Goal: Transaction & Acquisition: Obtain resource

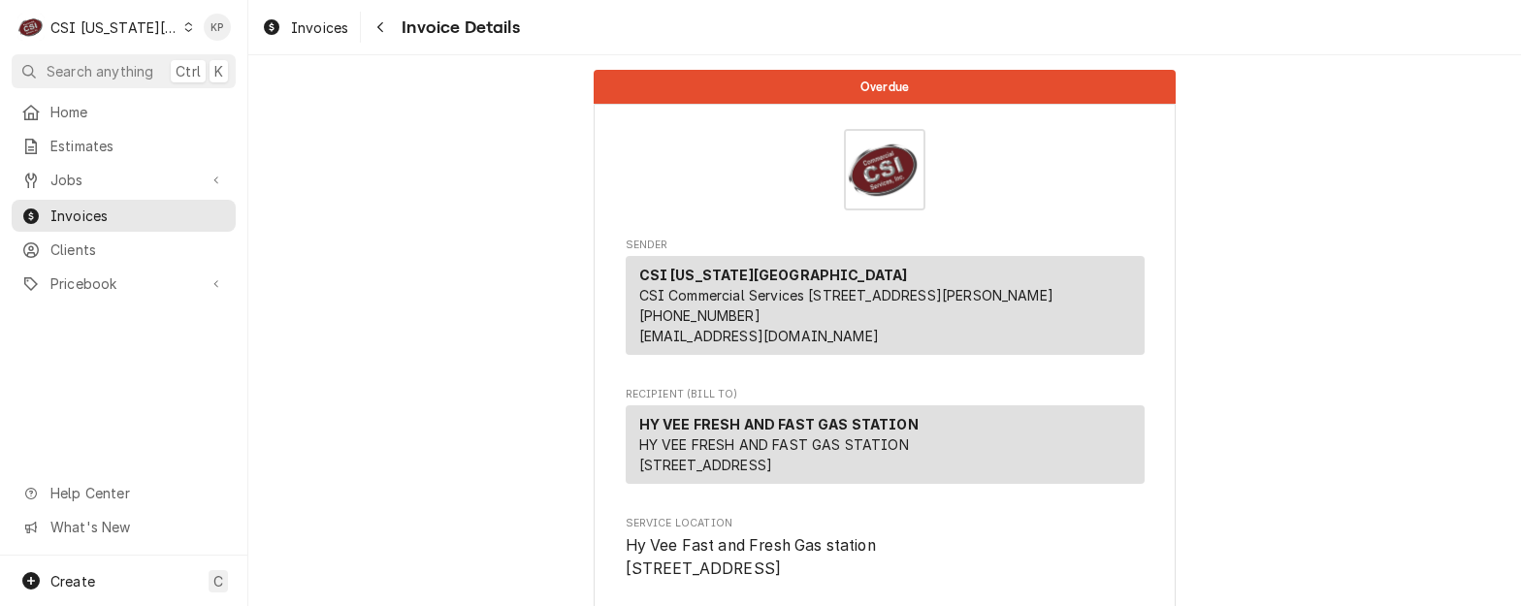
scroll to position [5433, 0]
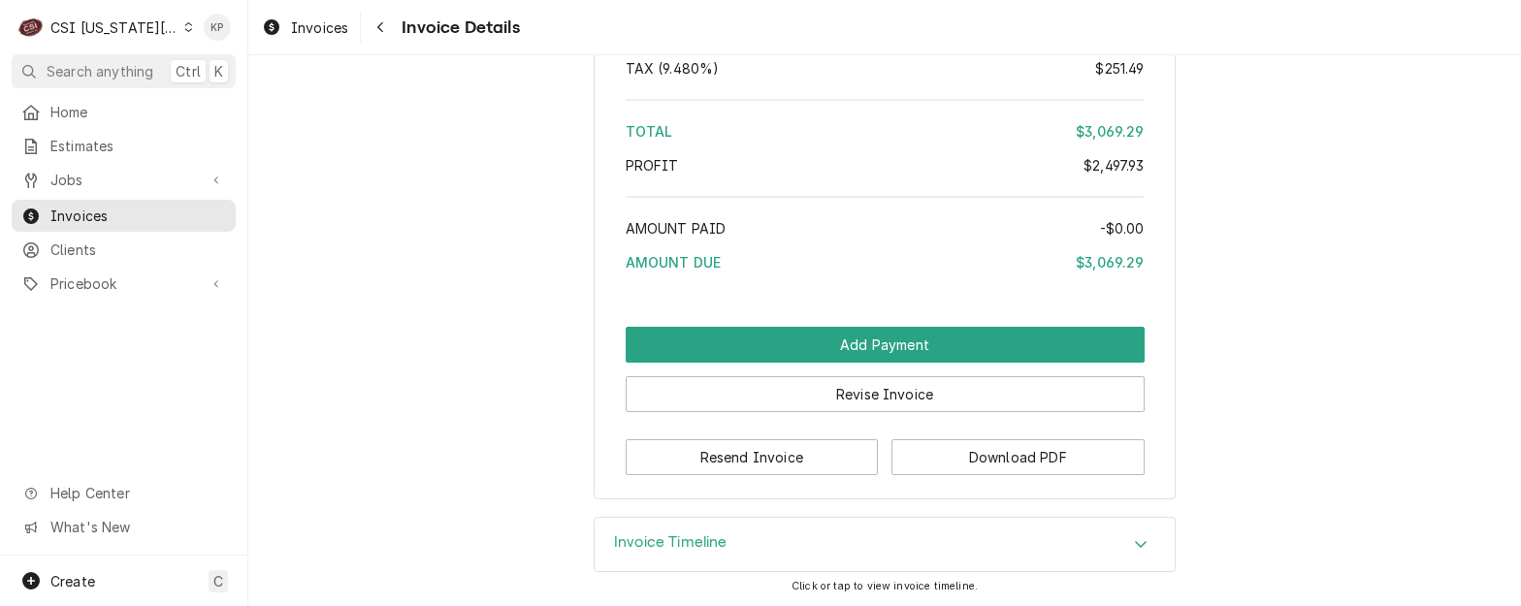
click at [184, 29] on icon "Dynamic Content Wrapper" at bounding box center [188, 27] width 9 height 10
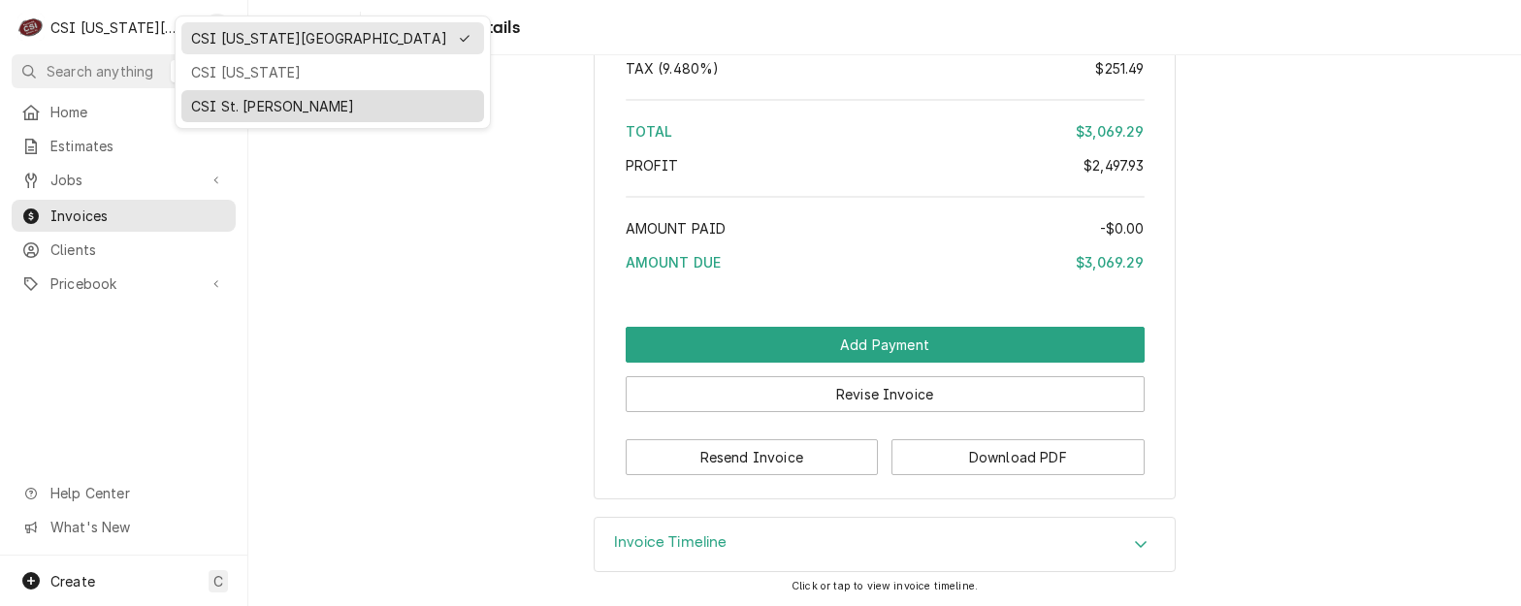
click at [229, 100] on div "CSI St. [PERSON_NAME]" at bounding box center [332, 106] width 283 height 20
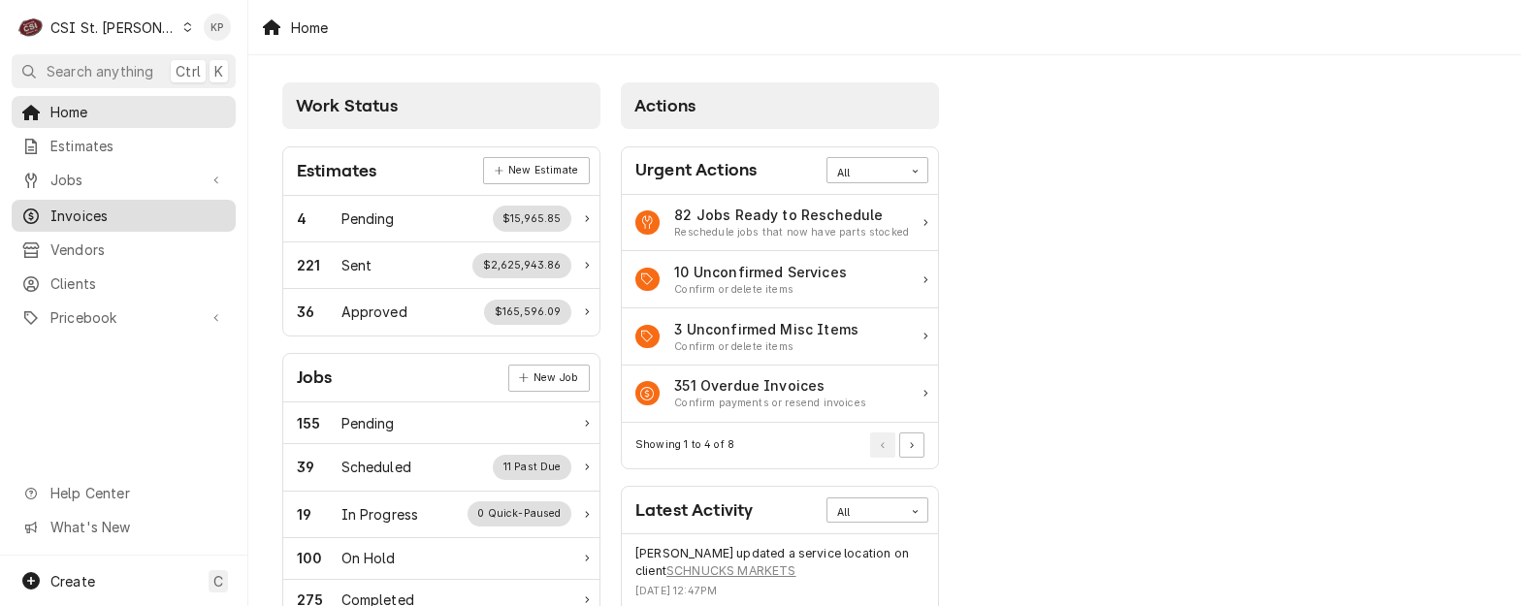
drag, startPoint x: 78, startPoint y: 203, endPoint x: 152, endPoint y: 199, distance: 74.8
click at [78, 206] on span "Invoices" at bounding box center [138, 216] width 176 height 20
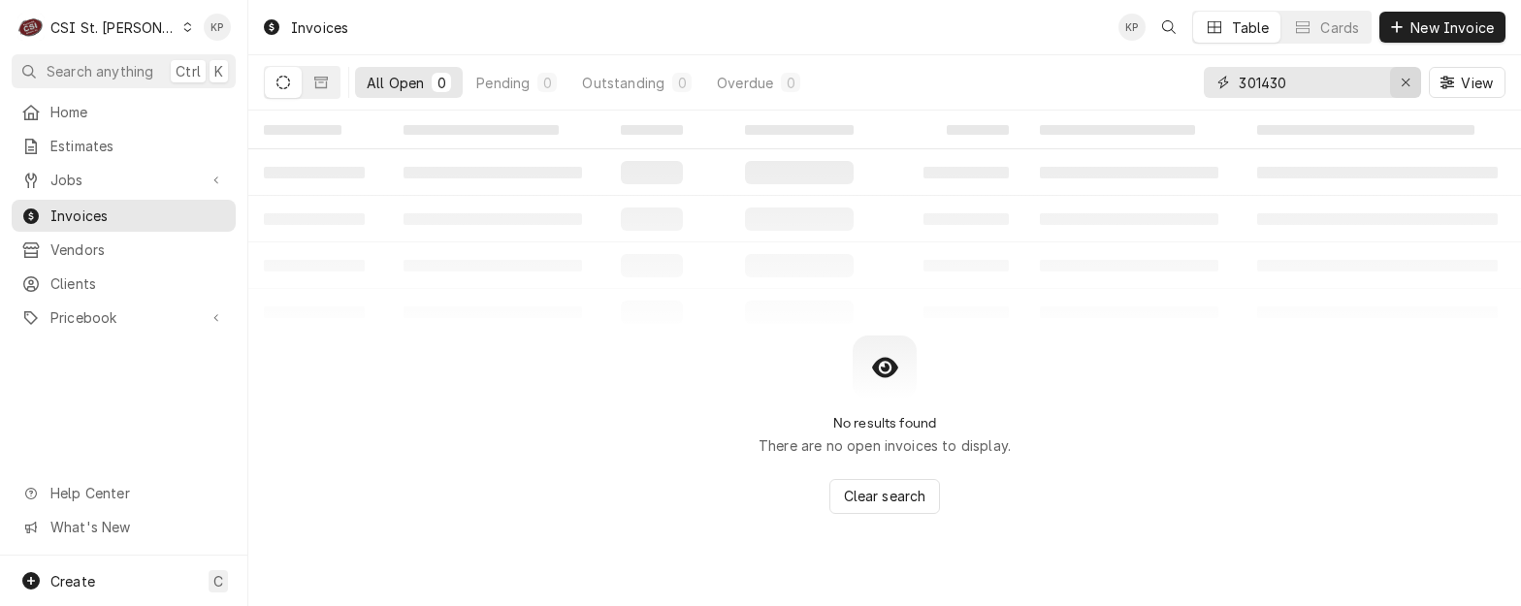
click at [1405, 78] on icon "Erase input" at bounding box center [1406, 83] width 11 height 14
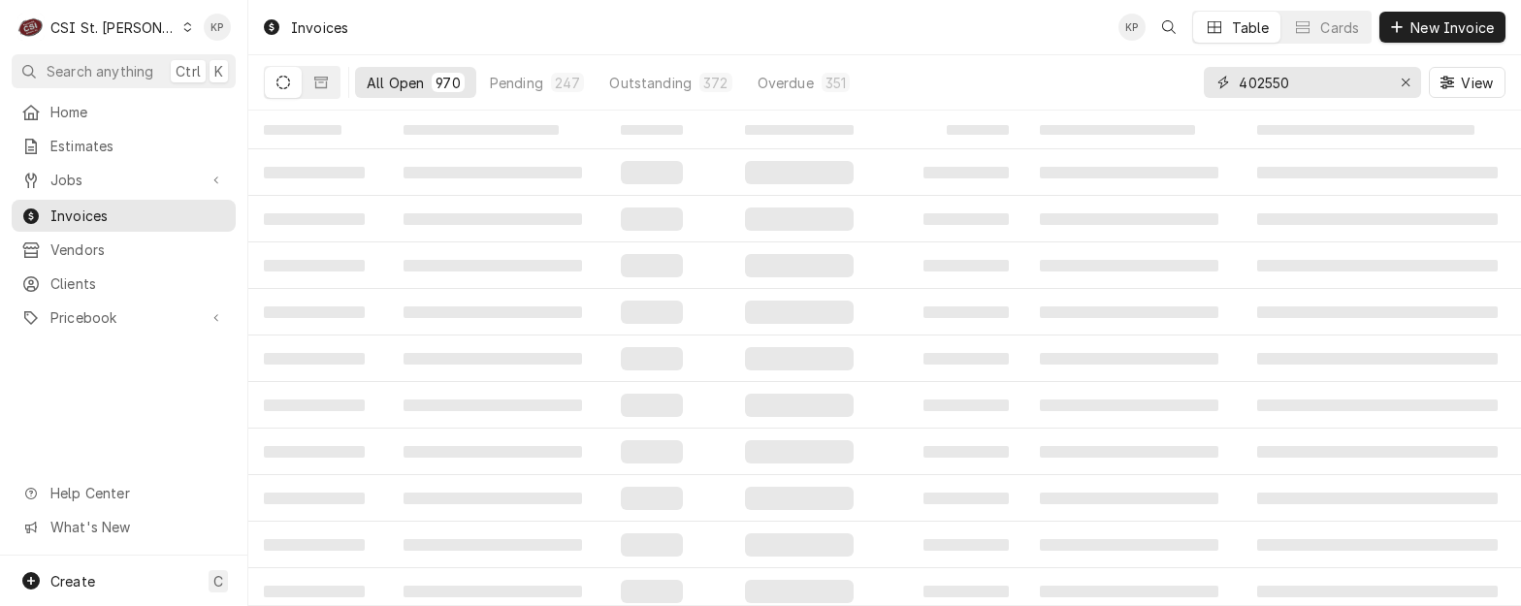
type input "402550"
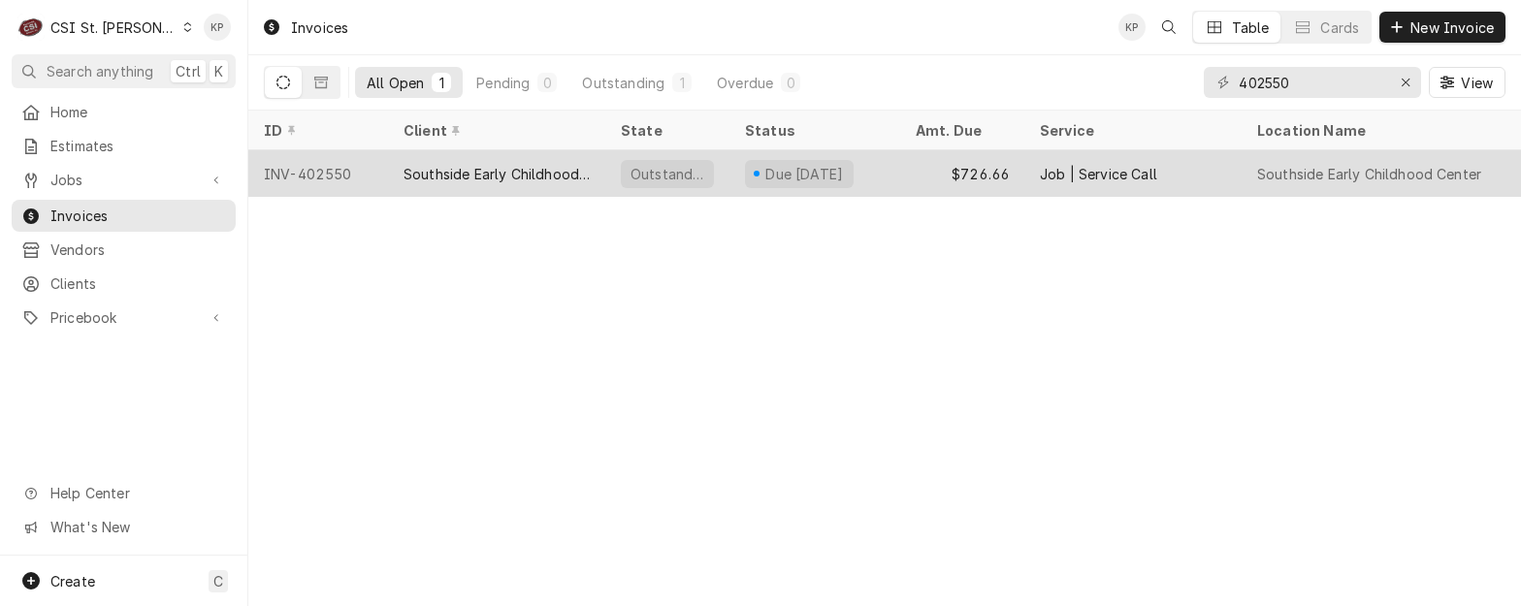
click at [324, 170] on div "INV-402550" at bounding box center [318, 173] width 140 height 47
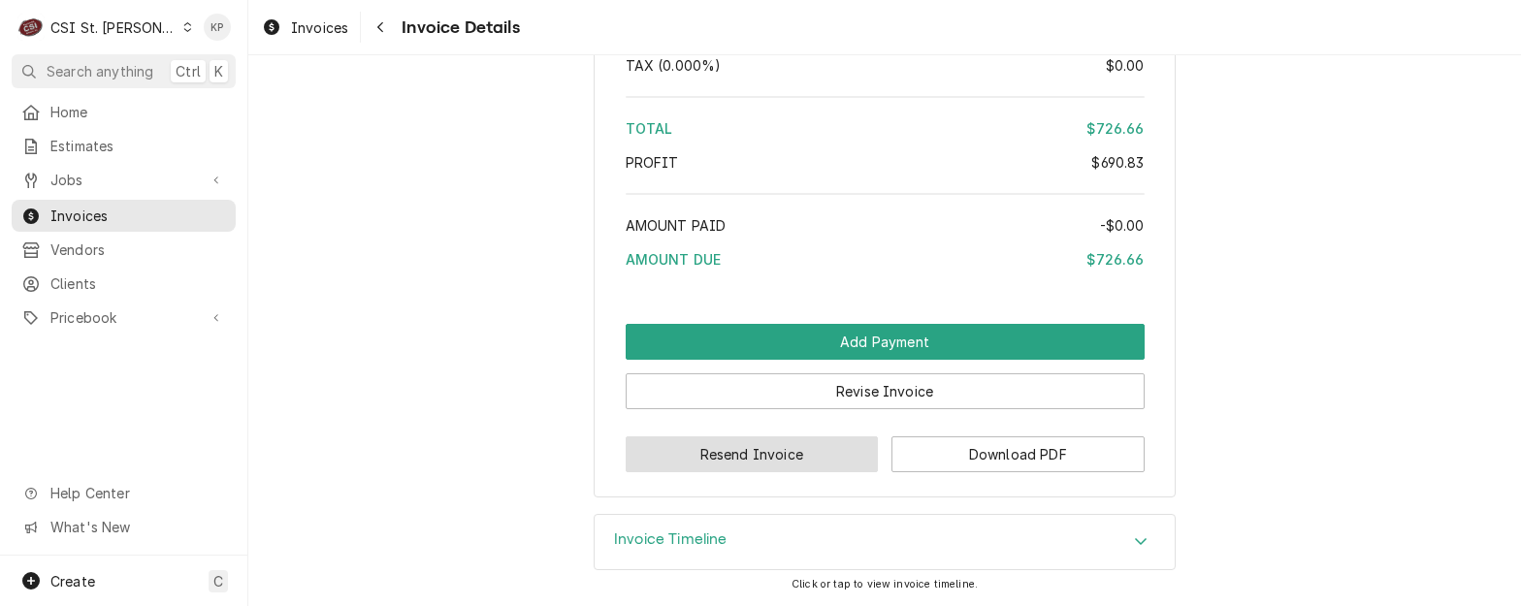
scroll to position [4214, 0]
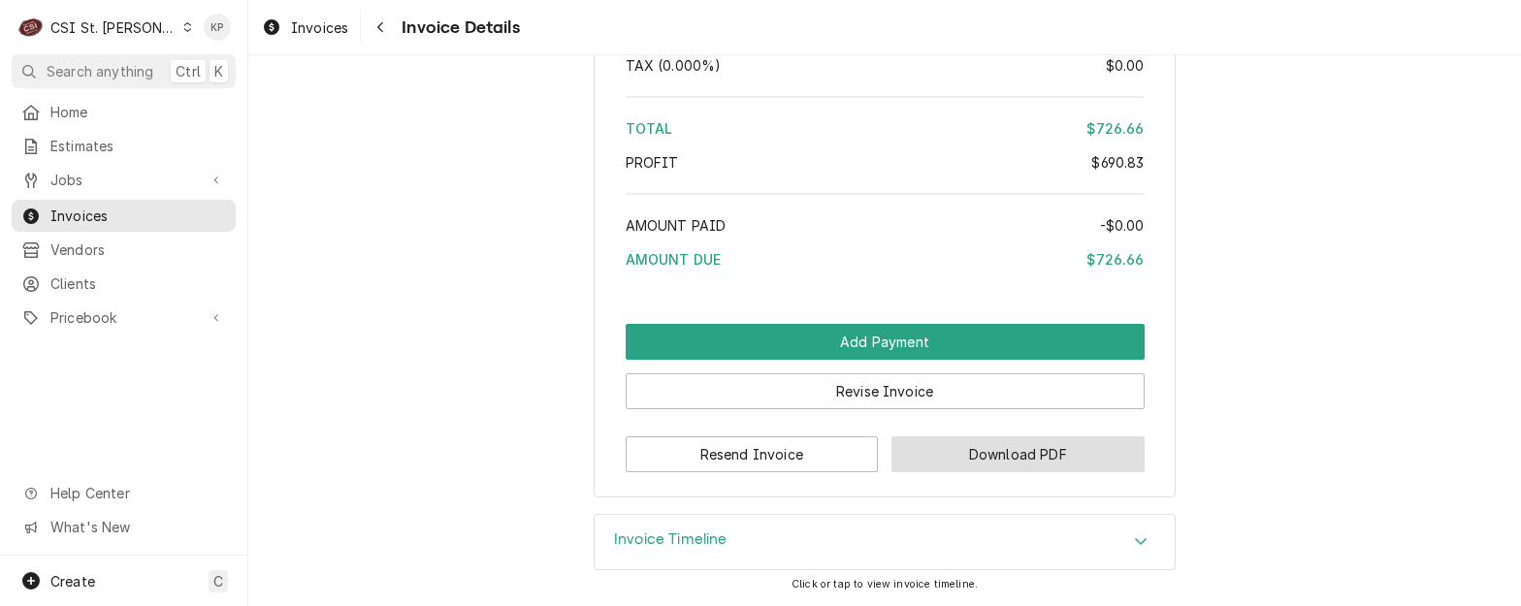
click at [904, 441] on button "Download PDF" at bounding box center [1018, 455] width 253 height 36
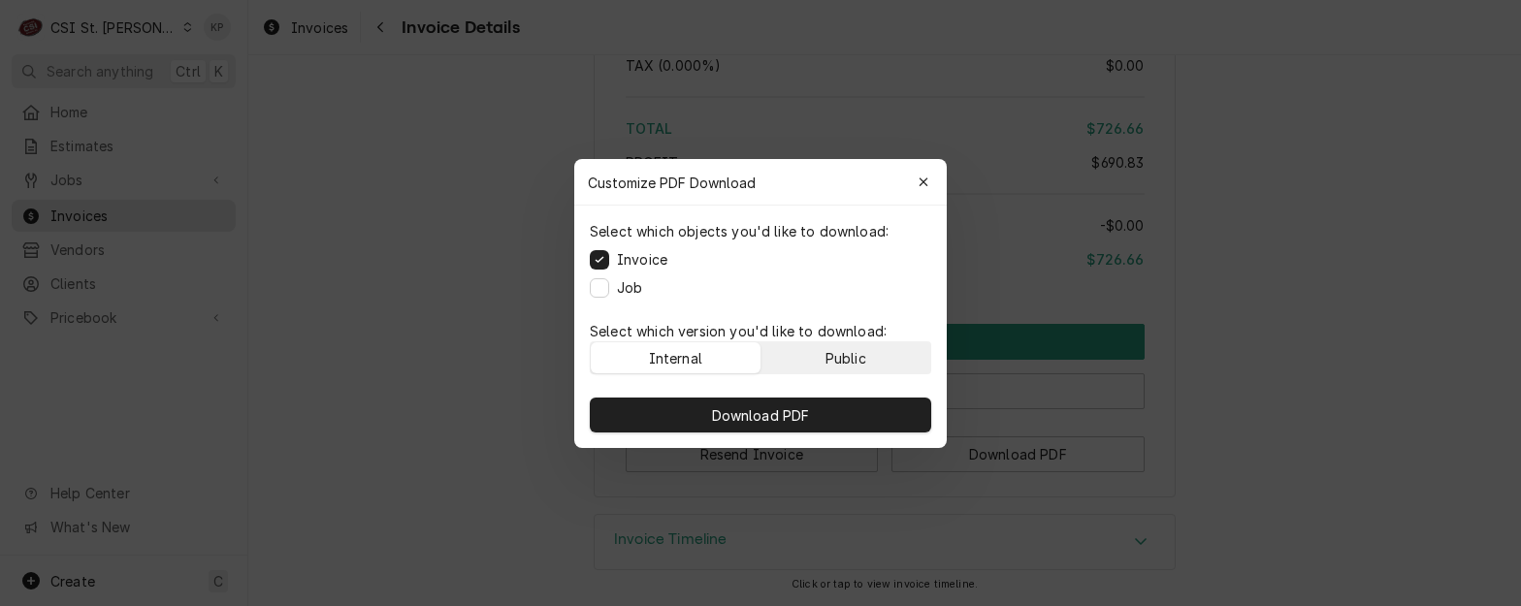
click at [840, 355] on div "Public" at bounding box center [846, 357] width 41 height 20
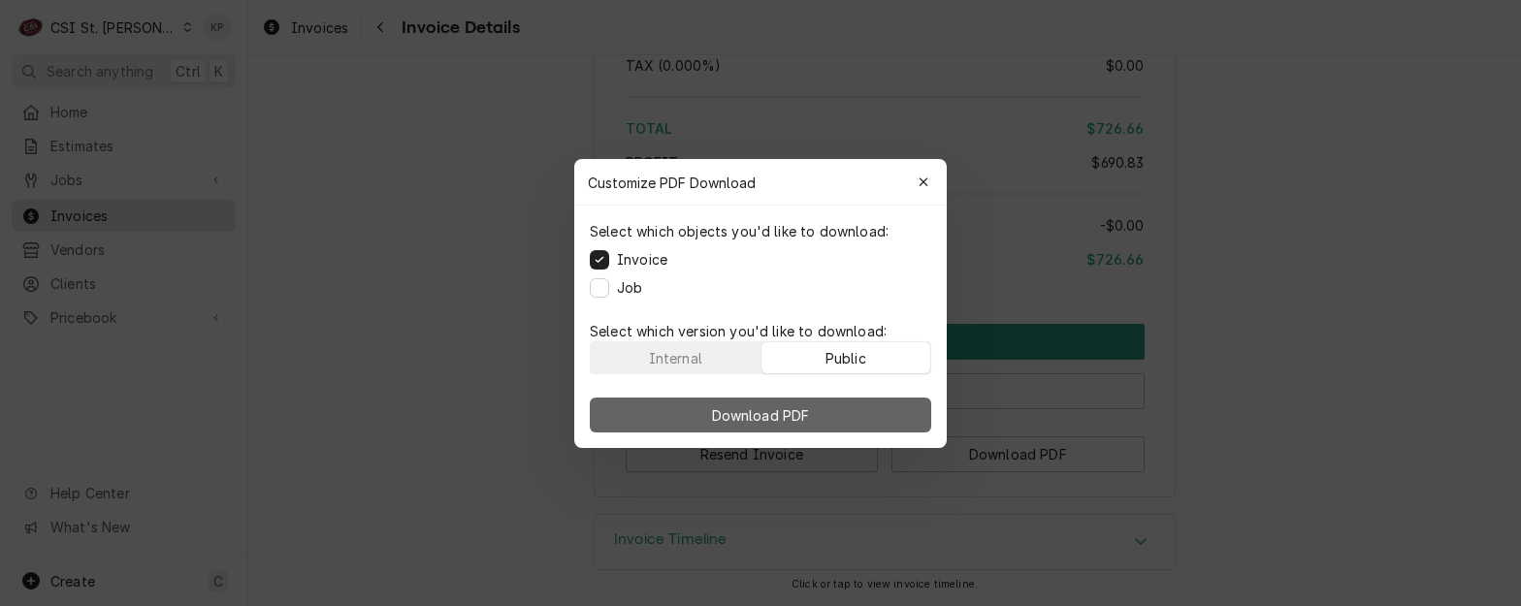
click at [841, 408] on button "Download PDF" at bounding box center [761, 415] width 342 height 35
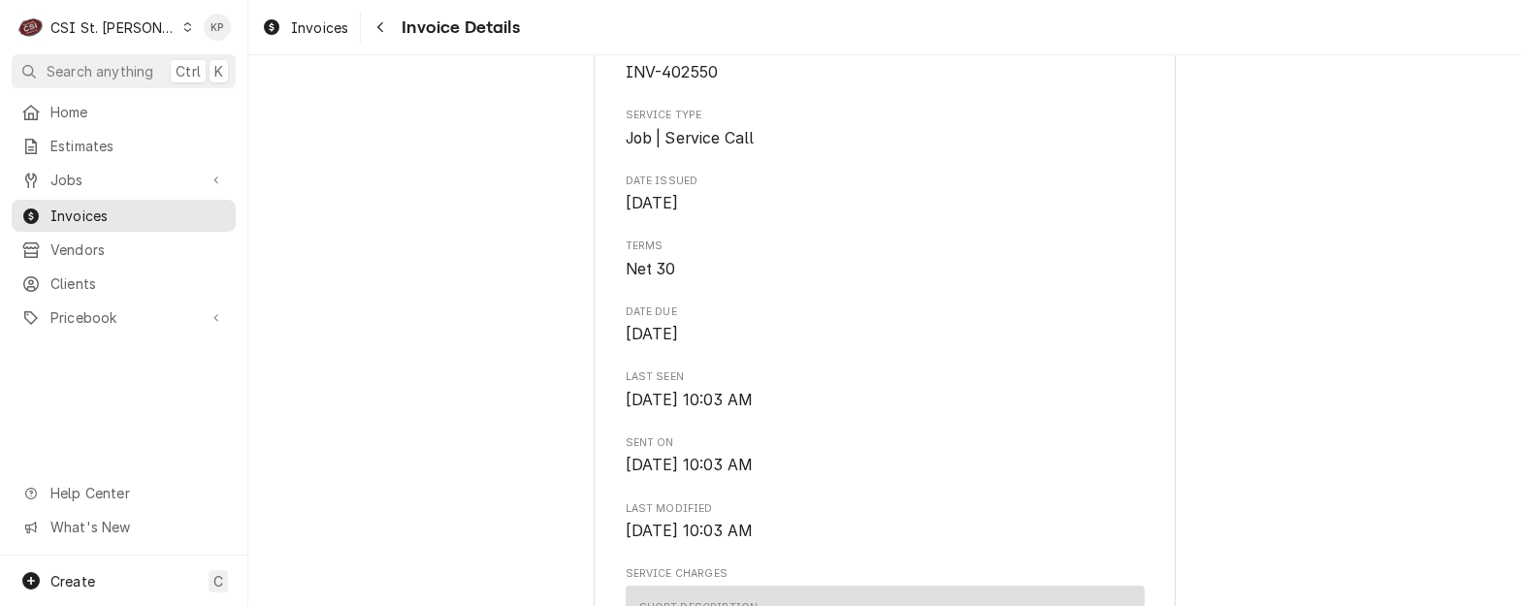
scroll to position [624, 0]
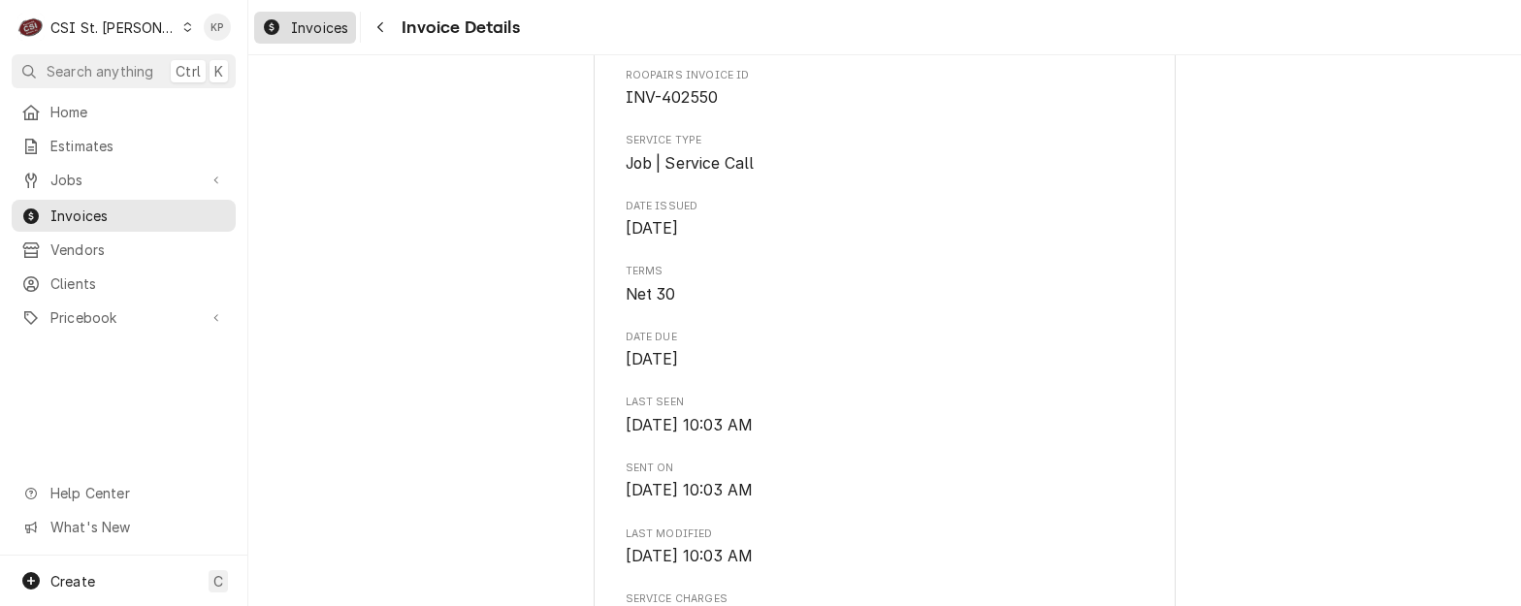
click at [307, 34] on span "Invoices" at bounding box center [319, 27] width 57 height 20
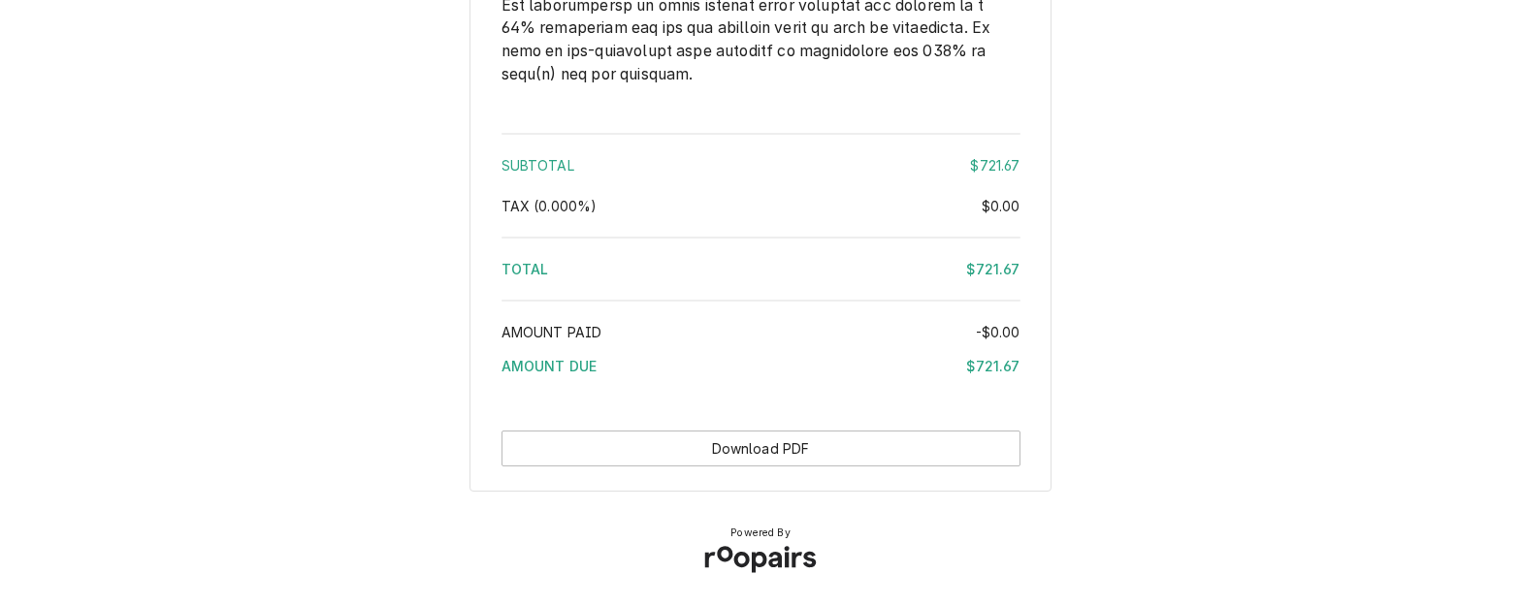
scroll to position [3419, 0]
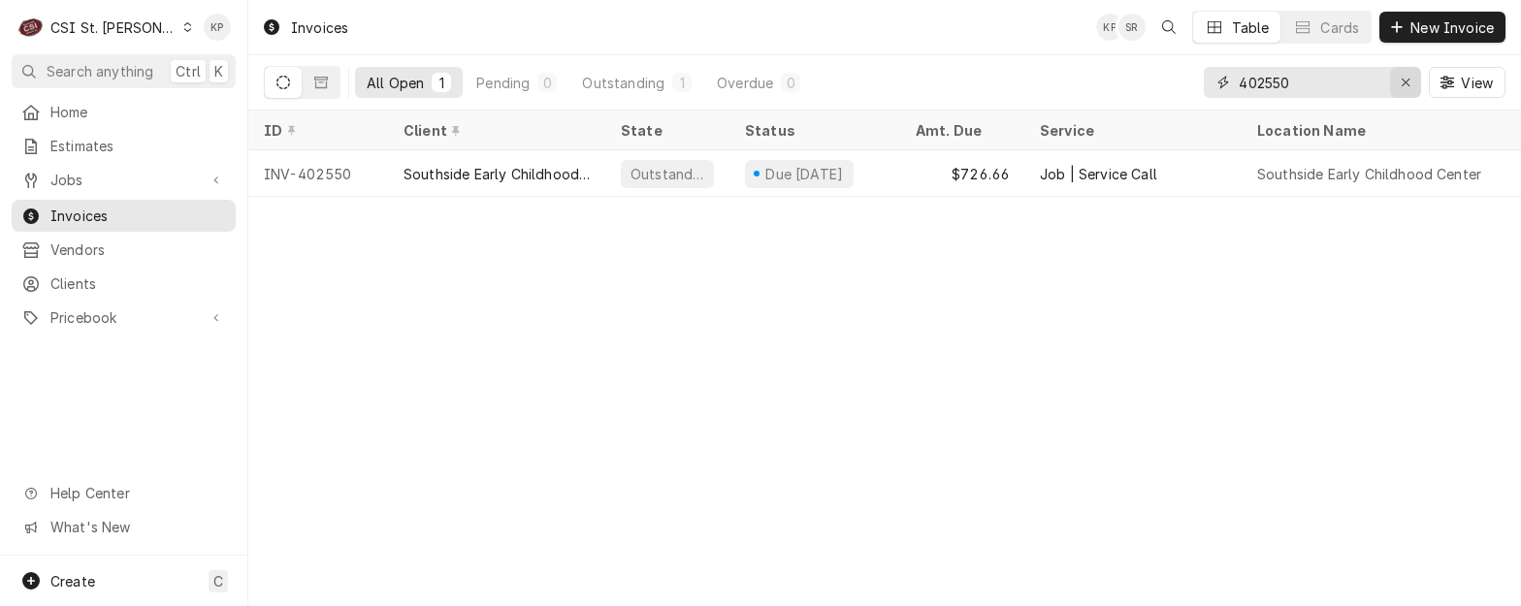
click at [1405, 83] on icon "Erase input" at bounding box center [1406, 83] width 11 height 14
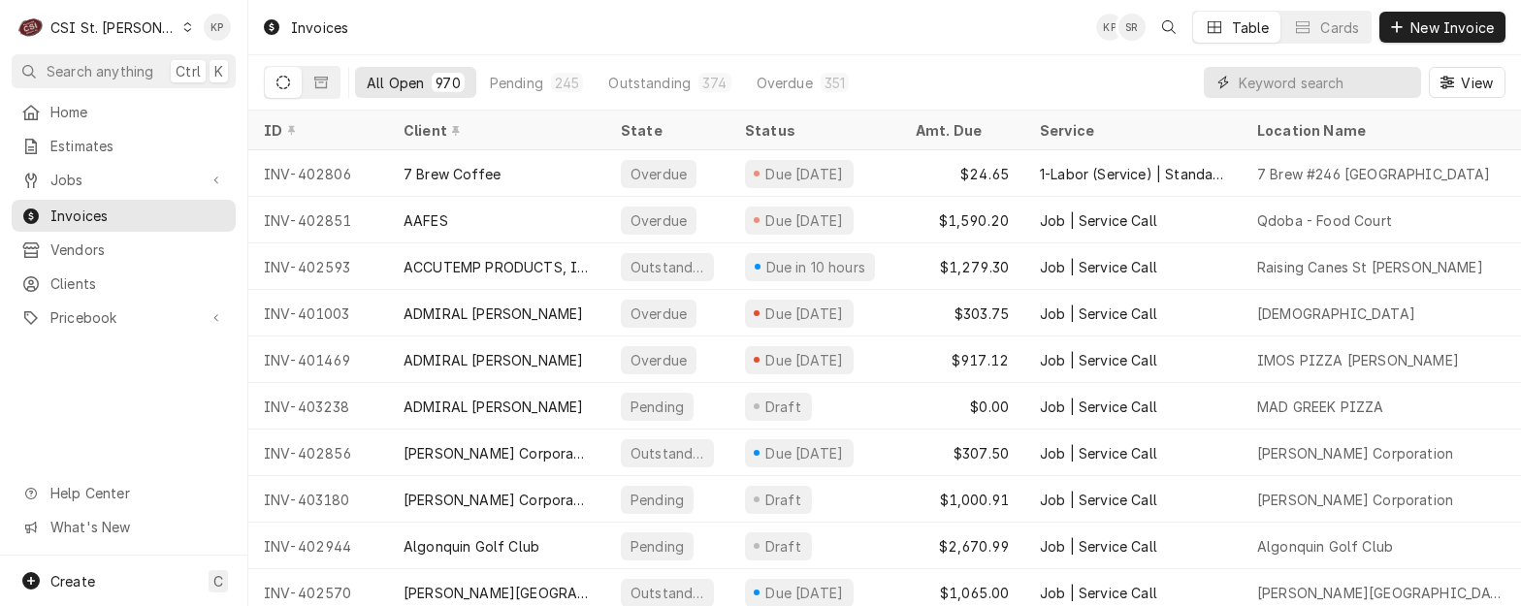
click at [1315, 90] on input "Dynamic Content Wrapper" at bounding box center [1325, 82] width 173 height 31
type input "400716"
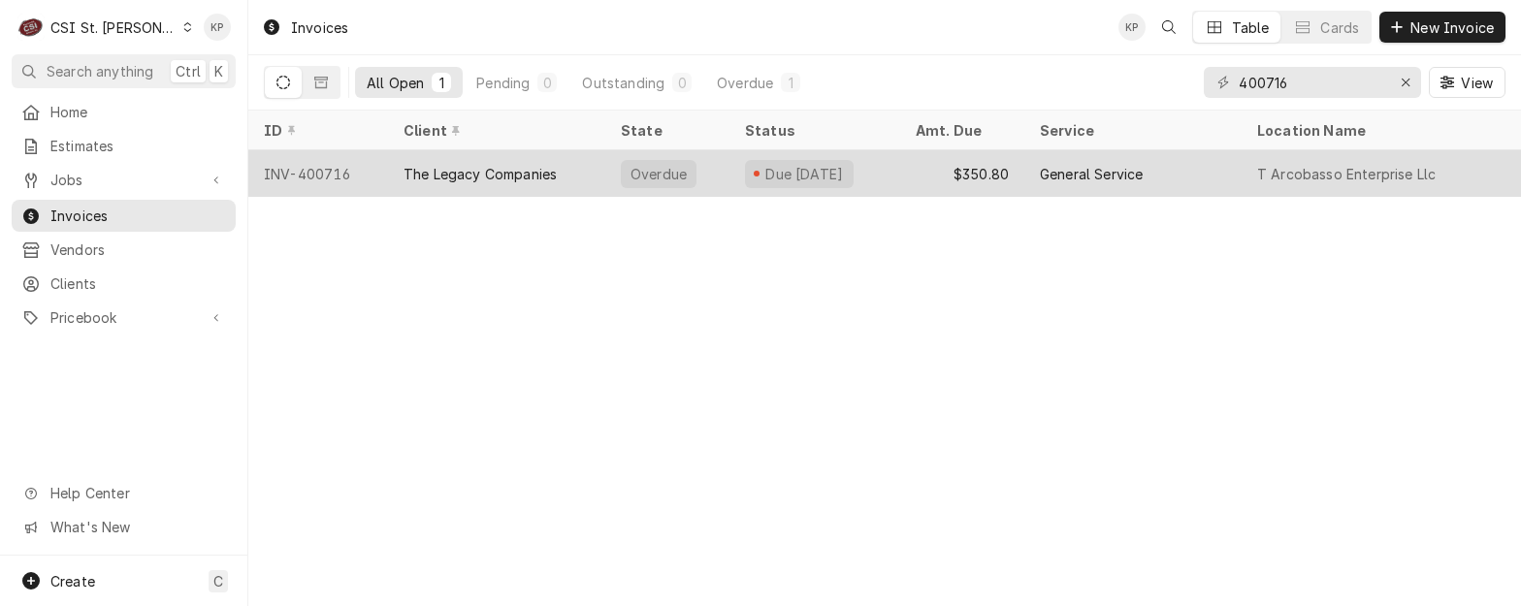
click at [277, 174] on div "INV-400716" at bounding box center [318, 173] width 140 height 47
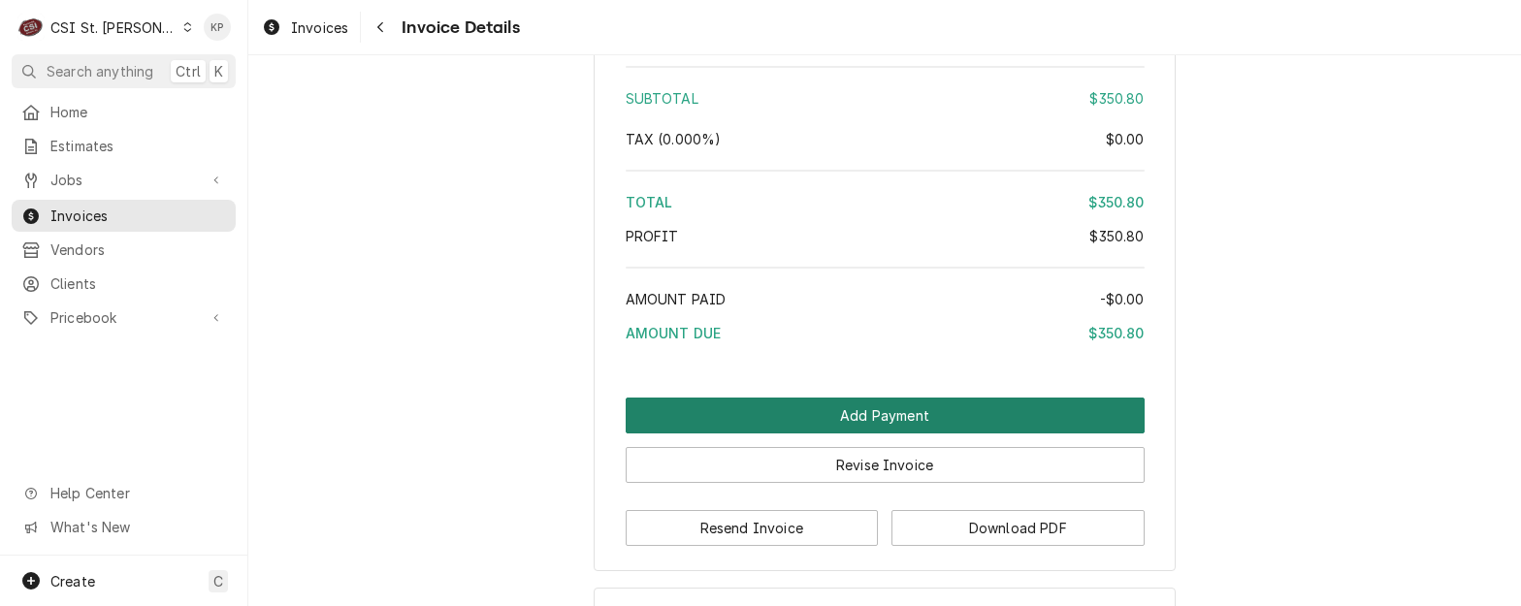
scroll to position [3784, 0]
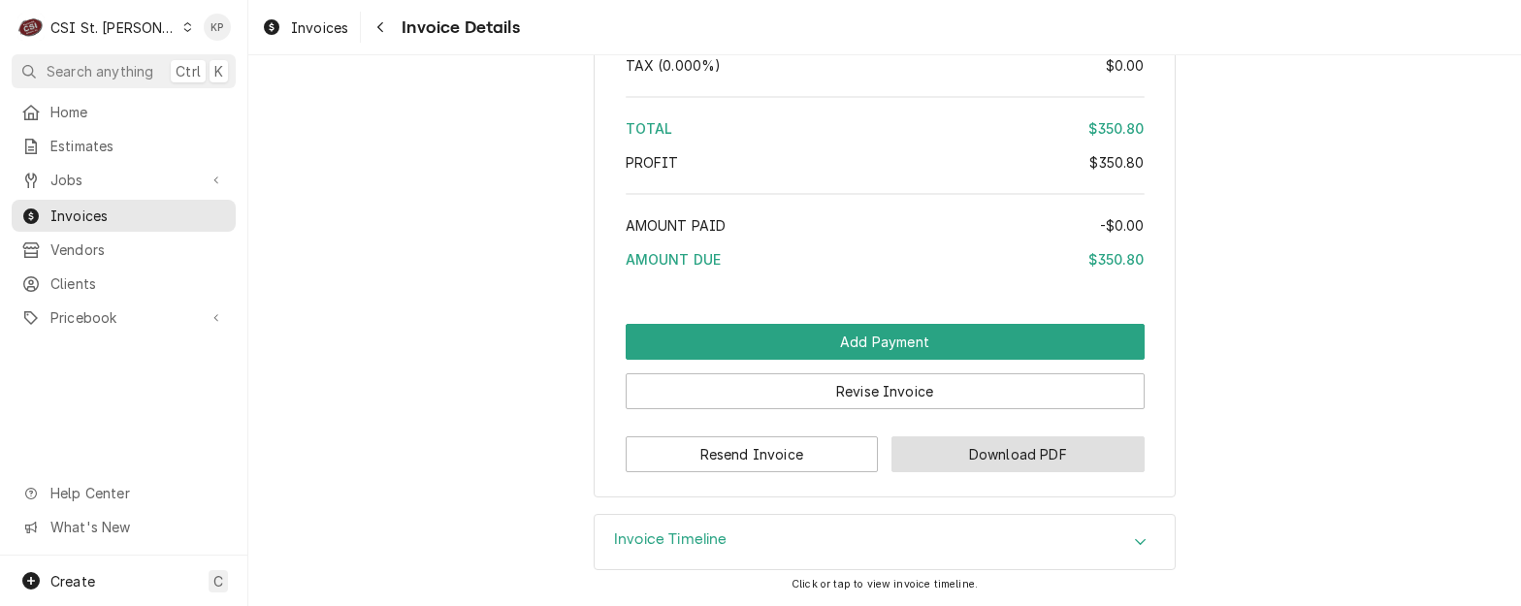
click at [930, 473] on button "Download PDF" at bounding box center [1018, 455] width 253 height 36
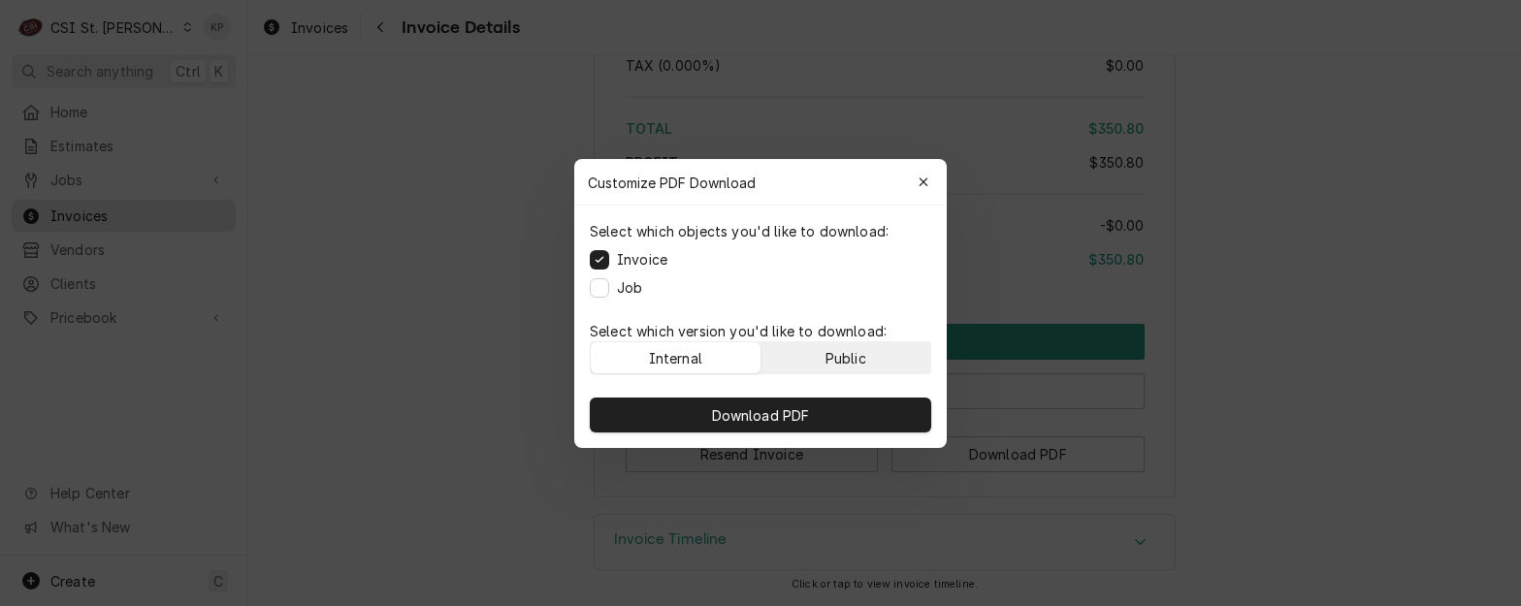
click at [842, 358] on div "Public" at bounding box center [846, 357] width 41 height 20
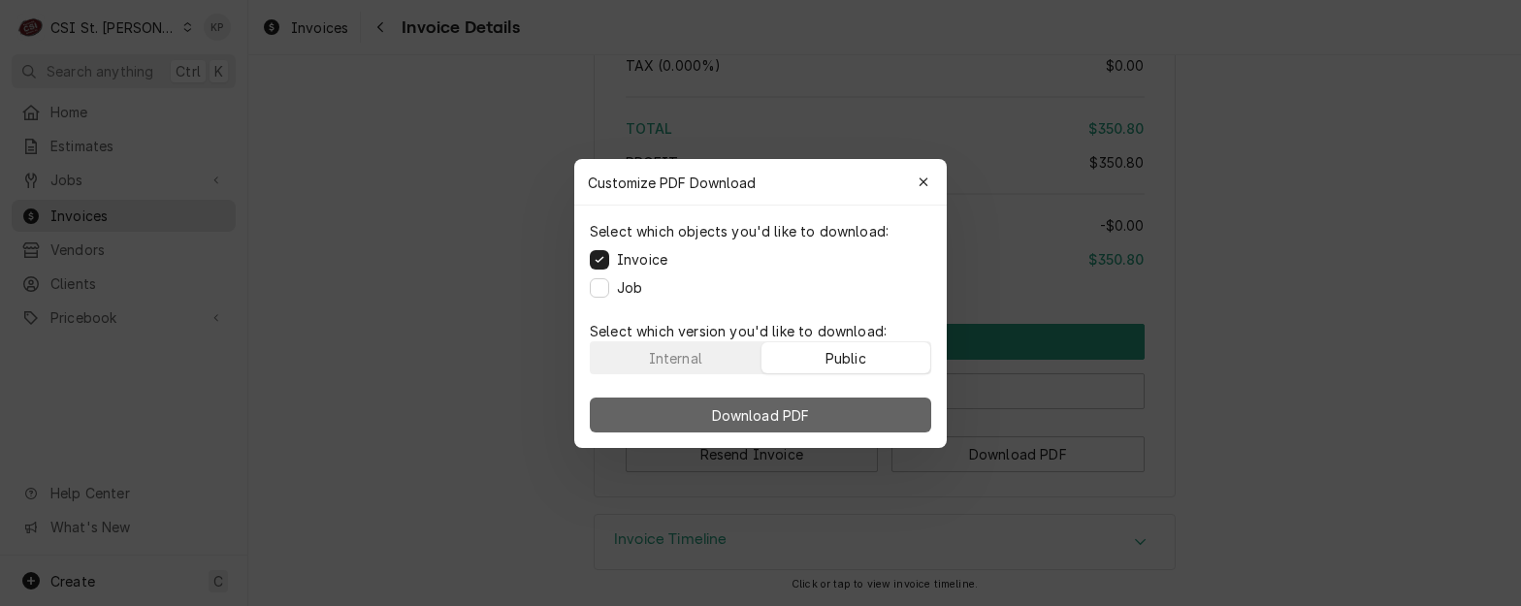
click at [836, 408] on button "Download PDF" at bounding box center [761, 415] width 342 height 35
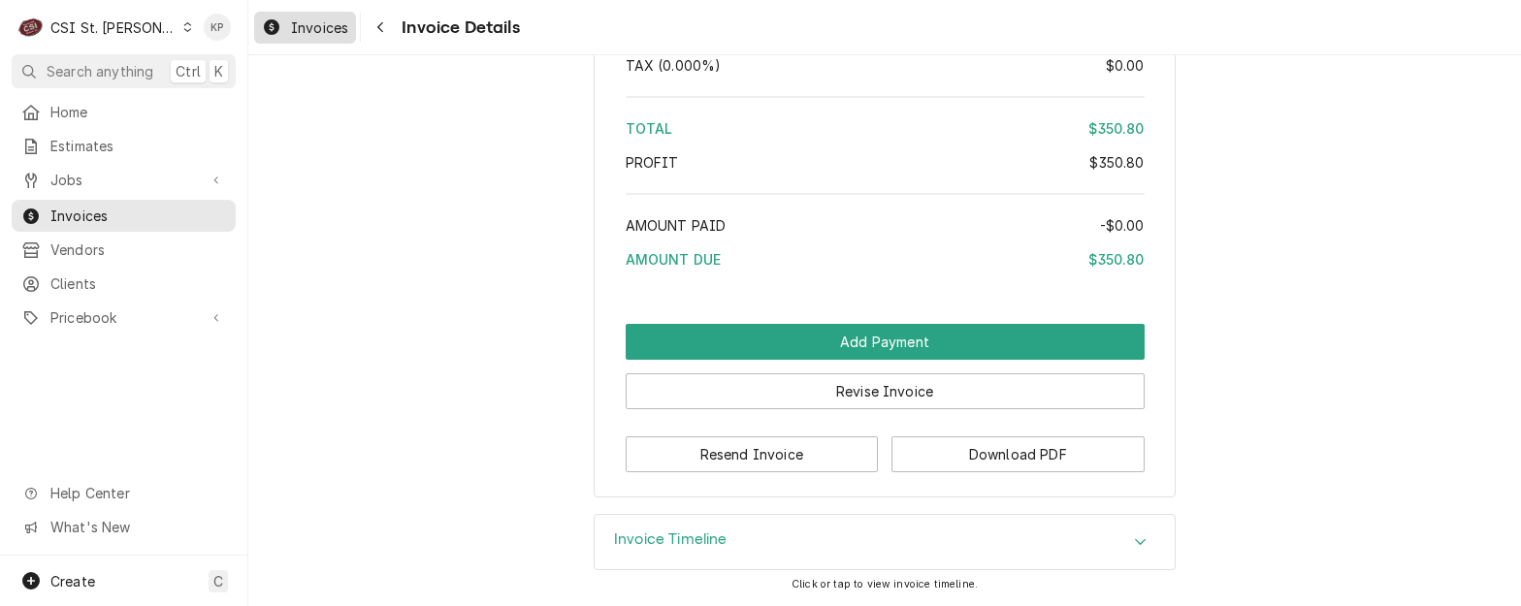
drag, startPoint x: 312, startPoint y: 28, endPoint x: 344, endPoint y: 29, distance: 32.0
click at [312, 28] on span "Invoices" at bounding box center [319, 27] width 57 height 20
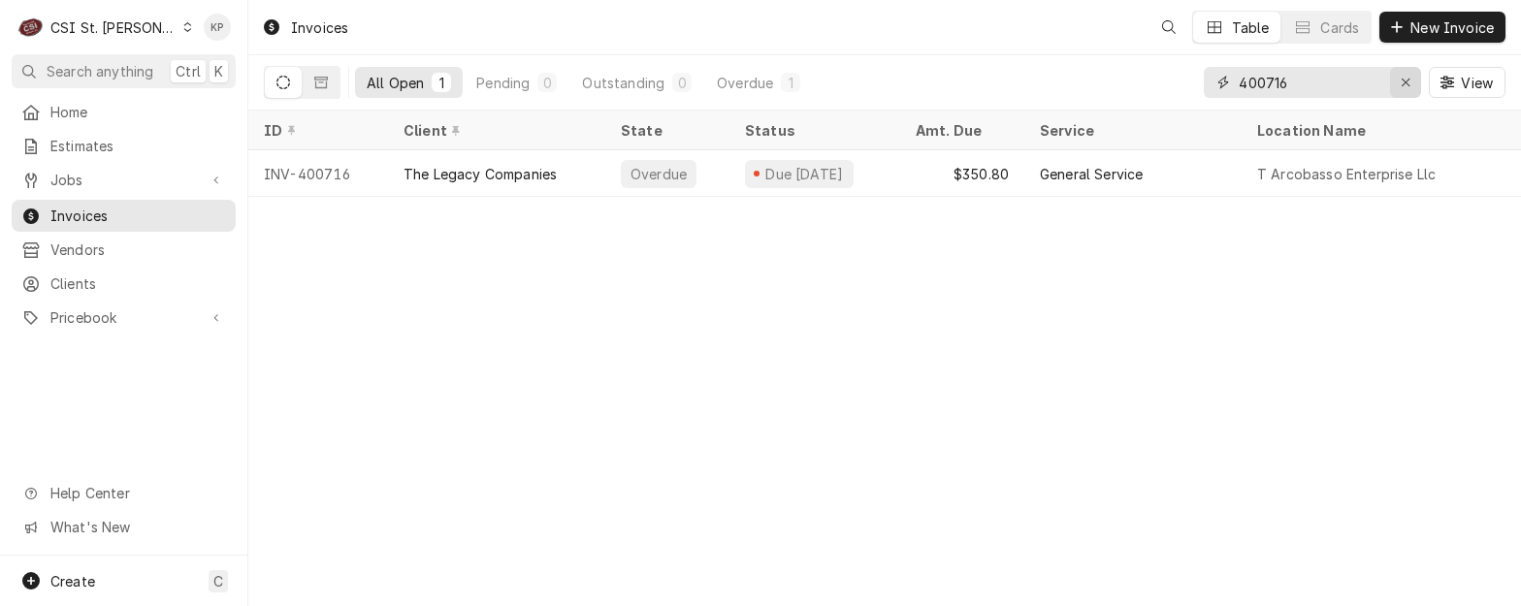
click at [1412, 83] on div "Erase input" at bounding box center [1405, 82] width 19 height 19
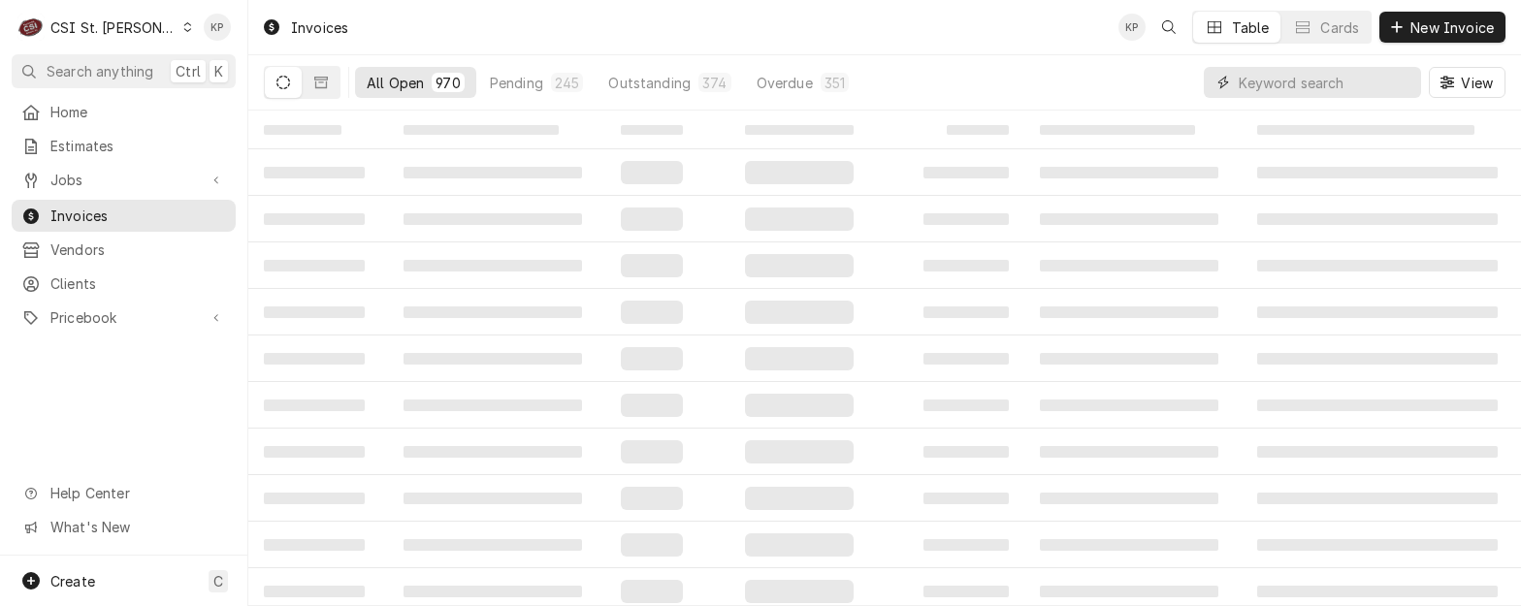
click at [1360, 88] on input "Dynamic Content Wrapper" at bounding box center [1325, 82] width 173 height 31
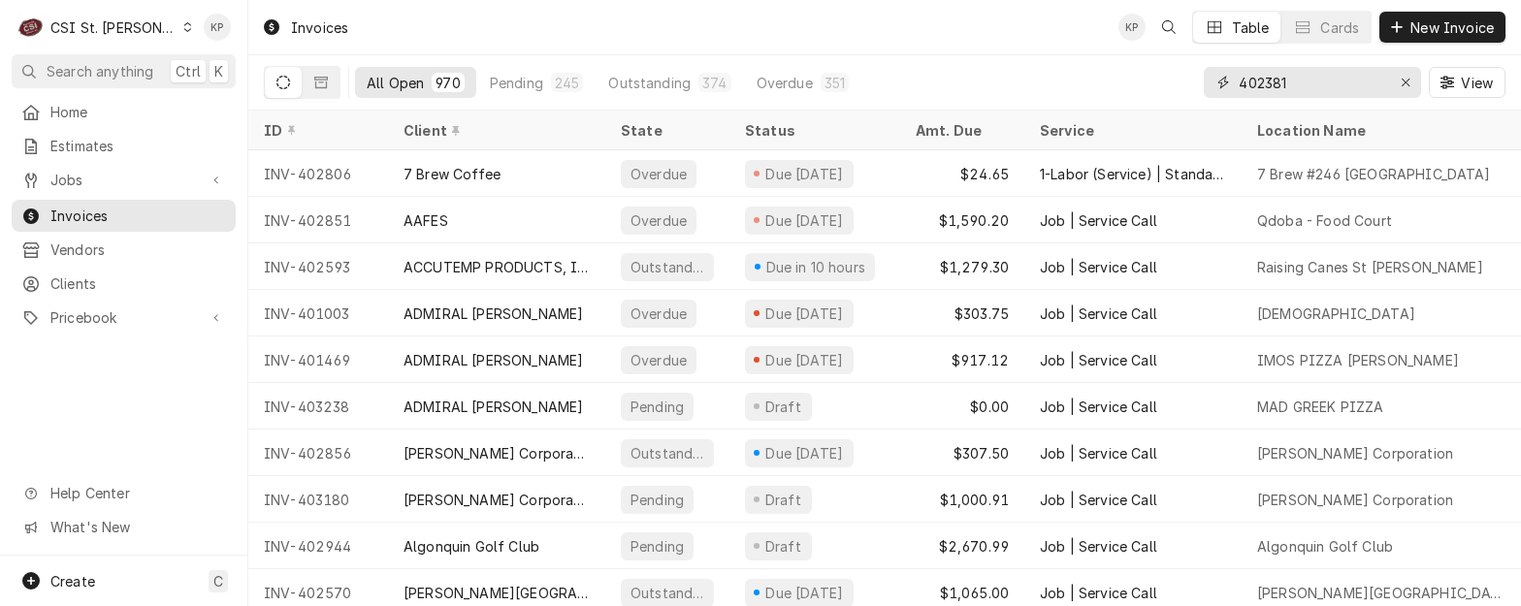
type input "402381"
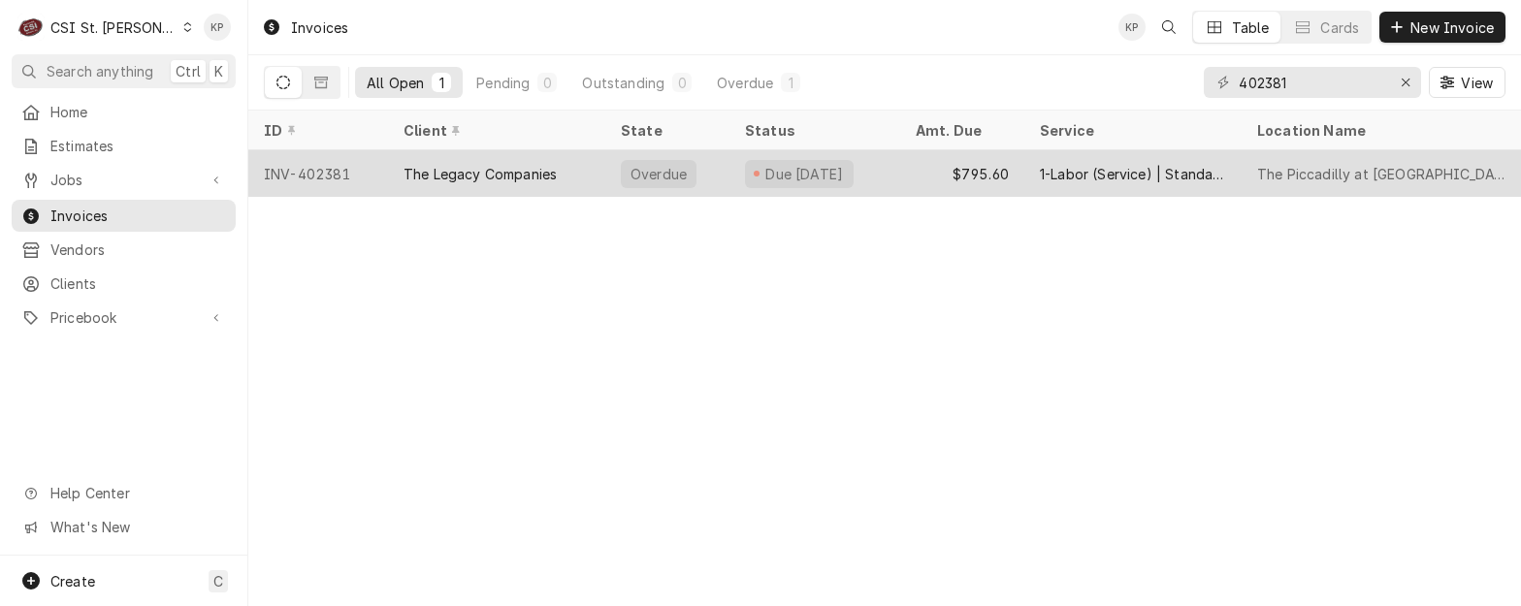
click at [336, 174] on div "INV-402381" at bounding box center [318, 173] width 140 height 47
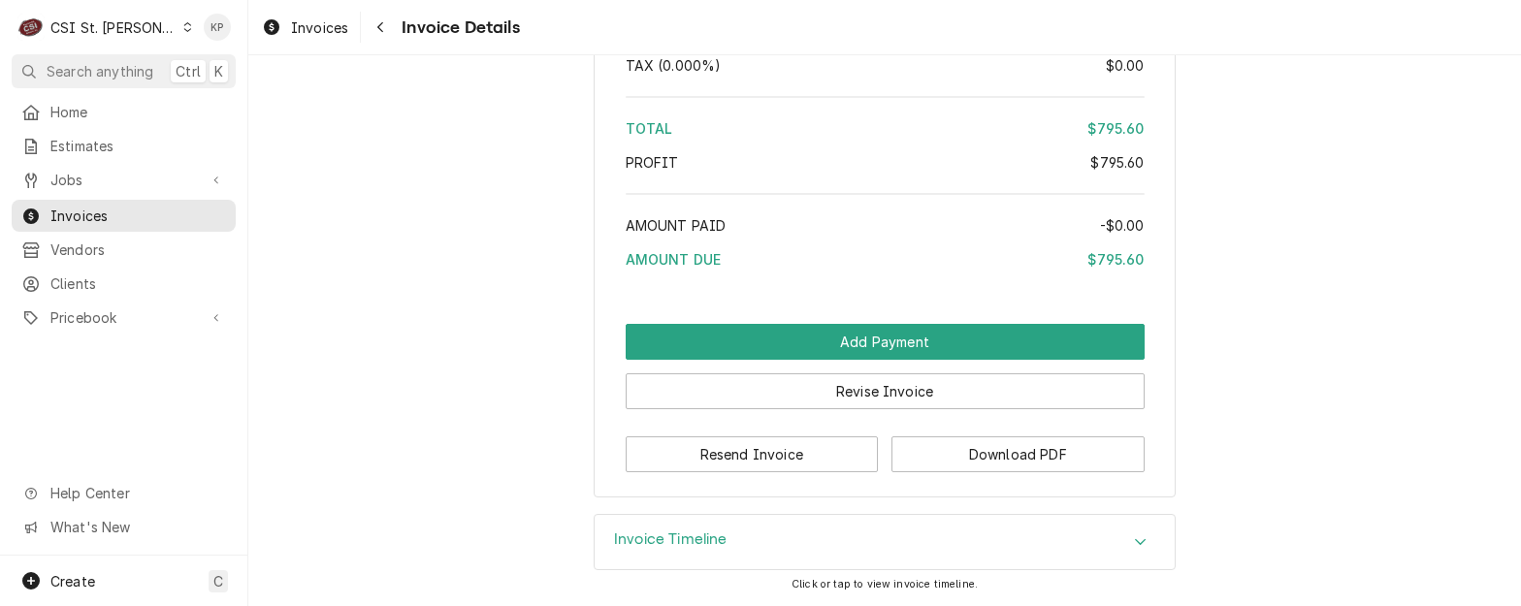
scroll to position [3858, 0]
click at [951, 460] on button "Download PDF" at bounding box center [1018, 455] width 253 height 36
drag, startPoint x: 300, startPoint y: 22, endPoint x: 326, endPoint y: 24, distance: 26.3
click at [300, 22] on span "Invoices" at bounding box center [319, 27] width 57 height 20
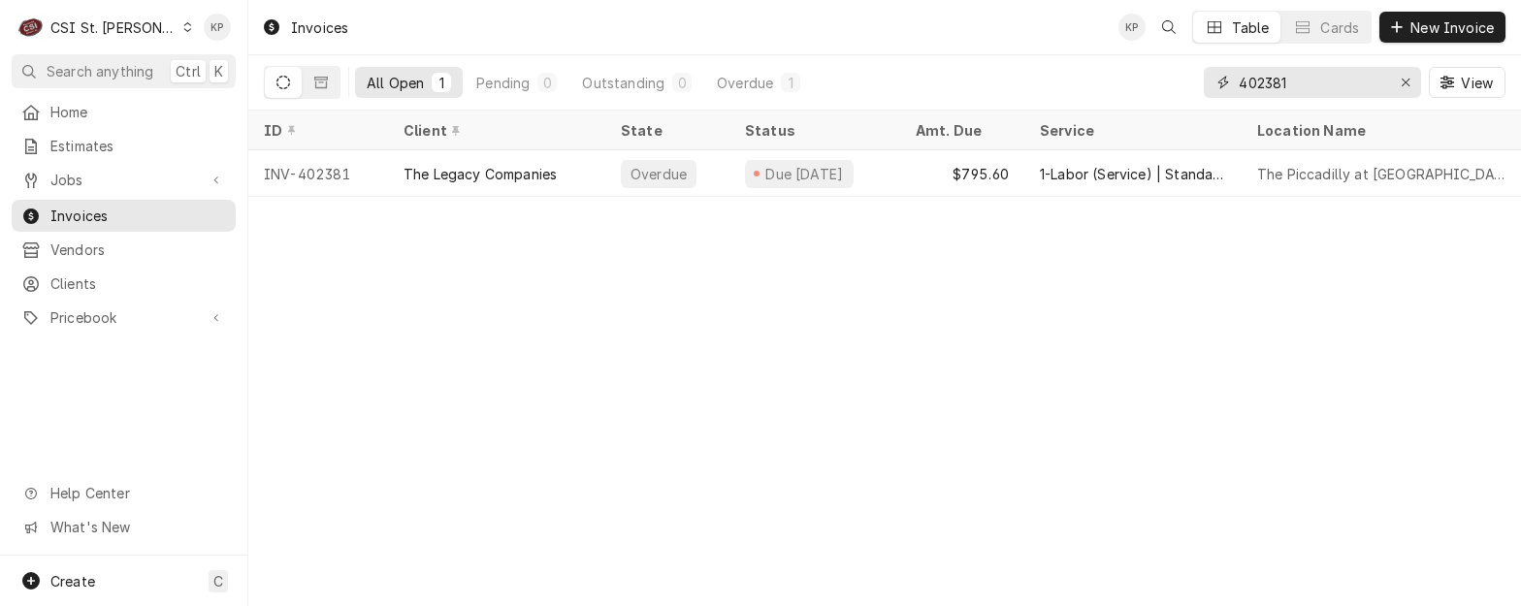
click at [1356, 87] on input "402381" at bounding box center [1312, 82] width 146 height 31
click at [1411, 87] on div "Erase input" at bounding box center [1405, 82] width 19 height 19
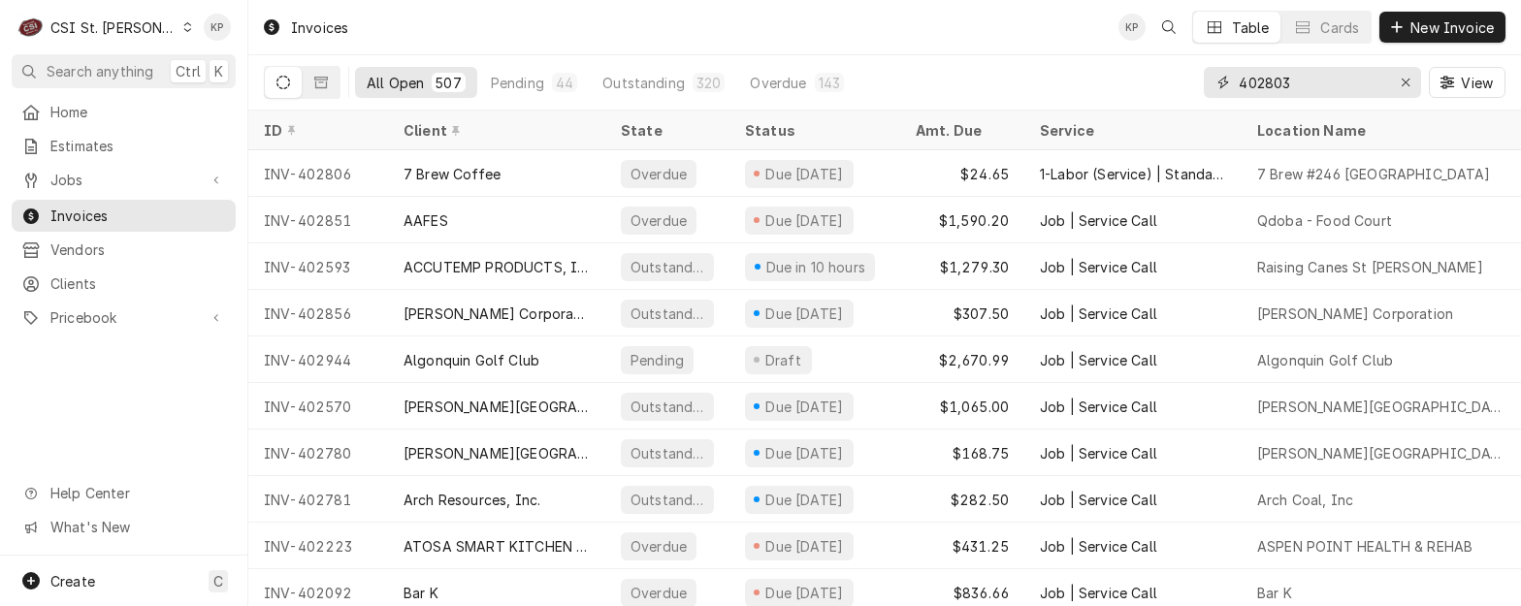
type input "402803"
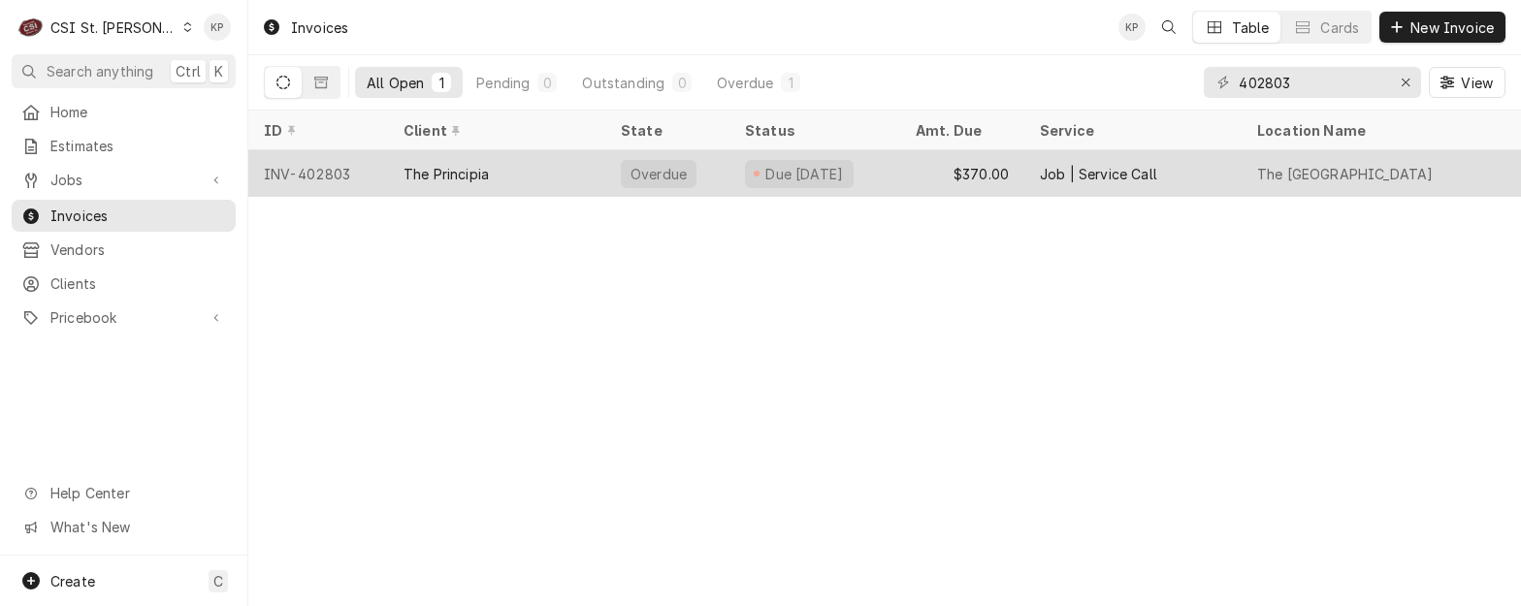
click at [333, 166] on div "INV-402803" at bounding box center [318, 173] width 140 height 47
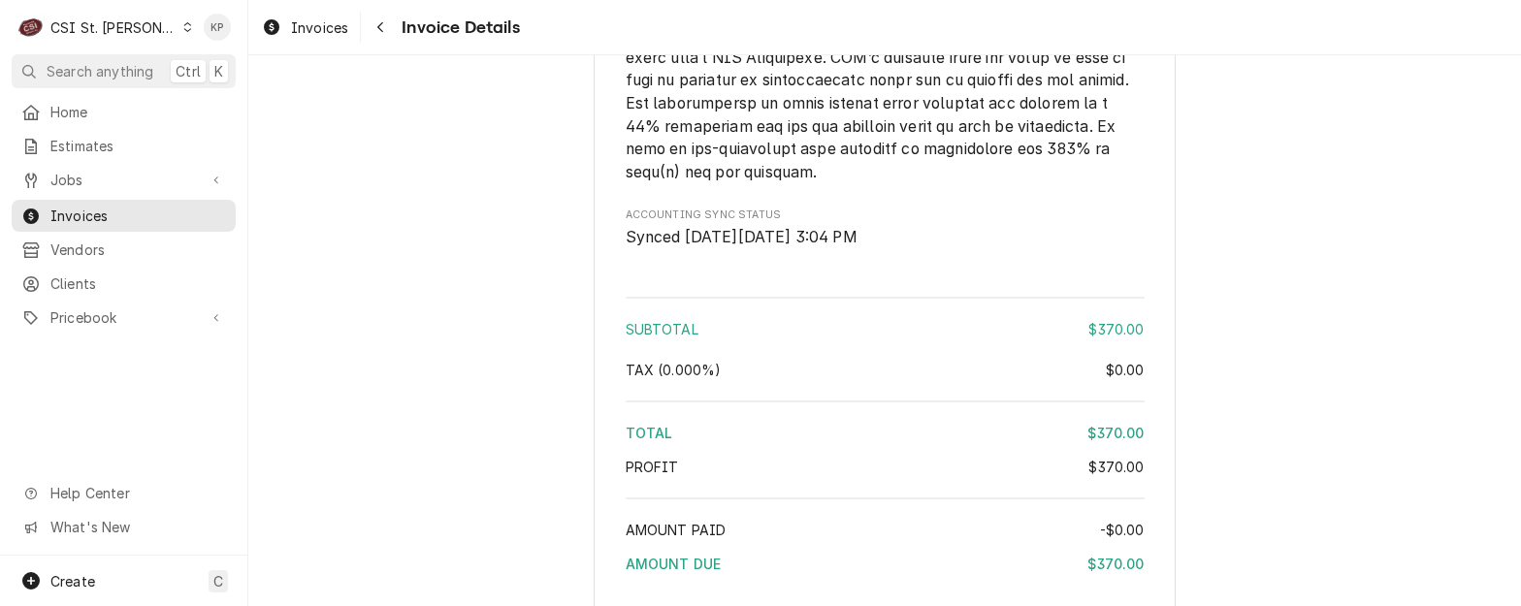
scroll to position [3258, 0]
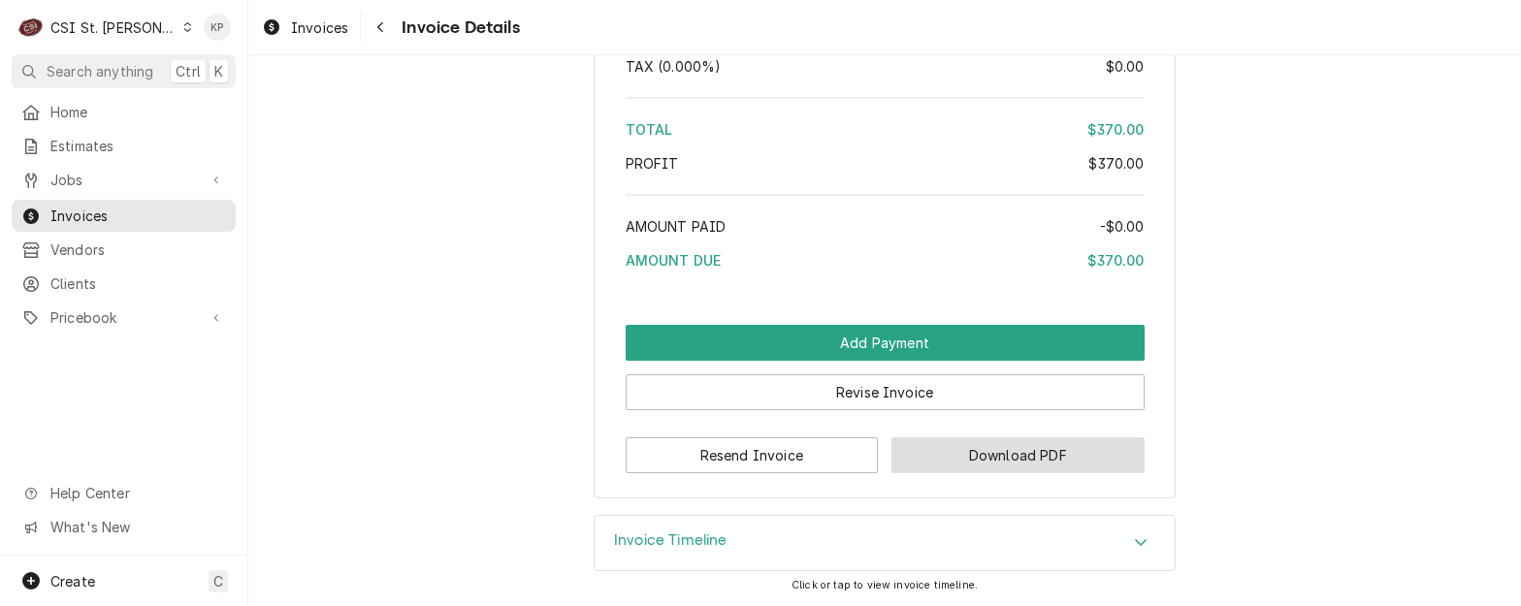
click at [918, 453] on button "Download PDF" at bounding box center [1018, 456] width 253 height 36
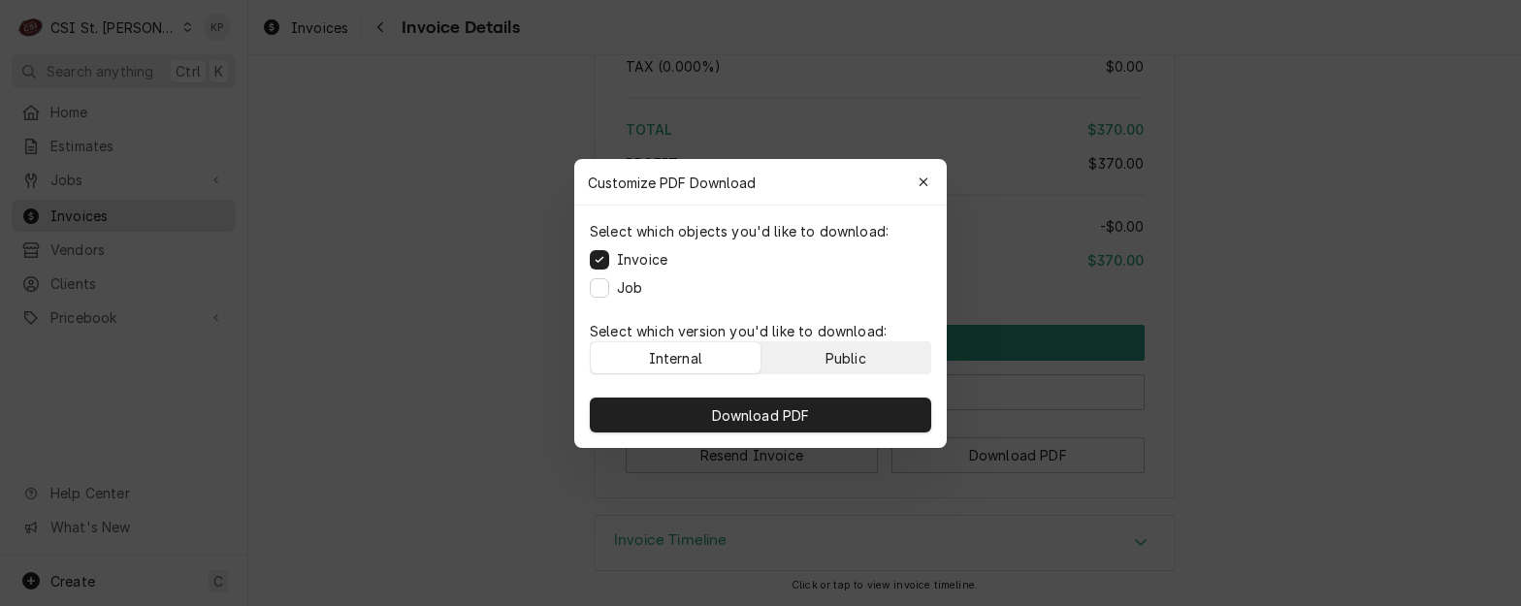
click at [880, 355] on button "Public" at bounding box center [847, 358] width 170 height 31
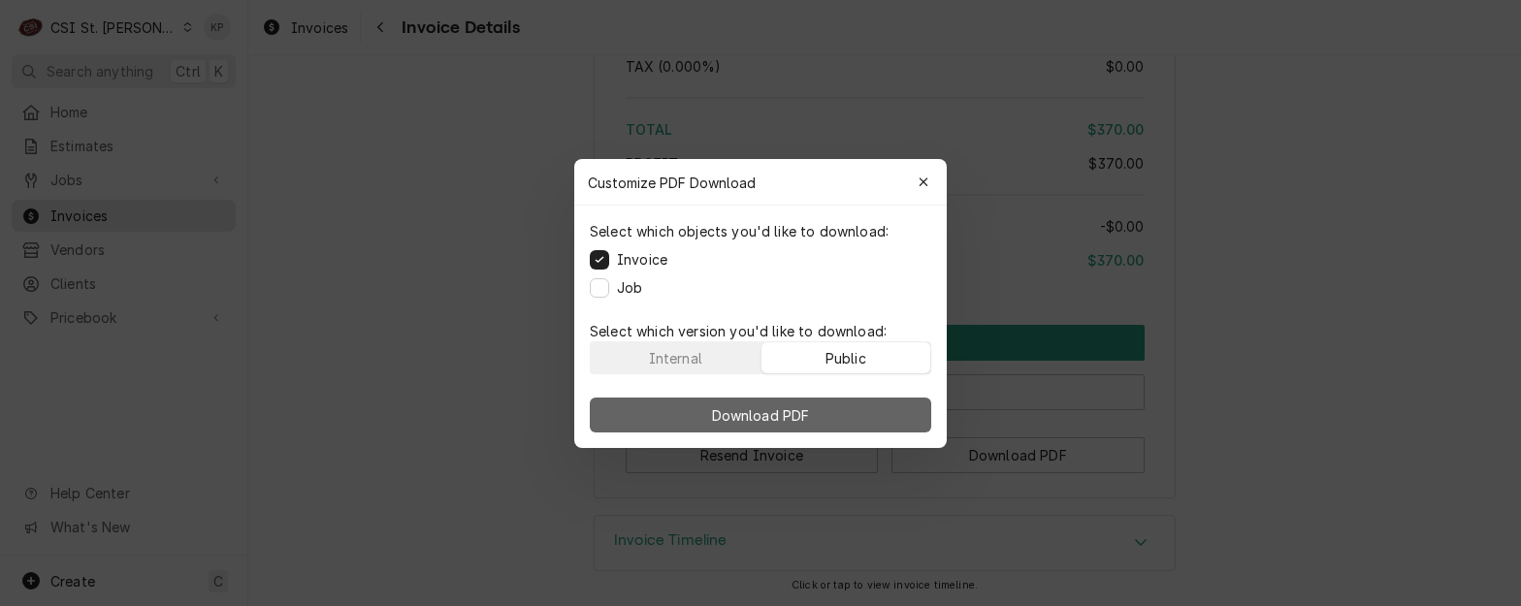
click at [885, 411] on button "Download PDF" at bounding box center [761, 415] width 342 height 35
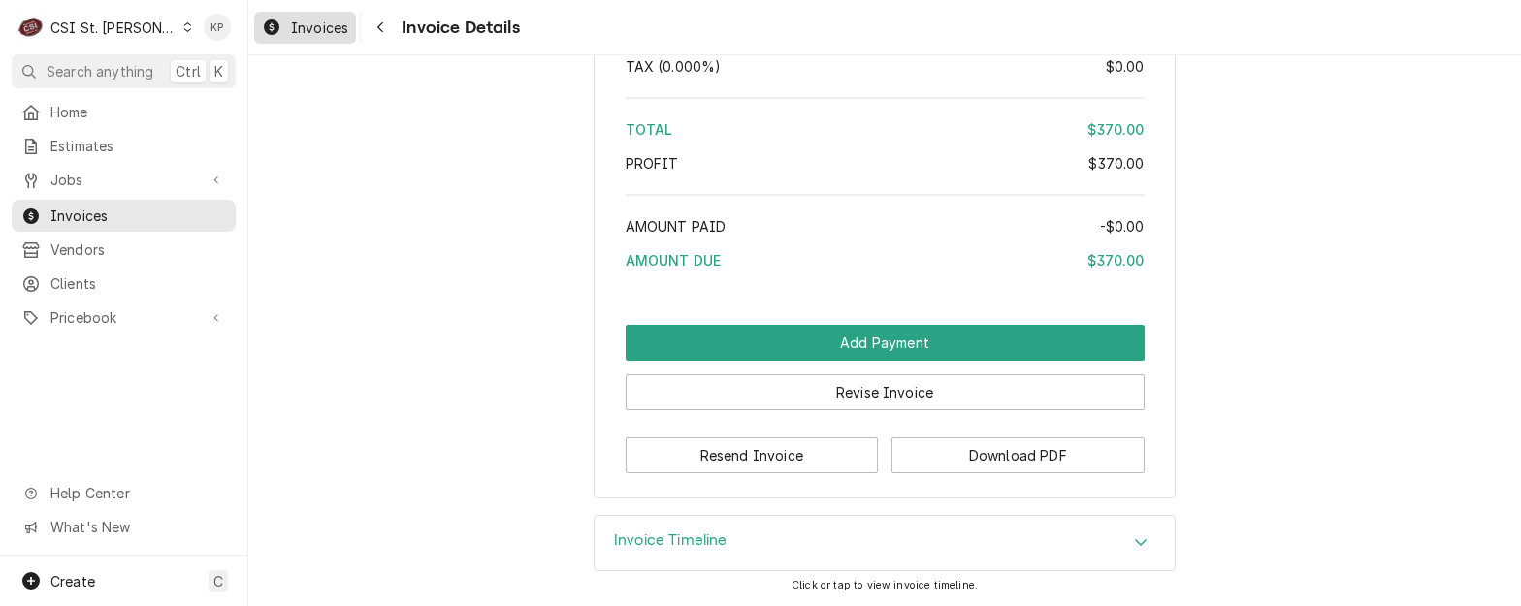
click at [353, 28] on link "Invoices" at bounding box center [305, 28] width 102 height 32
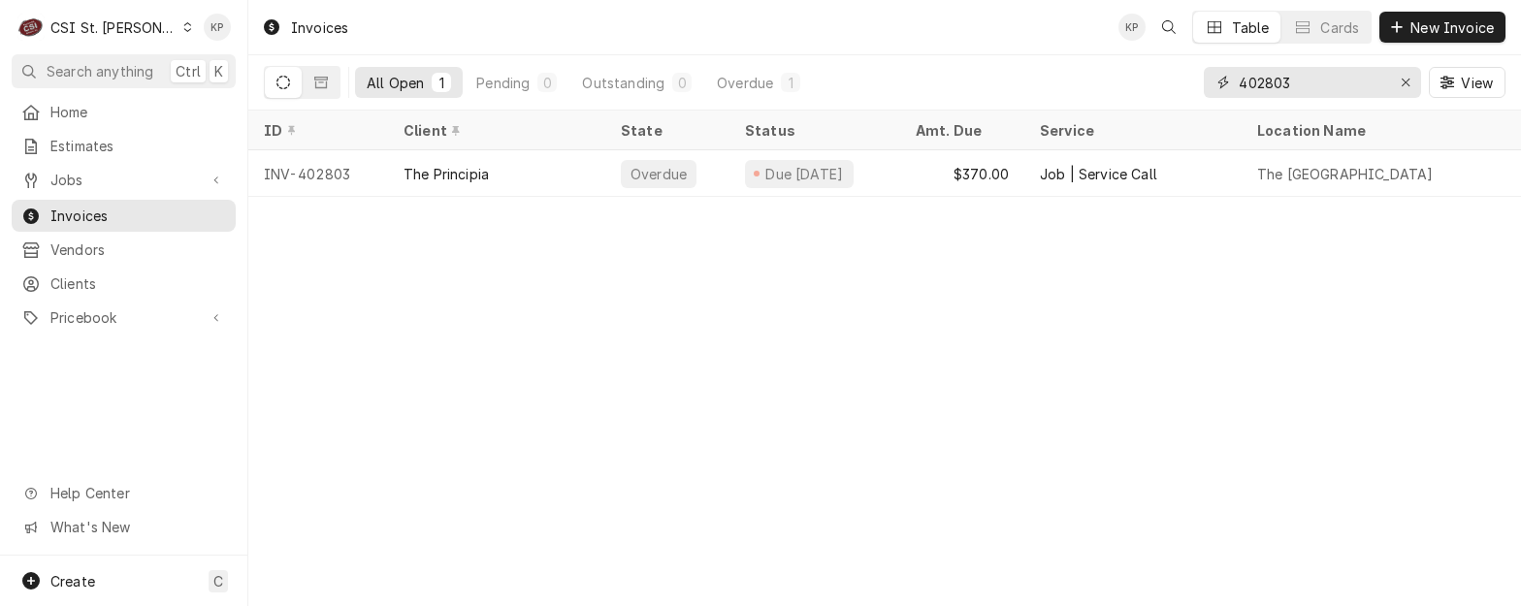
drag, startPoint x: 1265, startPoint y: 81, endPoint x: 1303, endPoint y: 81, distance: 37.8
click at [1310, 82] on input "402803" at bounding box center [1312, 82] width 146 height 31
click at [1303, 81] on input "402803" at bounding box center [1312, 82] width 146 height 31
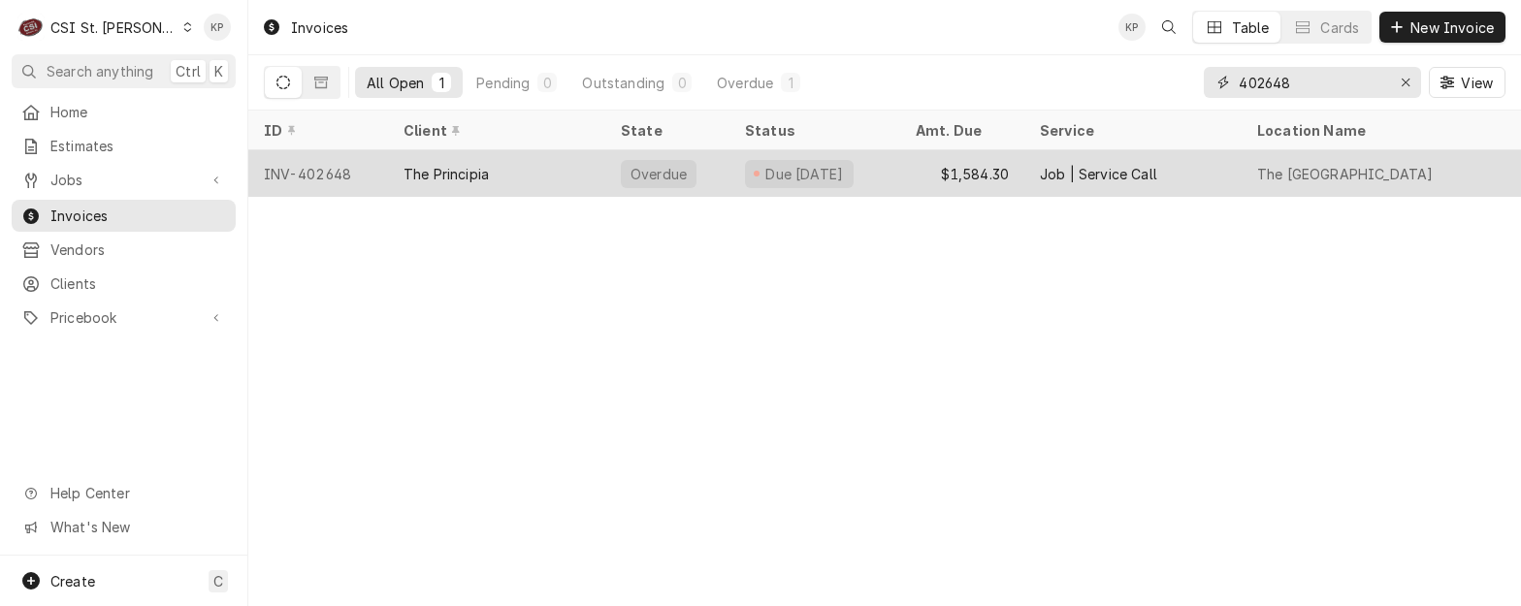
type input "402648"
click at [316, 174] on div "INV-402648" at bounding box center [318, 173] width 140 height 47
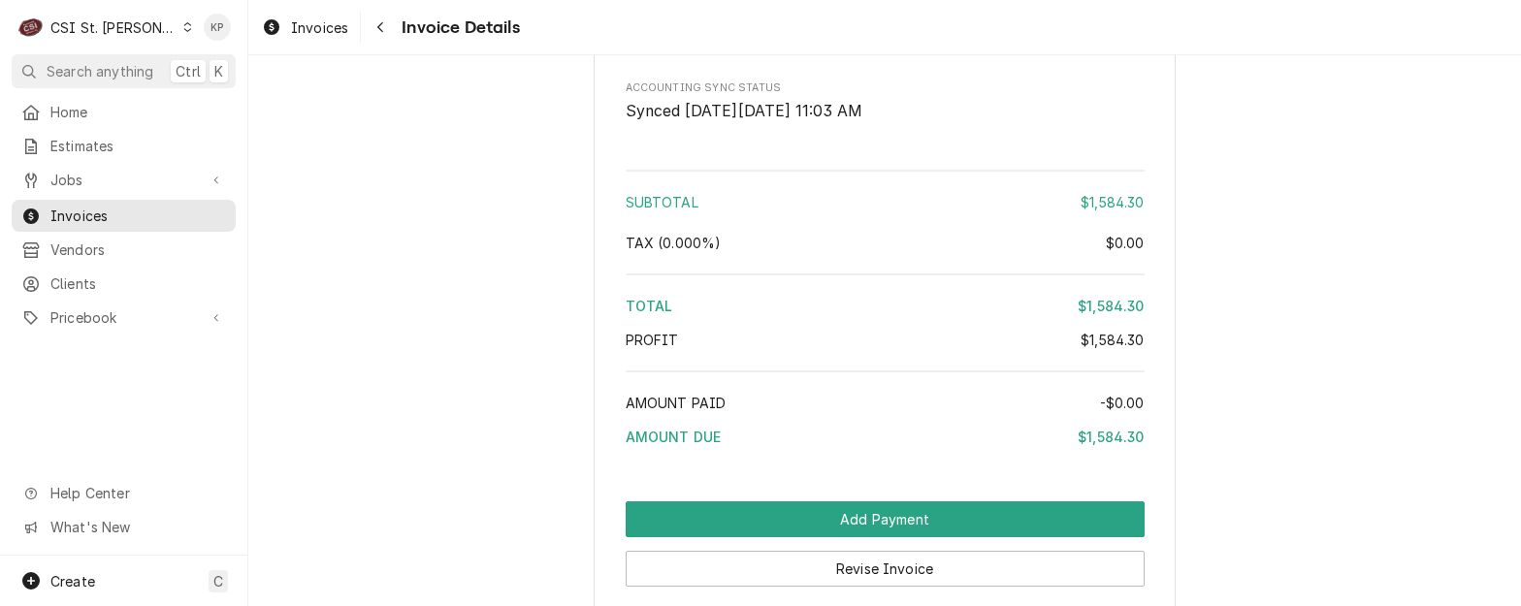
scroll to position [3563, 0]
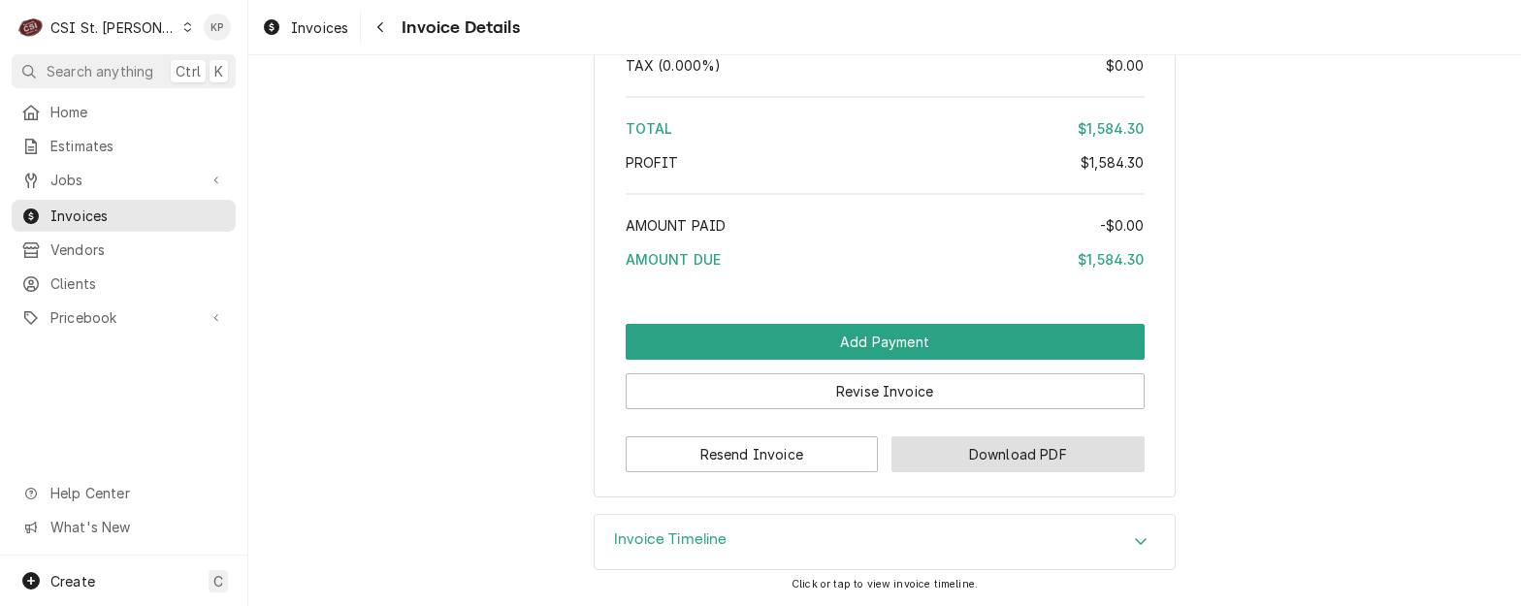
click at [962, 452] on button "Download PDF" at bounding box center [1018, 455] width 253 height 36
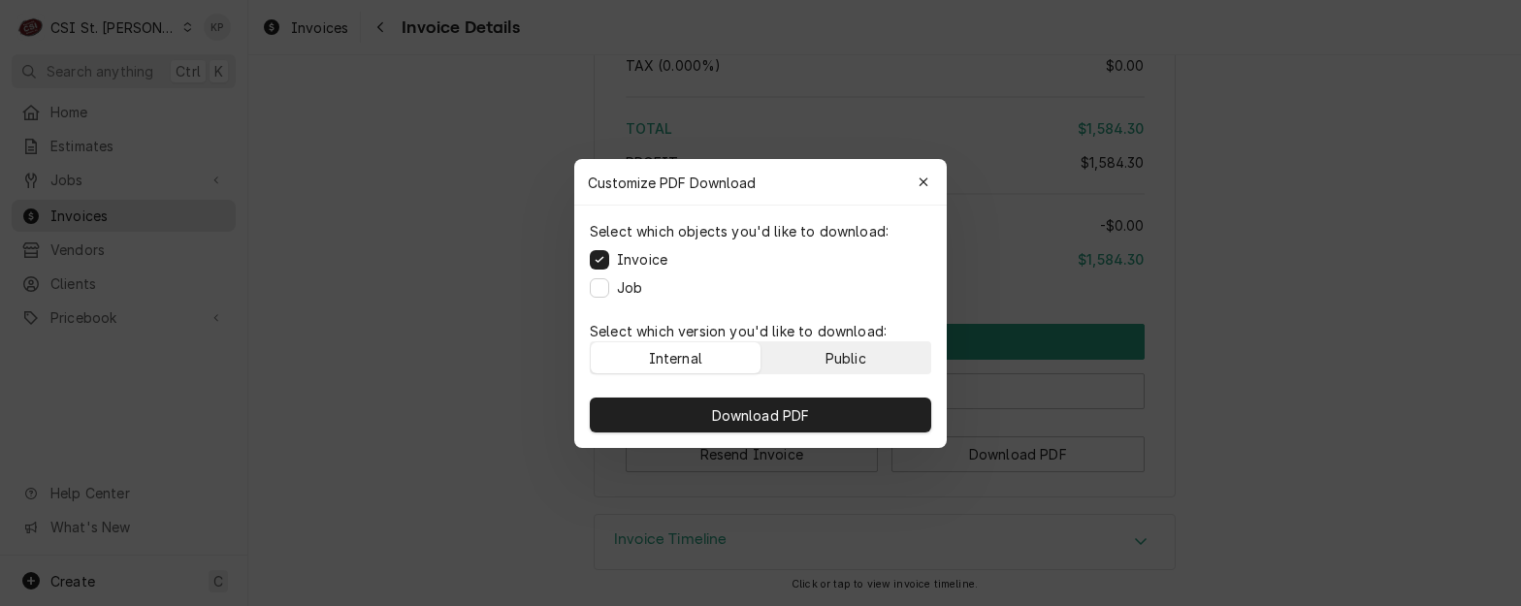
click at [887, 361] on button "Public" at bounding box center [847, 358] width 170 height 31
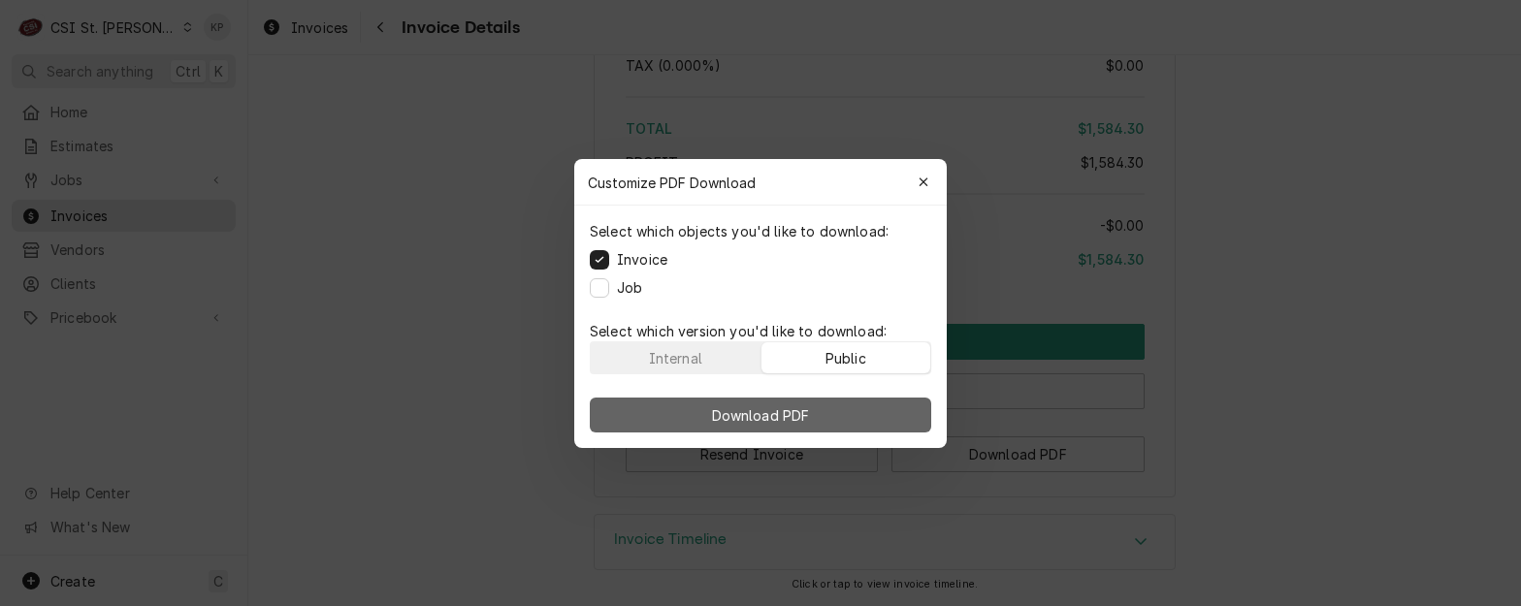
drag, startPoint x: 886, startPoint y: 416, endPoint x: 1001, endPoint y: 375, distance: 122.4
click at [888, 416] on button "Download PDF" at bounding box center [761, 415] width 342 height 35
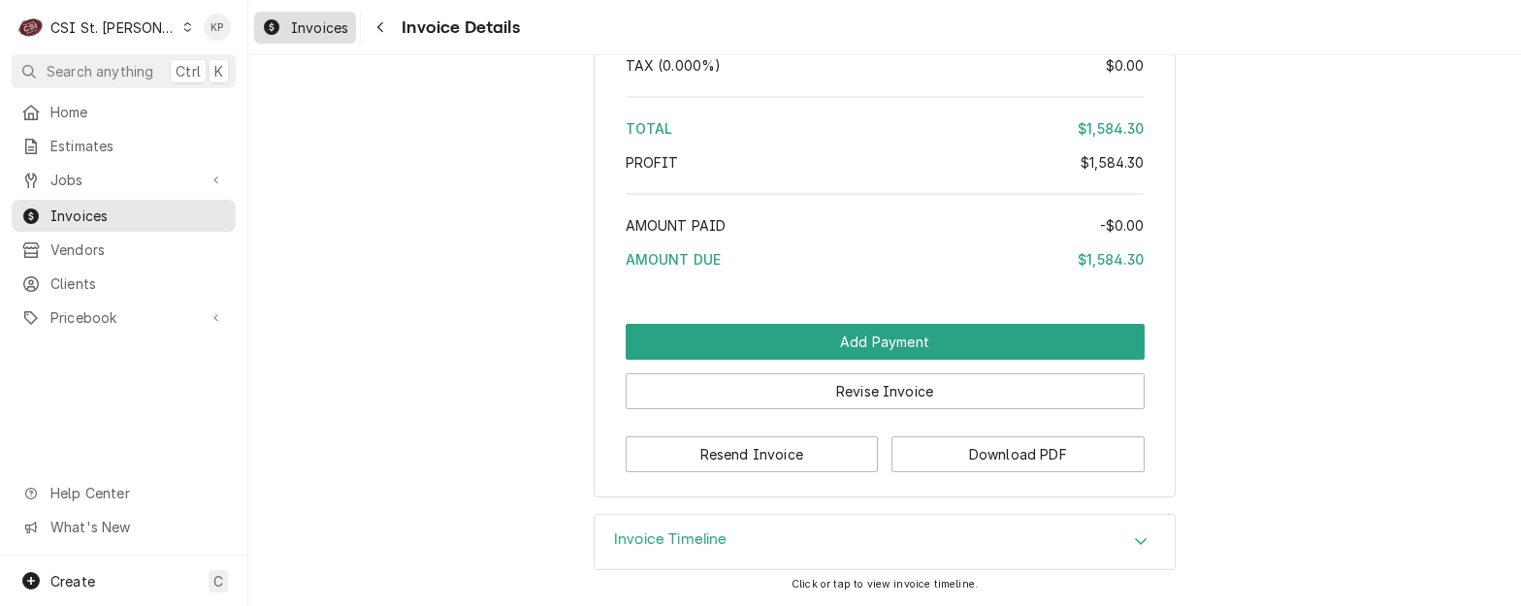
click at [297, 37] on div "Invoices" at bounding box center [305, 28] width 94 height 24
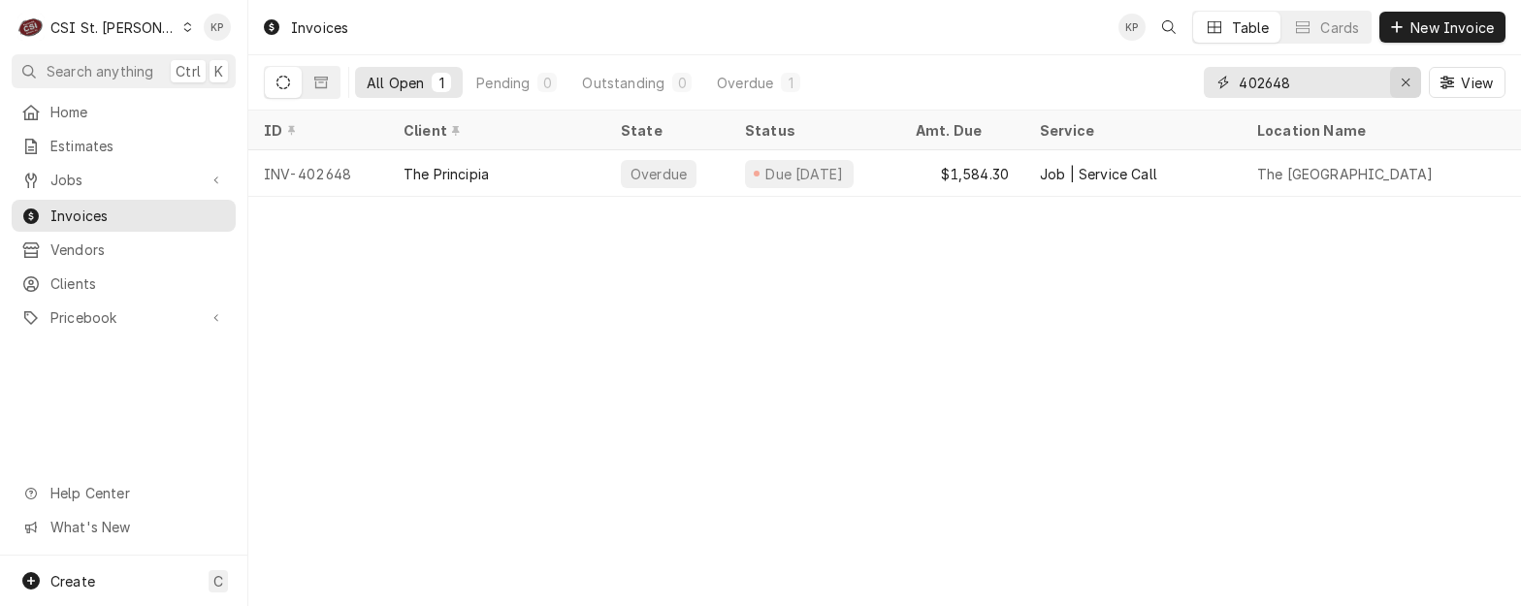
click at [1402, 77] on icon "Erase input" at bounding box center [1406, 83] width 11 height 14
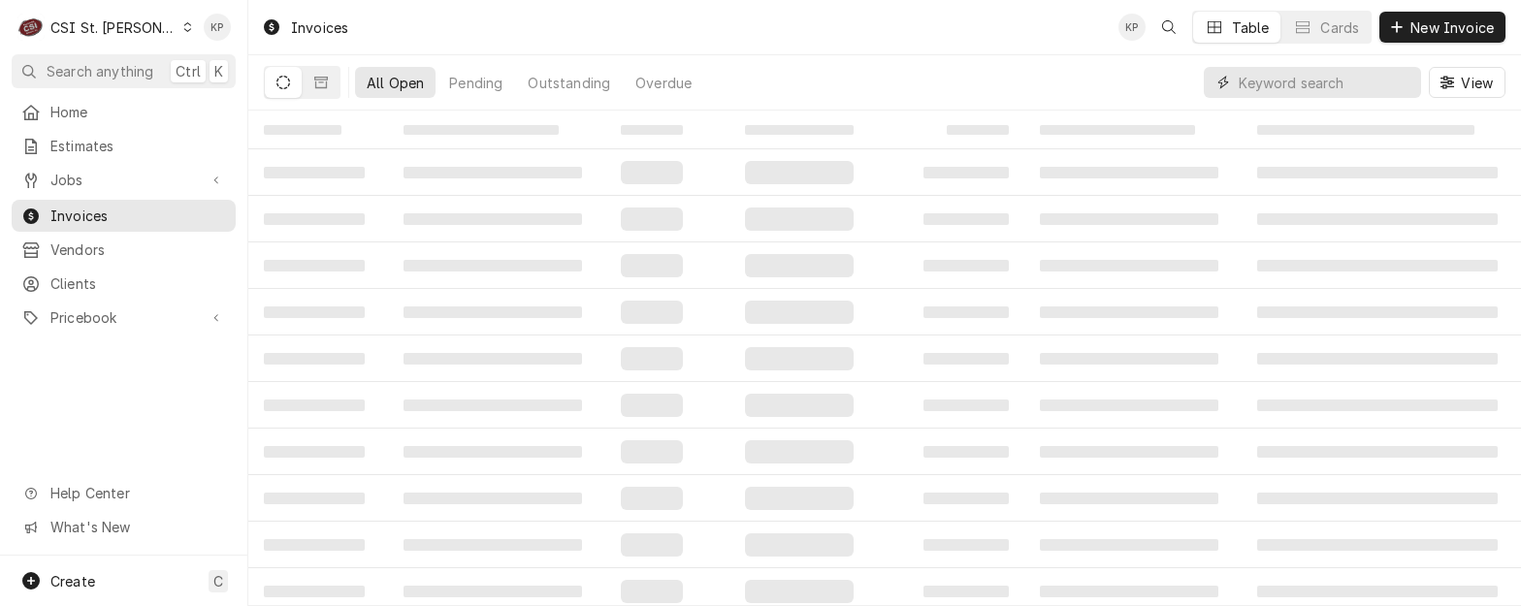
click at [1284, 83] on input "Dynamic Content Wrapper" at bounding box center [1325, 82] width 173 height 31
type input "402651"
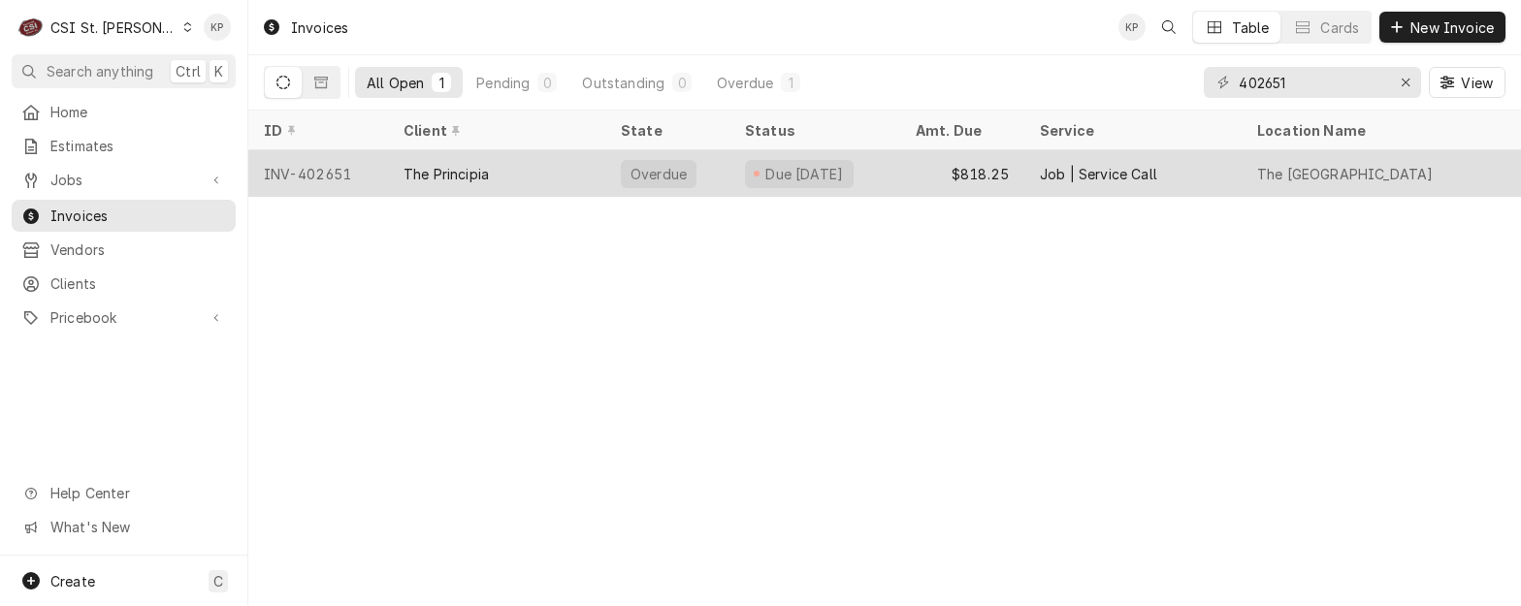
click at [320, 172] on div "INV-402651" at bounding box center [318, 173] width 140 height 47
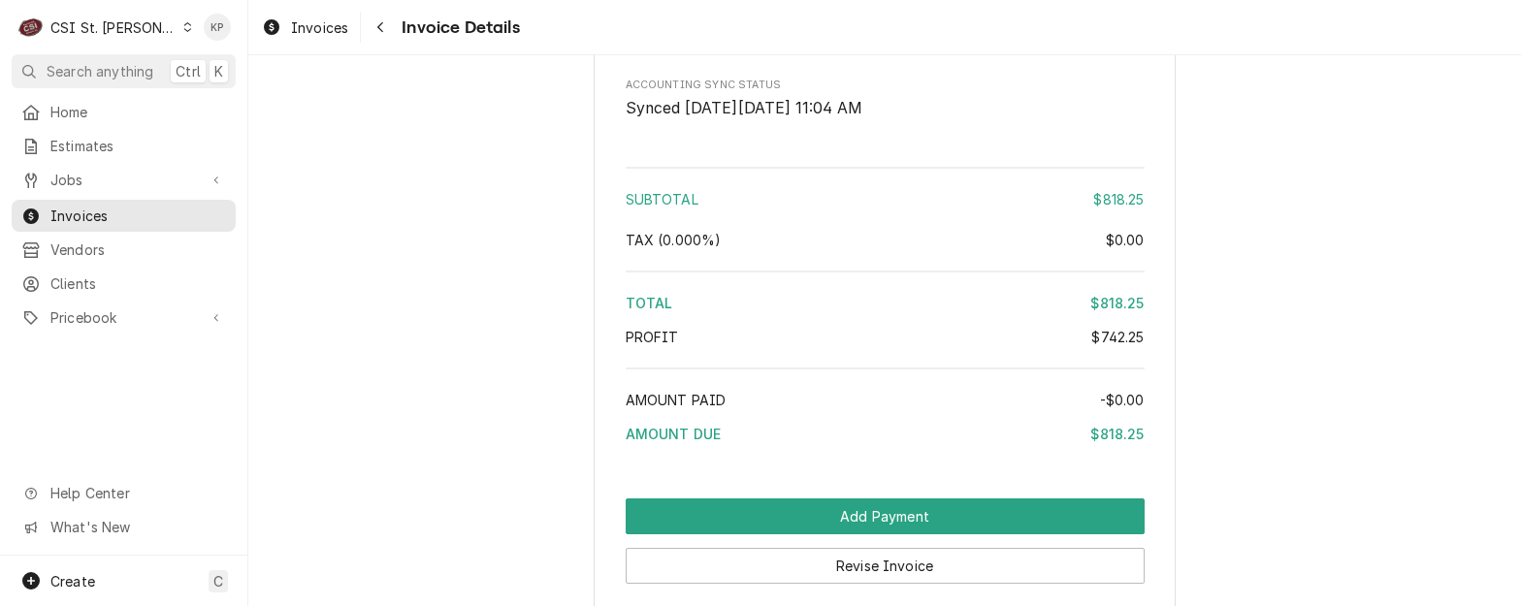
scroll to position [3811, 0]
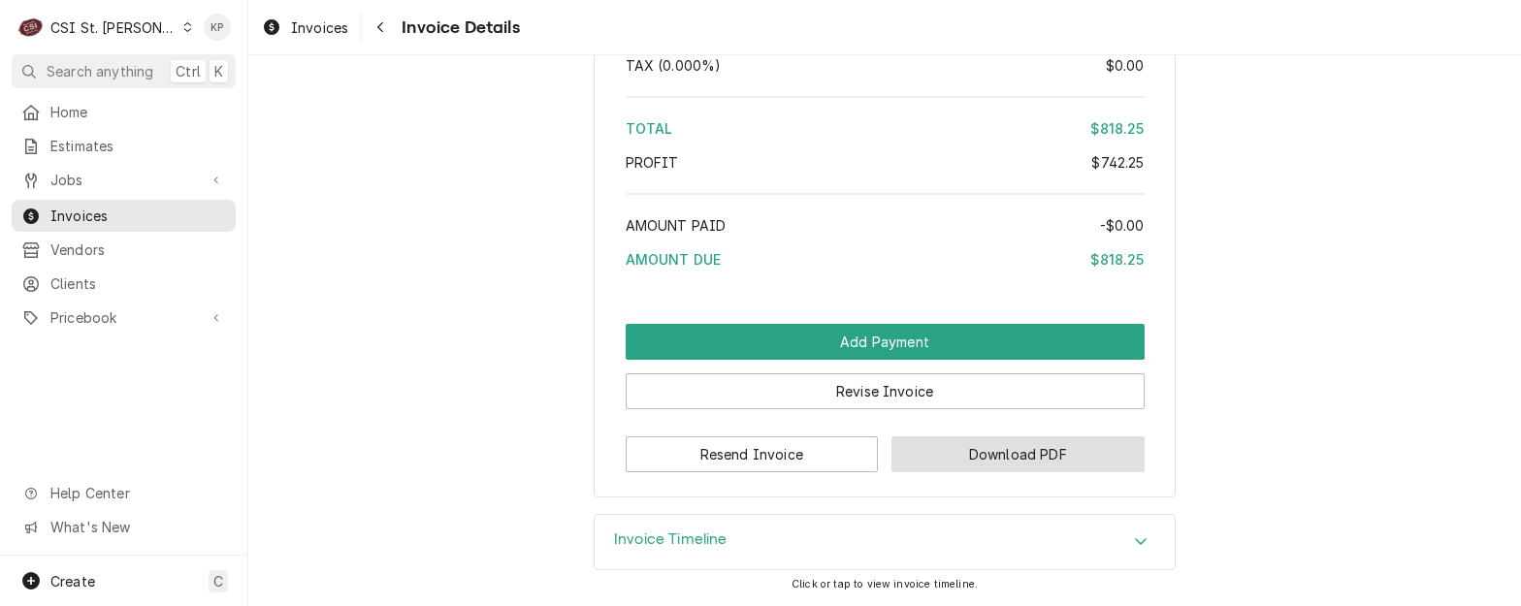
click at [993, 460] on button "Download PDF" at bounding box center [1018, 455] width 253 height 36
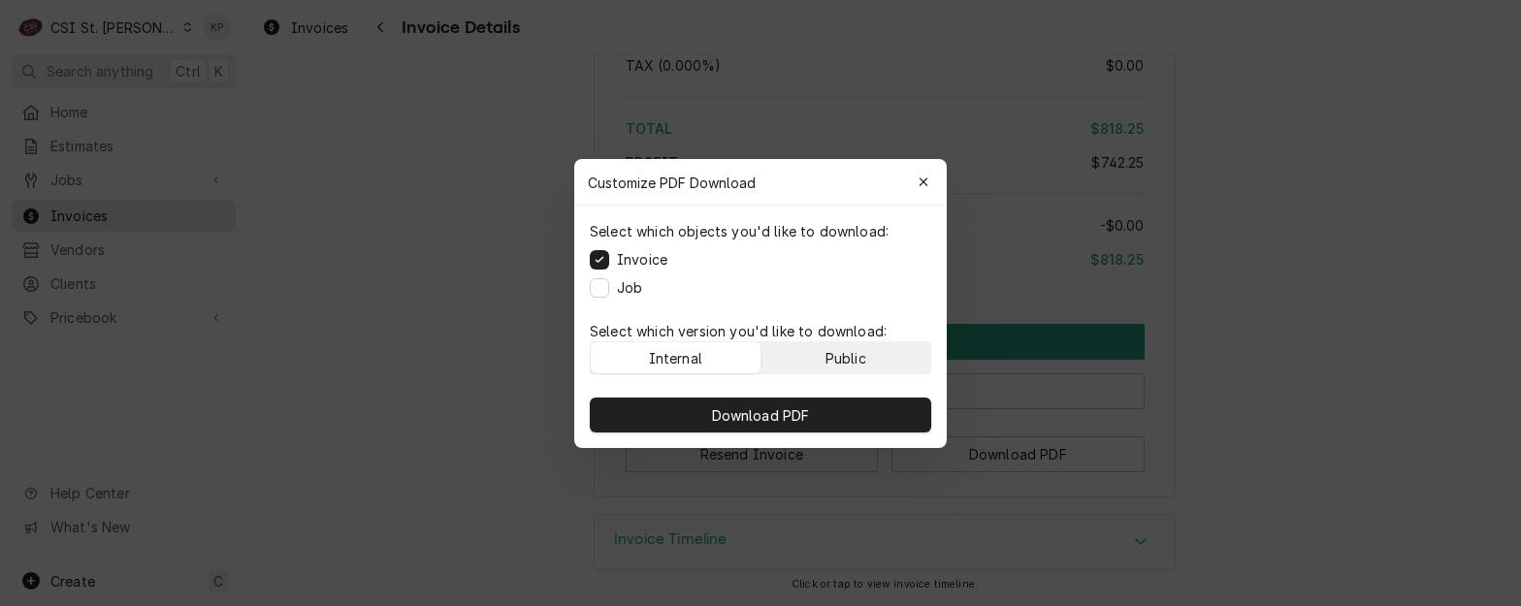
click at [867, 356] on button "Public" at bounding box center [847, 358] width 170 height 31
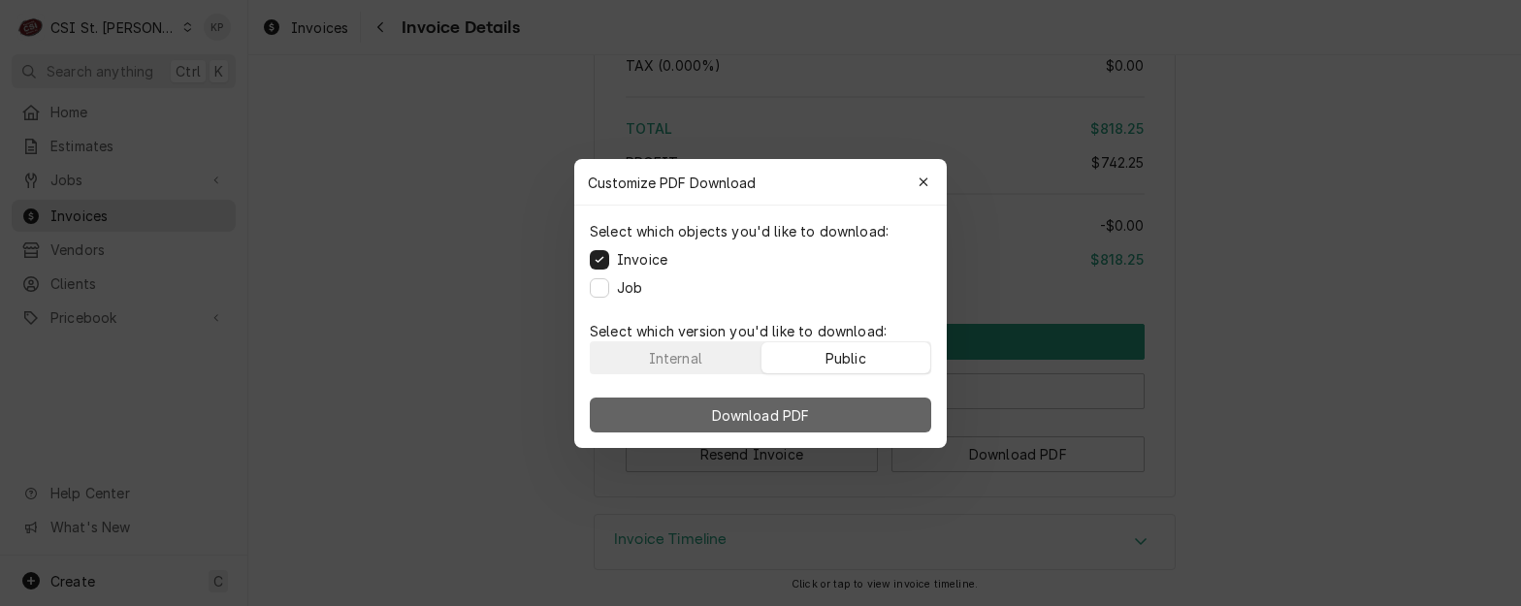
click at [868, 410] on button "Download PDF" at bounding box center [761, 415] width 342 height 35
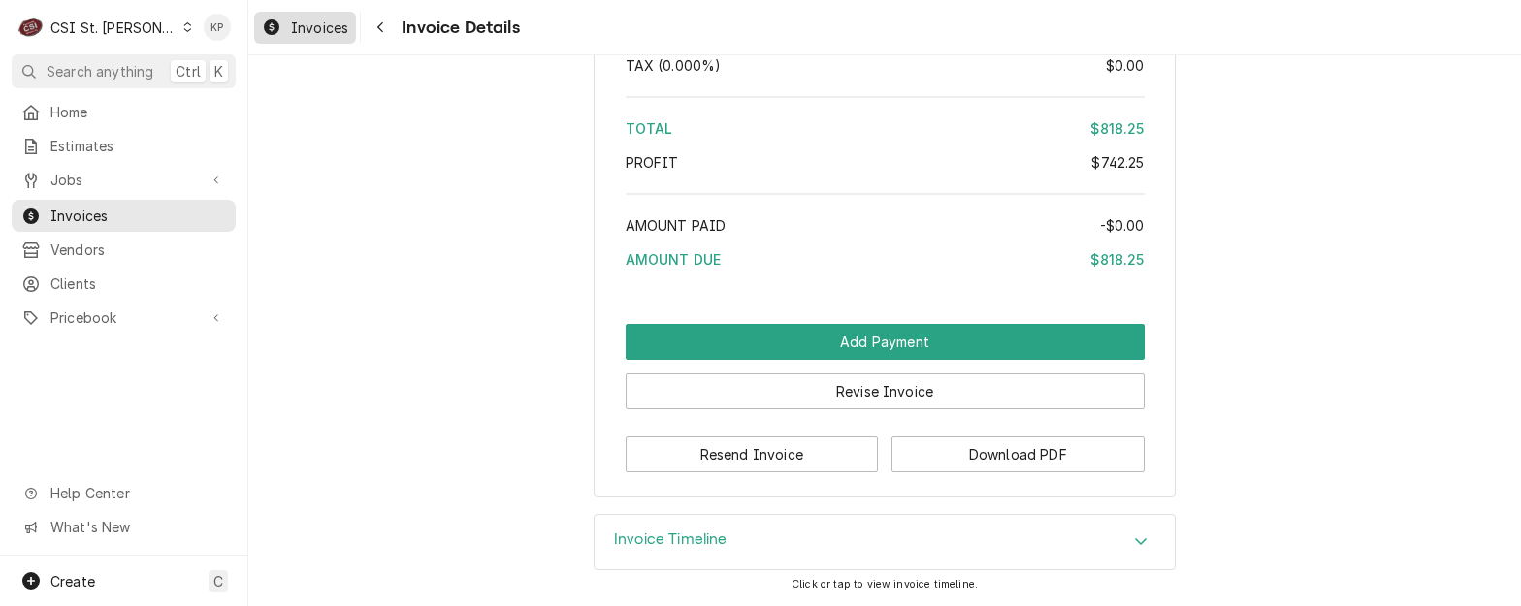
click at [316, 32] on span "Invoices" at bounding box center [319, 27] width 57 height 20
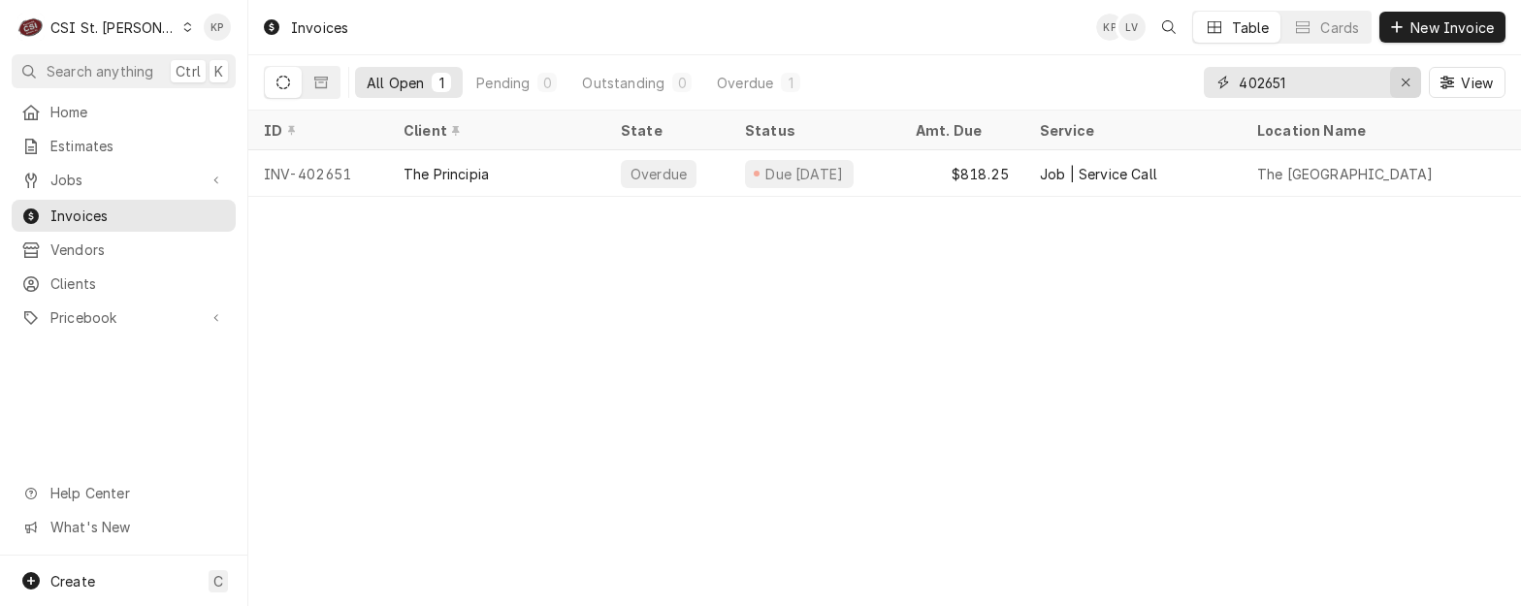
click at [1404, 74] on div "Erase input" at bounding box center [1405, 82] width 19 height 19
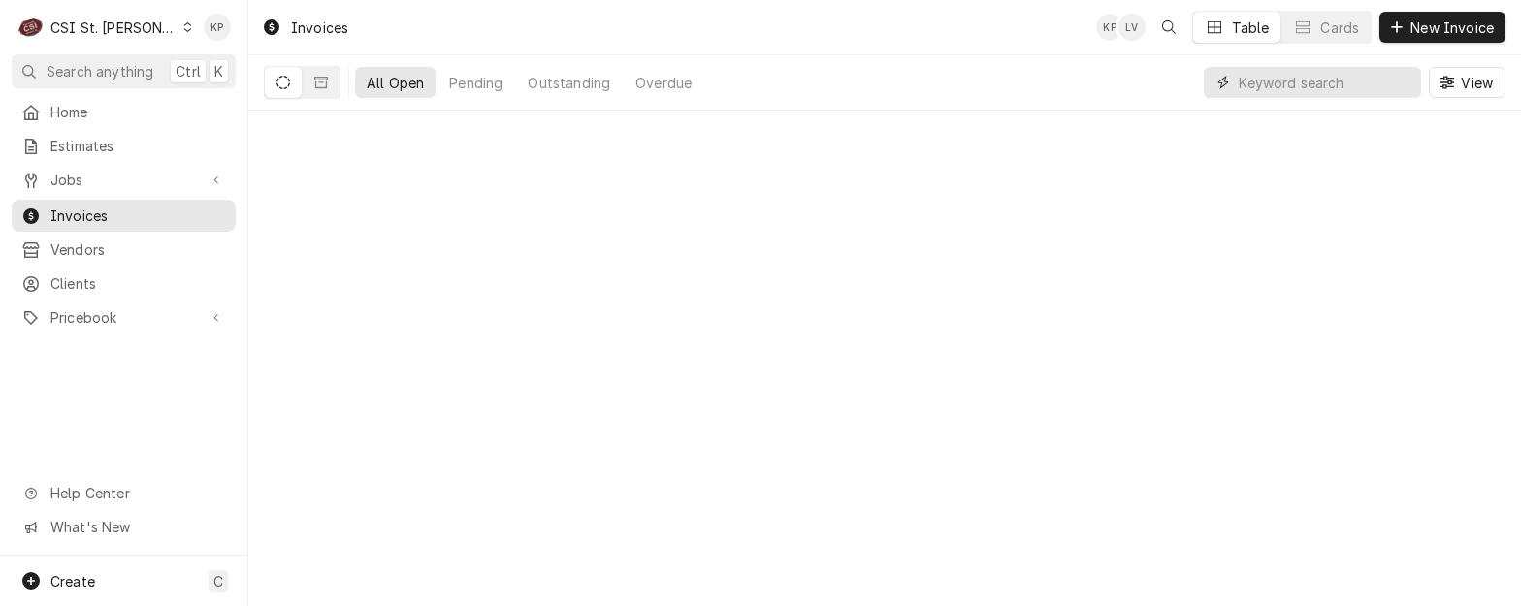
click at [1295, 87] on input "Dynamic Content Wrapper" at bounding box center [1325, 82] width 173 height 31
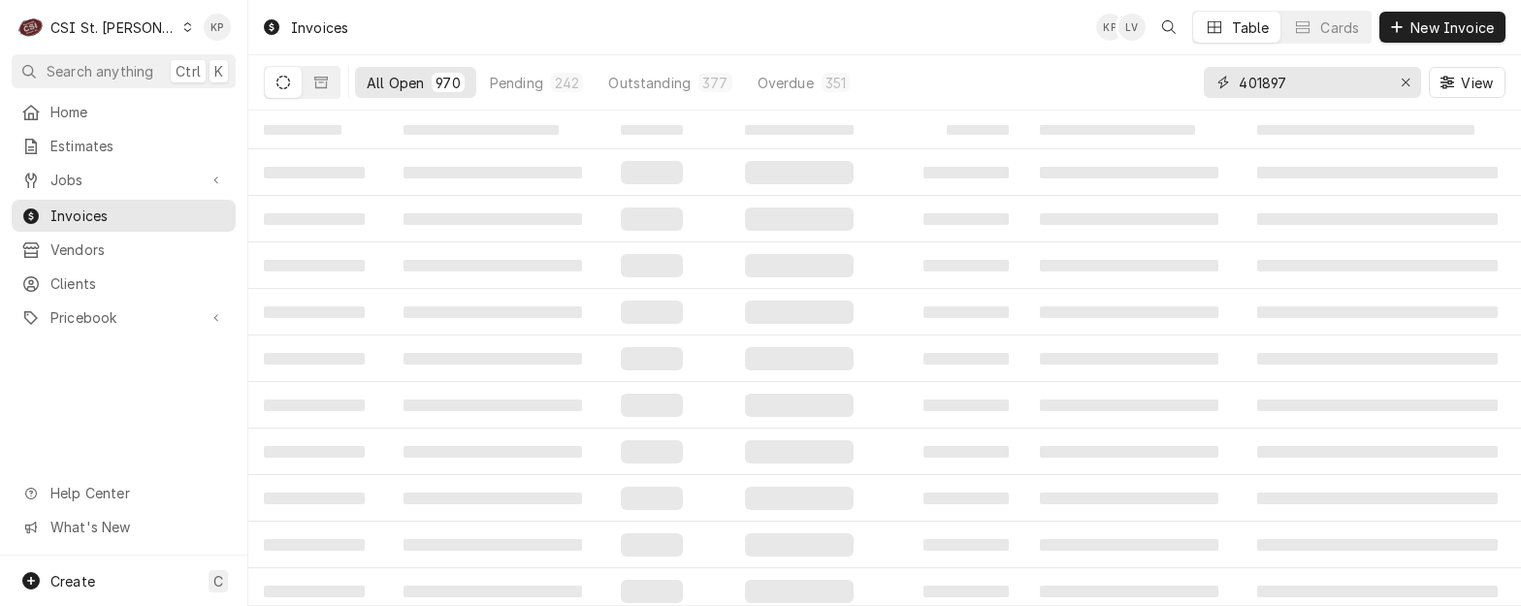
type input "401897"
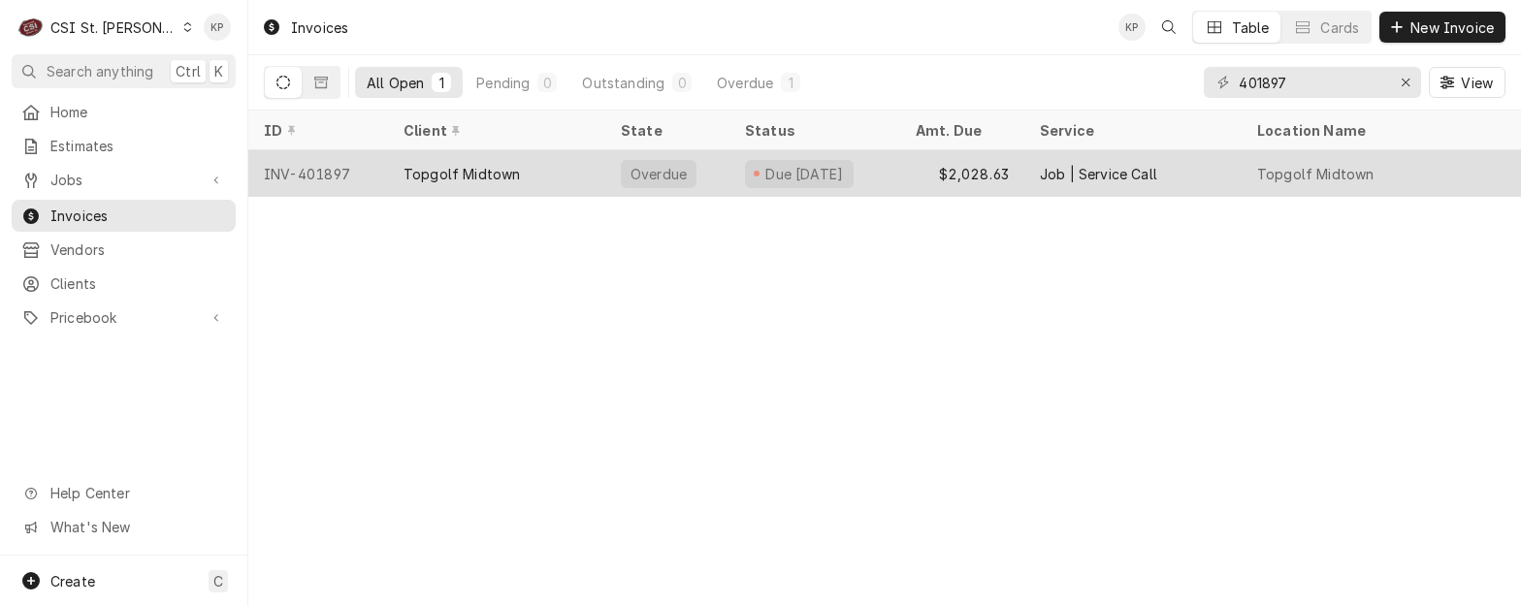
click at [319, 175] on div "INV-401897" at bounding box center [318, 173] width 140 height 47
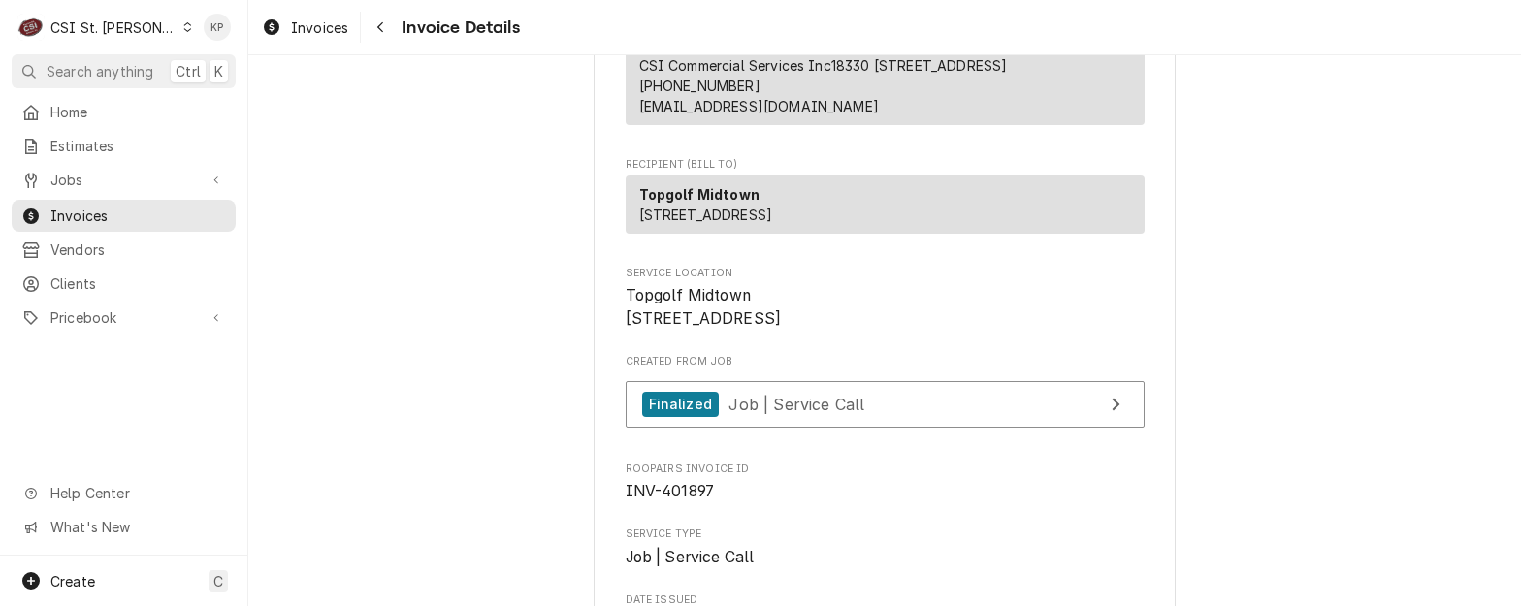
scroll to position [335, 0]
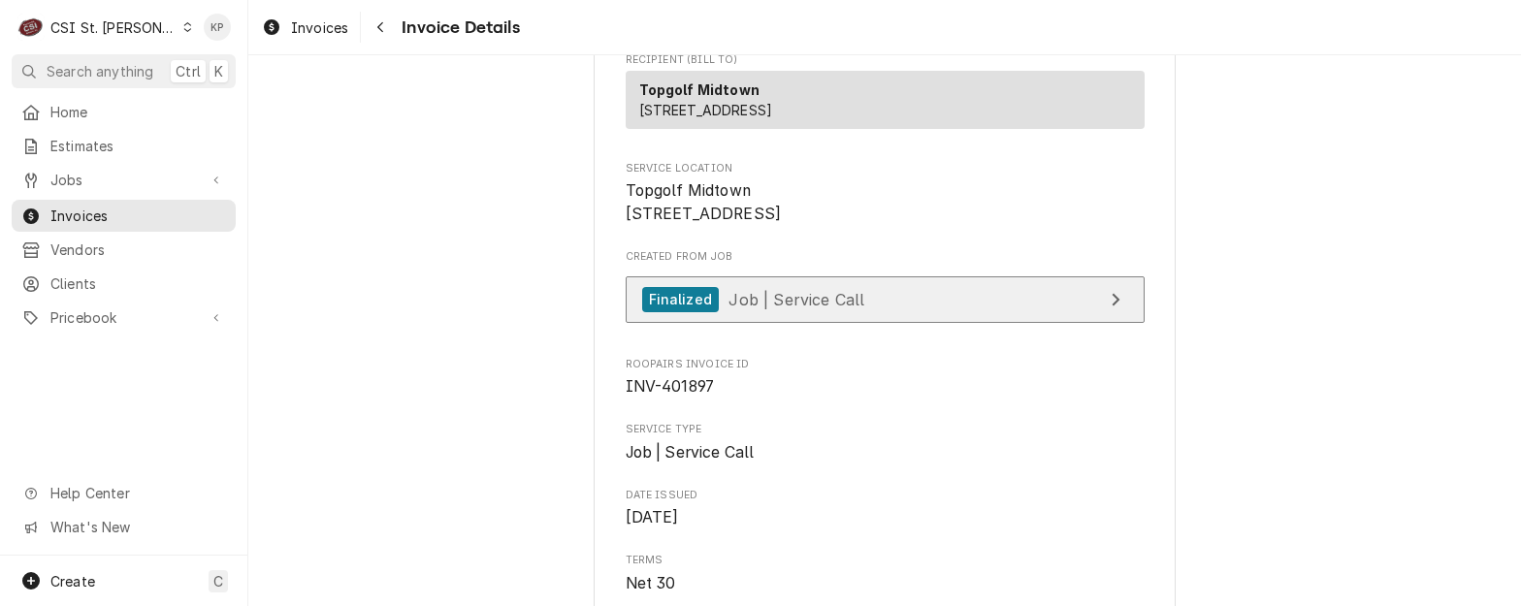
click at [1111, 308] on icon "View Job" at bounding box center [1116, 300] width 10 height 16
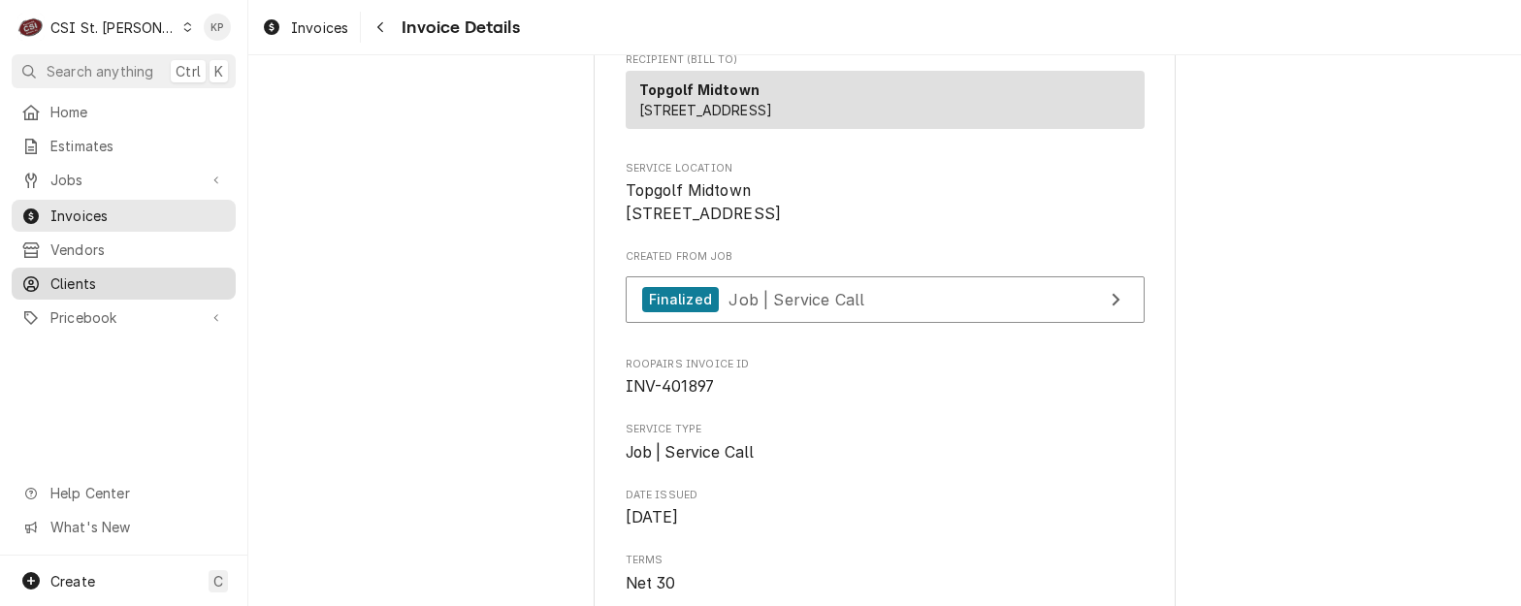
click at [83, 274] on span "Clients" at bounding box center [138, 284] width 176 height 20
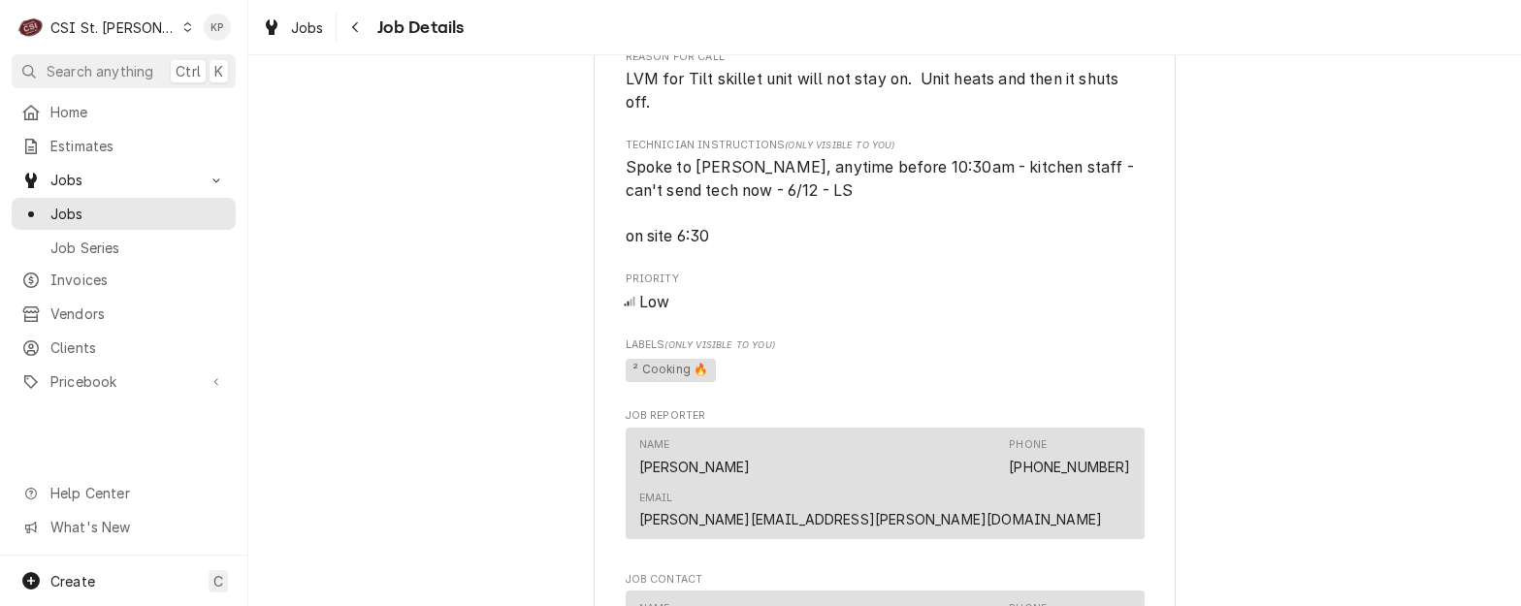
scroll to position [1164, 0]
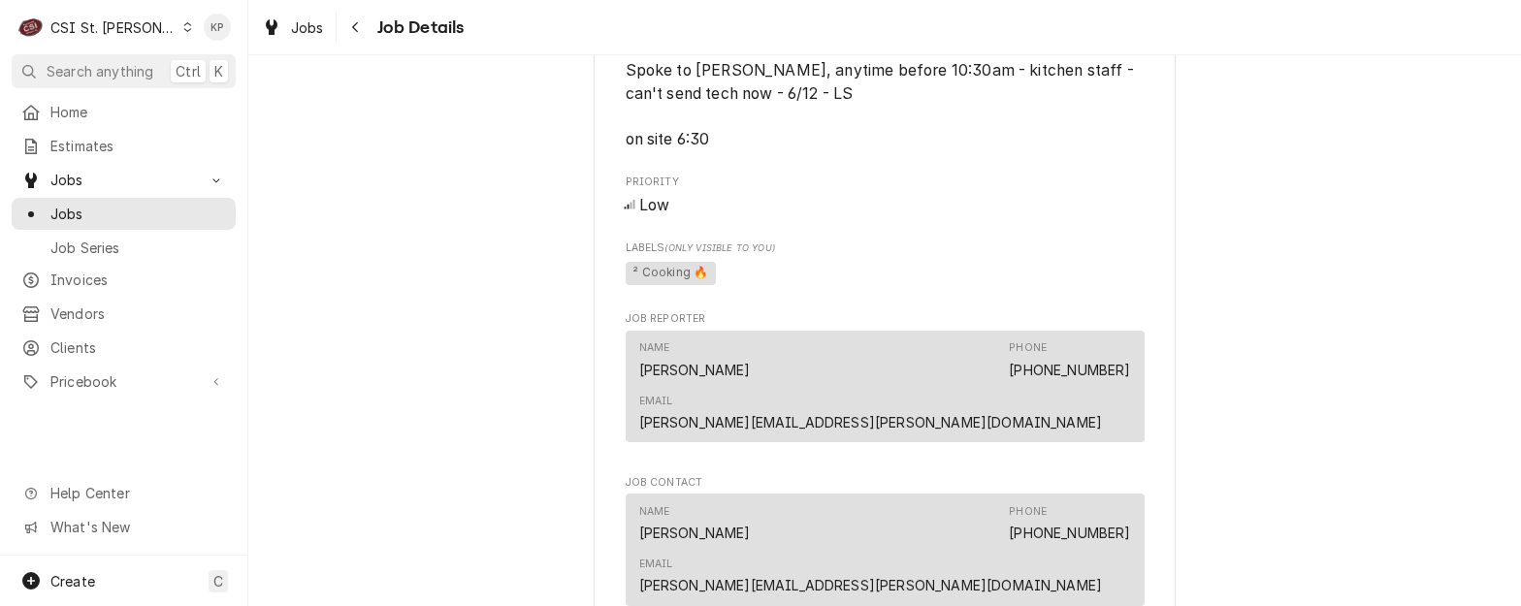
click at [1023, 246] on div "Roopairs Job ID JOB-40546 Date Received Jun 10, 2025 Service Type Job | Service…" at bounding box center [885, 93] width 519 height 1993
click at [1268, 389] on div "Completed and Invoiced Topgolf Midtown Topgolf Midtown / 3201 Chouteau Ave, St.…" at bounding box center [884, 109] width 1273 height 2396
drag, startPoint x: 1134, startPoint y: 395, endPoint x: 960, endPoint y: 394, distance: 174.6
click at [960, 394] on div "Name Robert Prill Phone (314) 703-5131 Email robert.prill@topgolf.com" at bounding box center [885, 387] width 519 height 113
copy link "robert.prill@topgolf.com"
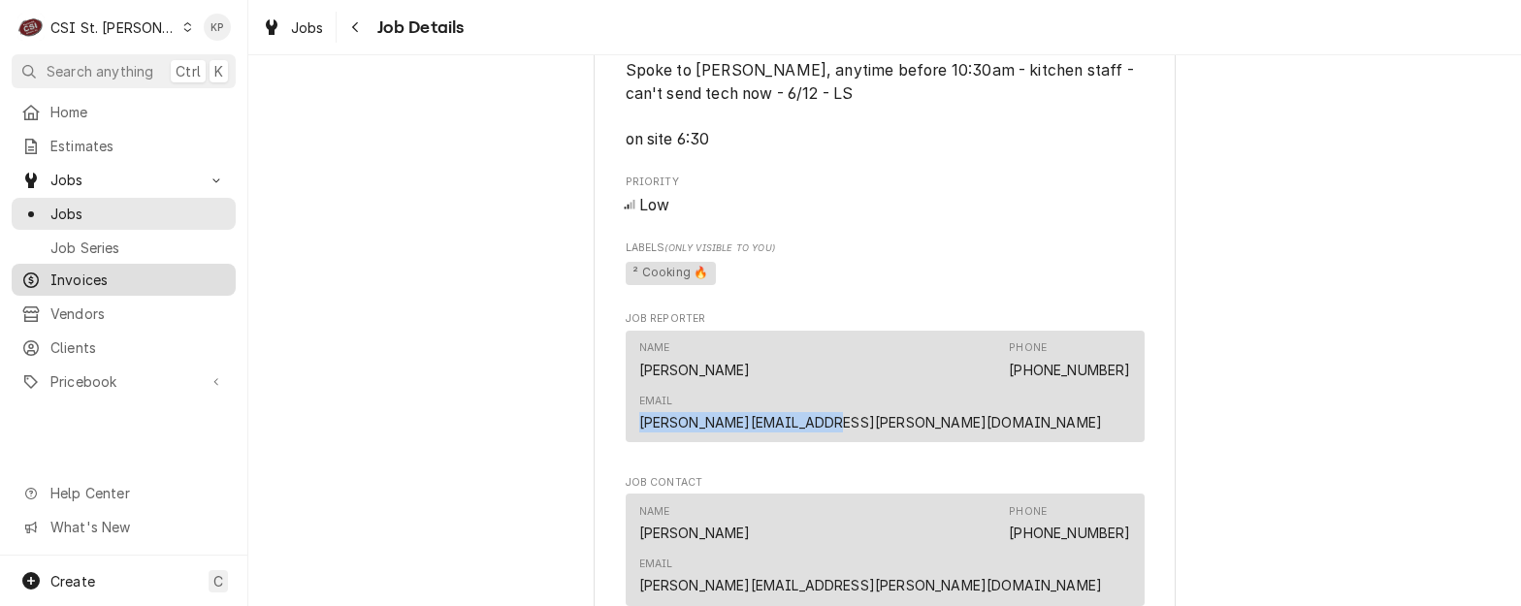
click at [74, 281] on span "Invoices" at bounding box center [138, 280] width 176 height 20
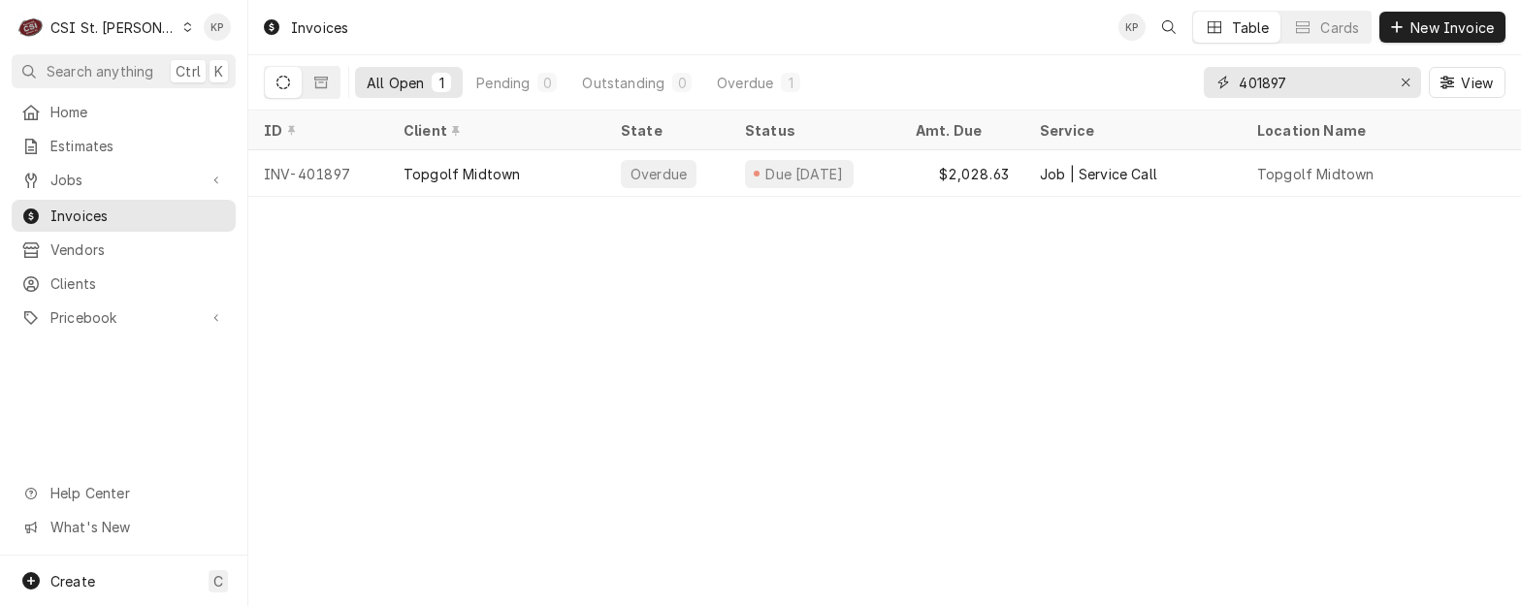
drag, startPoint x: 1403, startPoint y: 83, endPoint x: 1350, endPoint y: 93, distance: 54.2
click at [1401, 83] on icon "Erase input" at bounding box center [1406, 83] width 11 height 14
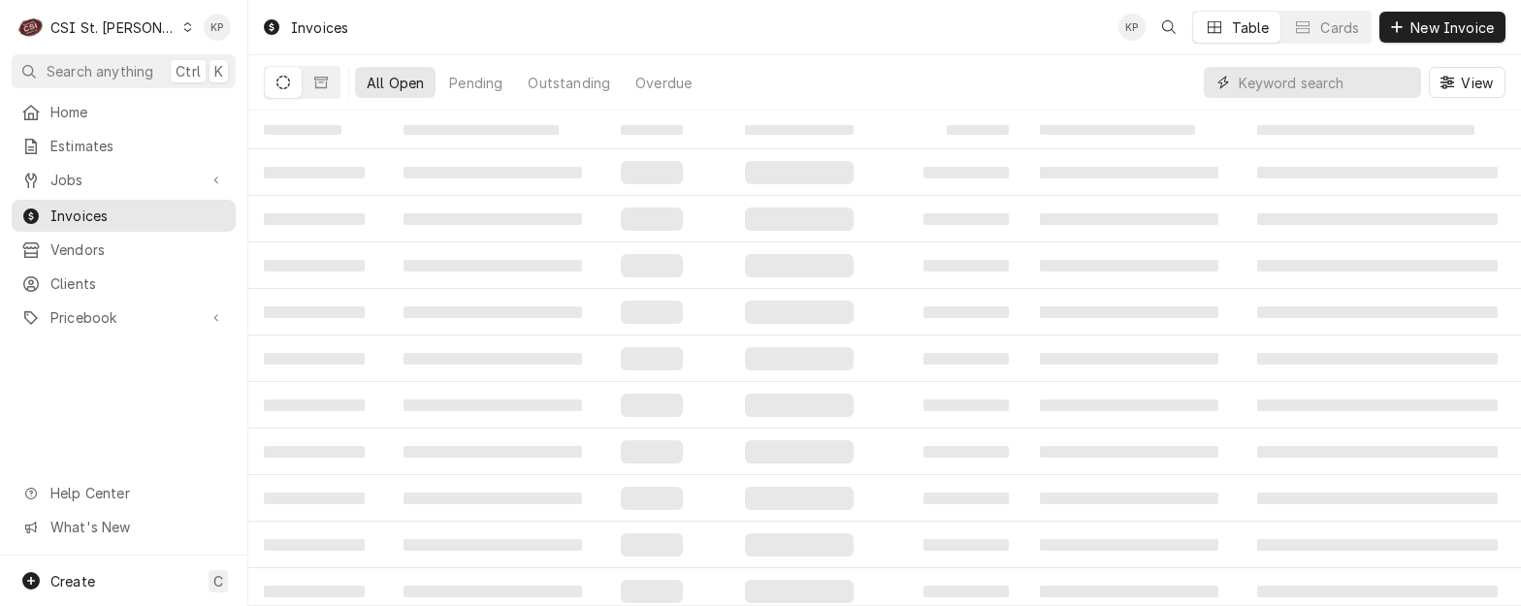
click at [1303, 85] on input "Dynamic Content Wrapper" at bounding box center [1325, 82] width 173 height 31
type input "403116"
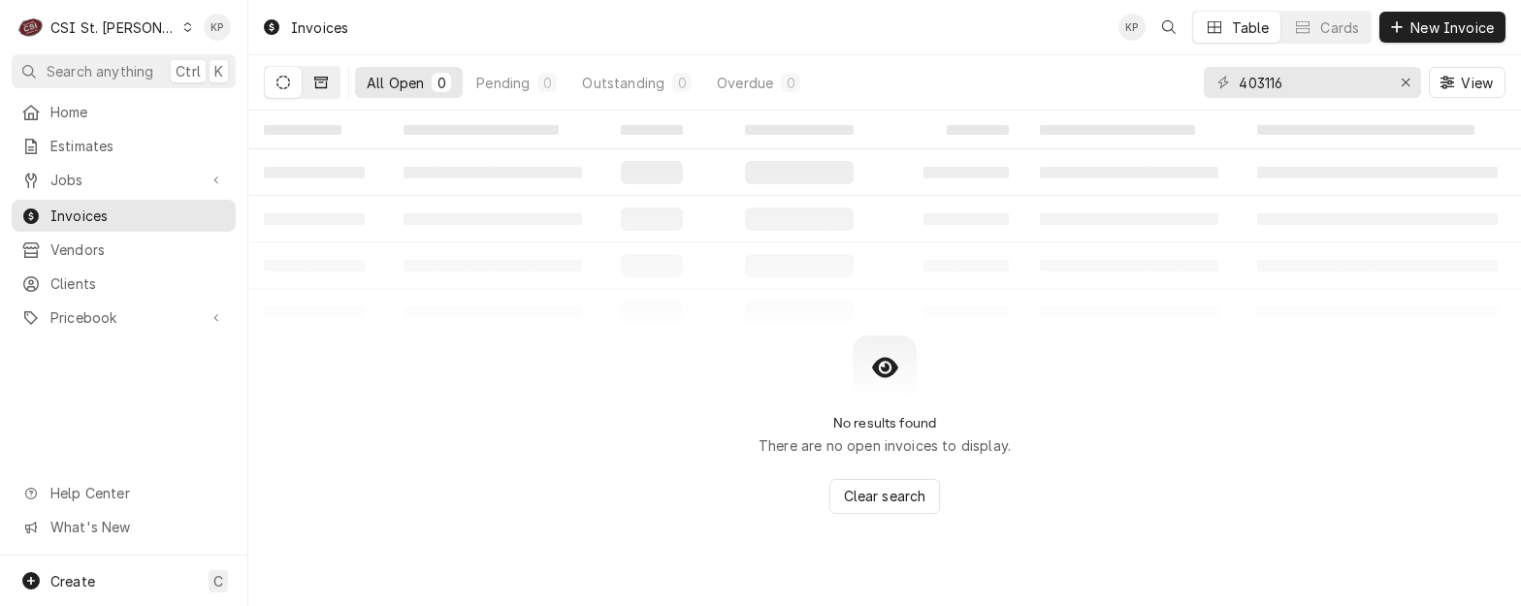
click at [315, 79] on icon "Dynamic Content Wrapper" at bounding box center [321, 83] width 14 height 12
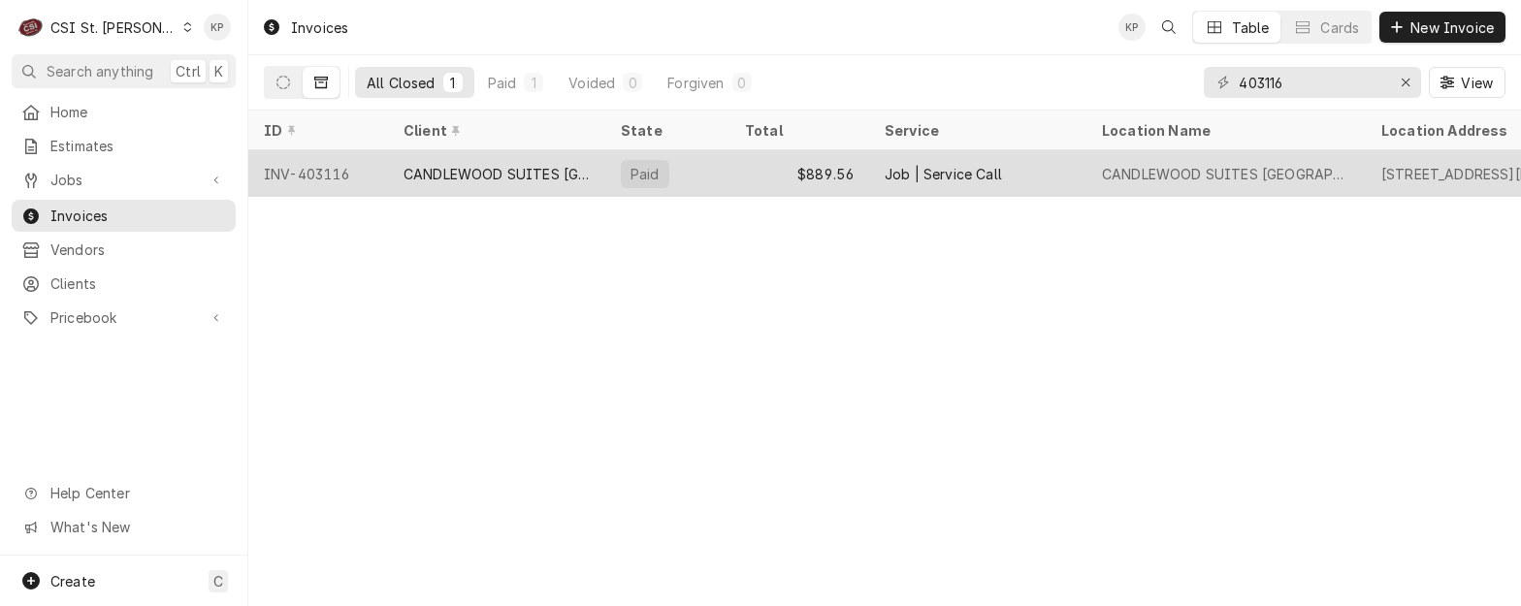
click at [328, 165] on div "INV-403116" at bounding box center [318, 173] width 140 height 47
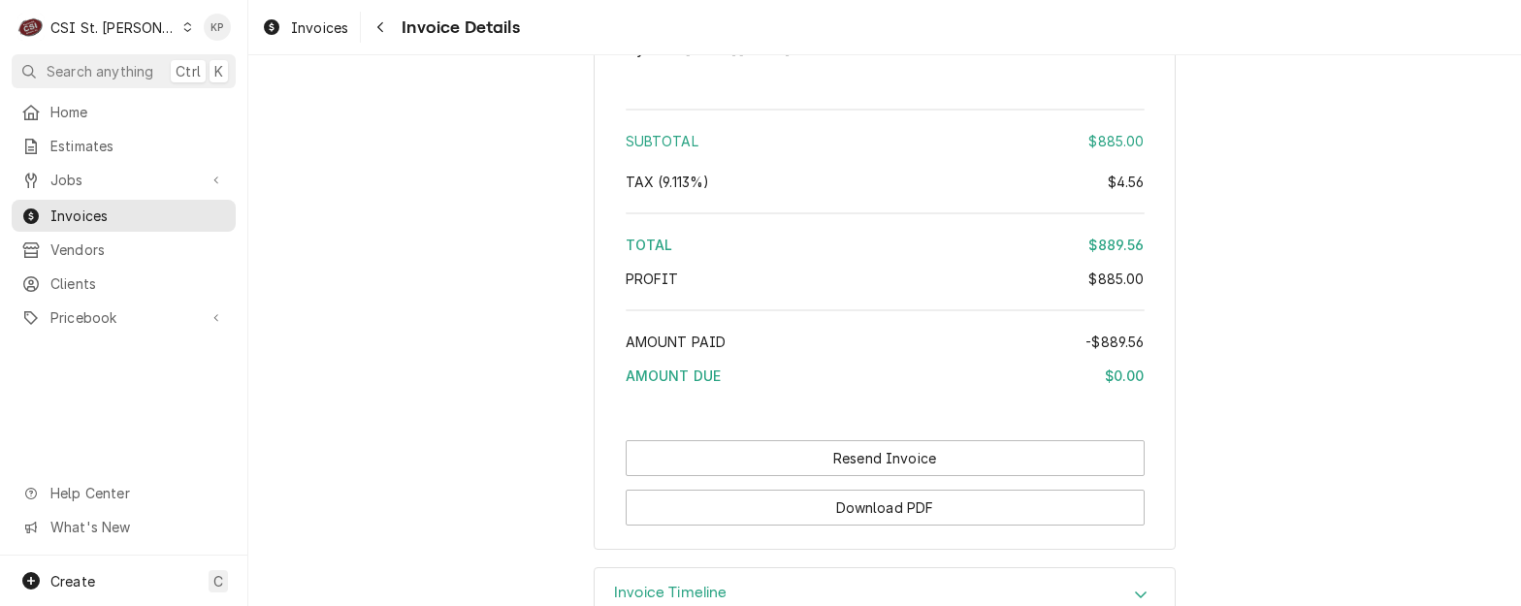
scroll to position [3712, 0]
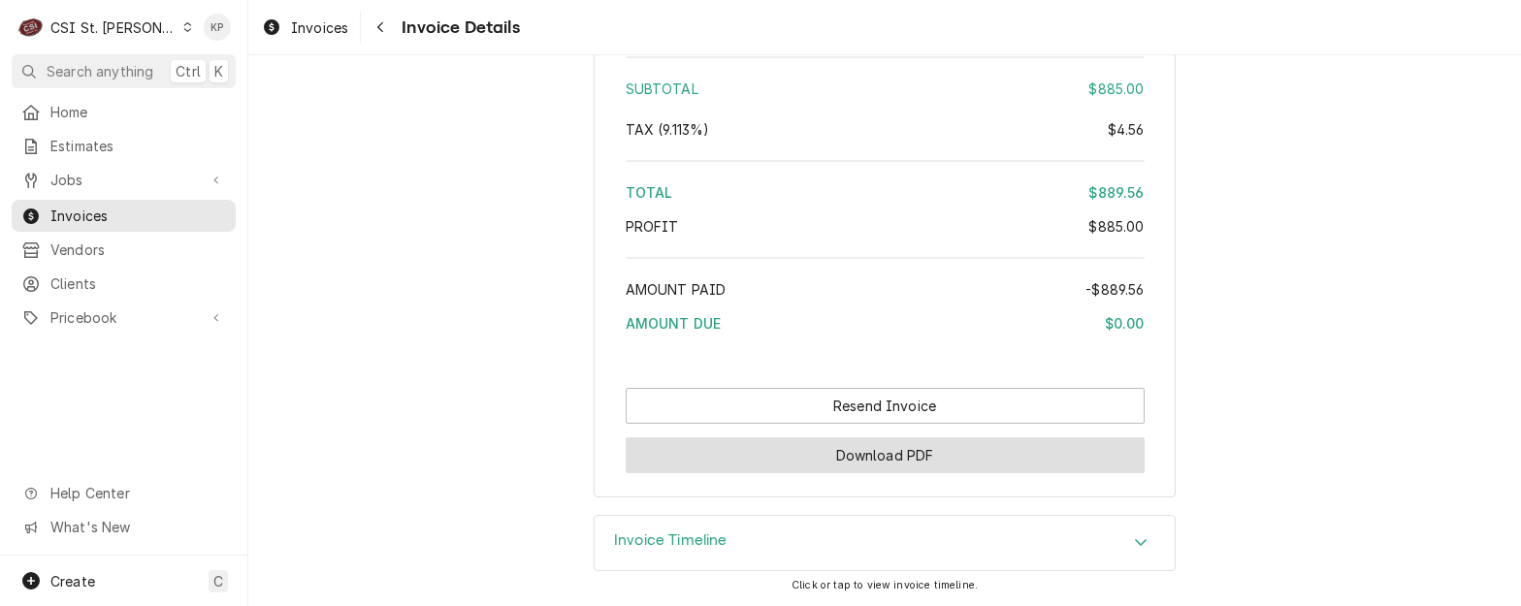
click at [917, 449] on button "Download PDF" at bounding box center [885, 456] width 519 height 36
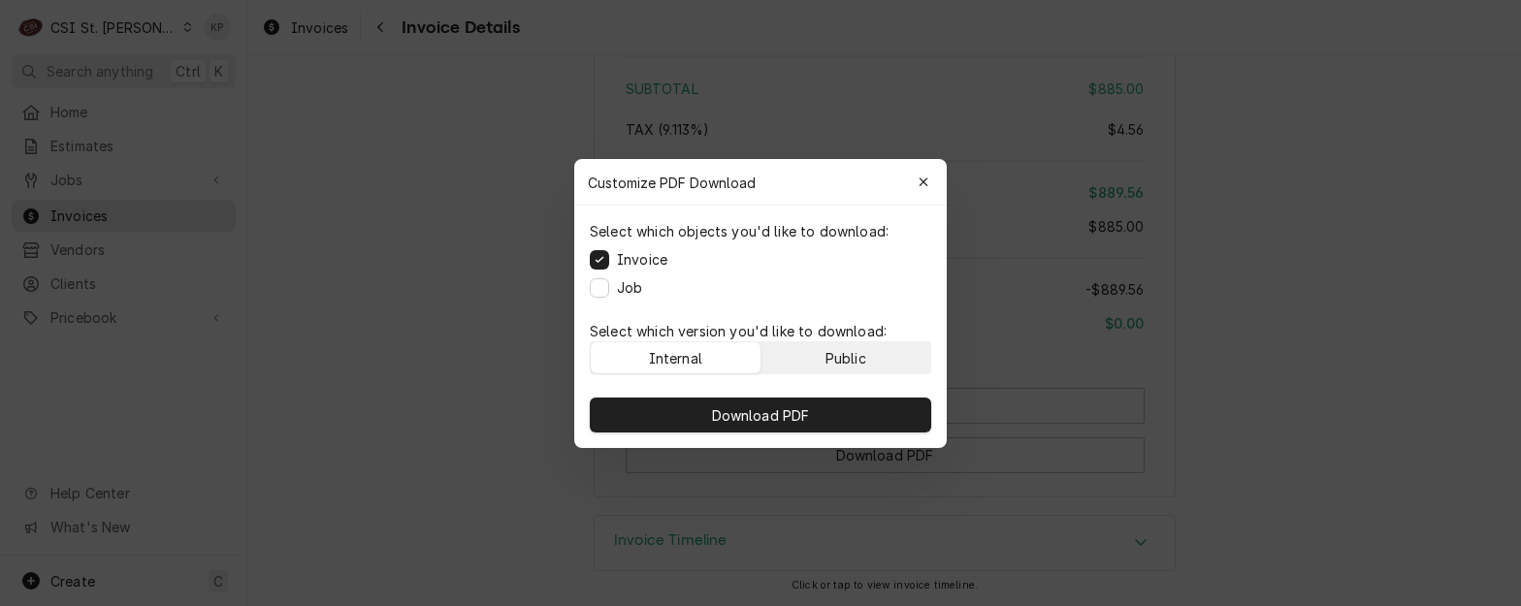
click at [902, 354] on button "Public" at bounding box center [847, 358] width 170 height 31
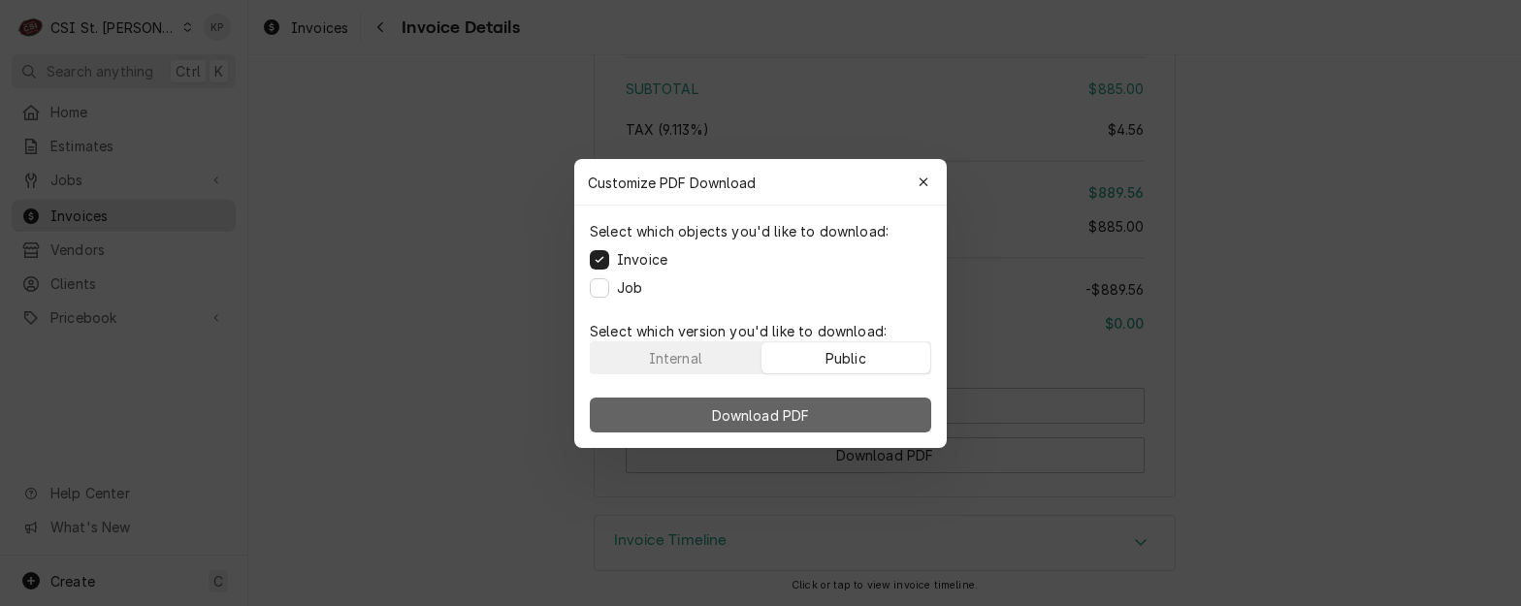
click at [899, 427] on button "Download PDF" at bounding box center [761, 415] width 342 height 35
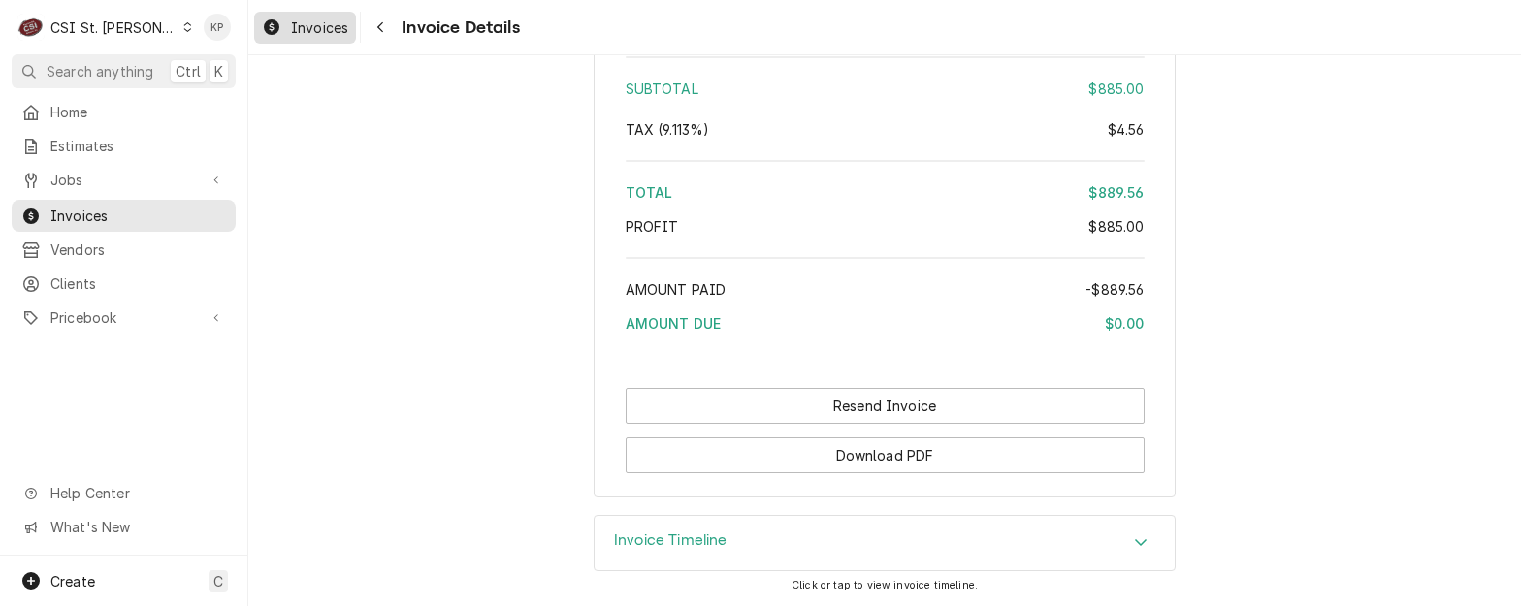
click at [320, 29] on span "Invoices" at bounding box center [319, 27] width 57 height 20
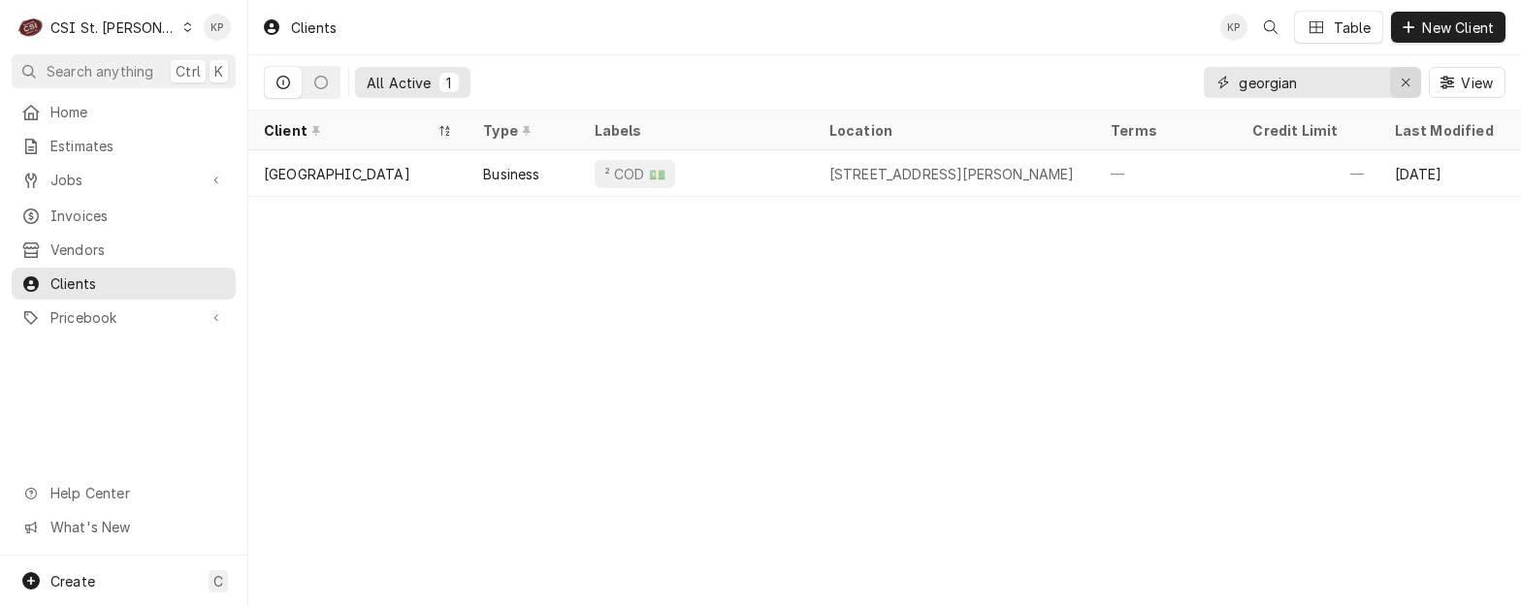
click at [1409, 91] on div "Erase input" at bounding box center [1405, 82] width 19 height 19
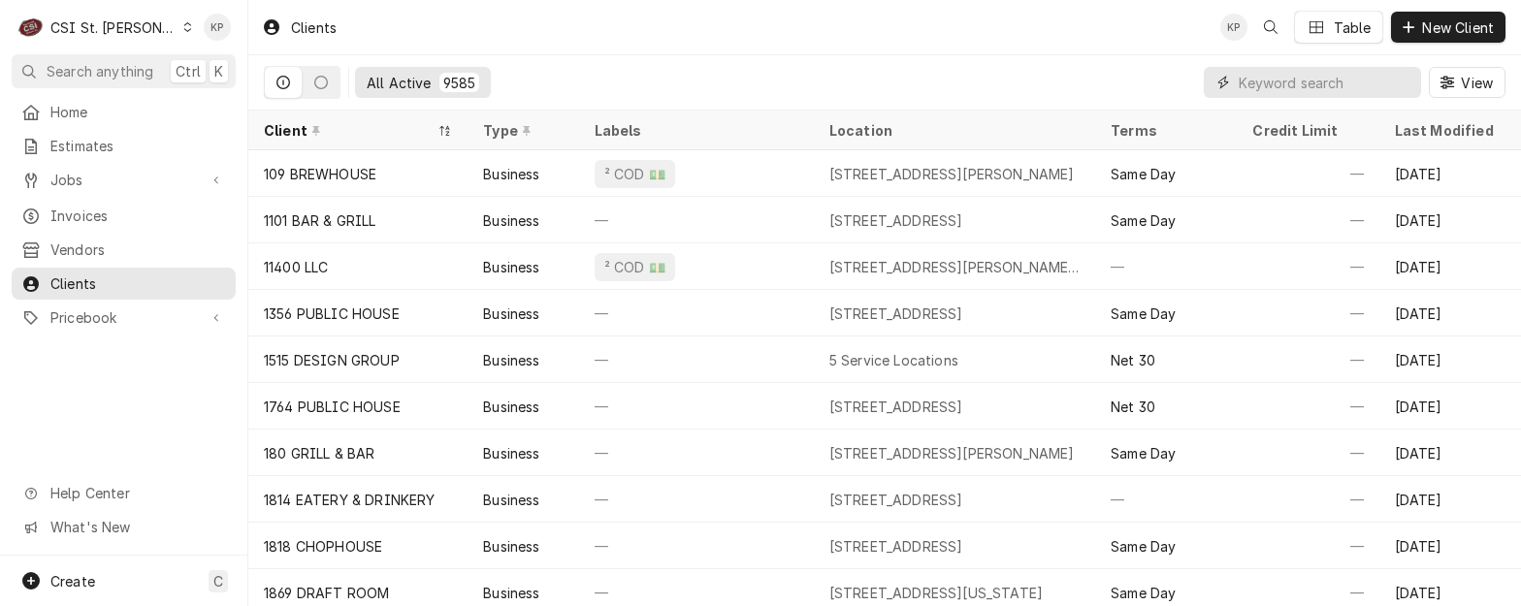
paste input "CANDLEWOOD SUITES [GEOGRAPHIC_DATA][PERSON_NAME]"
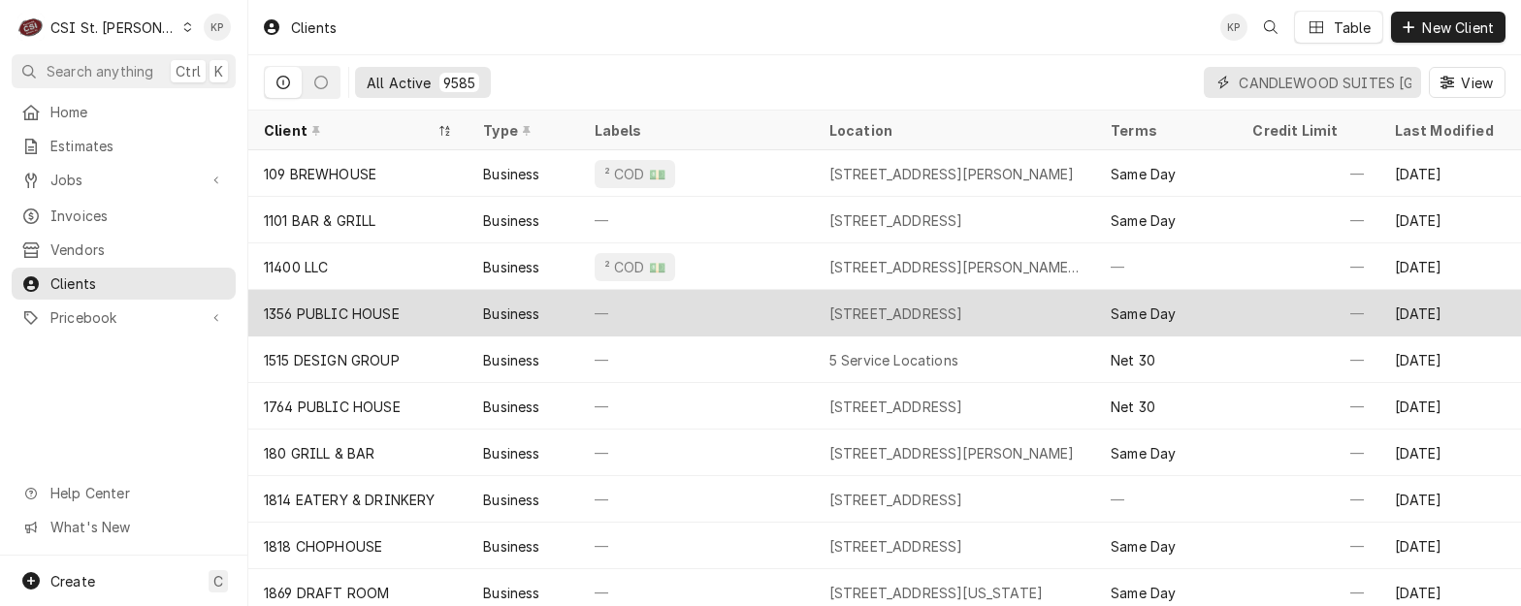
scroll to position [0, 101]
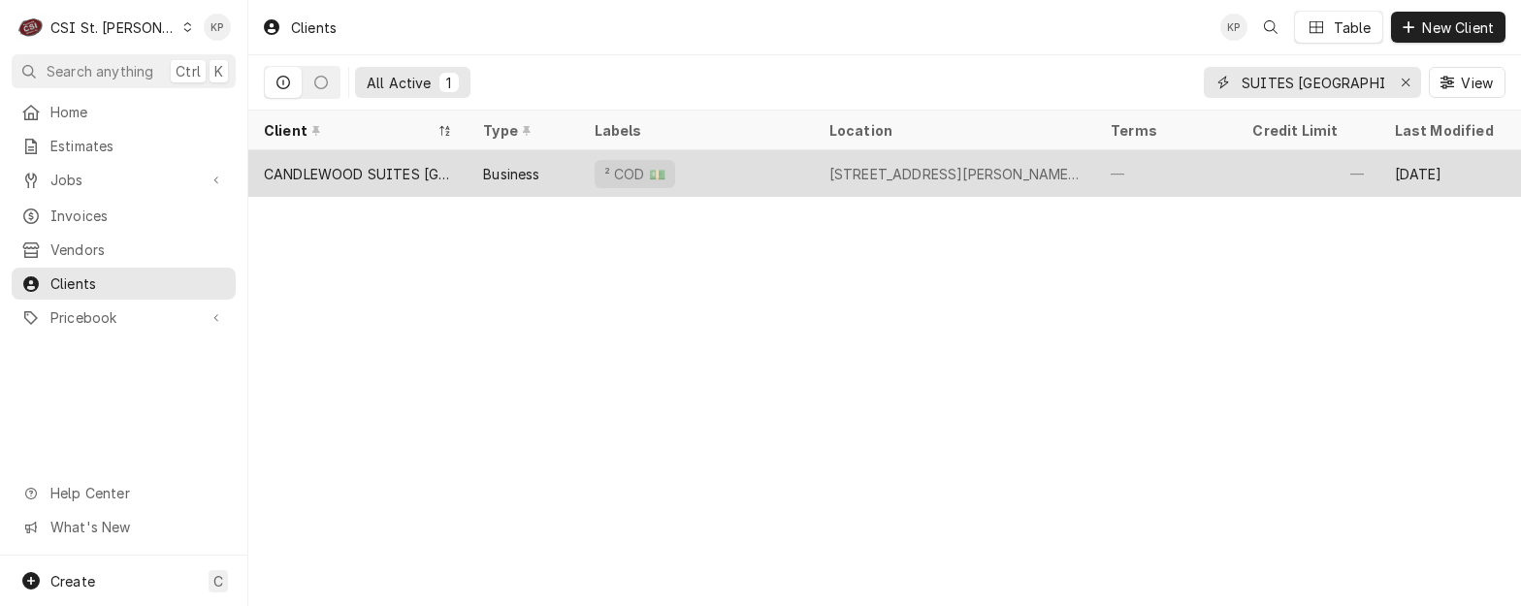
type input "CANDLEWOOD SUITES [GEOGRAPHIC_DATA][PERSON_NAME]"
click at [335, 169] on div "CANDLEWOOD SUITES [GEOGRAPHIC_DATA][PERSON_NAME]" at bounding box center [358, 174] width 188 height 20
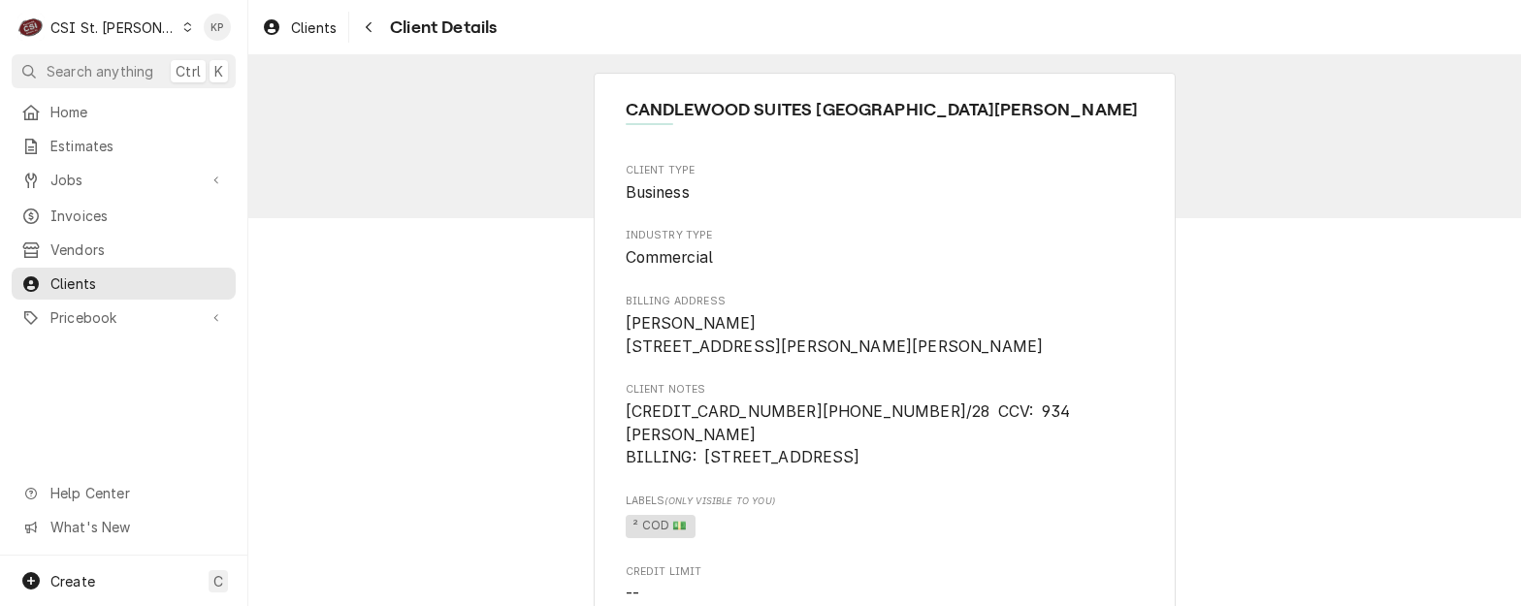
click at [888, 308] on span "Billing Address" at bounding box center [885, 302] width 519 height 16
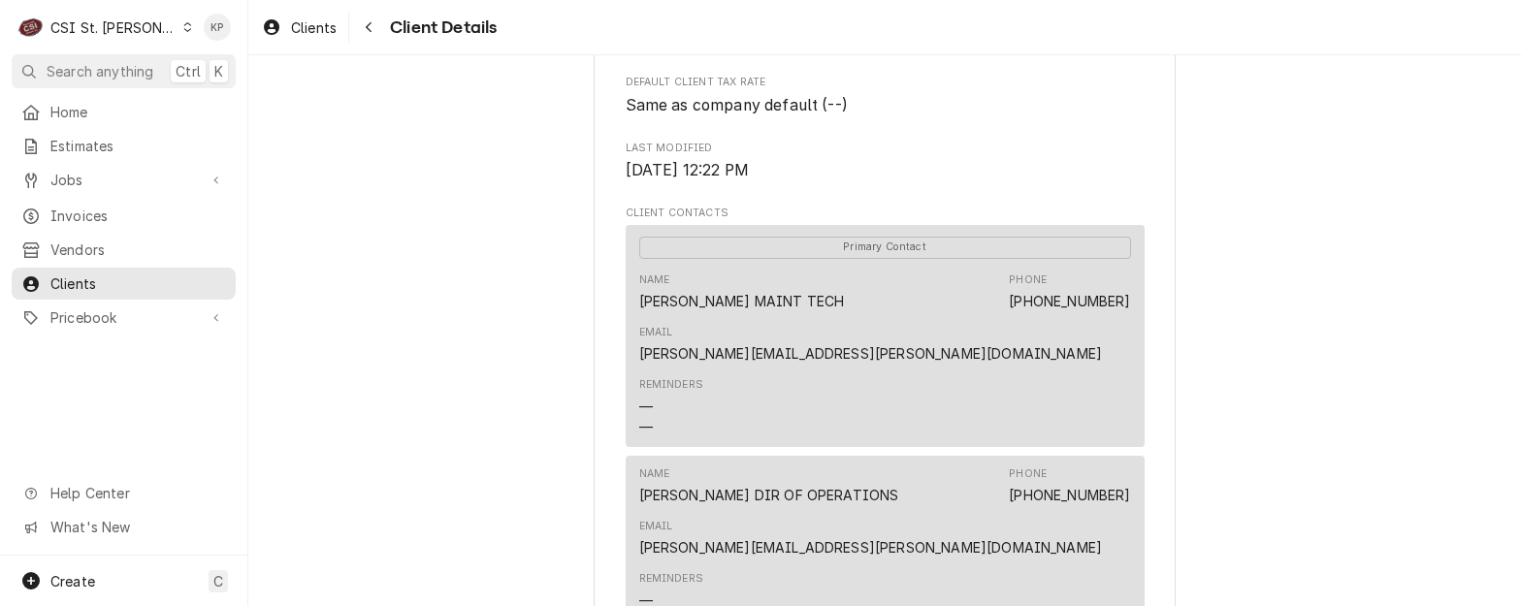
scroll to position [679, 0]
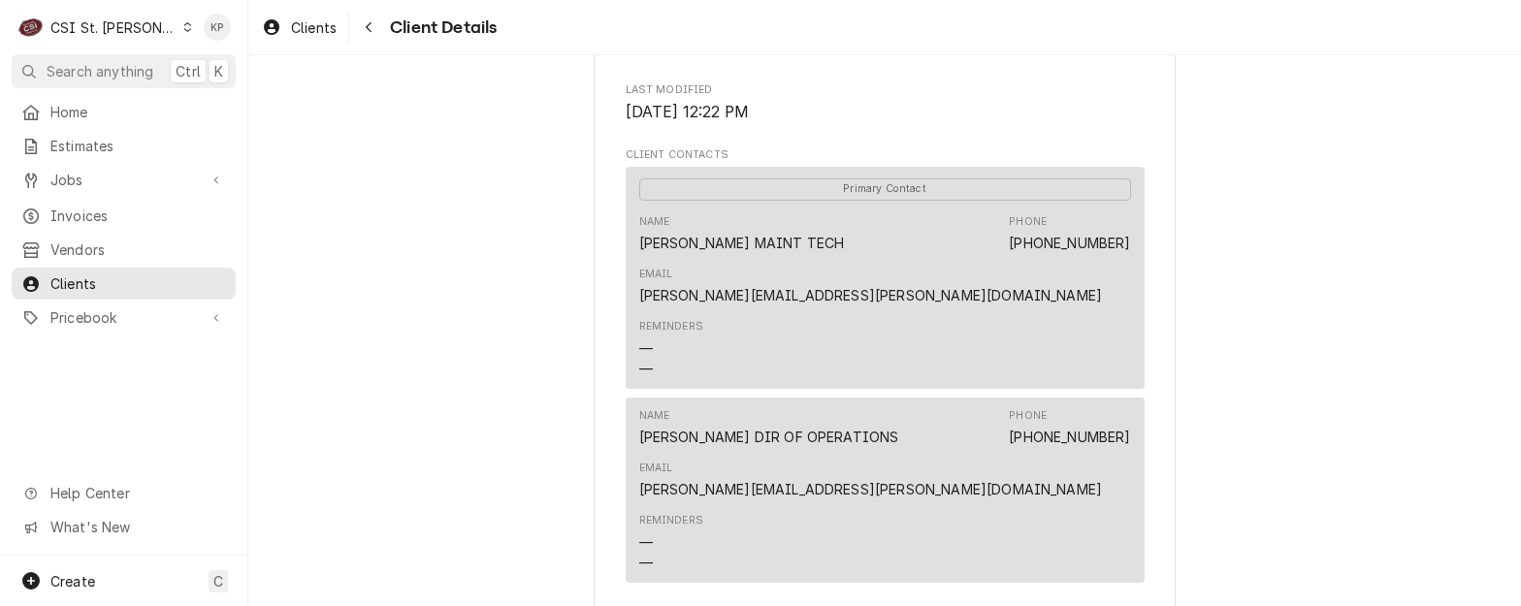
click at [1254, 310] on div "CANDLEWOOD SUITES ST CHARLES Client Type Business Industry Type Commercial Bill…" at bounding box center [884, 180] width 1273 height 1608
click at [1006, 296] on div "Name ROBERT PRATT MAINT TECH Phone (636) 949-6800 Email DARON.PORTER@ARKHOSPITA…" at bounding box center [885, 261] width 492 height 106
drag, startPoint x: 940, startPoint y: 300, endPoint x: 641, endPoint y: 294, distance: 298.9
click at [641, 294] on div "Name ROBERT PRATT MAINT TECH Phone (636) 949-6800 Email DARON.PORTER@ARKHOSPITA…" at bounding box center [885, 261] width 492 height 106
drag, startPoint x: 641, startPoint y: 294, endPoint x: 658, endPoint y: 292, distance: 16.6
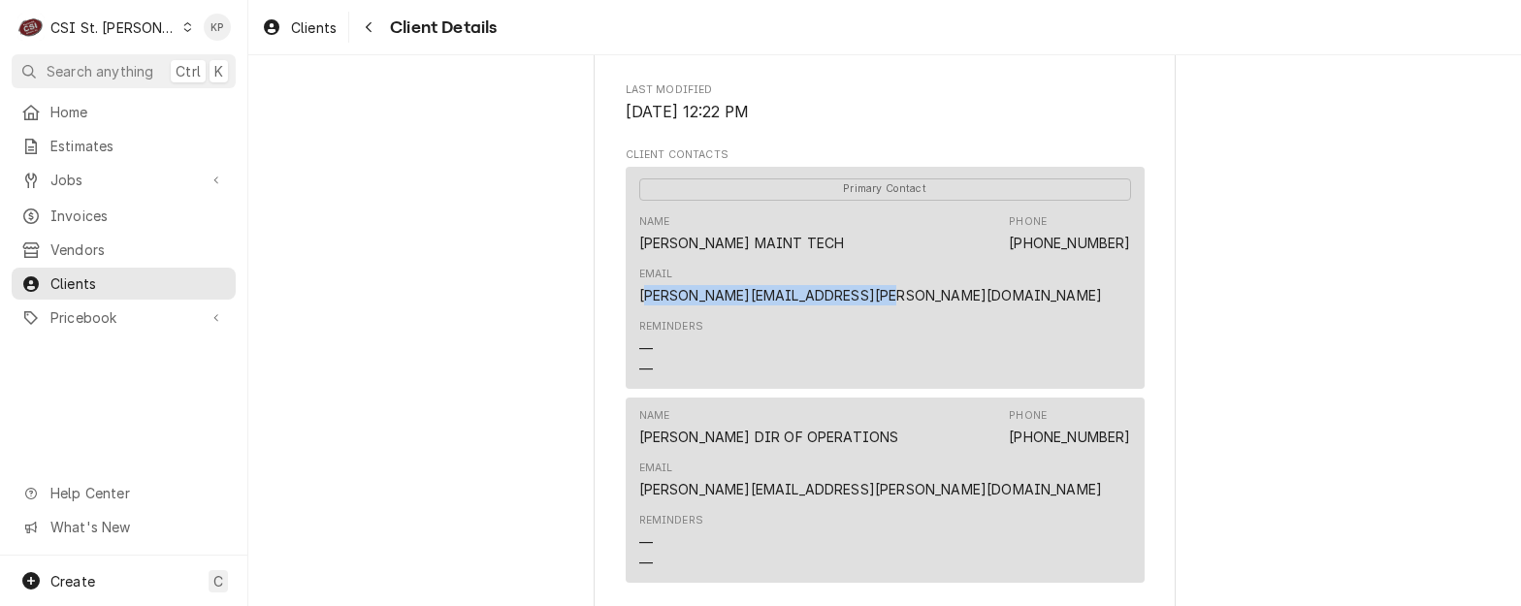
drag, startPoint x: 658, startPoint y: 292, endPoint x: 944, endPoint y: 272, distance: 287.0
click at [944, 272] on div "Name ROBERT PRATT MAINT TECH Phone (636) 949-6800 Email DARON.PORTER@ARKHOSPITA…" at bounding box center [885, 261] width 492 height 106
drag, startPoint x: 932, startPoint y: 287, endPoint x: 602, endPoint y: 293, distance: 330.9
click at [602, 293] on div "CANDLEWOOD SUITES ST CHARLES Client Type Business Industry Type Commercial Bill…" at bounding box center [885, 181] width 582 height 1574
drag, startPoint x: 602, startPoint y: 293, endPoint x: 647, endPoint y: 286, distance: 46.1
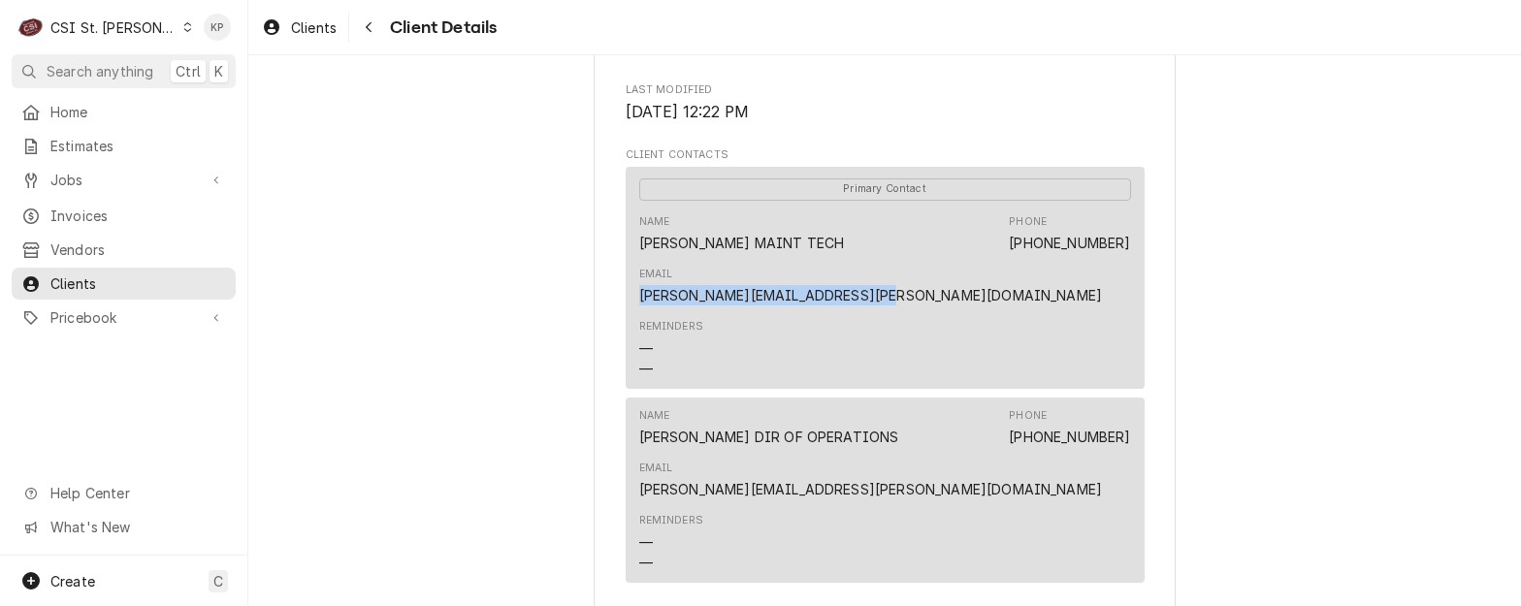
copy link "DARON.PORTER@ARKHOSPITALITY.COM"
drag, startPoint x: 60, startPoint y: 204, endPoint x: 98, endPoint y: 206, distance: 37.9
click at [60, 206] on span "Invoices" at bounding box center [138, 216] width 176 height 20
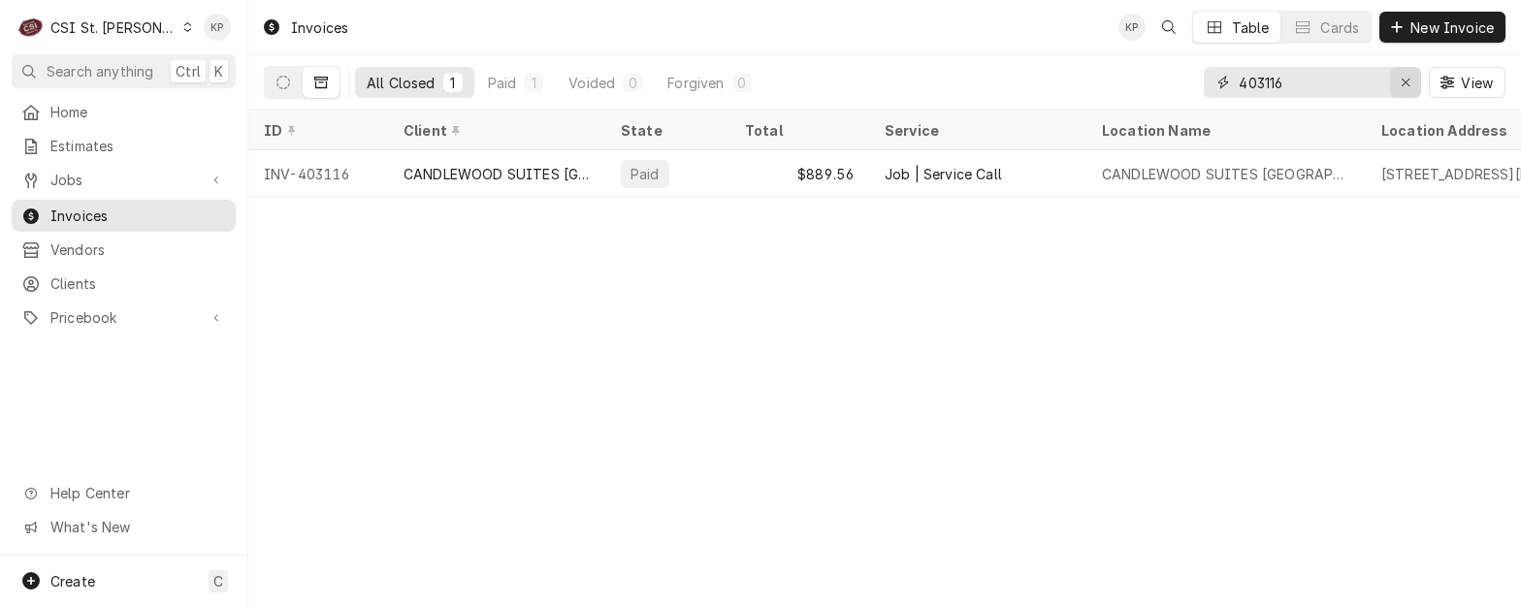
click at [1399, 81] on div "Erase input" at bounding box center [1405, 82] width 19 height 19
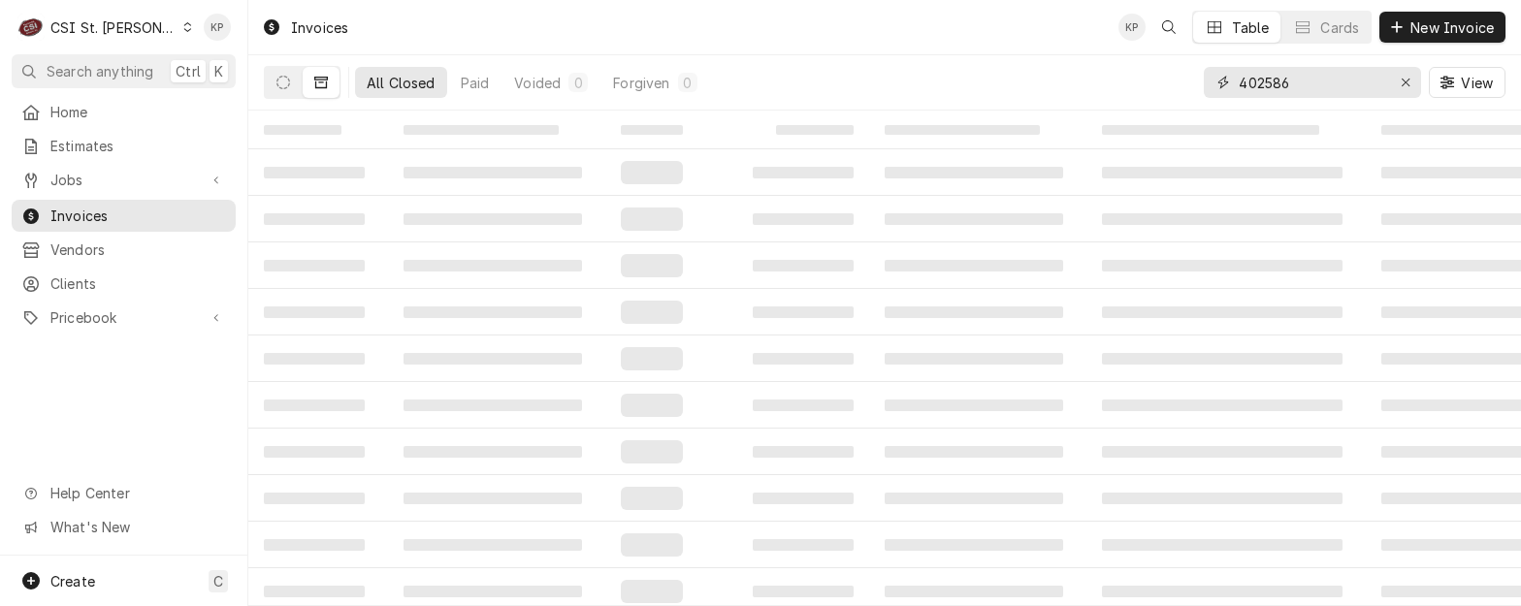
type input "402586"
click at [285, 82] on icon "Dynamic Content Wrapper" at bounding box center [284, 83] width 14 height 14
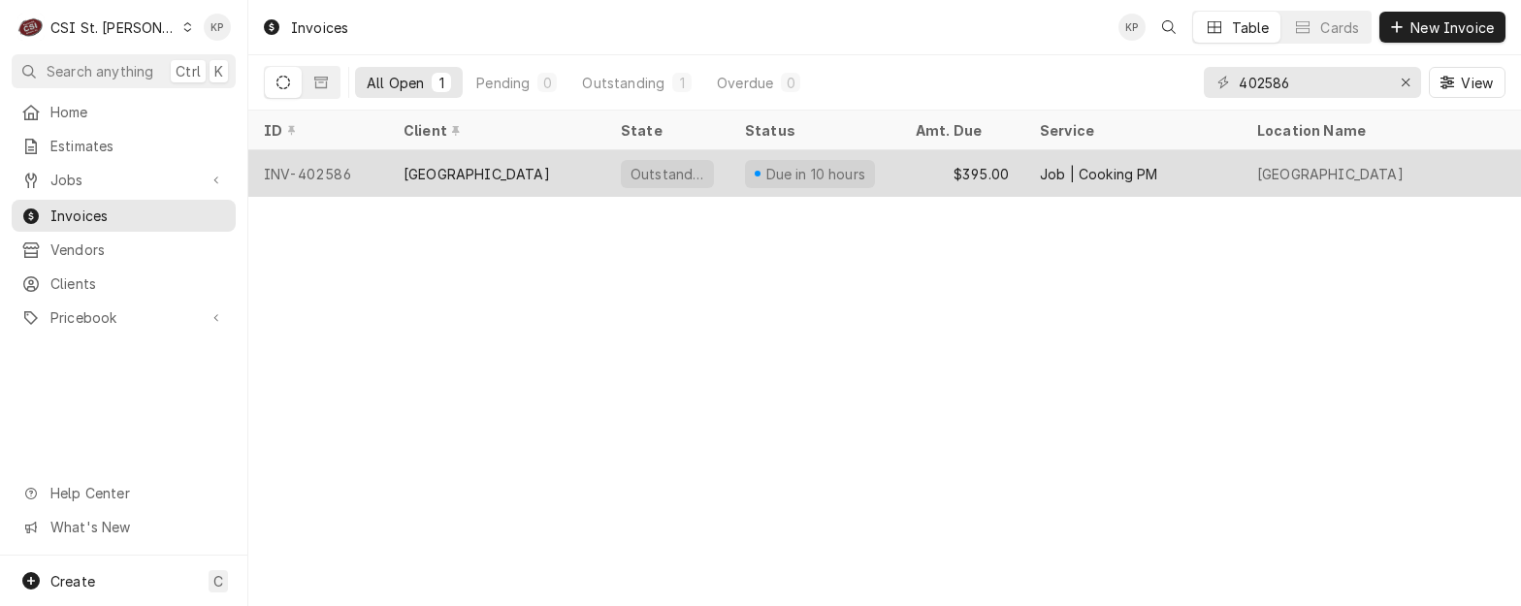
click at [332, 165] on div "INV-402586" at bounding box center [318, 173] width 140 height 47
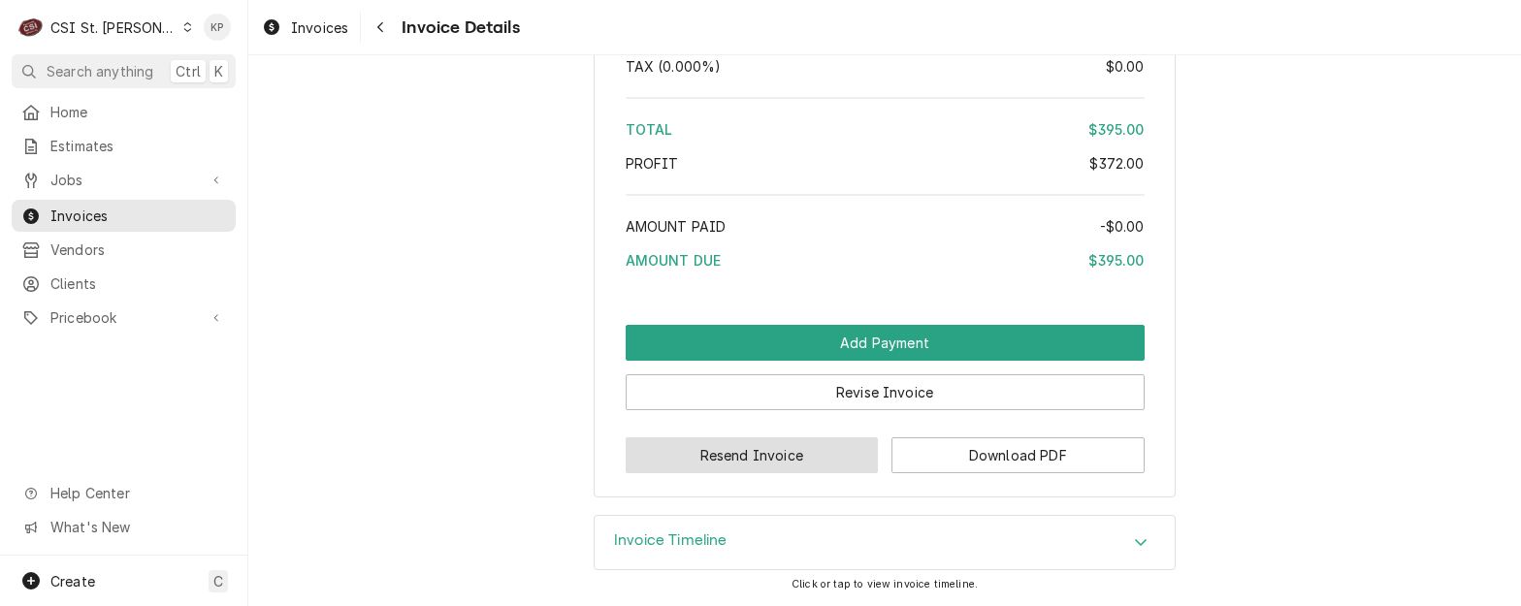
scroll to position [3763, 0]
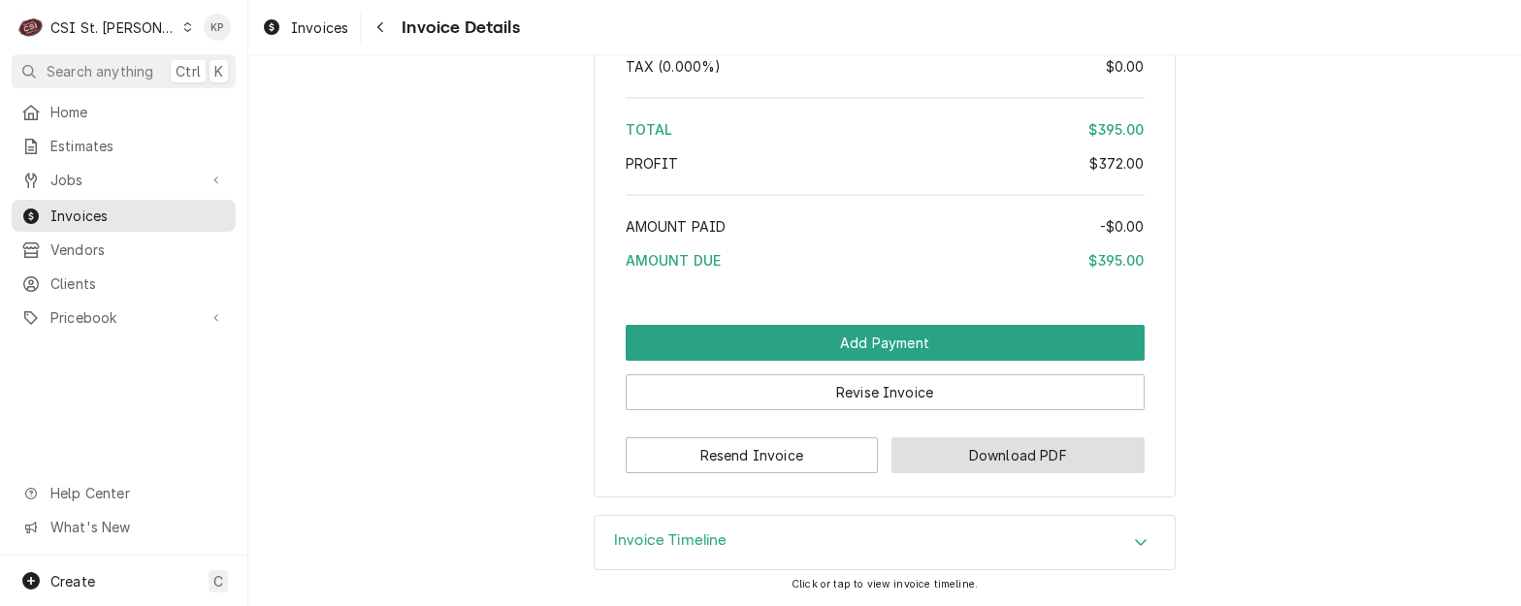
click at [960, 445] on button "Download PDF" at bounding box center [1018, 456] width 253 height 36
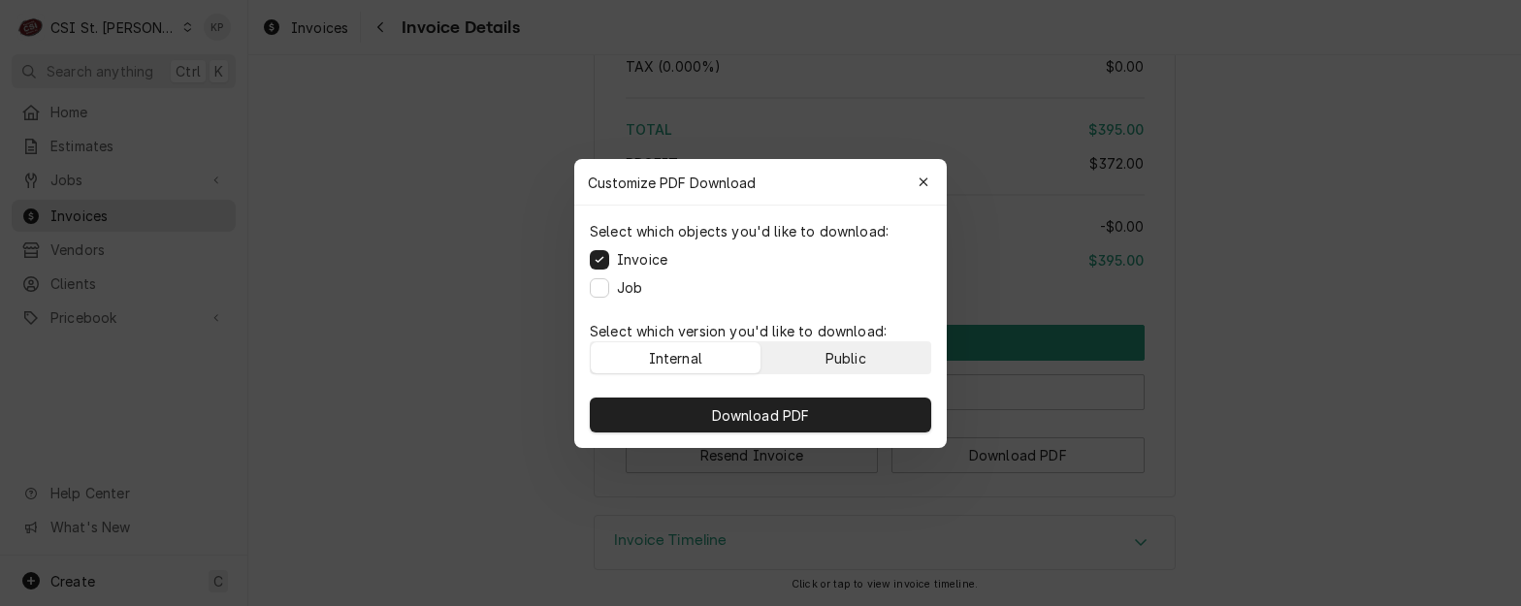
click at [879, 353] on button "Public" at bounding box center [847, 358] width 170 height 31
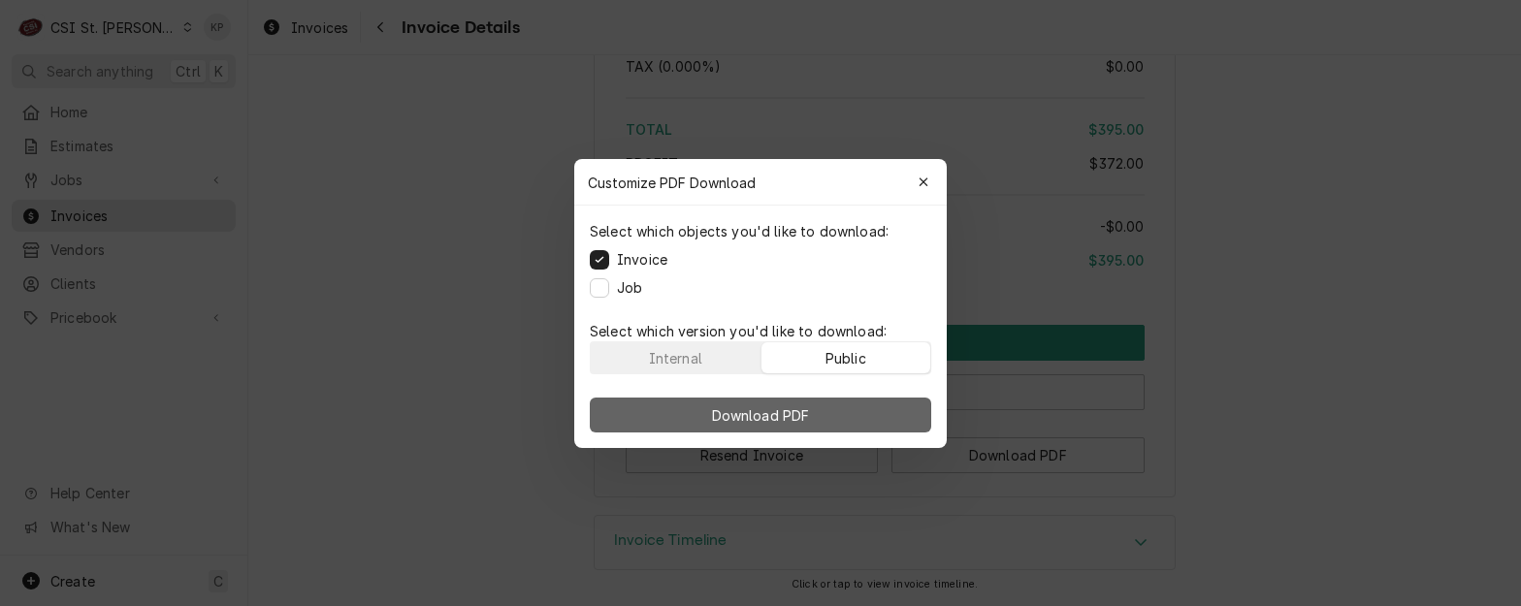
drag, startPoint x: 873, startPoint y: 408, endPoint x: 1119, endPoint y: 292, distance: 271.7
click at [874, 408] on button "Download PDF" at bounding box center [761, 415] width 342 height 35
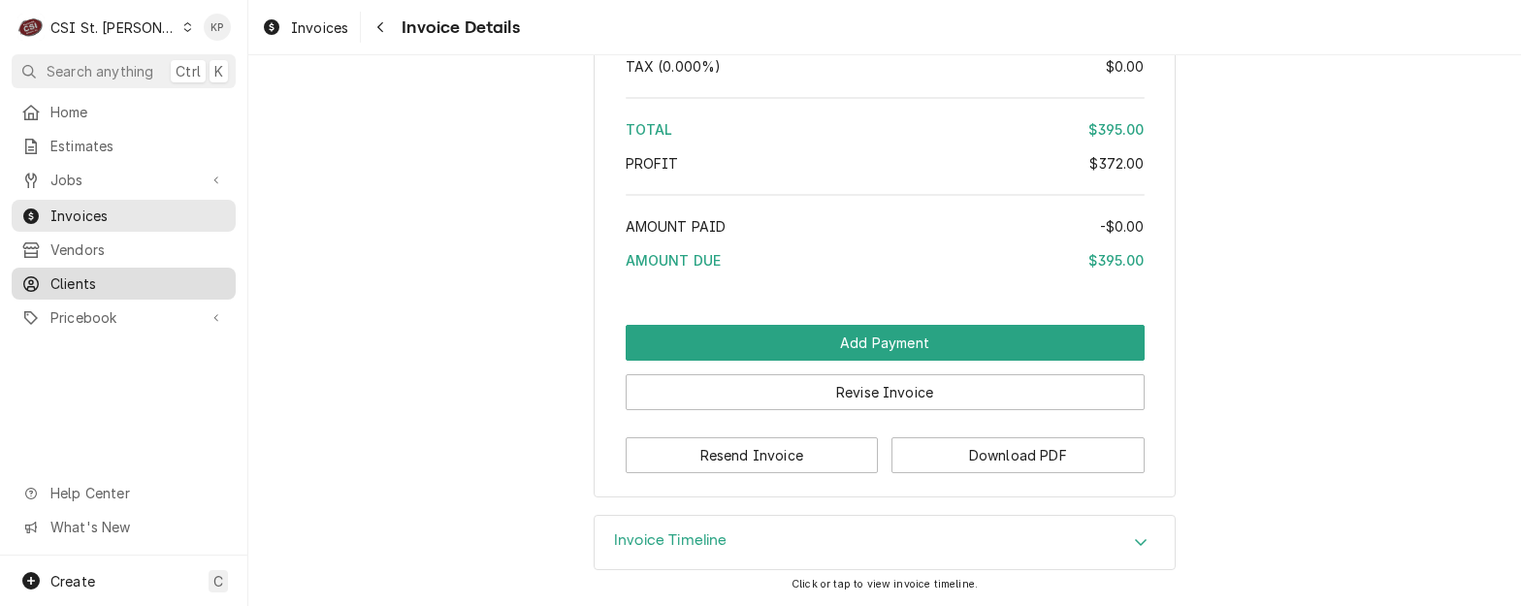
click at [80, 274] on span "Clients" at bounding box center [138, 284] width 176 height 20
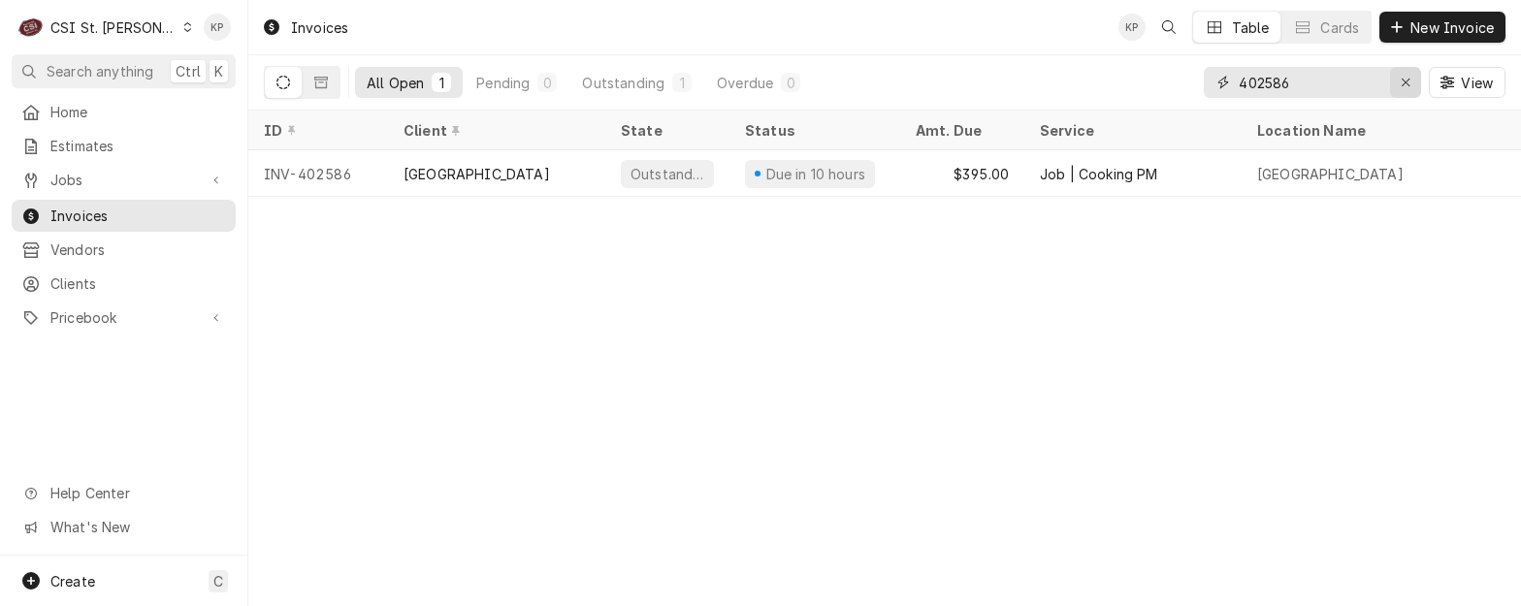
click at [1405, 81] on icon "Erase input" at bounding box center [1406, 83] width 11 height 14
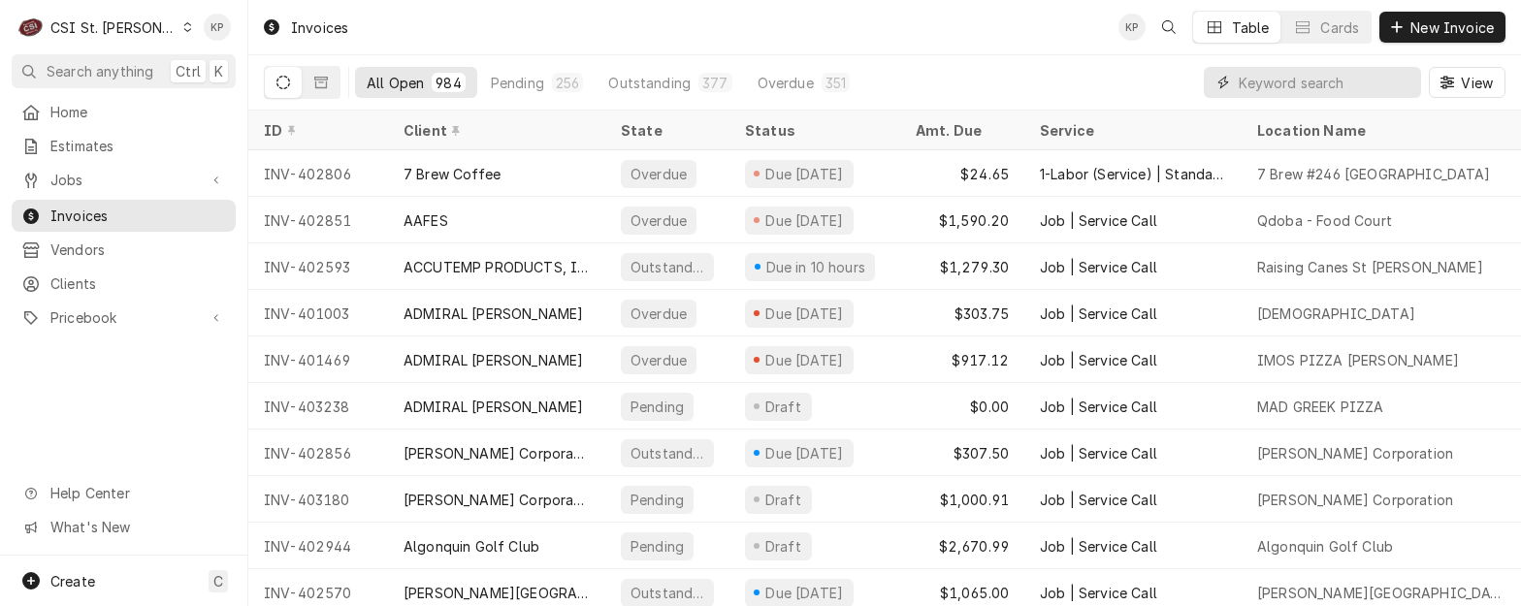
click at [1298, 82] on input "Dynamic Content Wrapper" at bounding box center [1325, 82] width 173 height 31
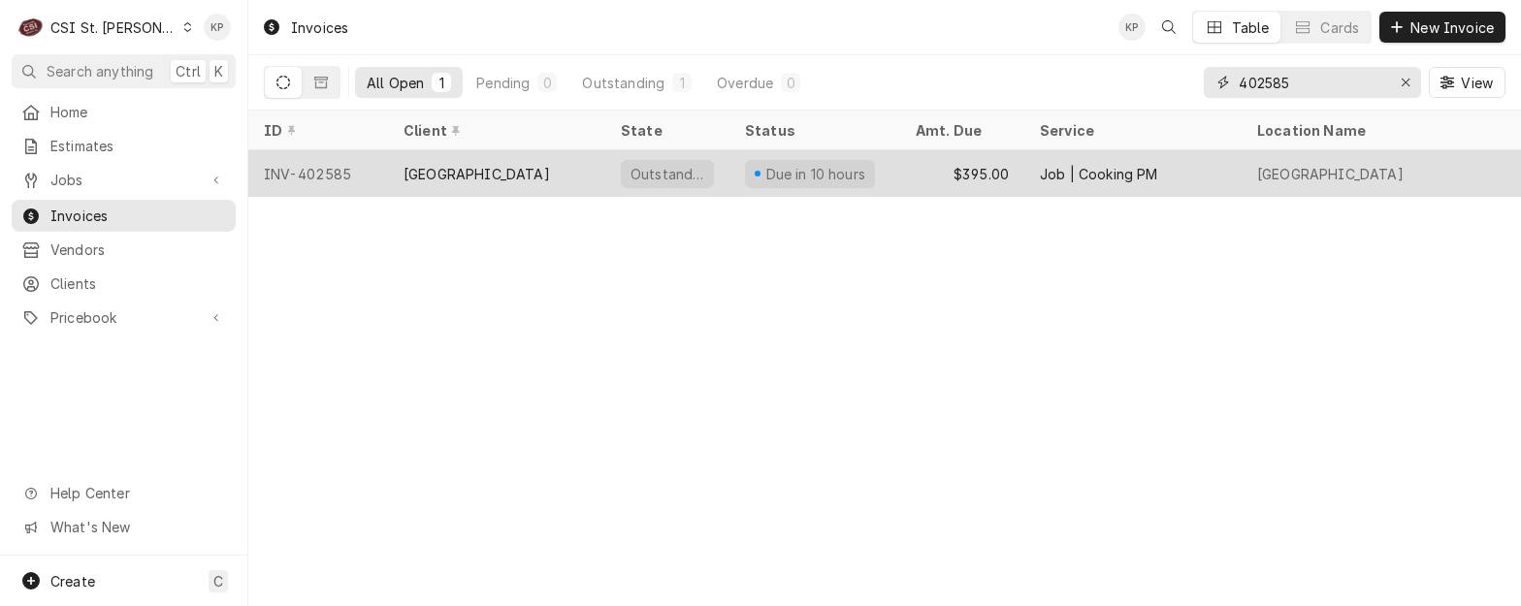
type input "402585"
click at [321, 169] on div "INV-402585" at bounding box center [318, 173] width 140 height 47
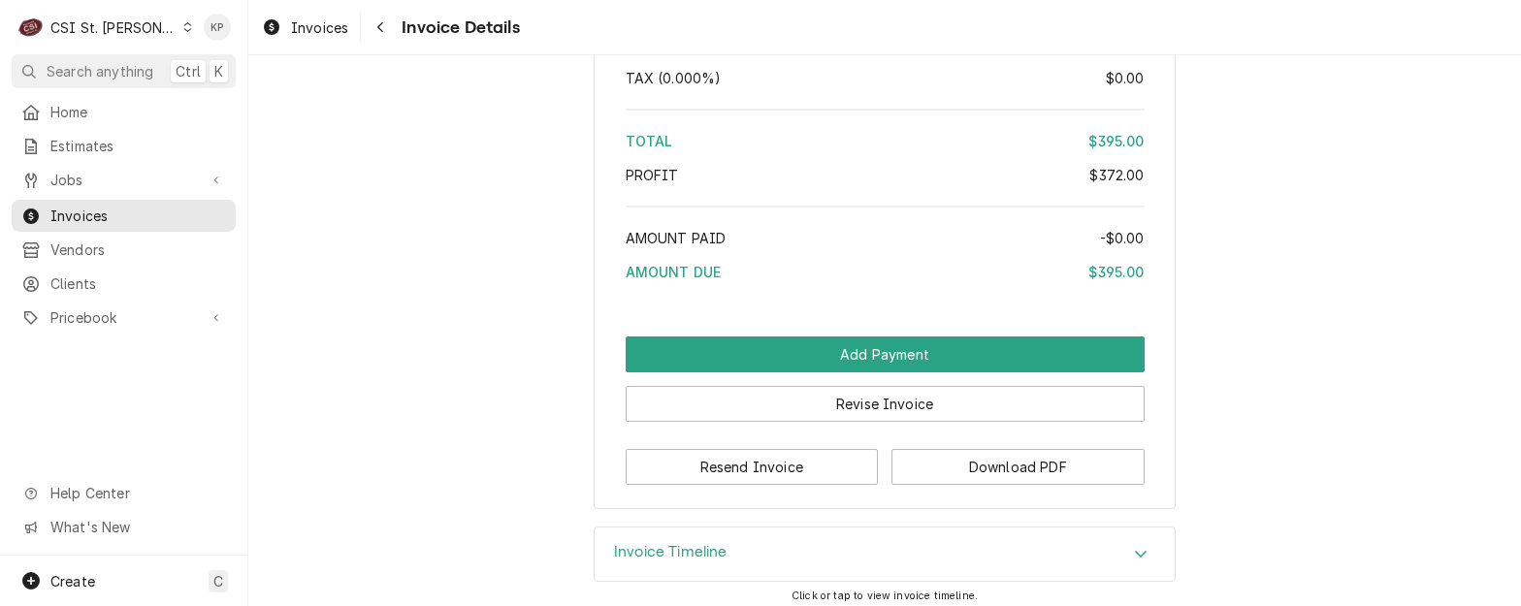
scroll to position [3763, 0]
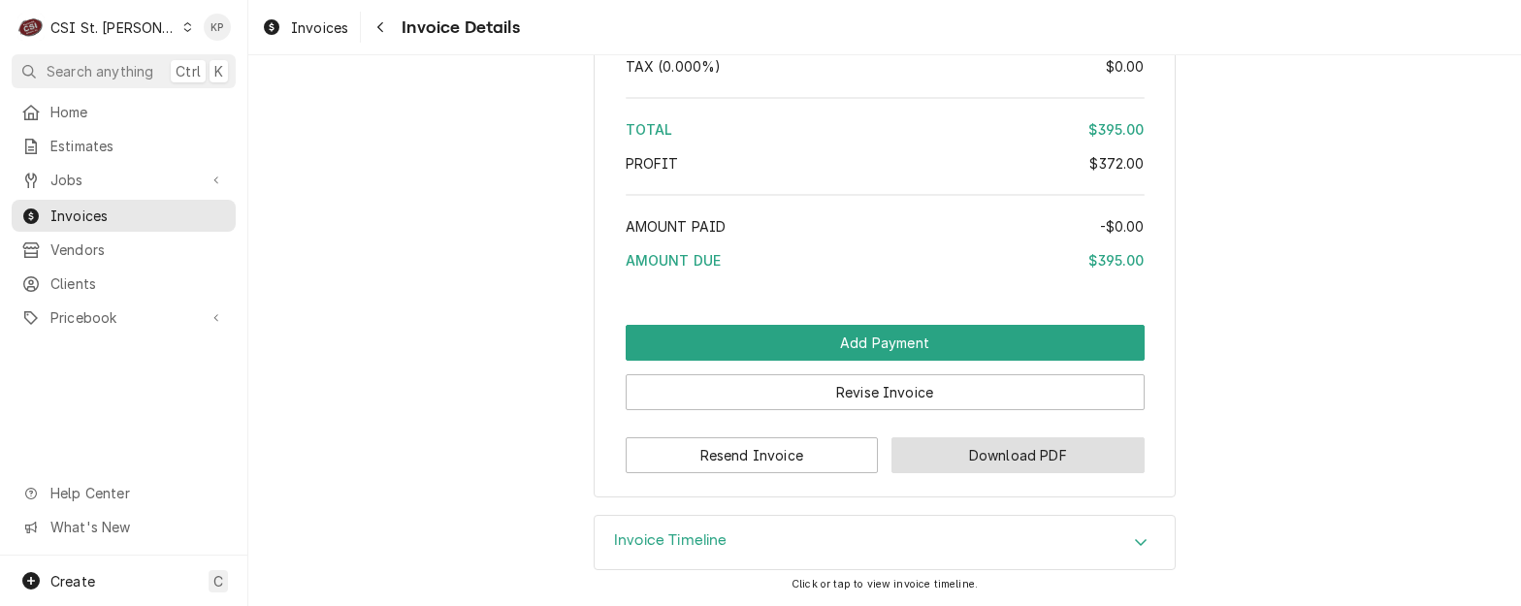
click at [919, 444] on button "Download PDF" at bounding box center [1018, 456] width 253 height 36
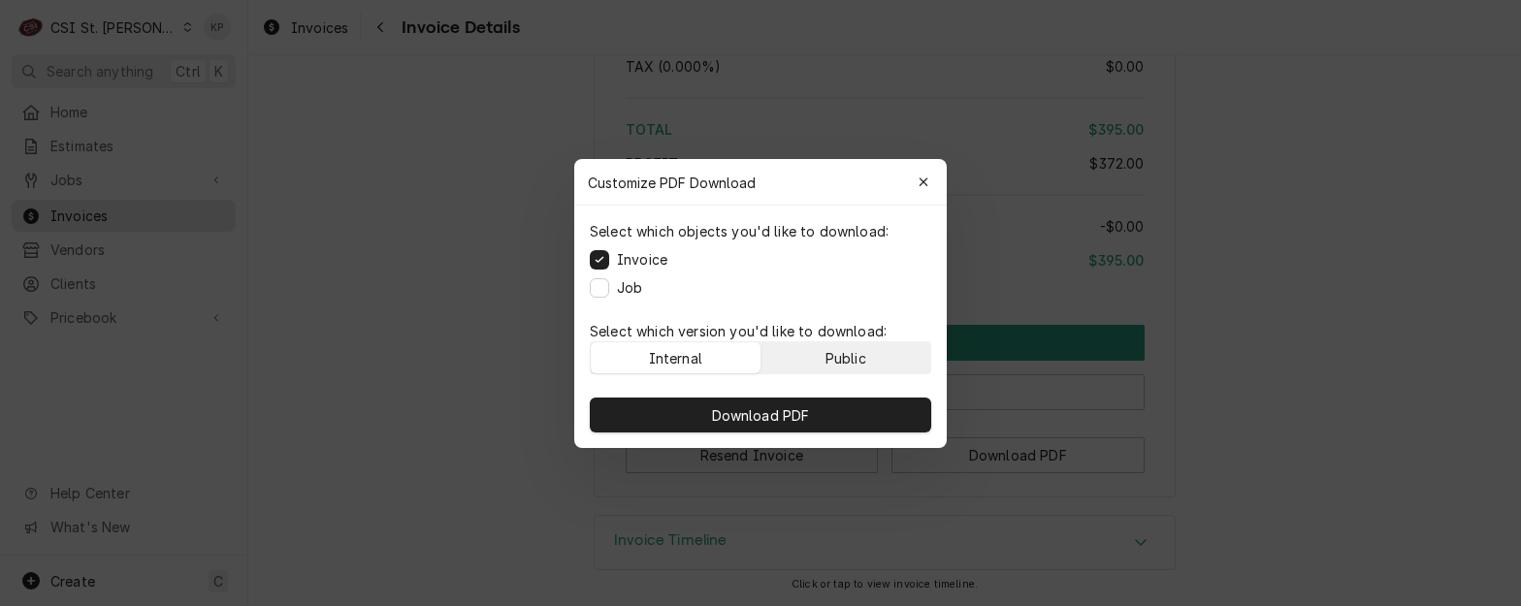
click at [889, 358] on button "Public" at bounding box center [847, 358] width 170 height 31
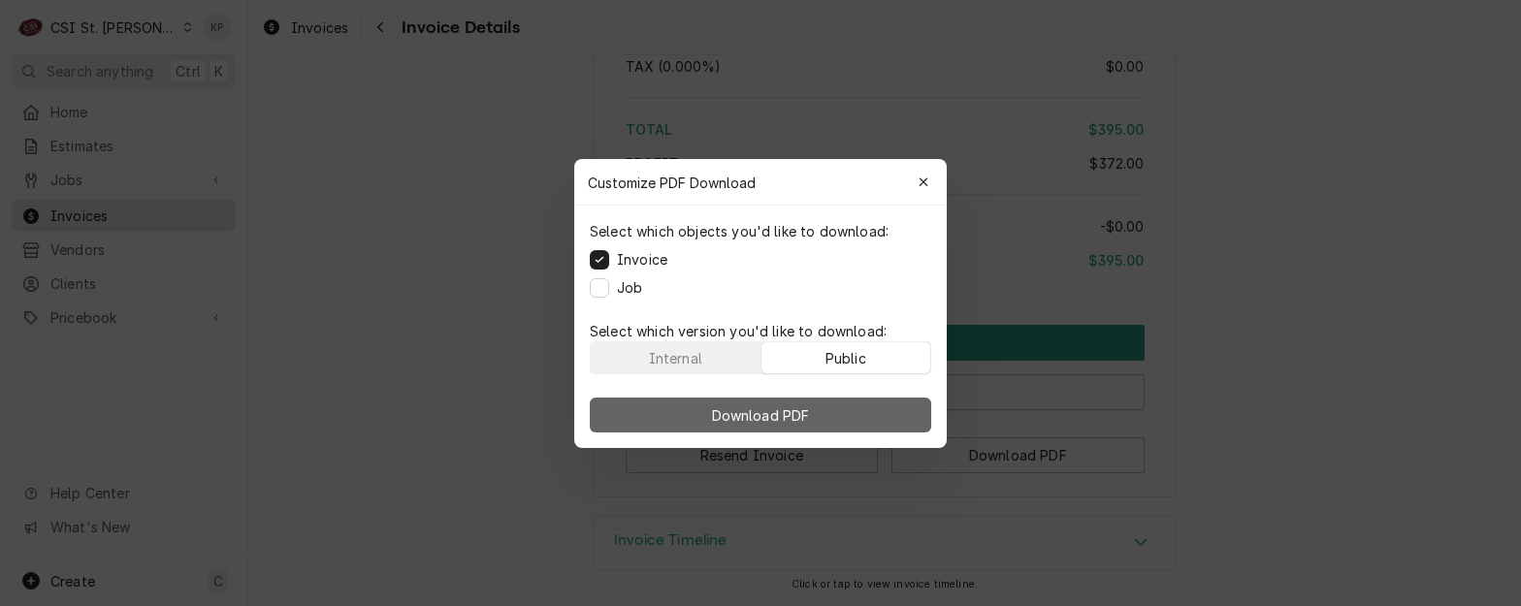
click at [890, 409] on button "Download PDF" at bounding box center [761, 415] width 342 height 35
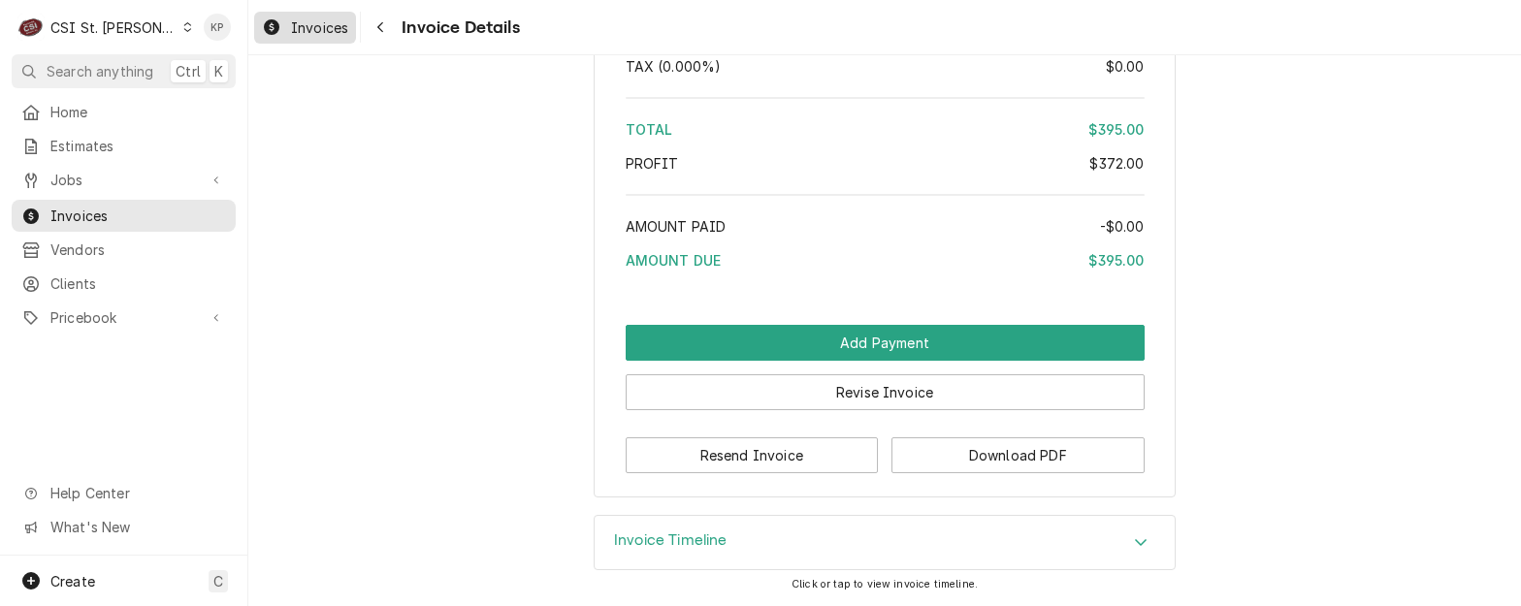
click at [294, 16] on div "Invoices" at bounding box center [305, 28] width 94 height 24
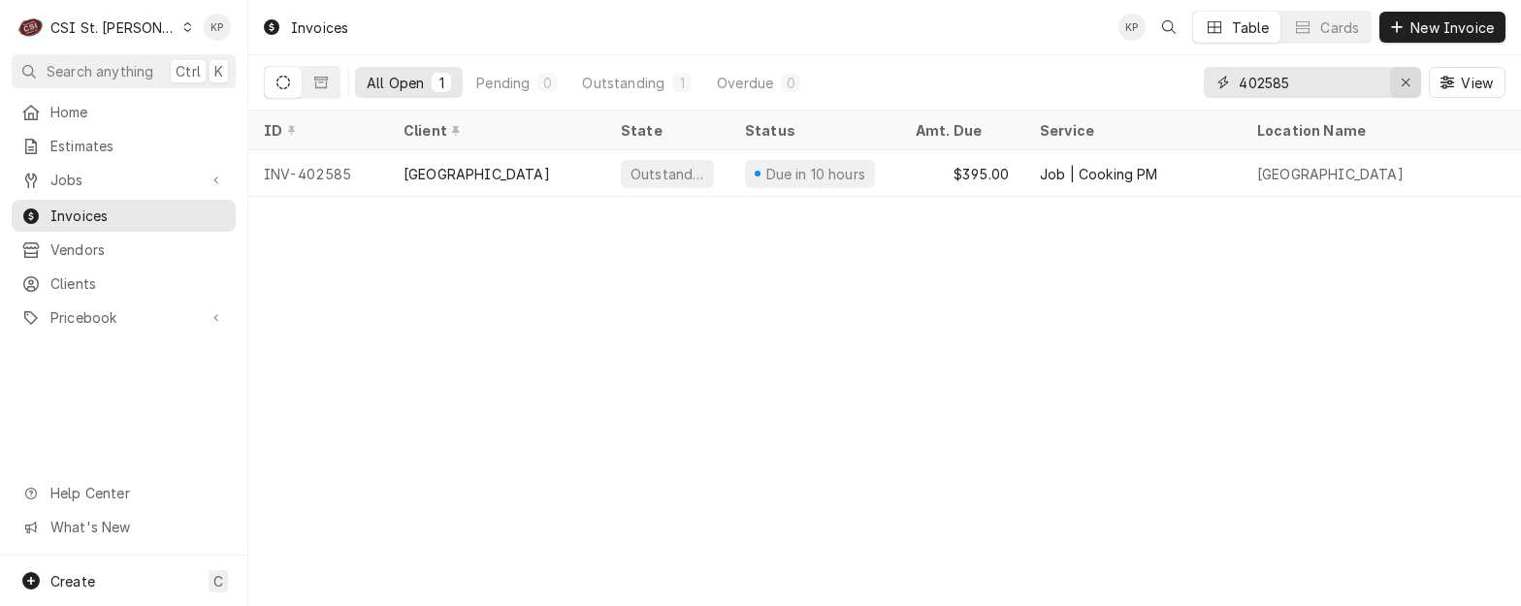
click at [1401, 83] on icon "Erase input" at bounding box center [1406, 83] width 11 height 14
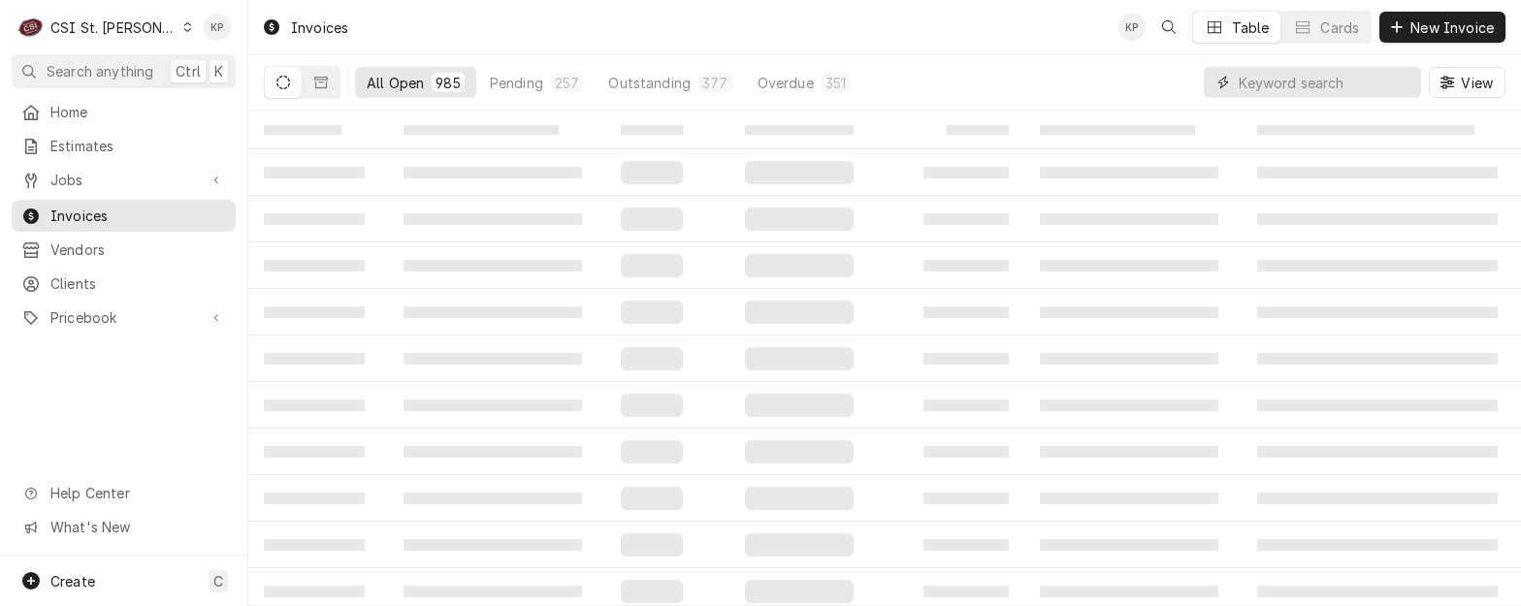
click at [1322, 81] on input "Dynamic Content Wrapper" at bounding box center [1325, 82] width 173 height 31
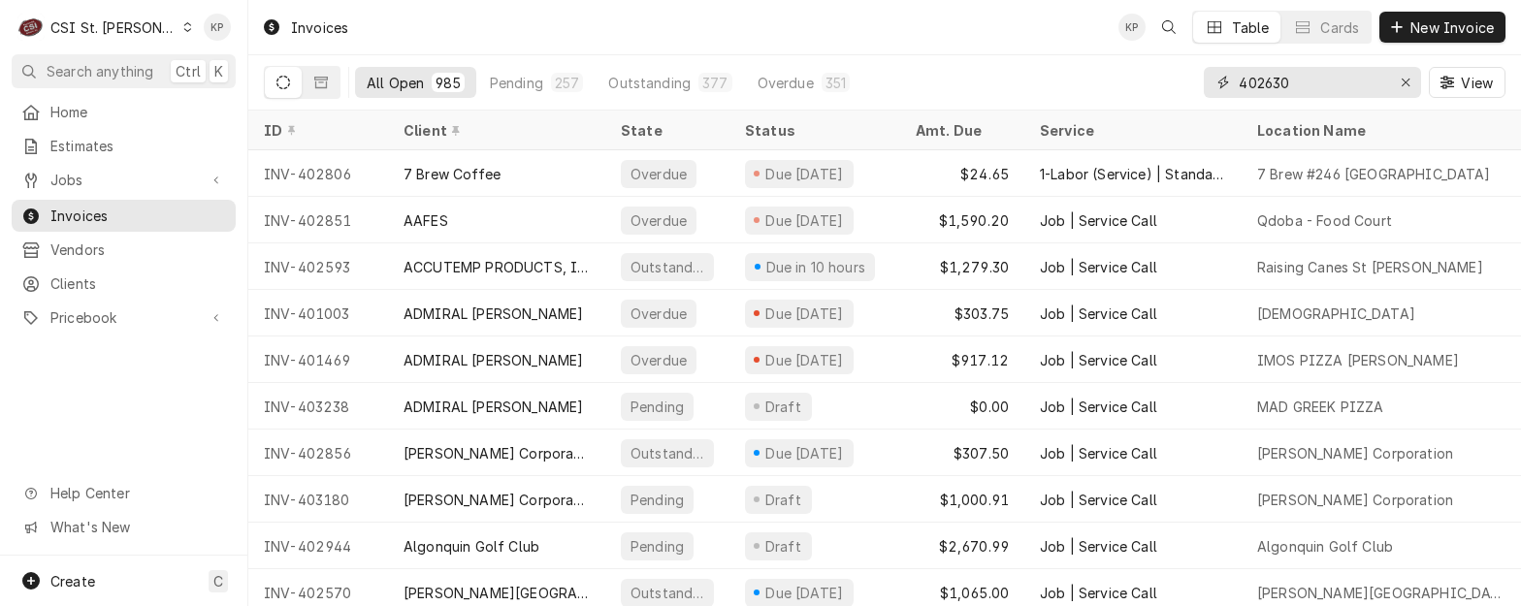
type input "402630"
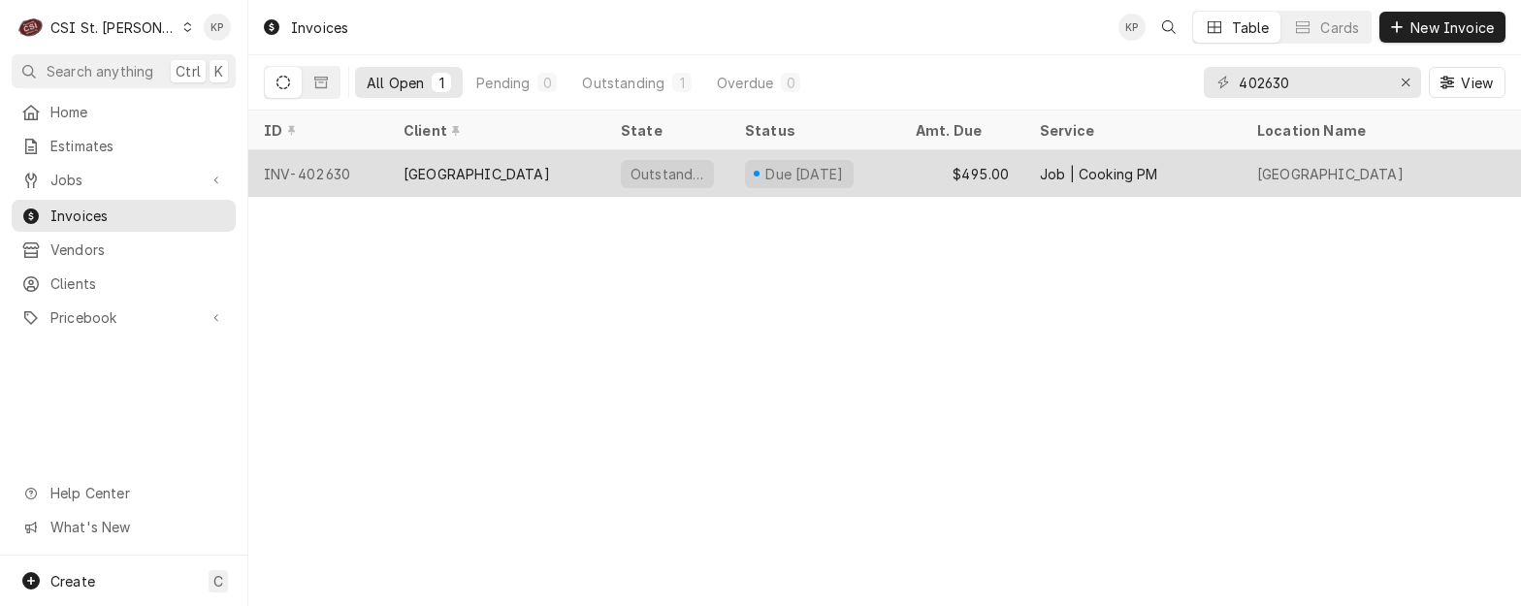
click at [324, 175] on div "INV-402630" at bounding box center [318, 173] width 140 height 47
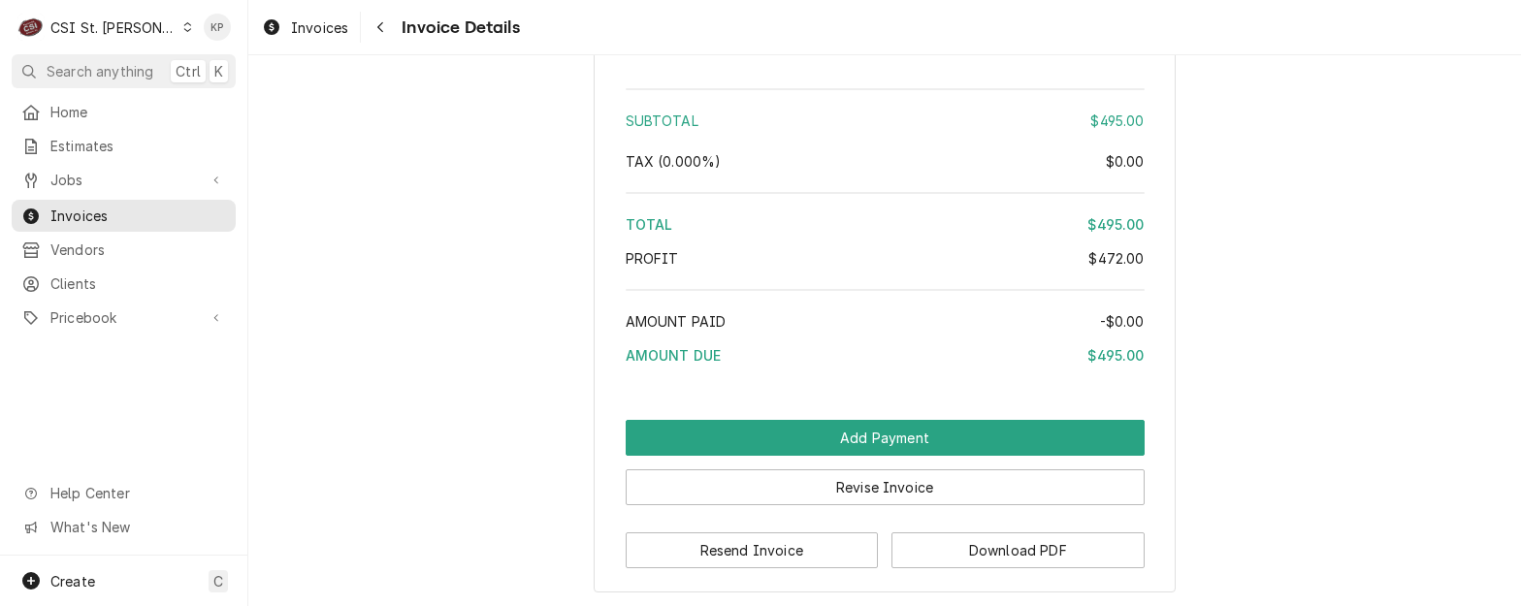
scroll to position [3763, 0]
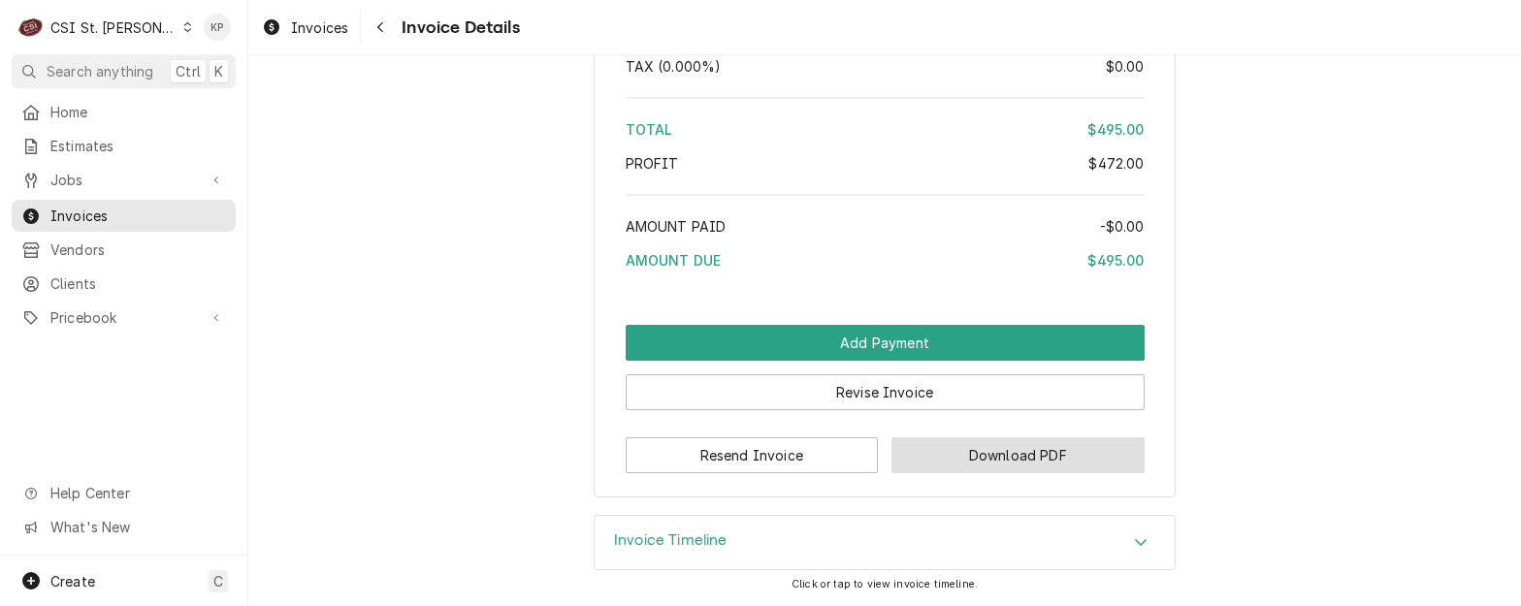
click at [1029, 454] on button "Download PDF" at bounding box center [1018, 456] width 253 height 36
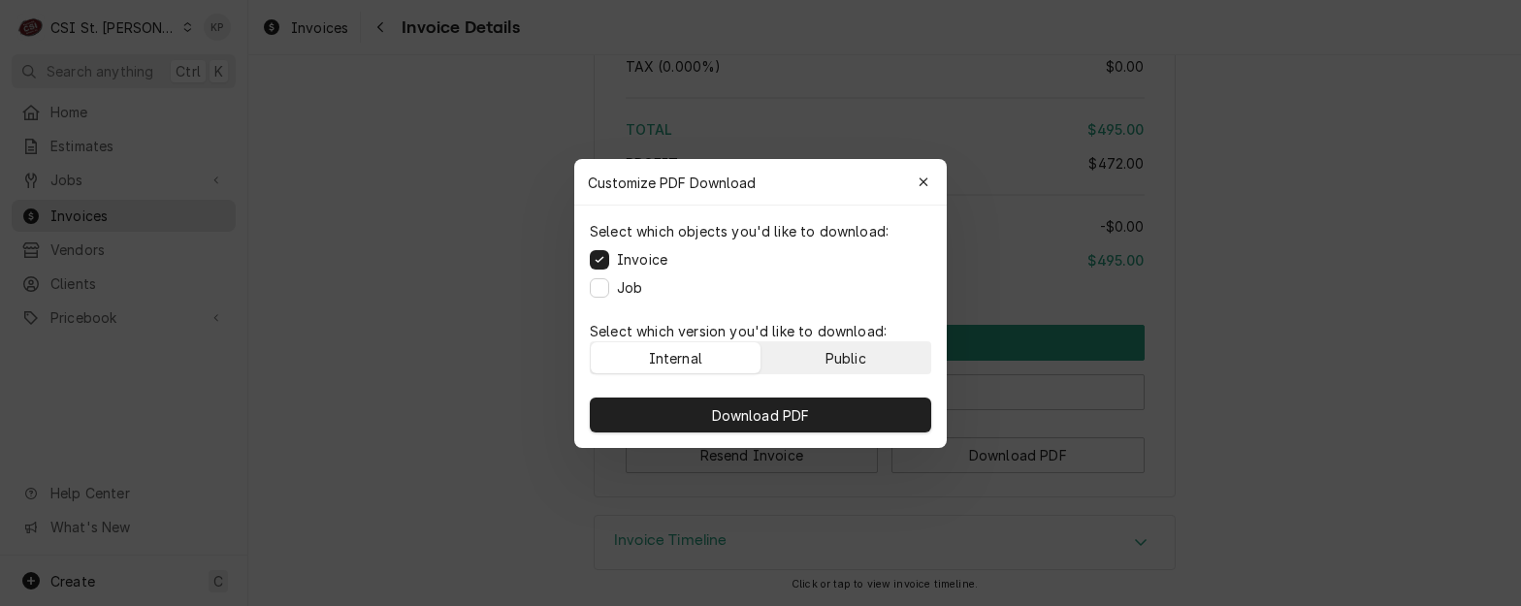
click at [878, 359] on button "Public" at bounding box center [847, 358] width 170 height 31
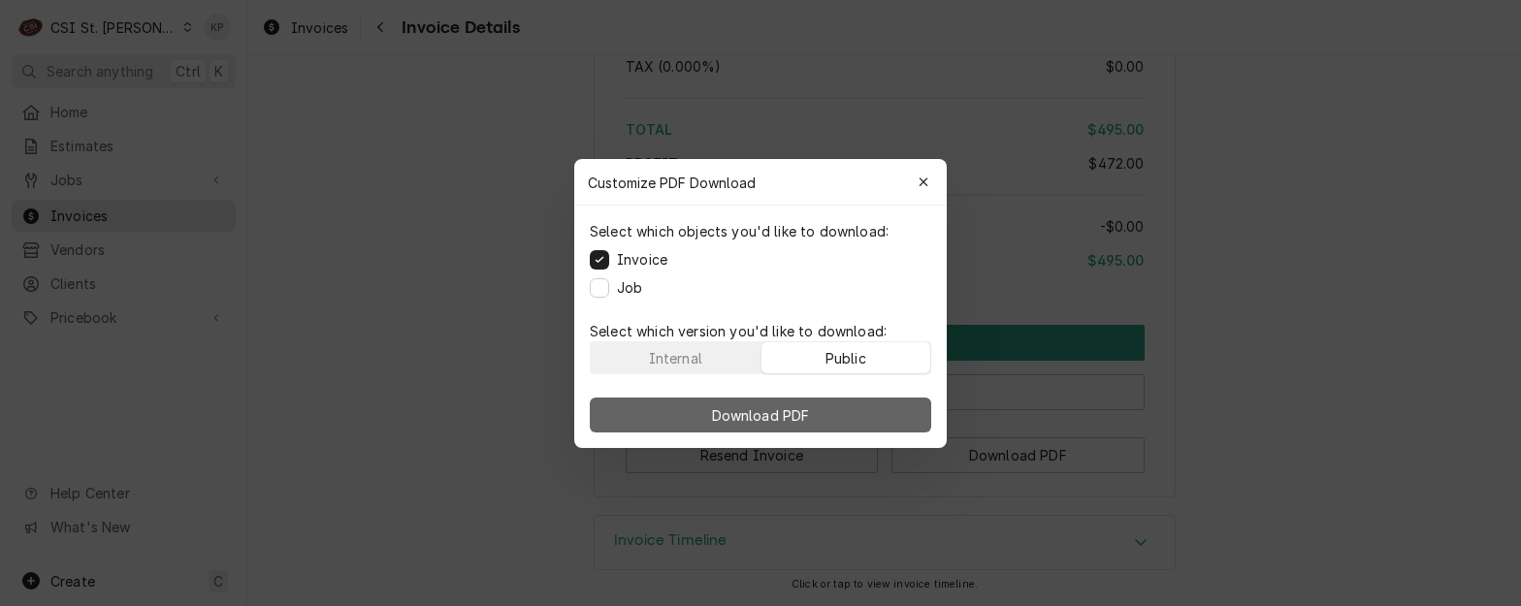
click at [878, 399] on button "Download PDF" at bounding box center [761, 415] width 342 height 35
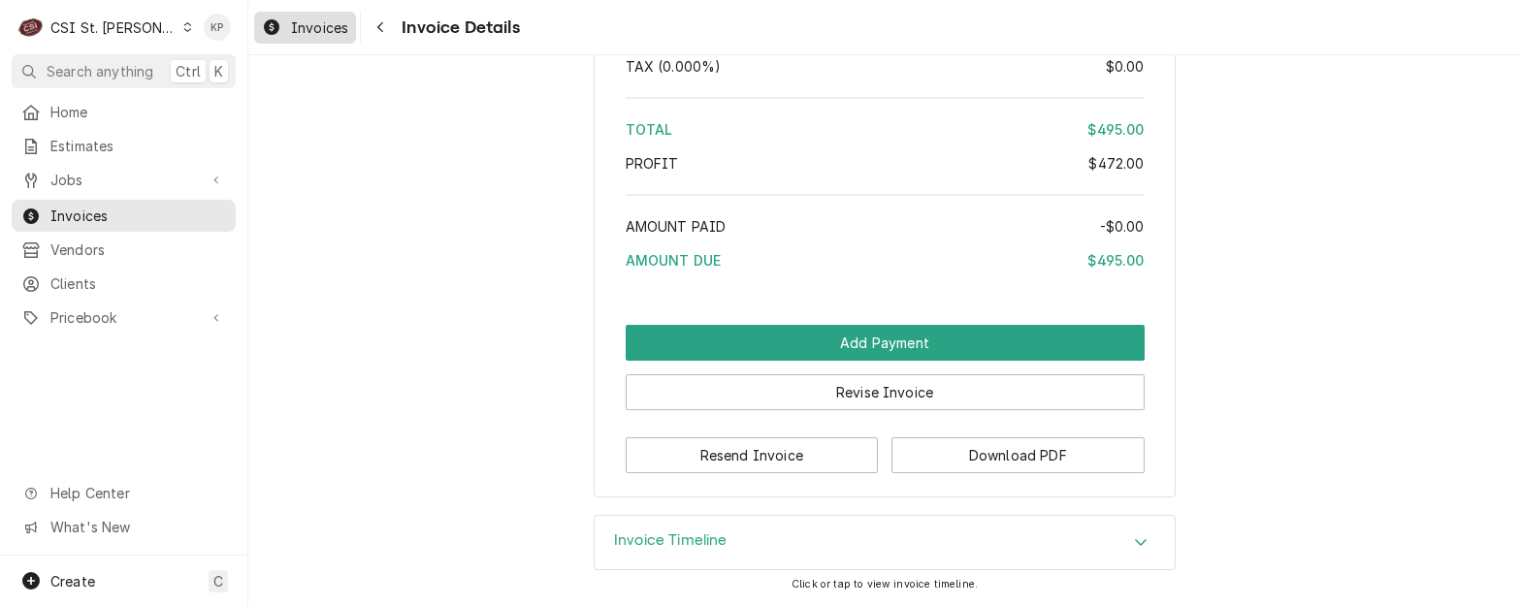
click at [335, 29] on span "Invoices" at bounding box center [319, 27] width 57 height 20
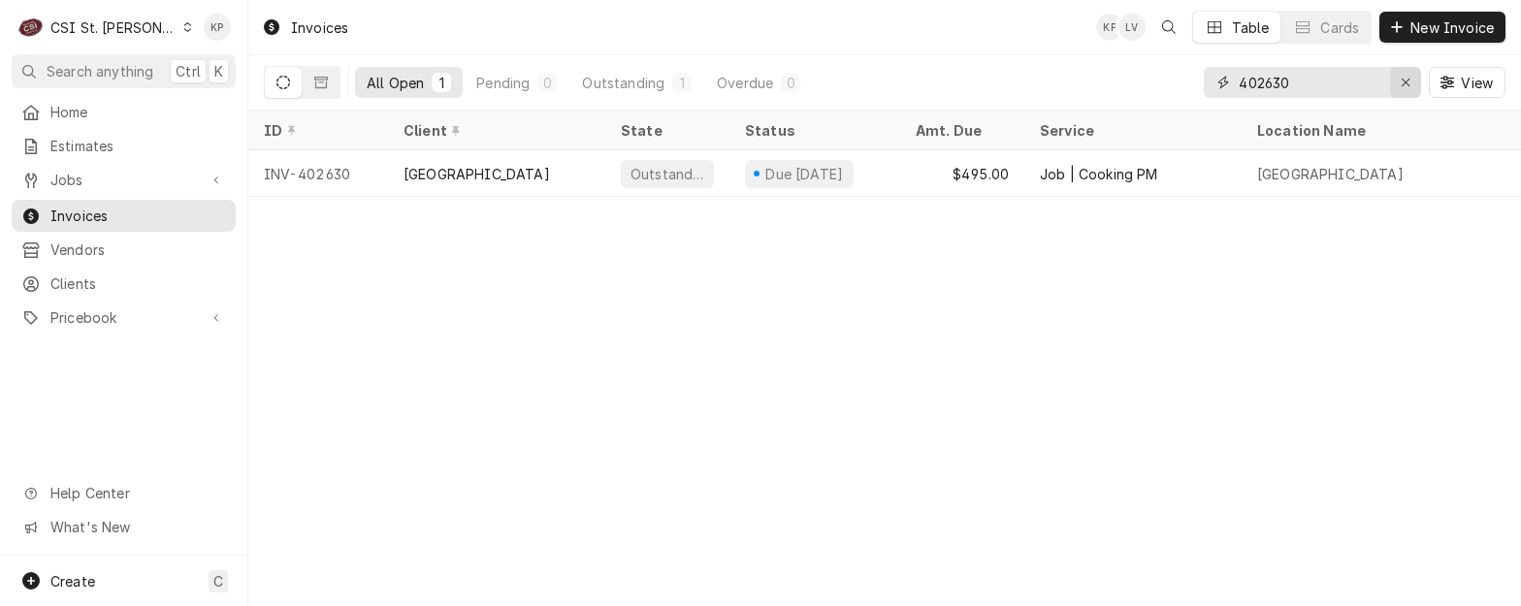
click at [1404, 82] on icon "Erase input" at bounding box center [1406, 83] width 11 height 14
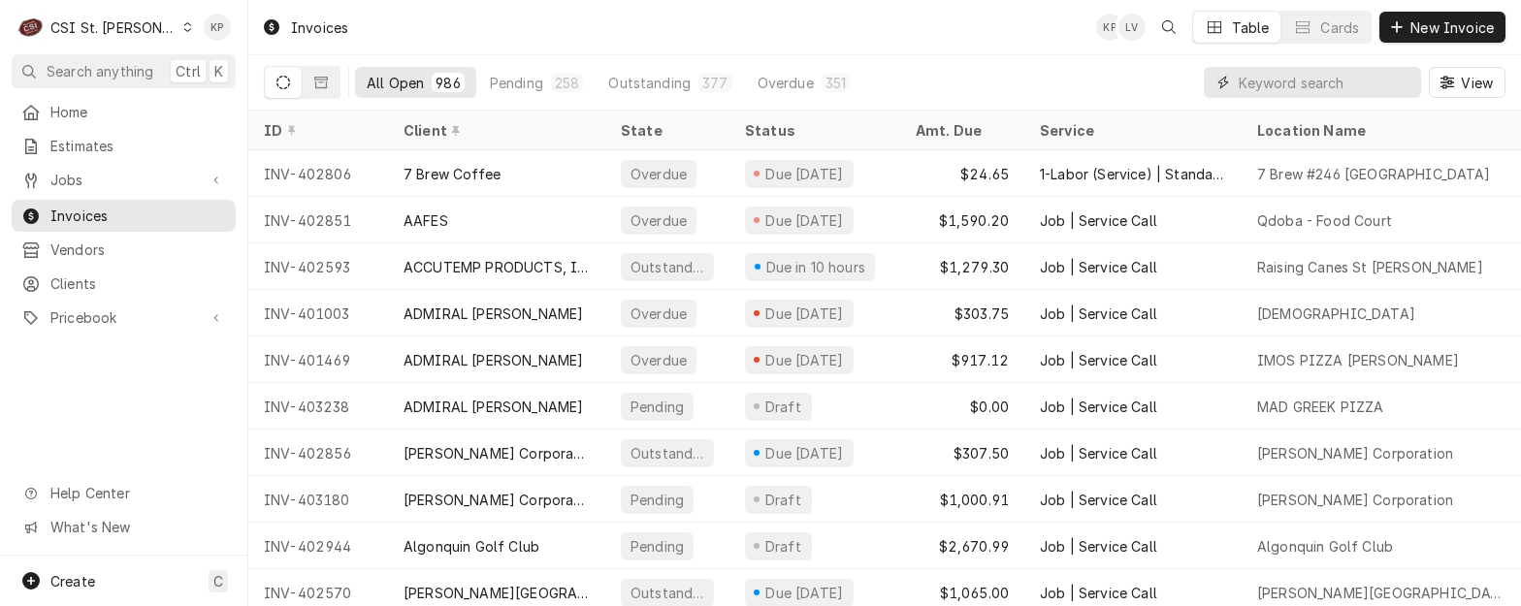
click at [1244, 82] on input "Dynamic Content Wrapper" at bounding box center [1325, 82] width 173 height 31
type input "402635"
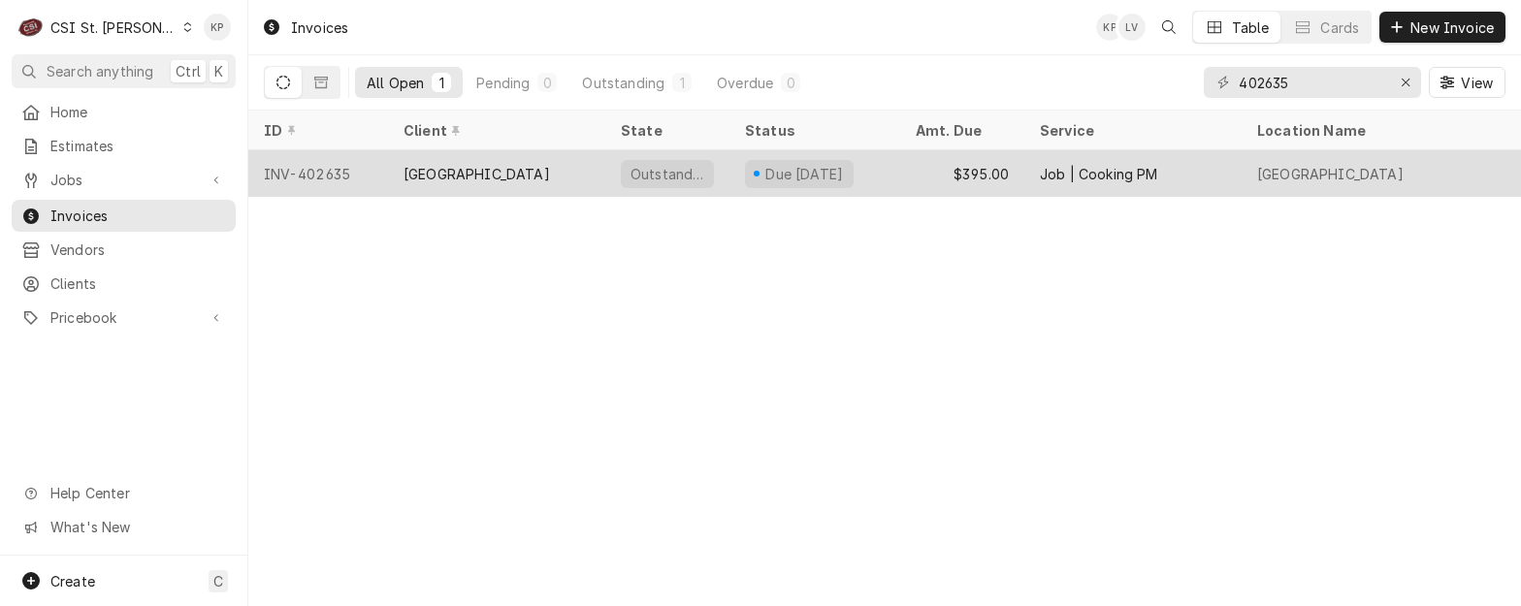
click at [307, 165] on div "INV-402635" at bounding box center [318, 173] width 140 height 47
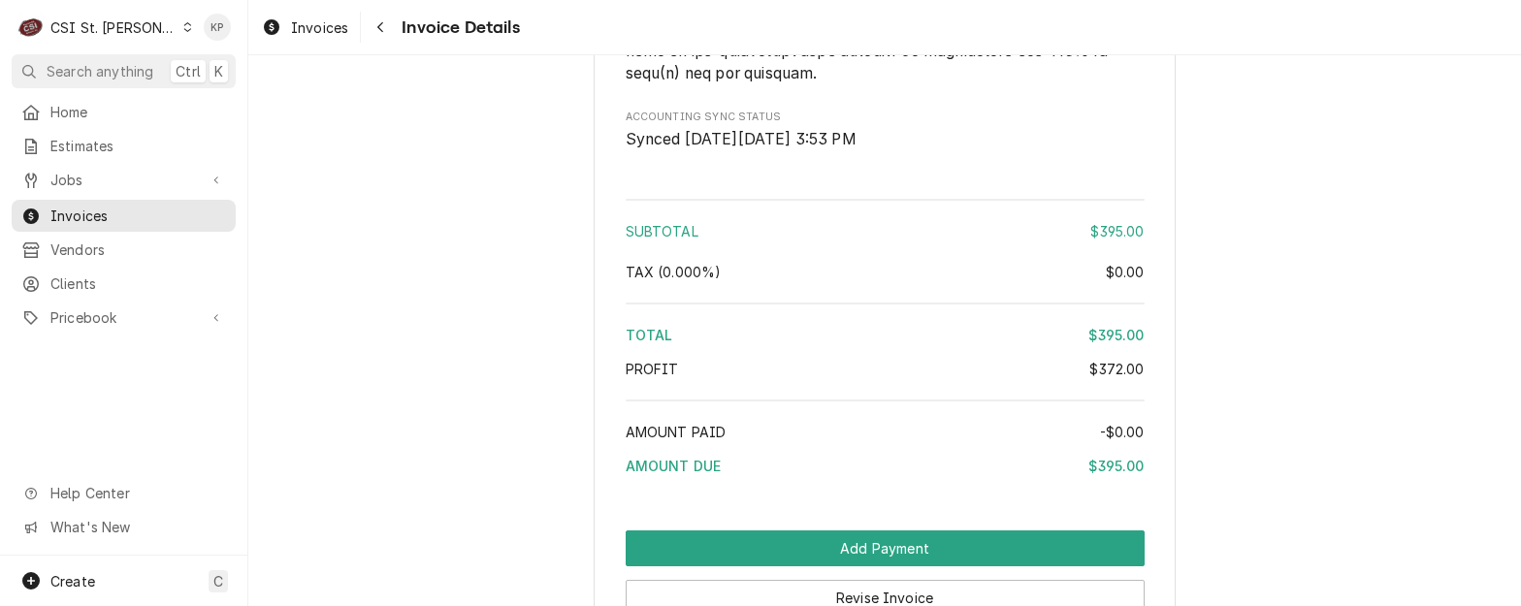
scroll to position [3763, 0]
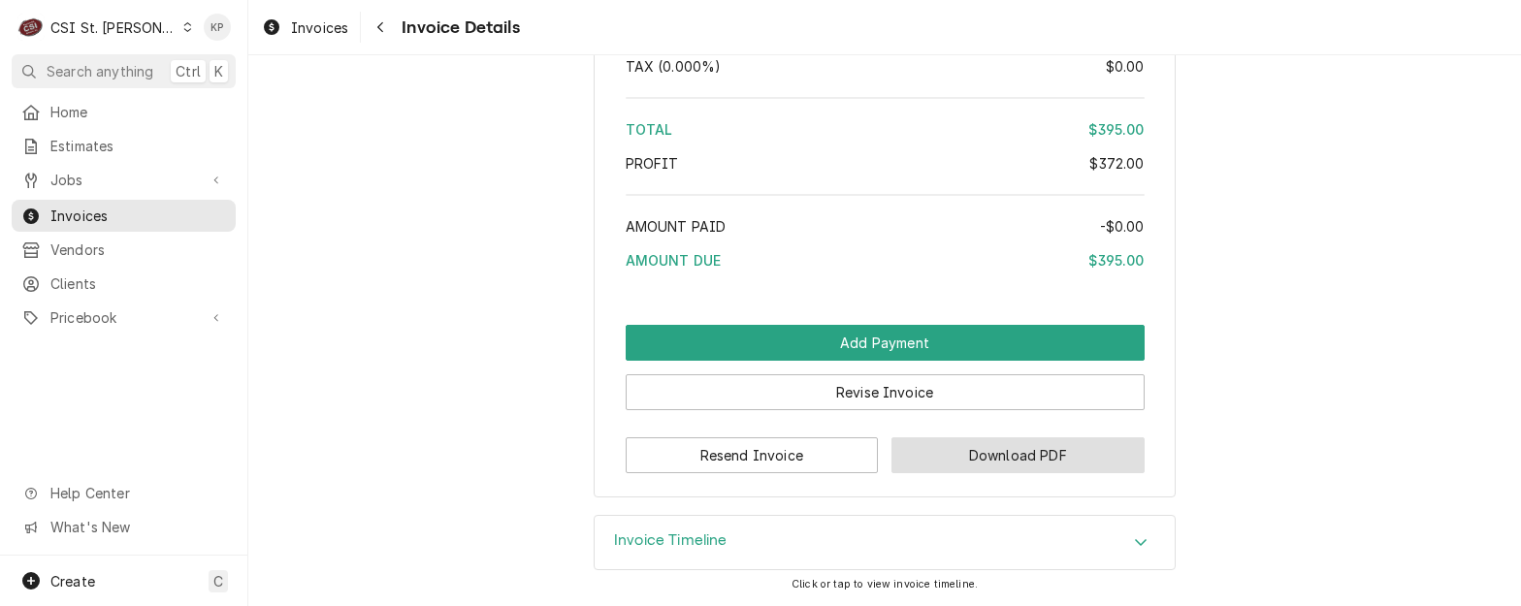
click at [942, 460] on button "Download PDF" at bounding box center [1018, 456] width 253 height 36
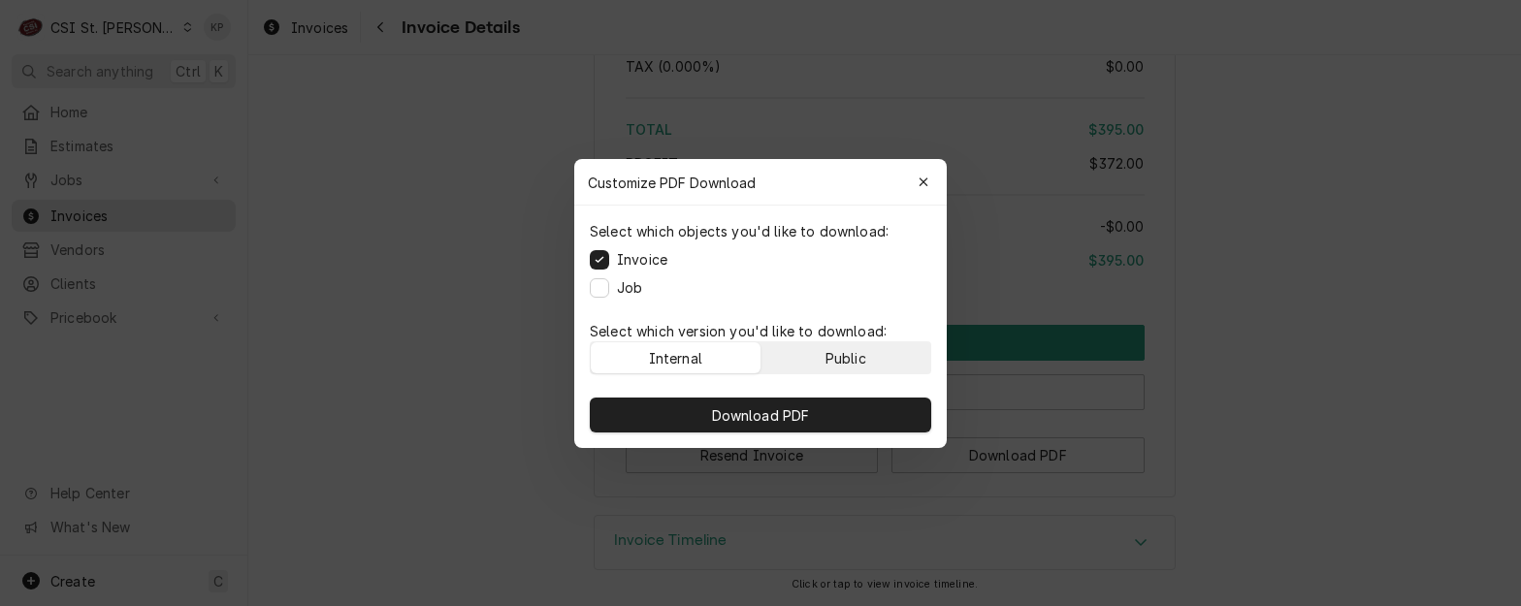
click at [873, 355] on button "Public" at bounding box center [847, 358] width 170 height 31
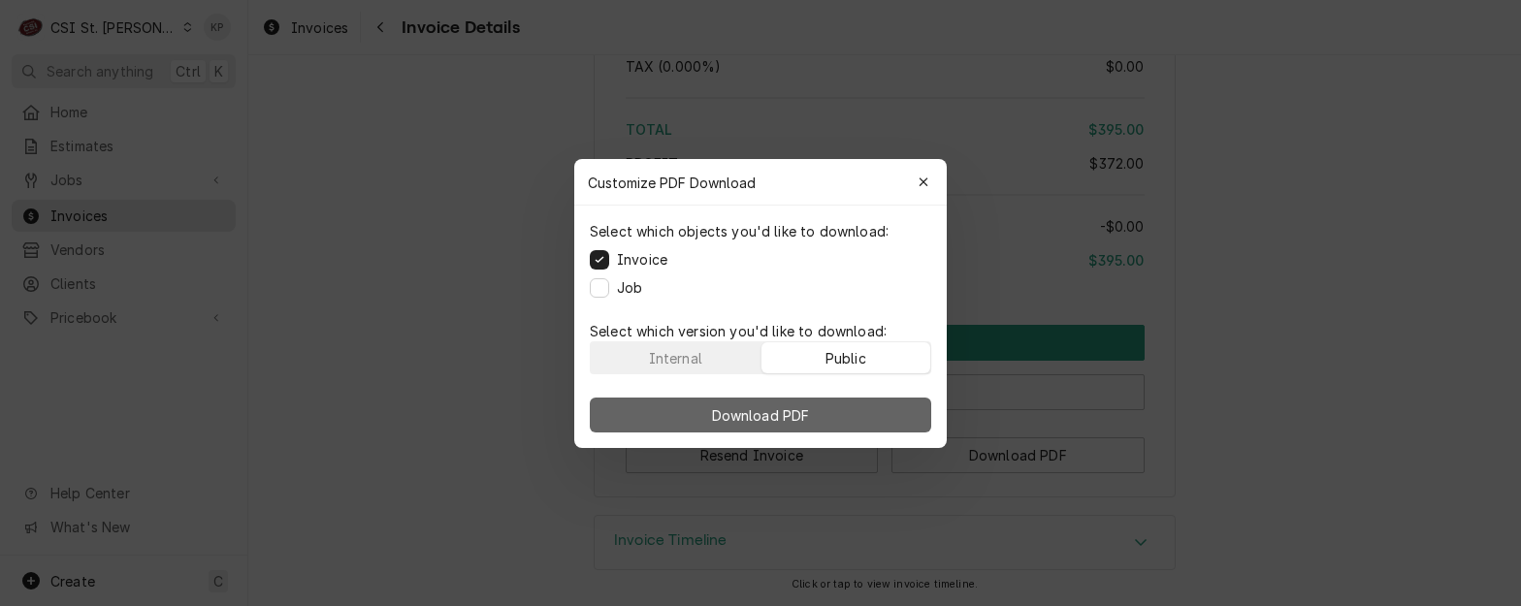
click at [871, 405] on button "Download PDF" at bounding box center [761, 415] width 342 height 35
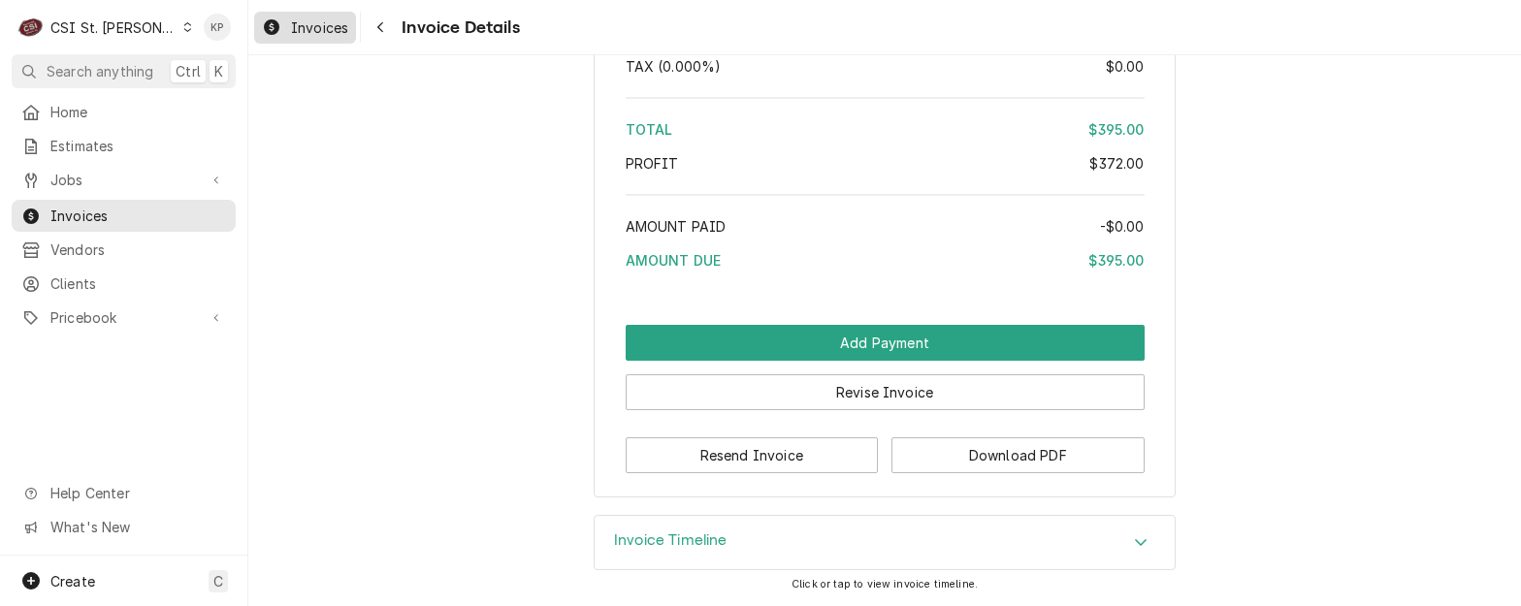
click at [317, 28] on span "Invoices" at bounding box center [319, 27] width 57 height 20
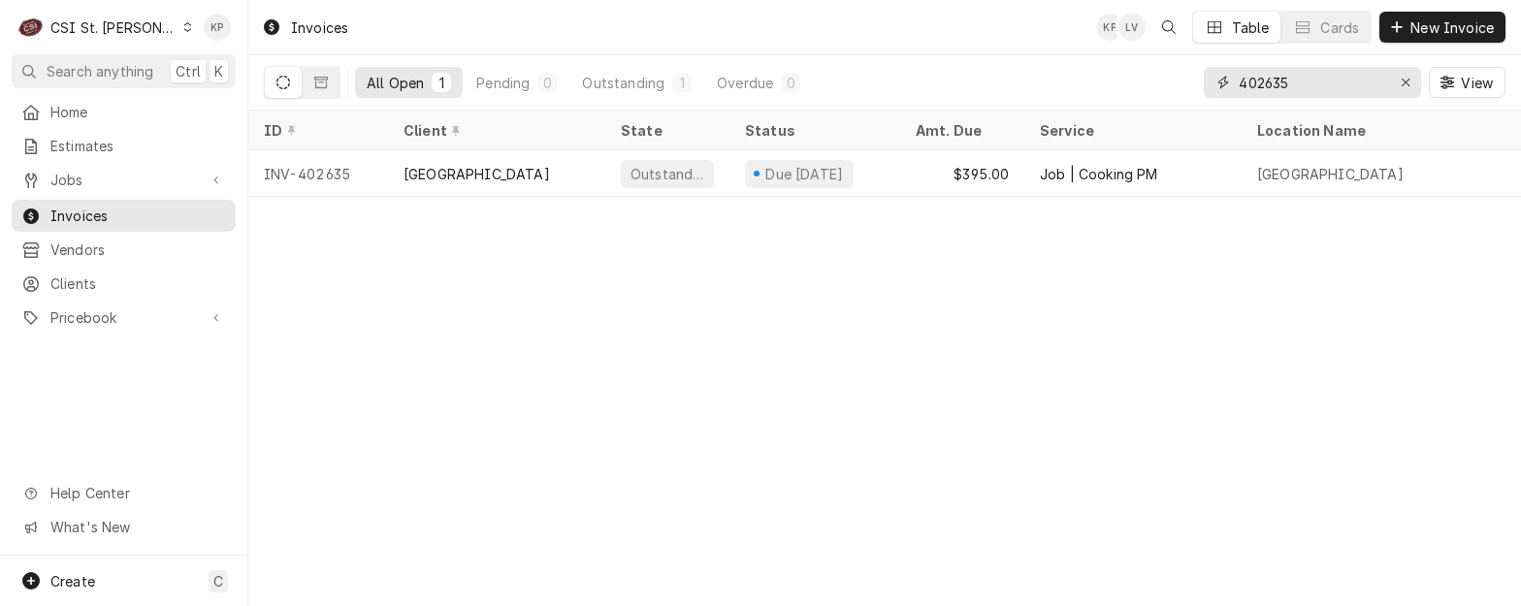
drag, startPoint x: 1273, startPoint y: 82, endPoint x: 1347, endPoint y: 70, distance: 74.8
click at [1346, 72] on input "402635" at bounding box center [1312, 82] width 146 height 31
type input "402689"
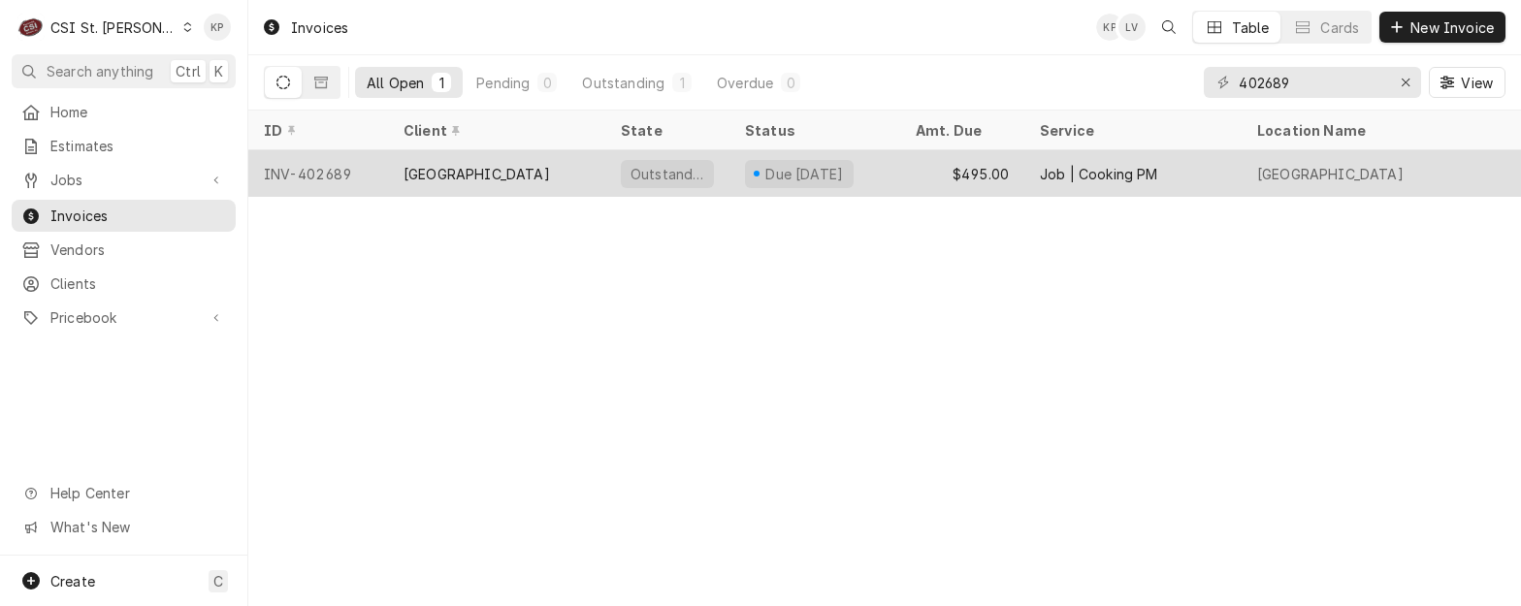
click at [310, 170] on div "INV-402689" at bounding box center [318, 173] width 140 height 47
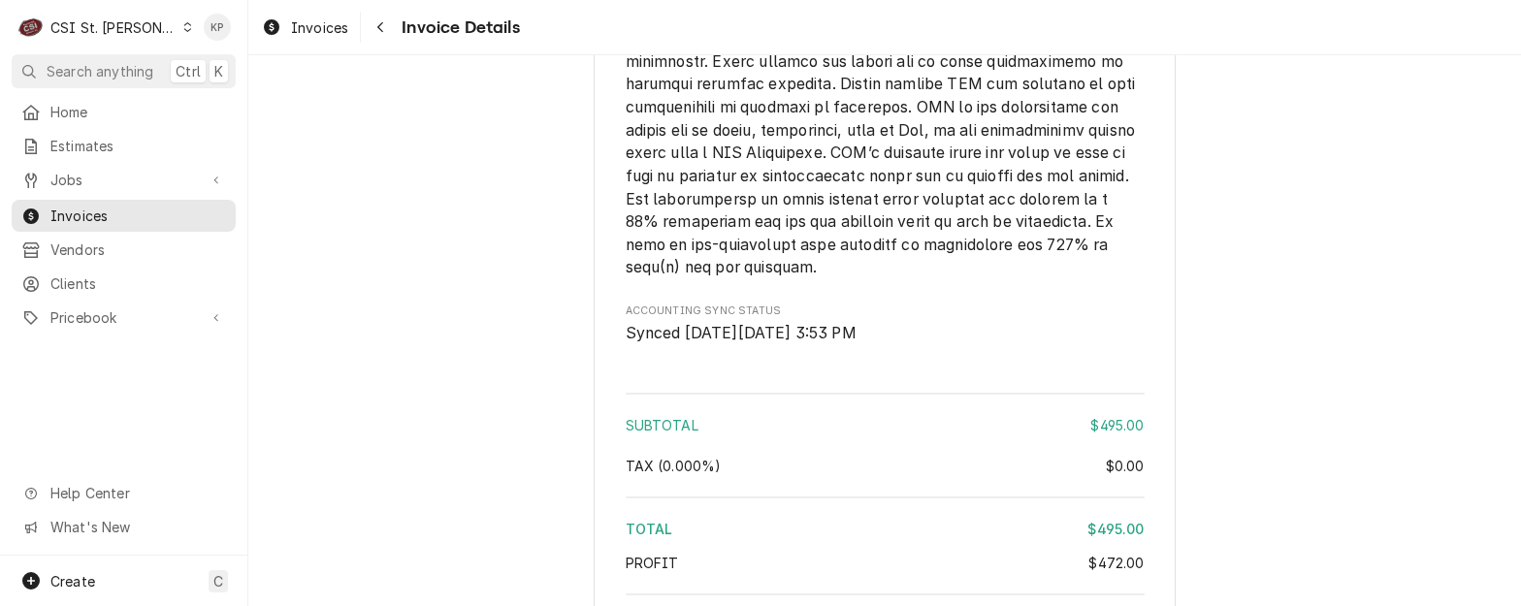
scroll to position [3763, 0]
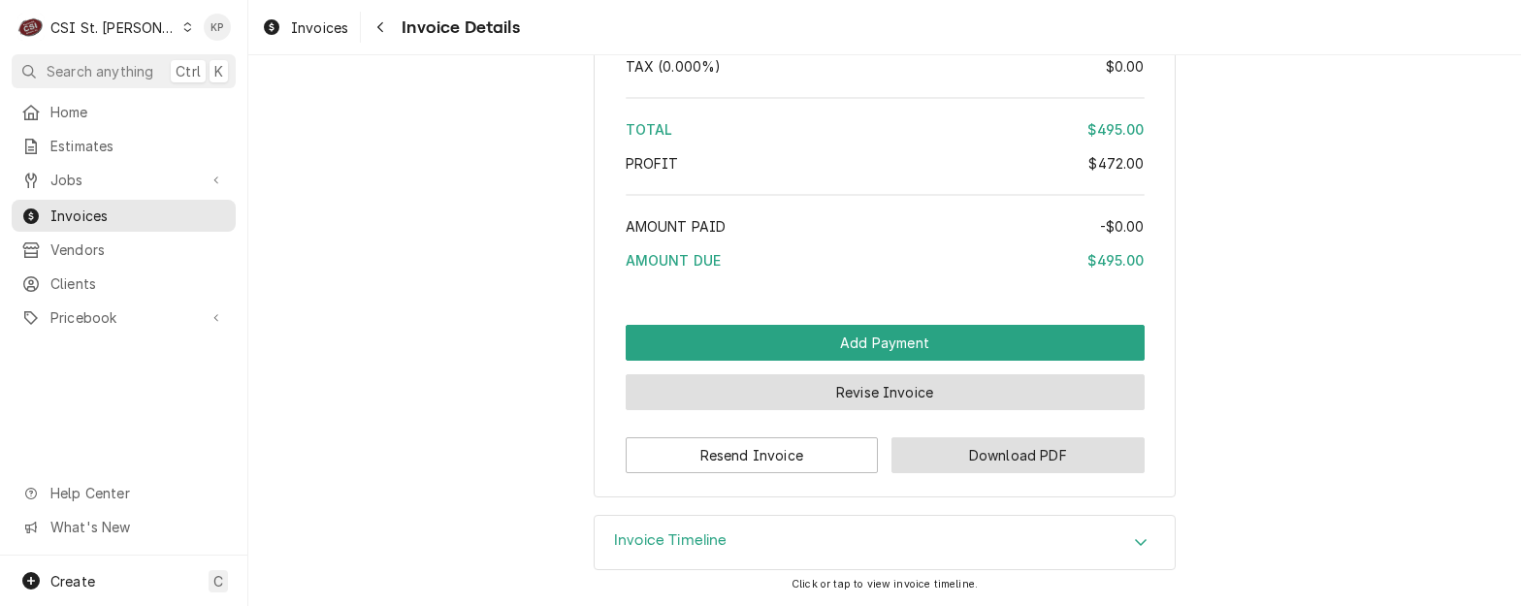
click at [1002, 458] on button "Download PDF" at bounding box center [1018, 456] width 253 height 36
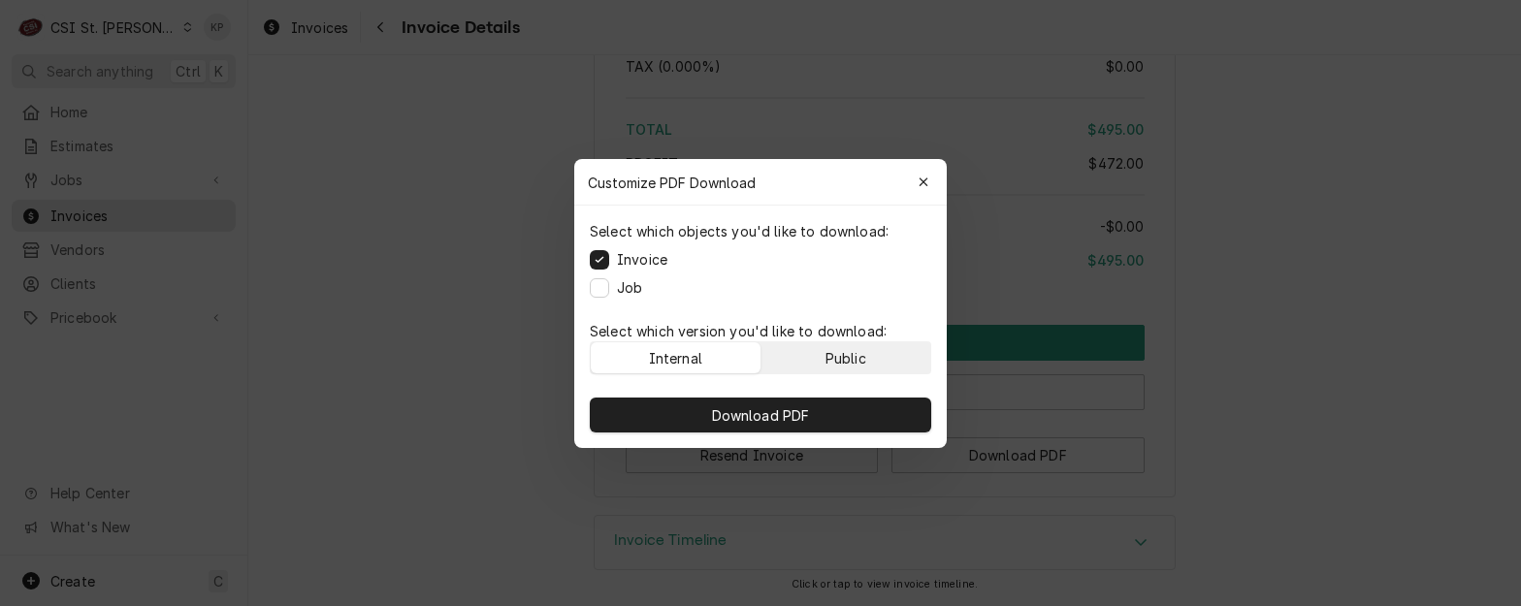
click at [867, 363] on button "Public" at bounding box center [847, 358] width 170 height 31
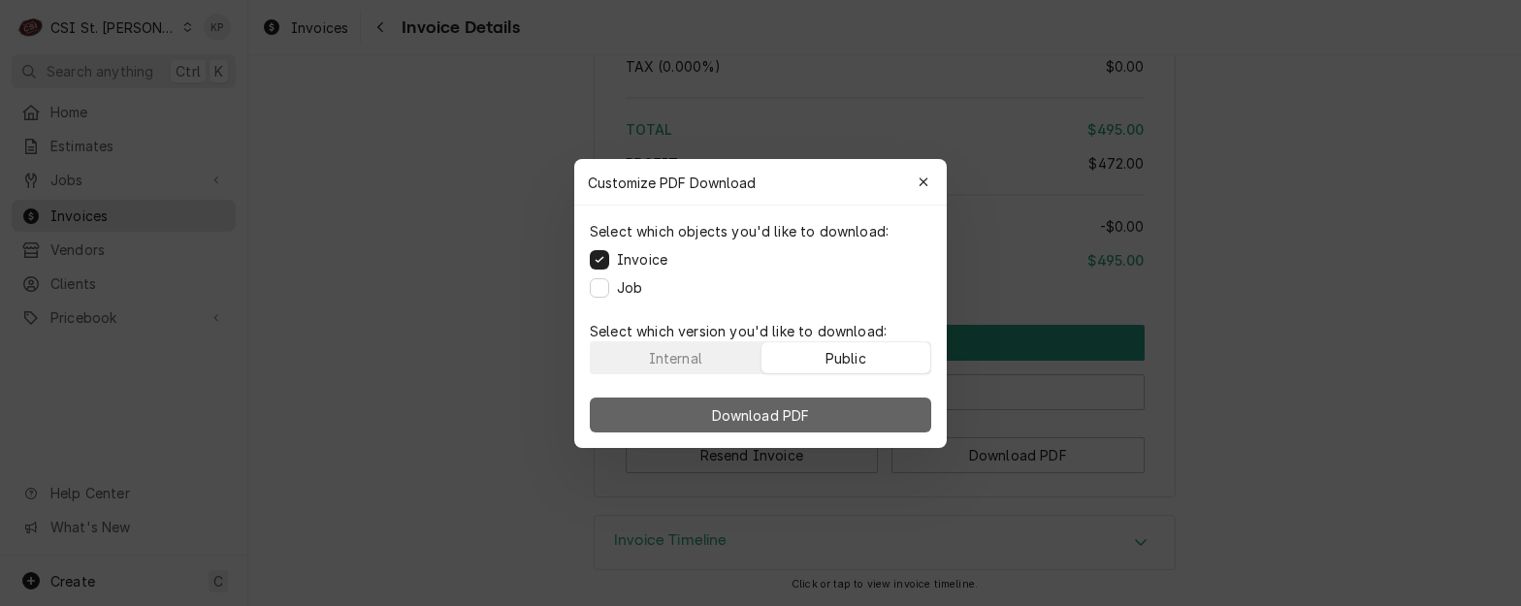
click at [869, 411] on button "Download PDF" at bounding box center [761, 415] width 342 height 35
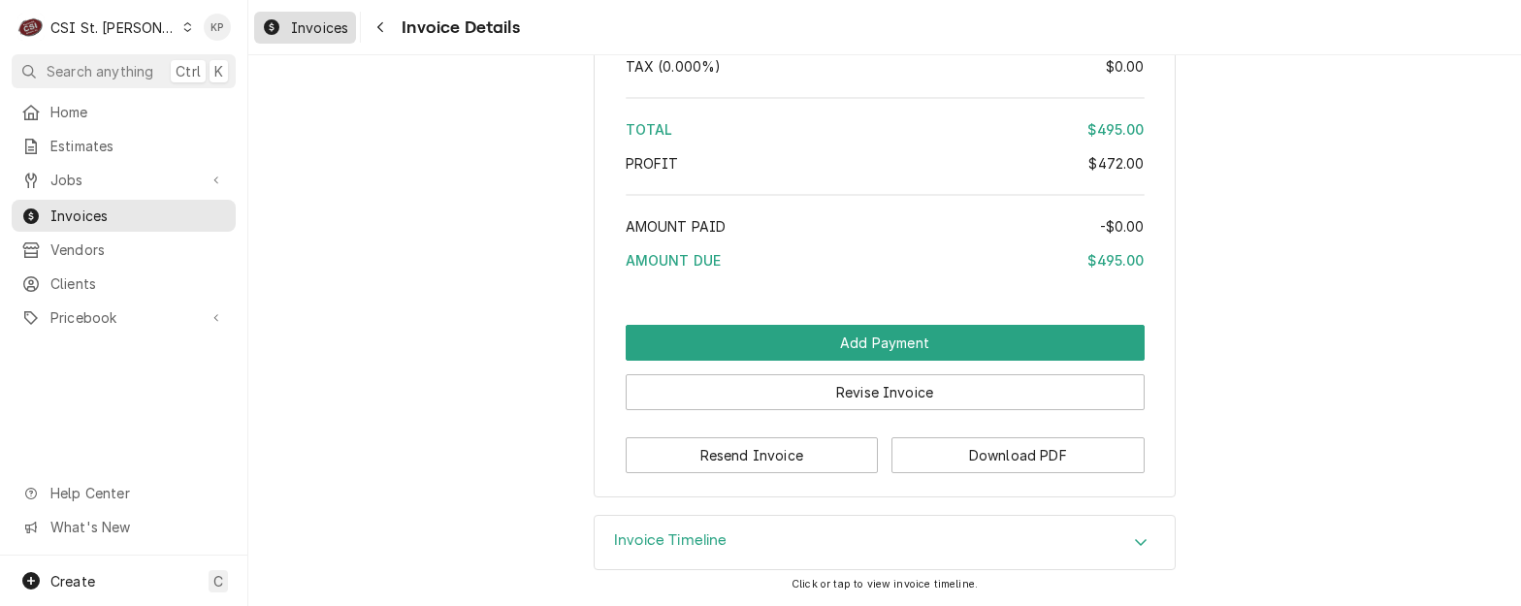
drag, startPoint x: 307, startPoint y: 20, endPoint x: 304, endPoint y: 32, distance: 12.0
click at [307, 20] on span "Invoices" at bounding box center [319, 27] width 57 height 20
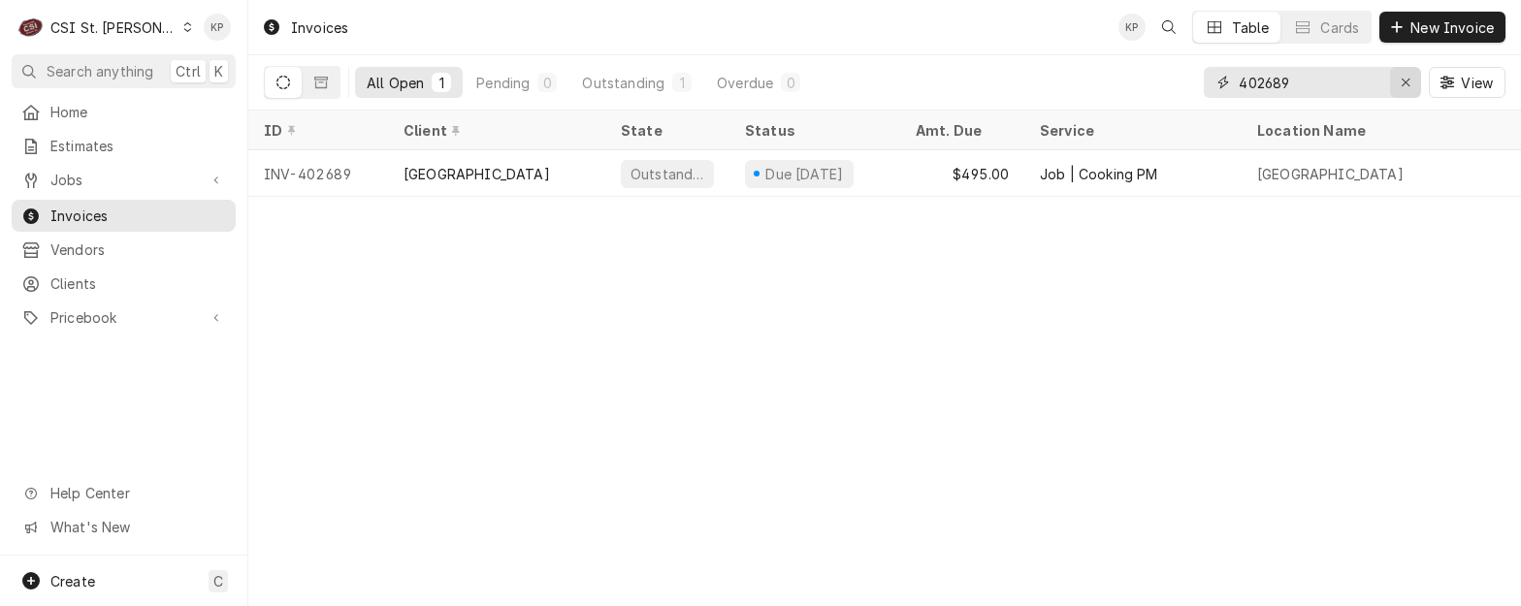
click at [1404, 84] on icon "Erase input" at bounding box center [1406, 83] width 11 height 14
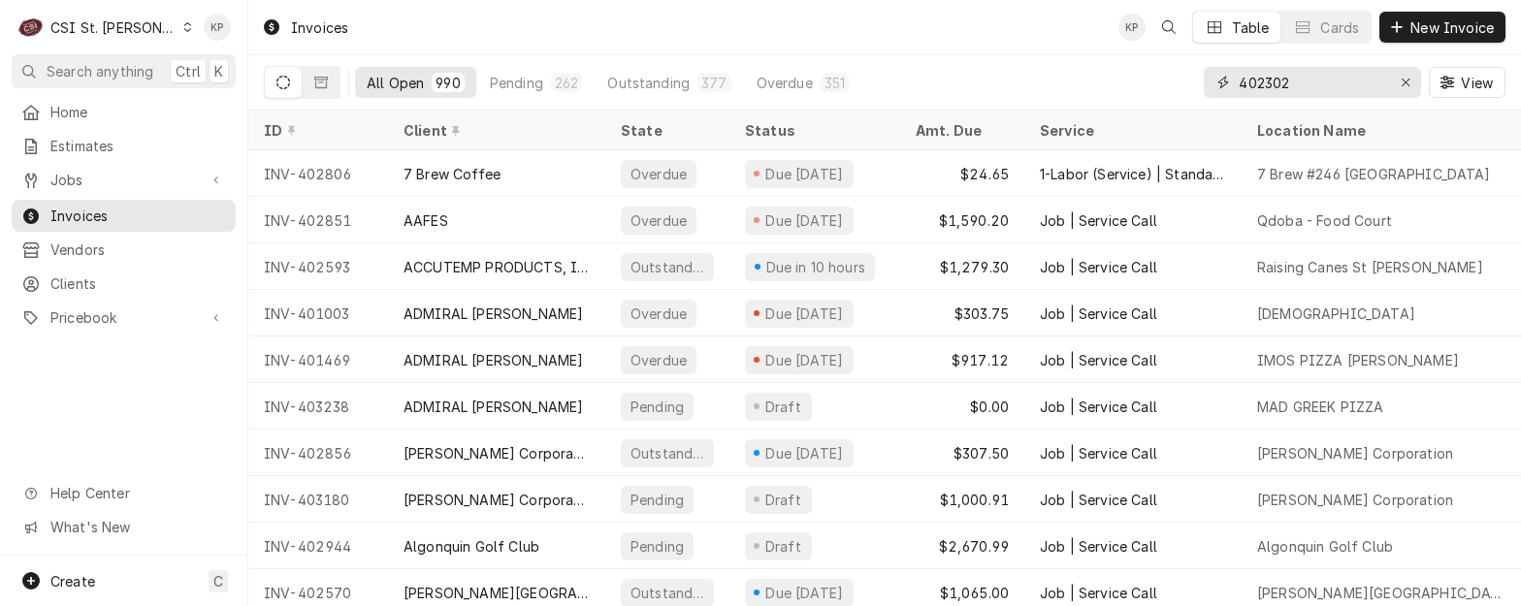
type input "402302"
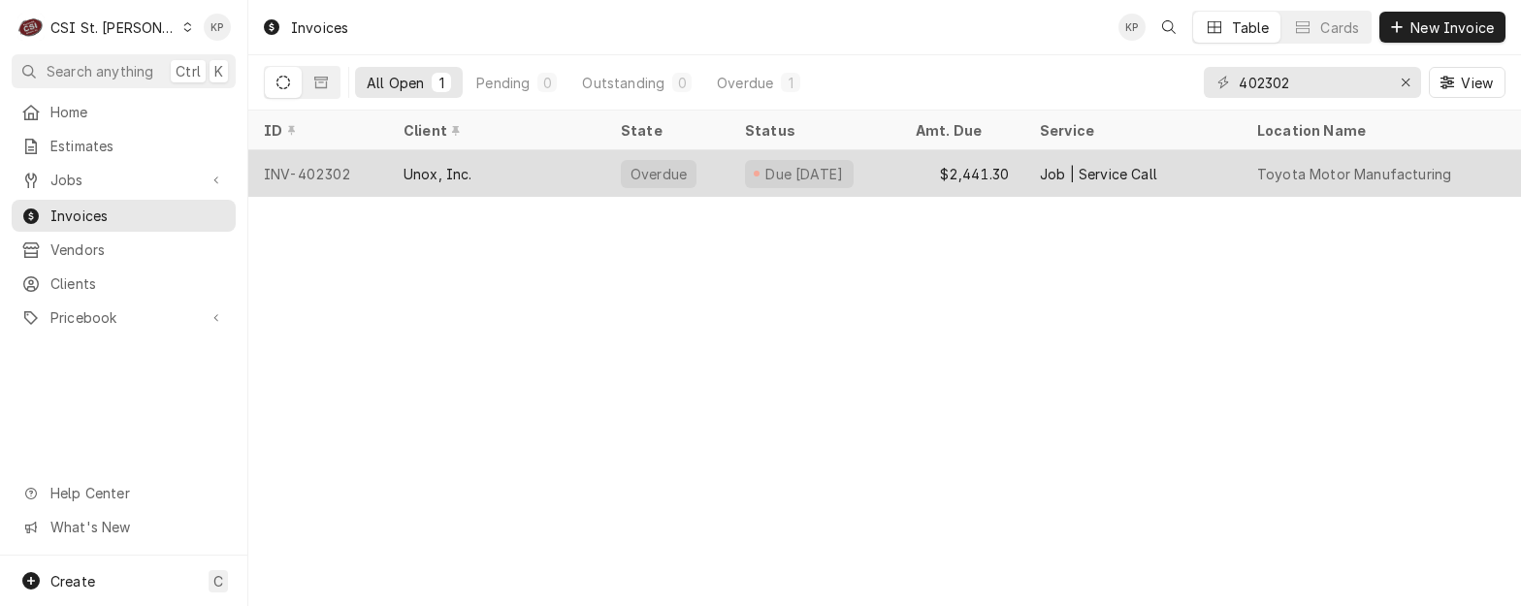
click at [300, 165] on div "INV-402302" at bounding box center [318, 173] width 140 height 47
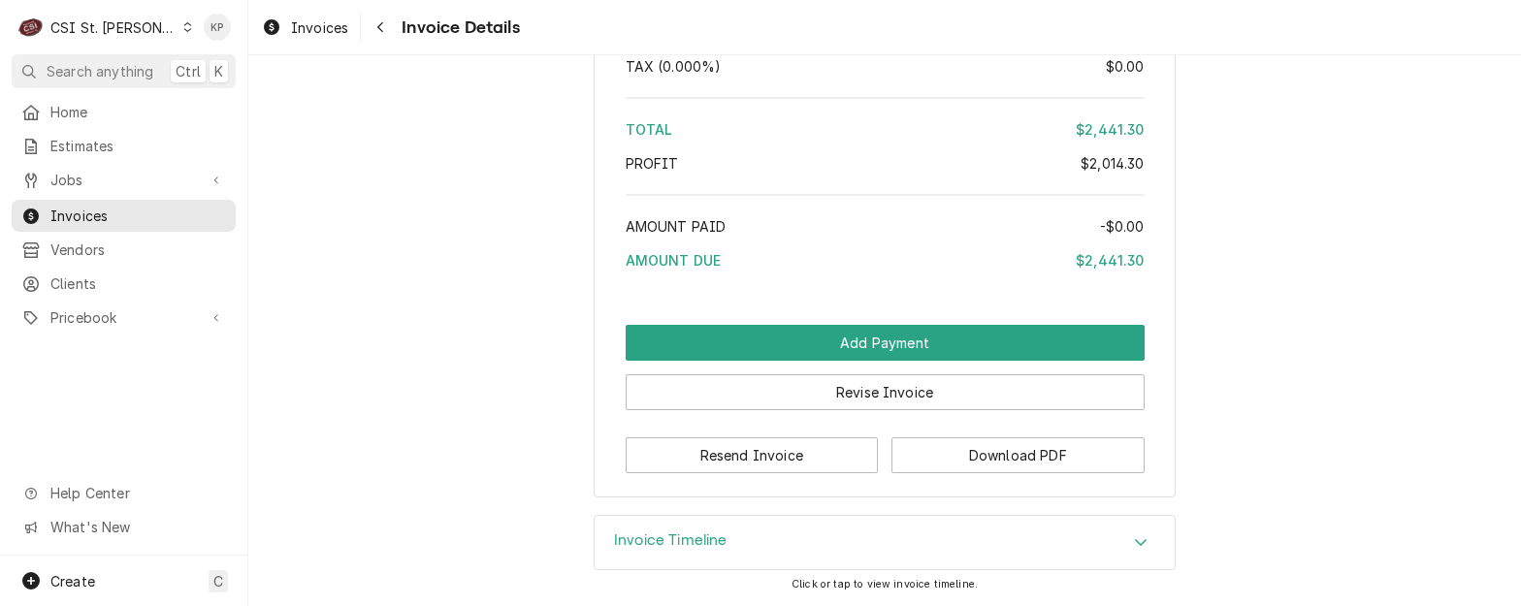
scroll to position [5046, 0]
click at [939, 453] on button "Download PDF" at bounding box center [1018, 456] width 253 height 36
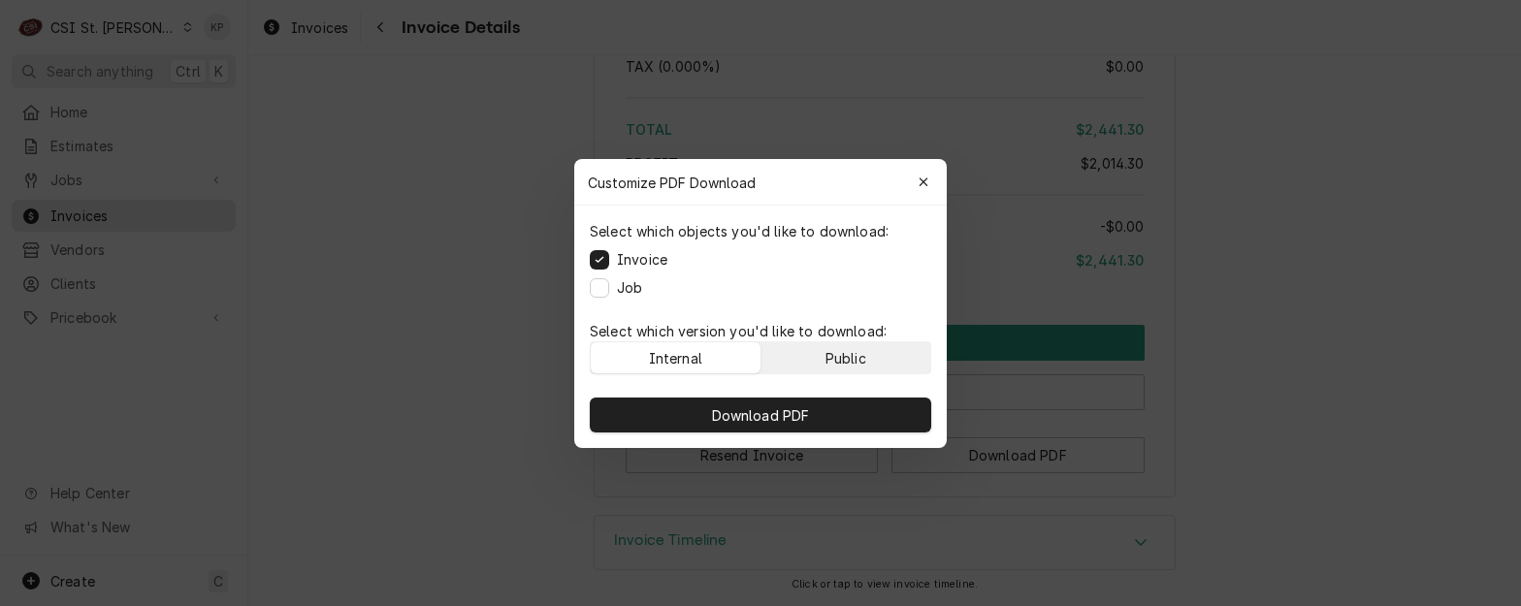
click at [885, 350] on button "Public" at bounding box center [847, 358] width 170 height 31
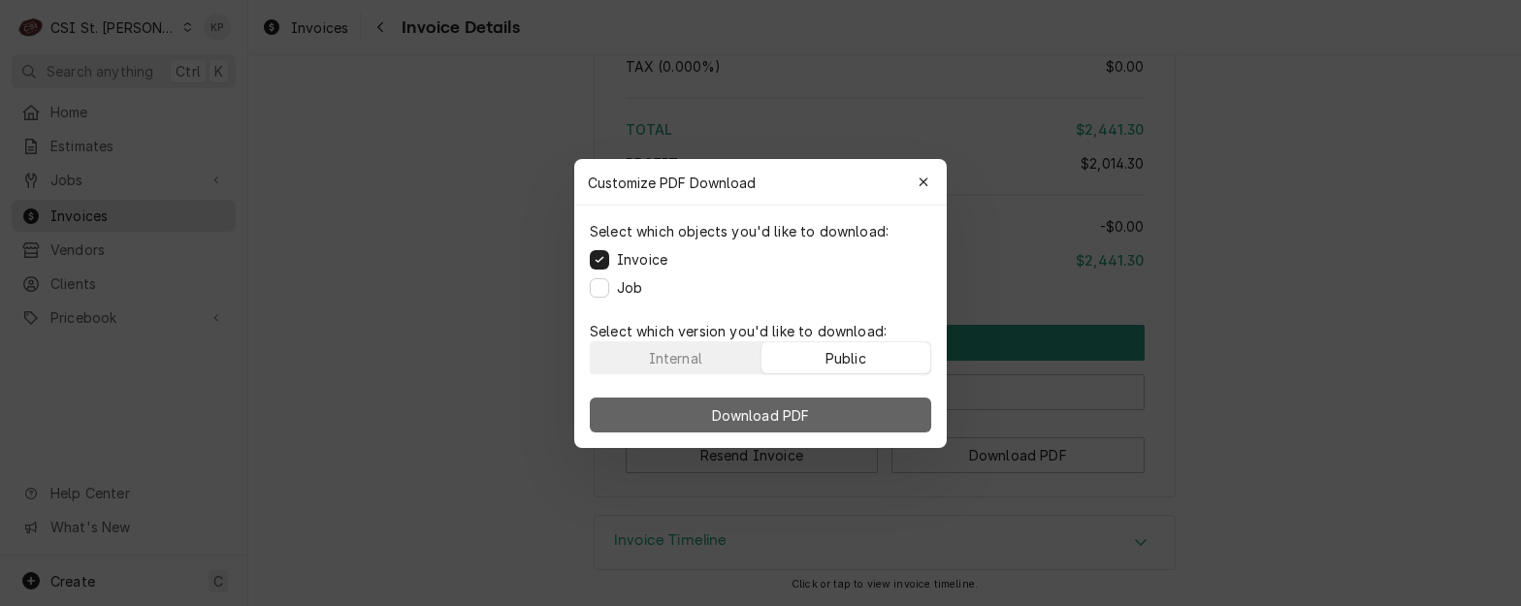
click at [886, 412] on button "Download PDF" at bounding box center [761, 415] width 342 height 35
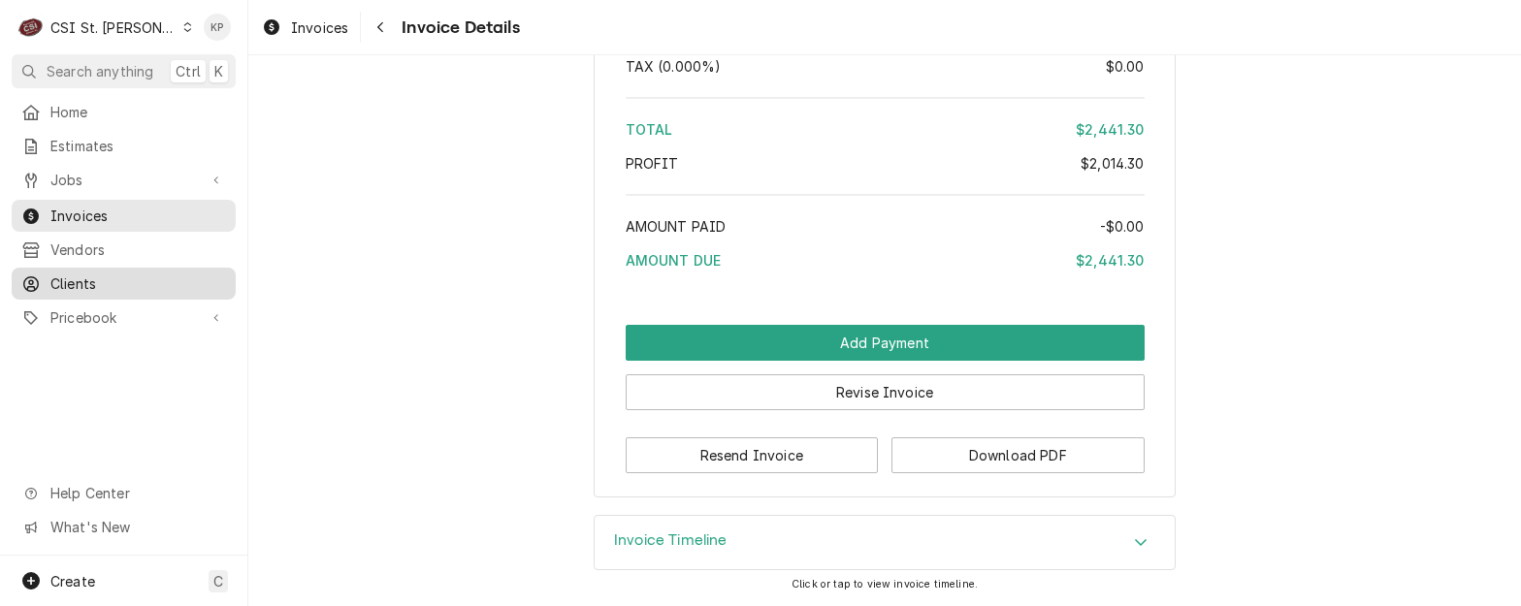
click at [58, 272] on div "Clients" at bounding box center [124, 284] width 216 height 24
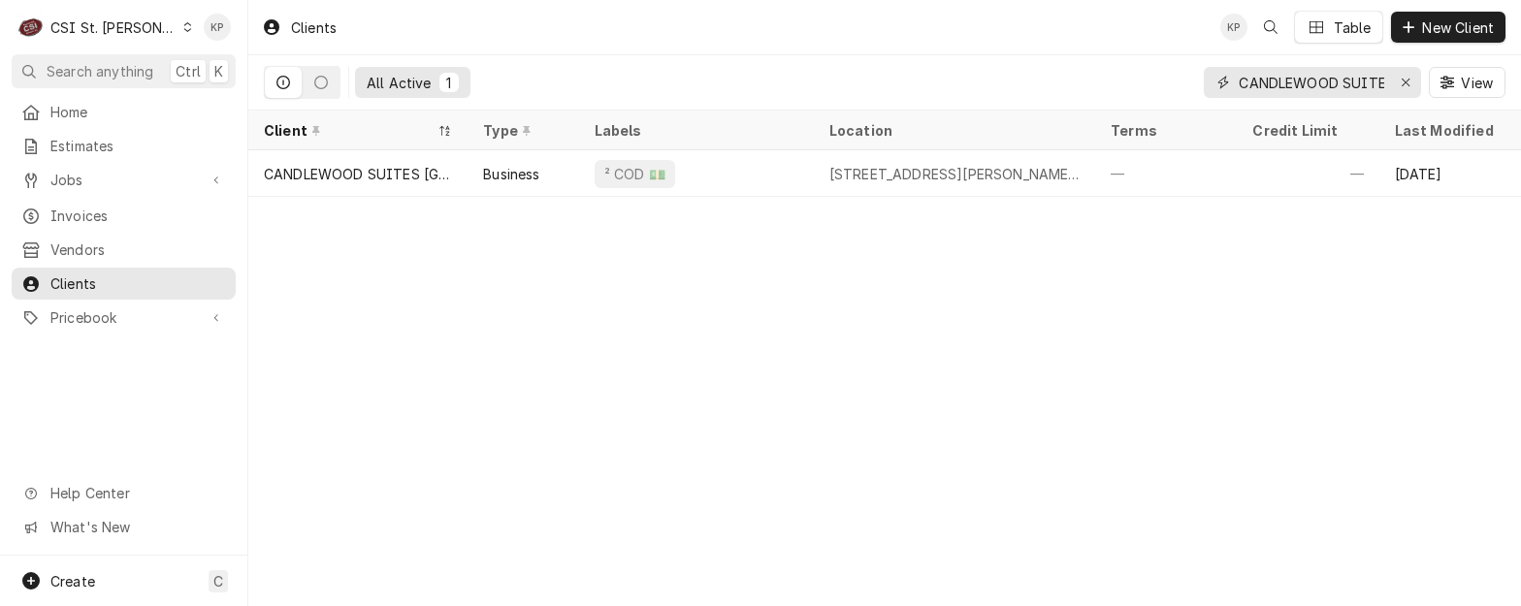
click at [1405, 82] on icon "Erase input" at bounding box center [1406, 83] width 11 height 14
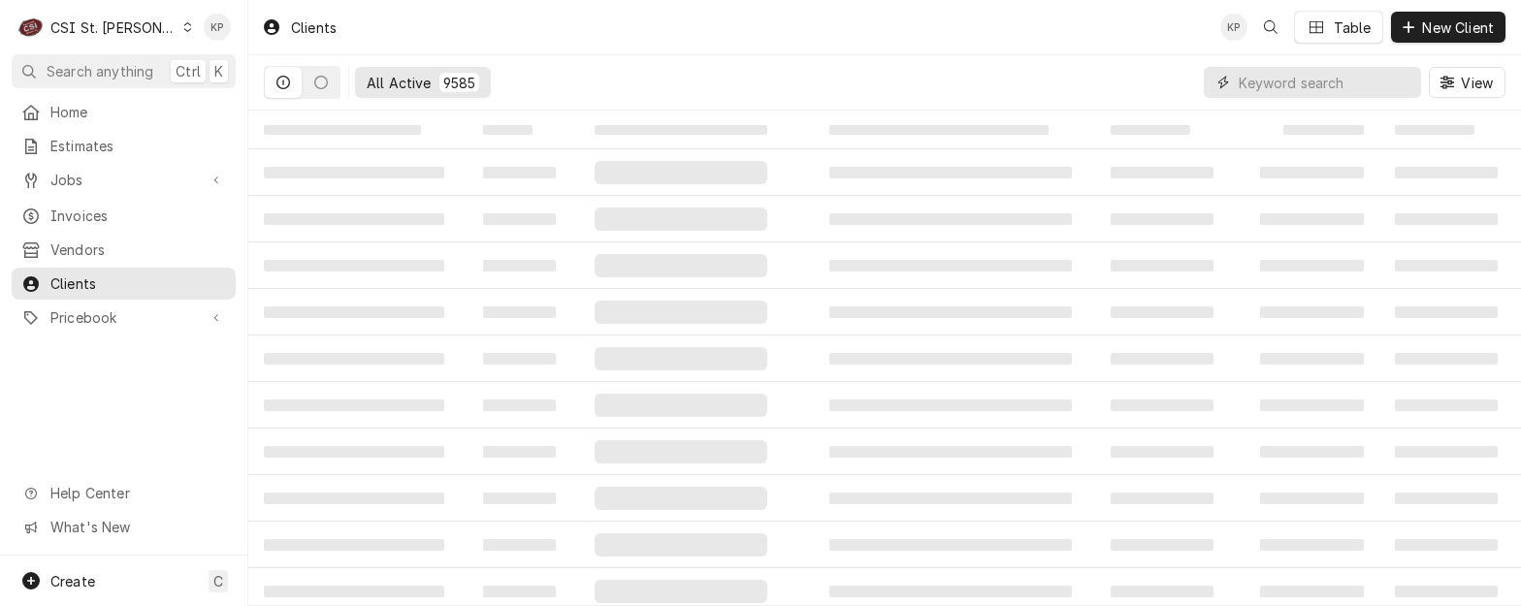
click at [1296, 82] on input "Dynamic Content Wrapper" at bounding box center [1325, 82] width 173 height 31
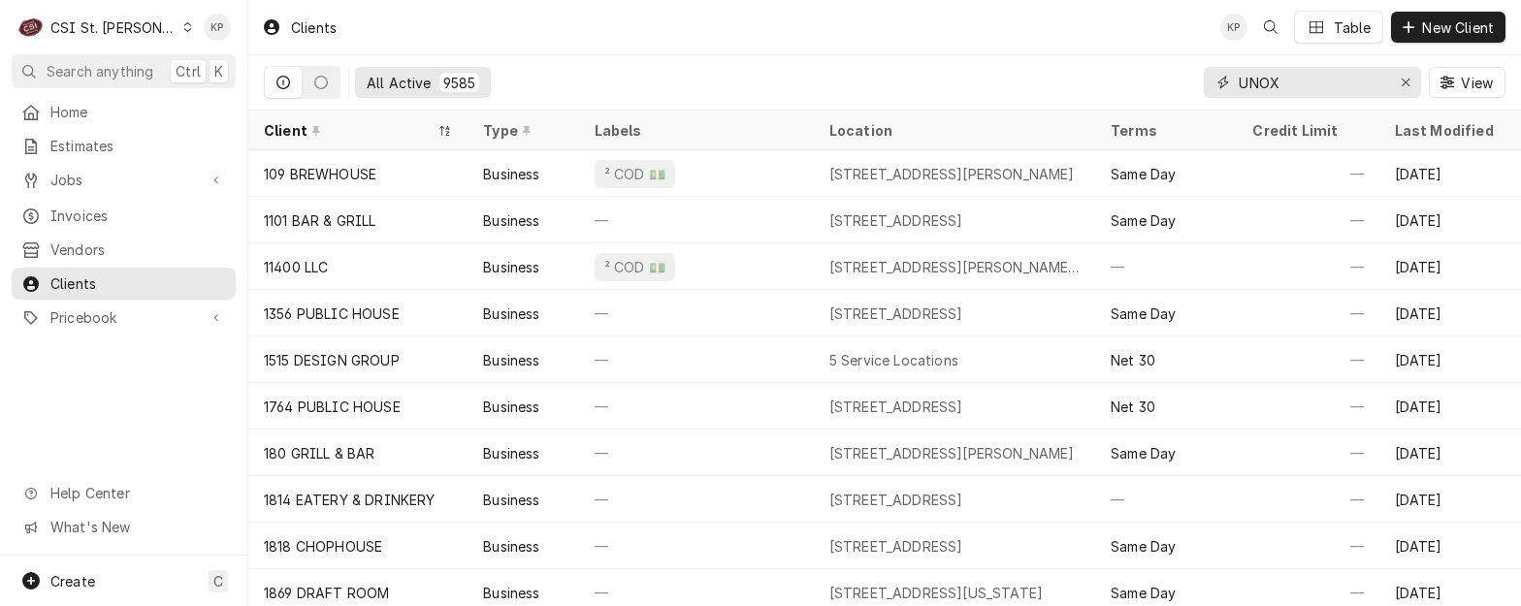
type input "UNOX"
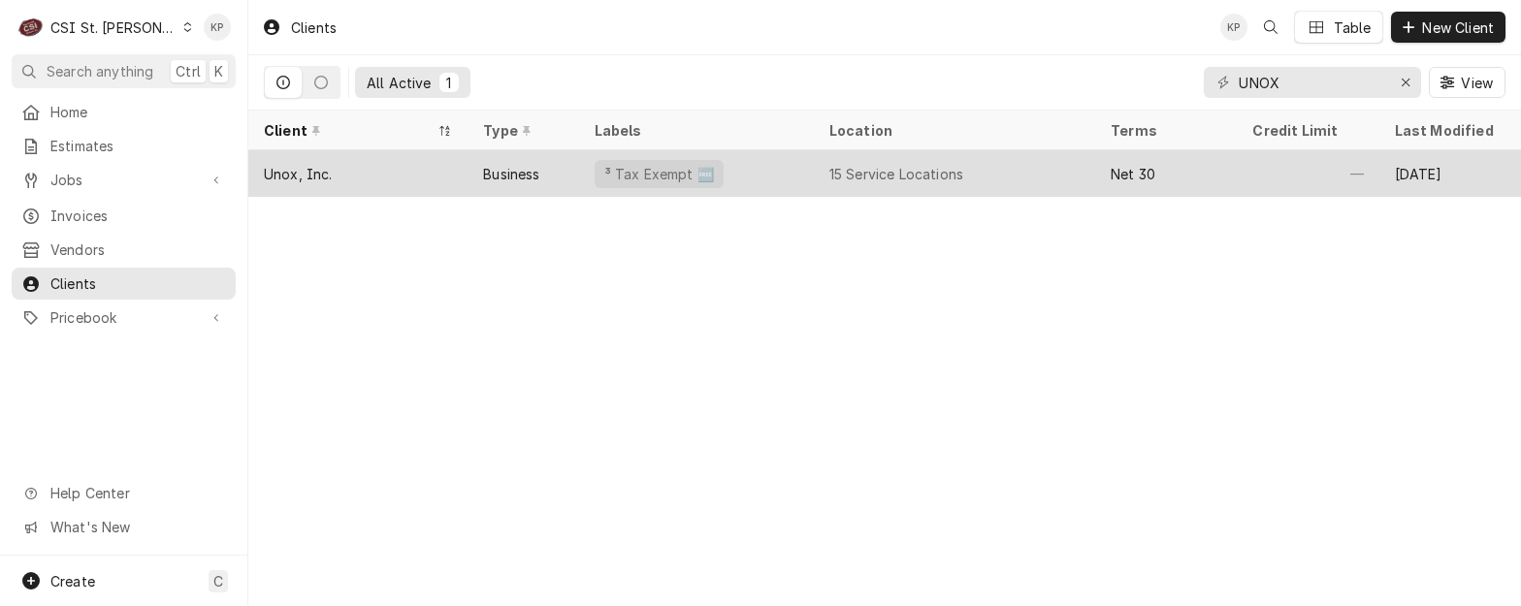
click at [310, 172] on div "Unox, Inc." at bounding box center [298, 174] width 69 height 20
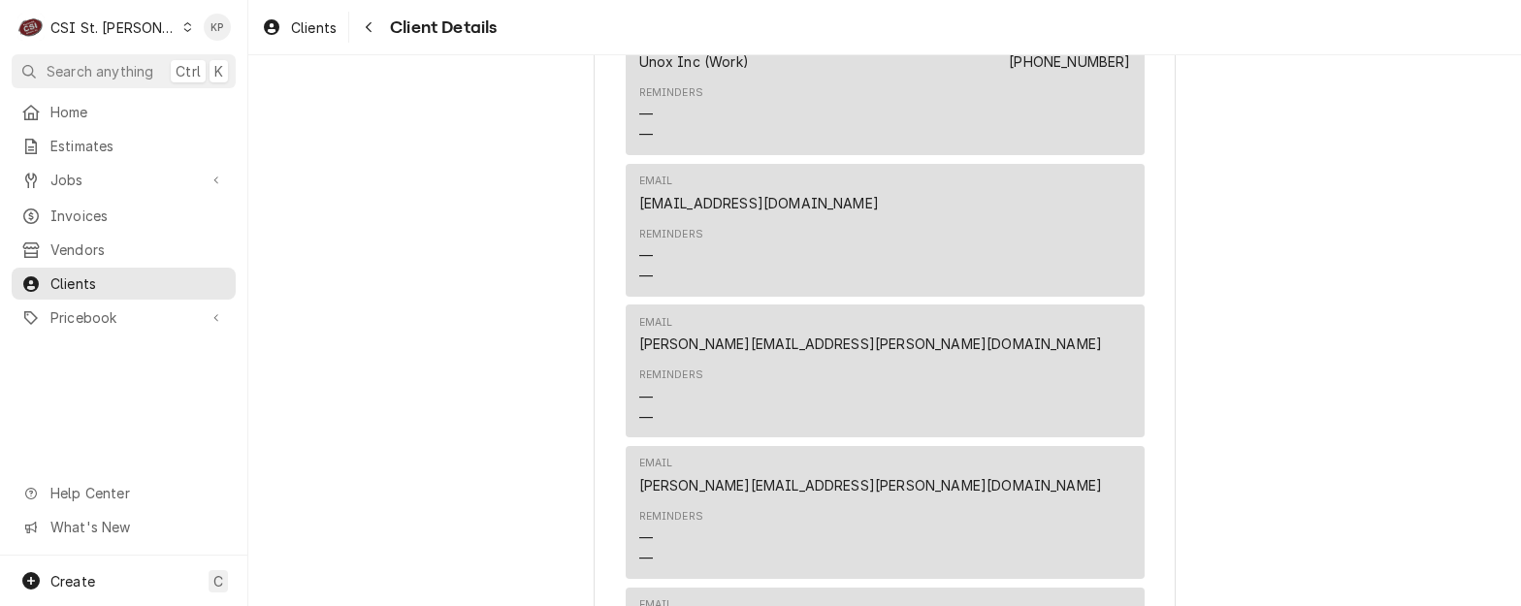
scroll to position [776, 0]
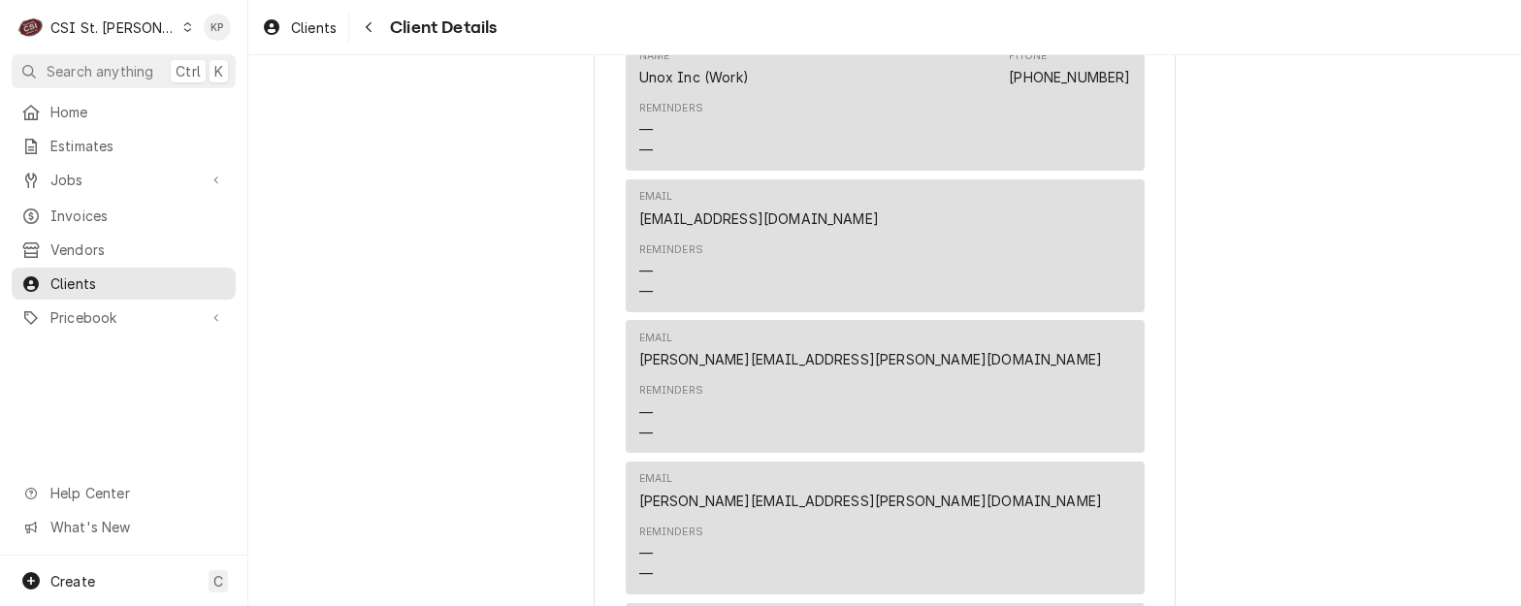
click at [1241, 286] on div "Unox, Inc. Client Type Business Industry Type Commercial Billing Address [STREE…" at bounding box center [884, 528] width 1273 height 2498
click at [842, 235] on div "Email accounting.usa@unox.com" at bounding box center [885, 208] width 492 height 52
drag, startPoint x: 805, startPoint y: 238, endPoint x: 628, endPoint y: 239, distance: 177.6
click at [628, 239] on div "Email accounting.usa@unox.com Reminders — —" at bounding box center [885, 245] width 519 height 133
copy link "accounting.usa@unox.com"
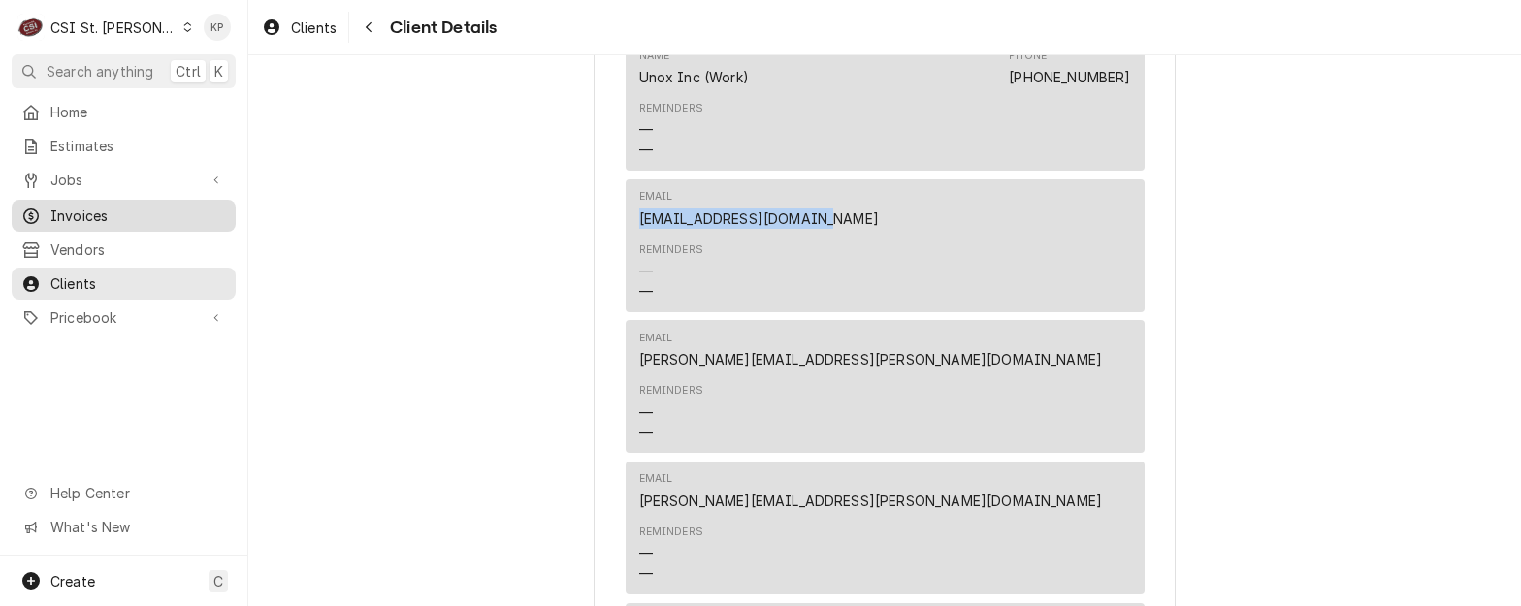
click at [122, 200] on link "Invoices" at bounding box center [124, 216] width 224 height 32
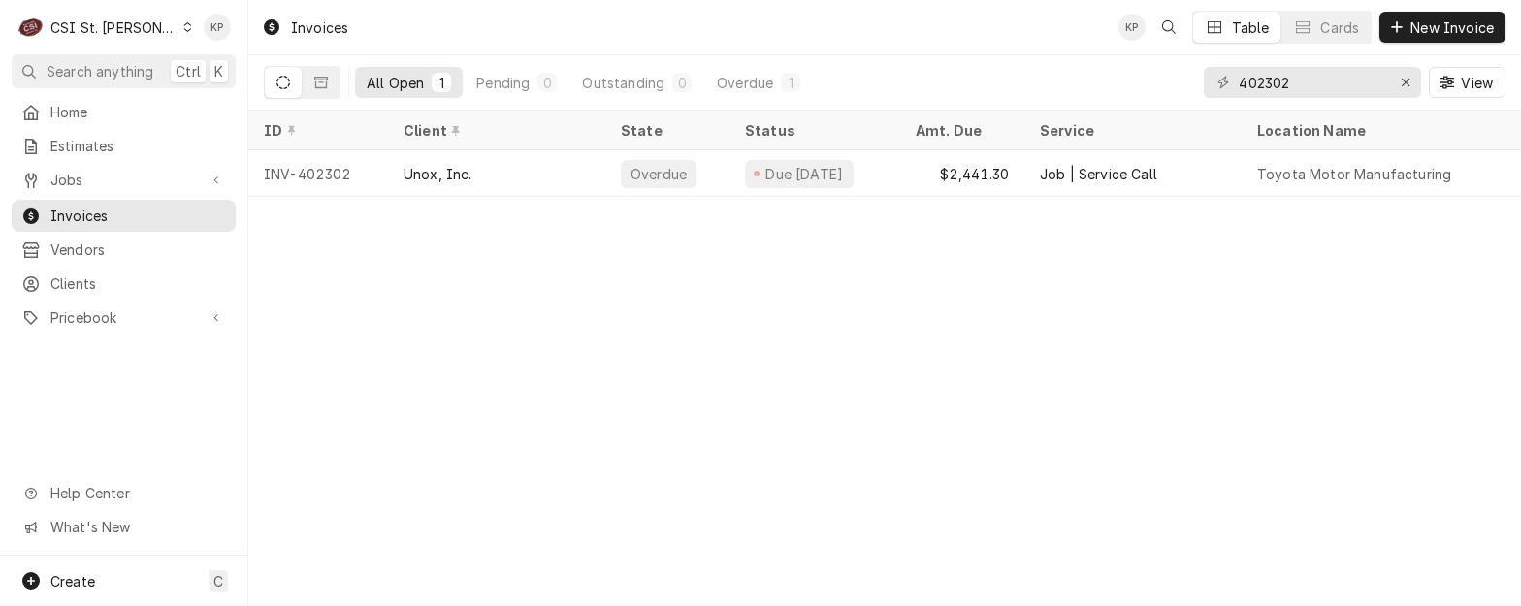
drag, startPoint x: 693, startPoint y: 323, endPoint x: 739, endPoint y: 309, distance: 48.8
click at [693, 323] on div "Invoices KP Table Cards New Invoice All Open 1 Pending 0 Outstanding 0 Overdue …" at bounding box center [884, 303] width 1273 height 606
click at [1044, 471] on div "Invoices KP Table Cards New Invoice All Open 1 Pending 0 Outstanding 0 Overdue …" at bounding box center [884, 303] width 1273 height 606
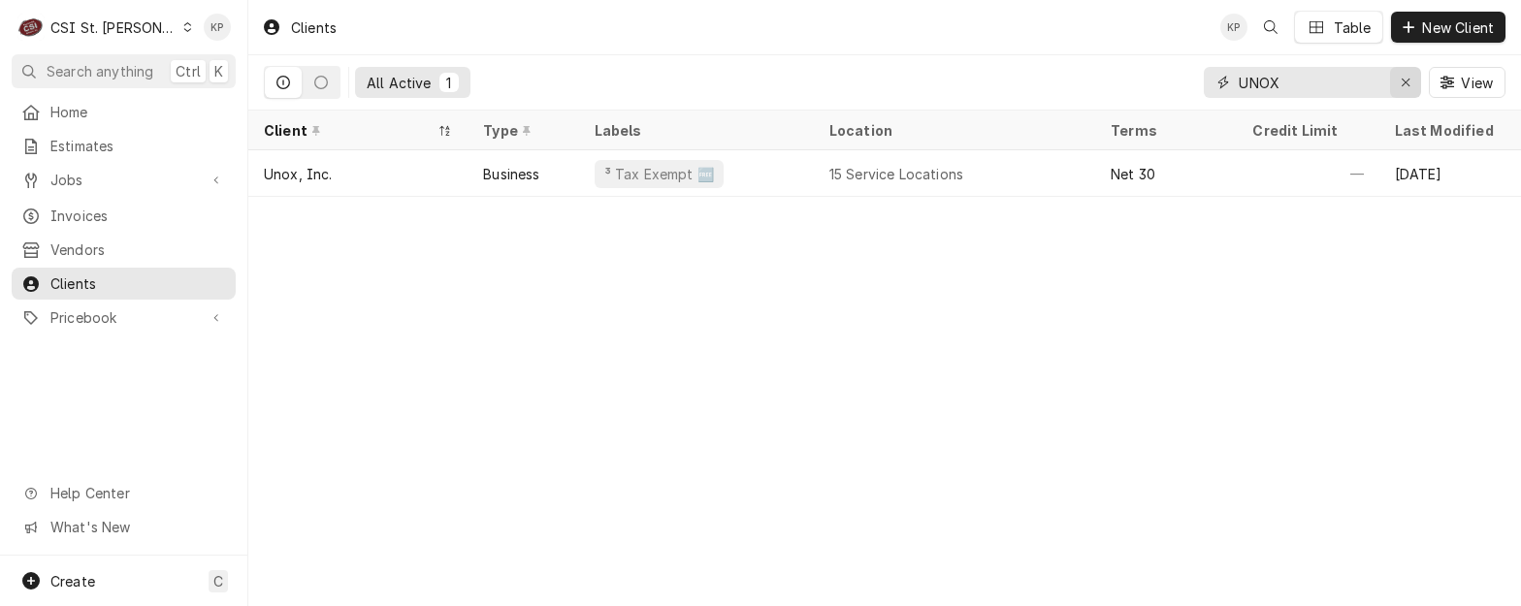
click at [1411, 82] on div "Erase input" at bounding box center [1405, 82] width 19 height 19
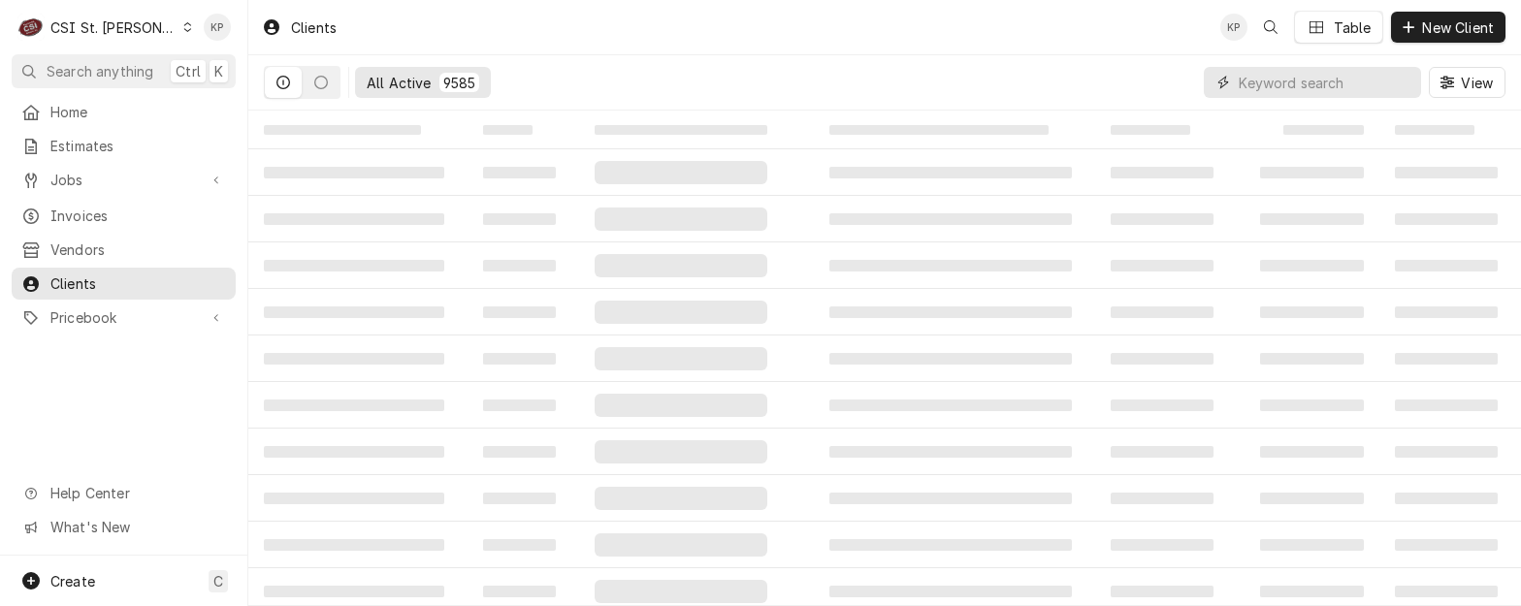
click at [1313, 83] on input "Dynamic Content Wrapper" at bounding box center [1325, 82] width 173 height 31
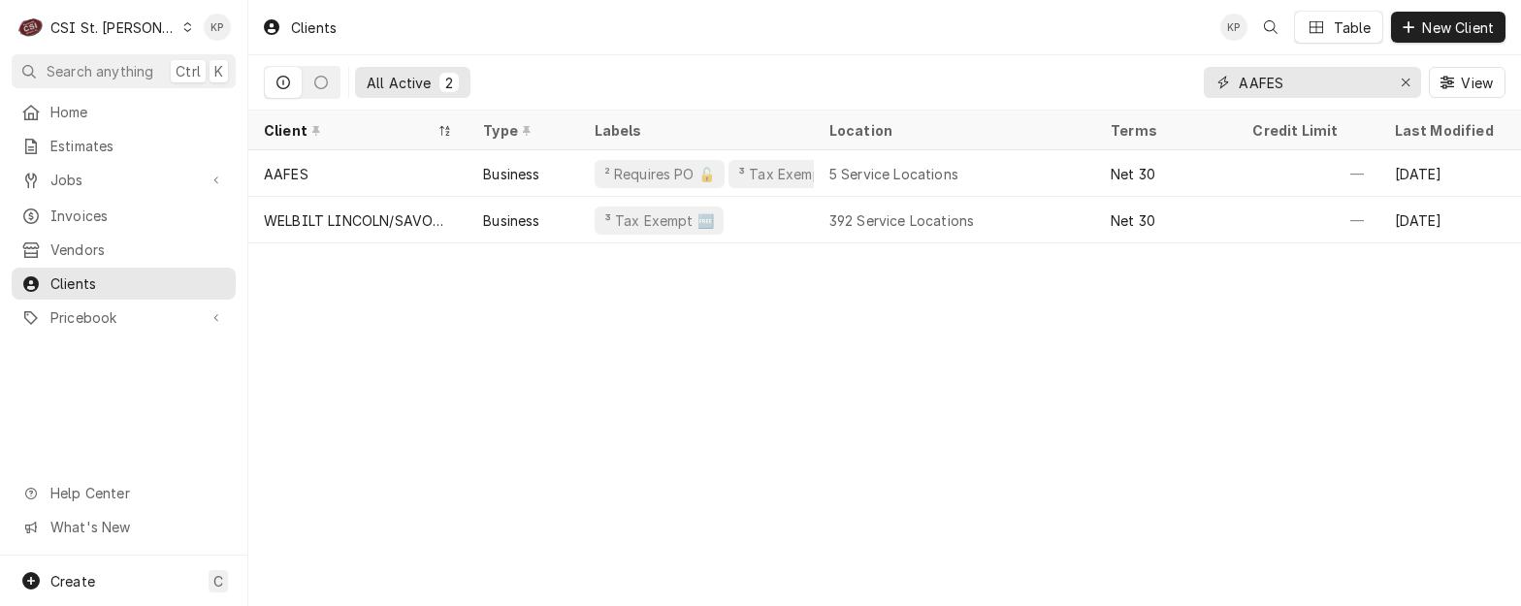
type input "AAFES"
click at [1410, 76] on icon "Erase input" at bounding box center [1406, 83] width 11 height 14
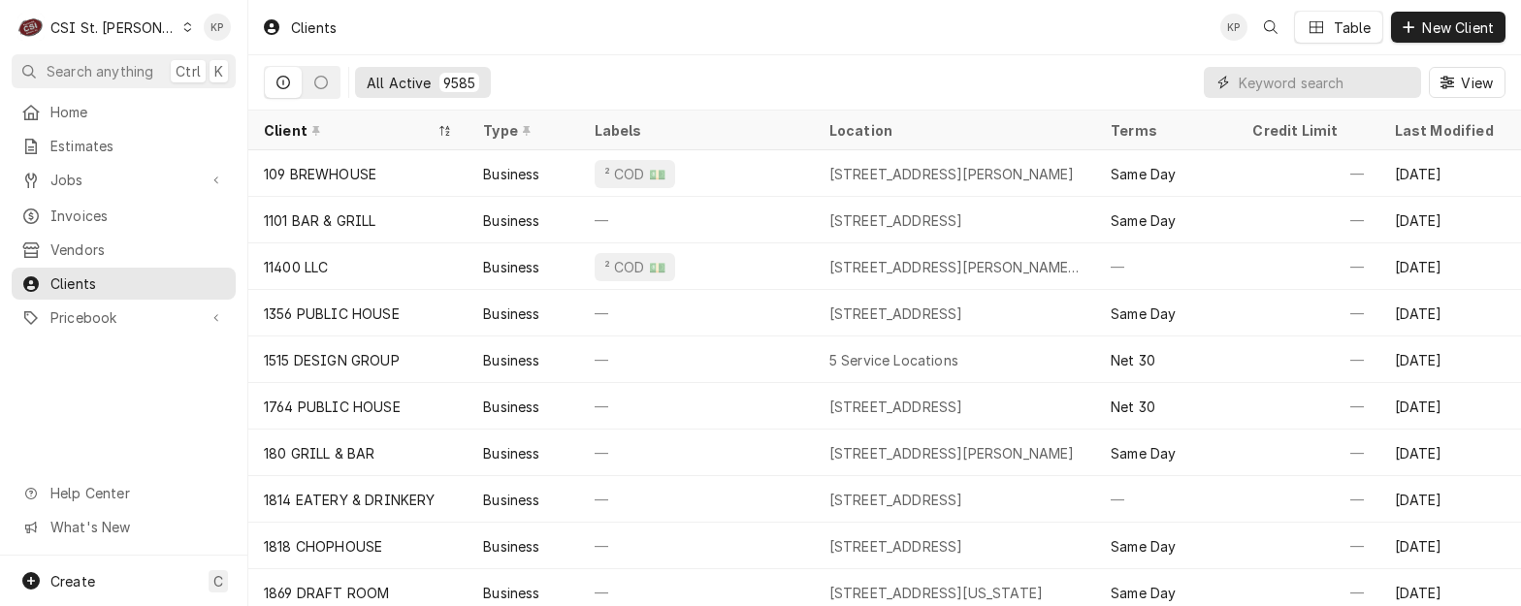
click at [1287, 84] on input "Dynamic Content Wrapper" at bounding box center [1325, 82] width 173 height 31
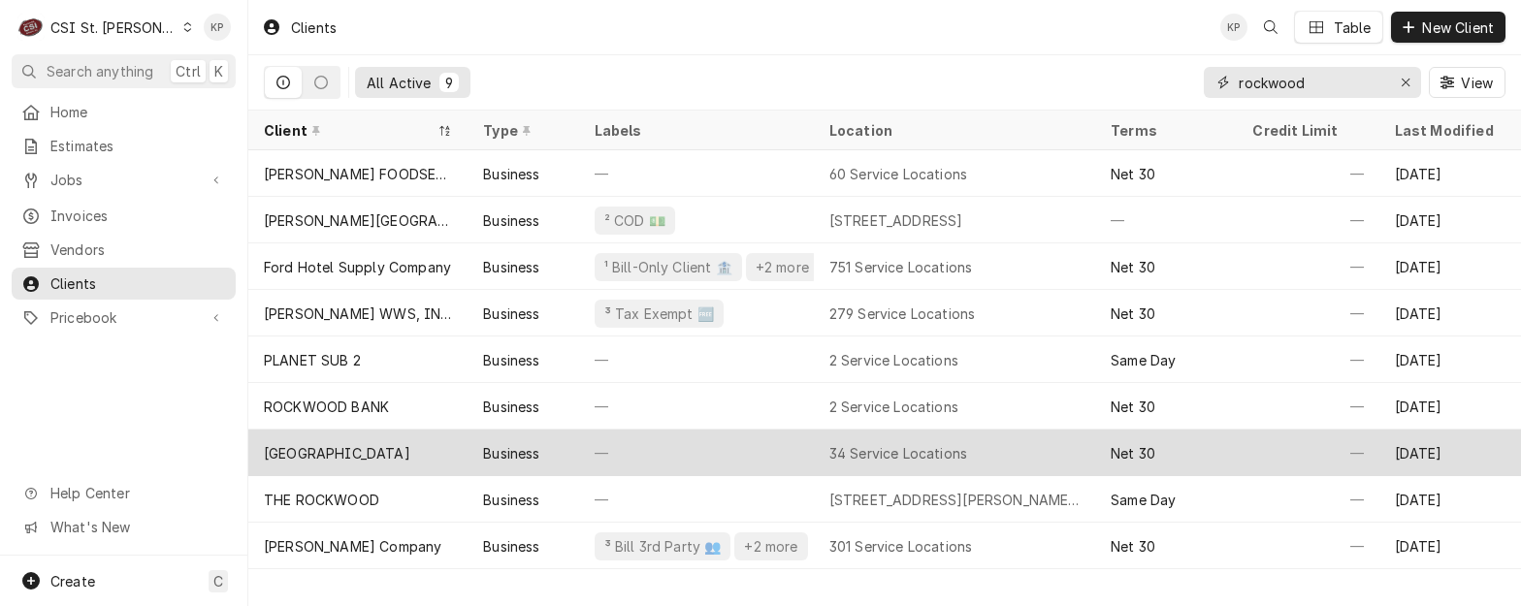
type input "rockwood"
click at [321, 452] on div "[GEOGRAPHIC_DATA]" at bounding box center [337, 453] width 147 height 20
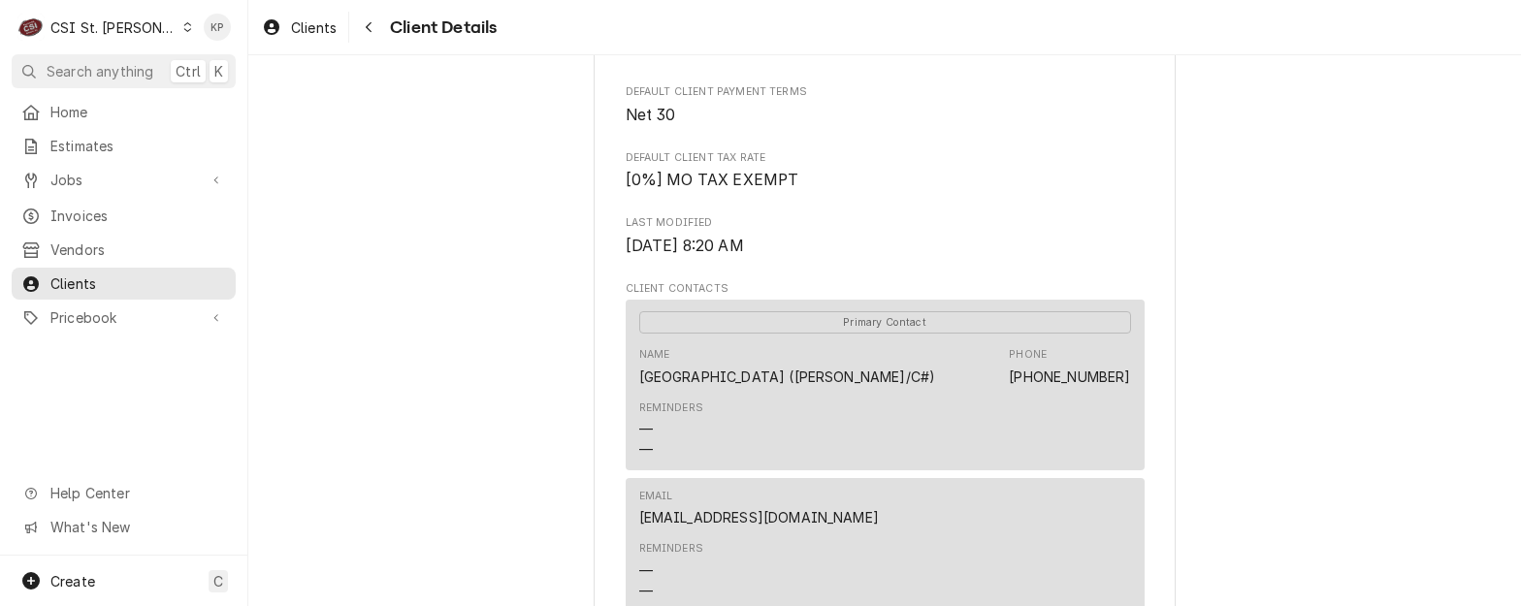
scroll to position [582, 0]
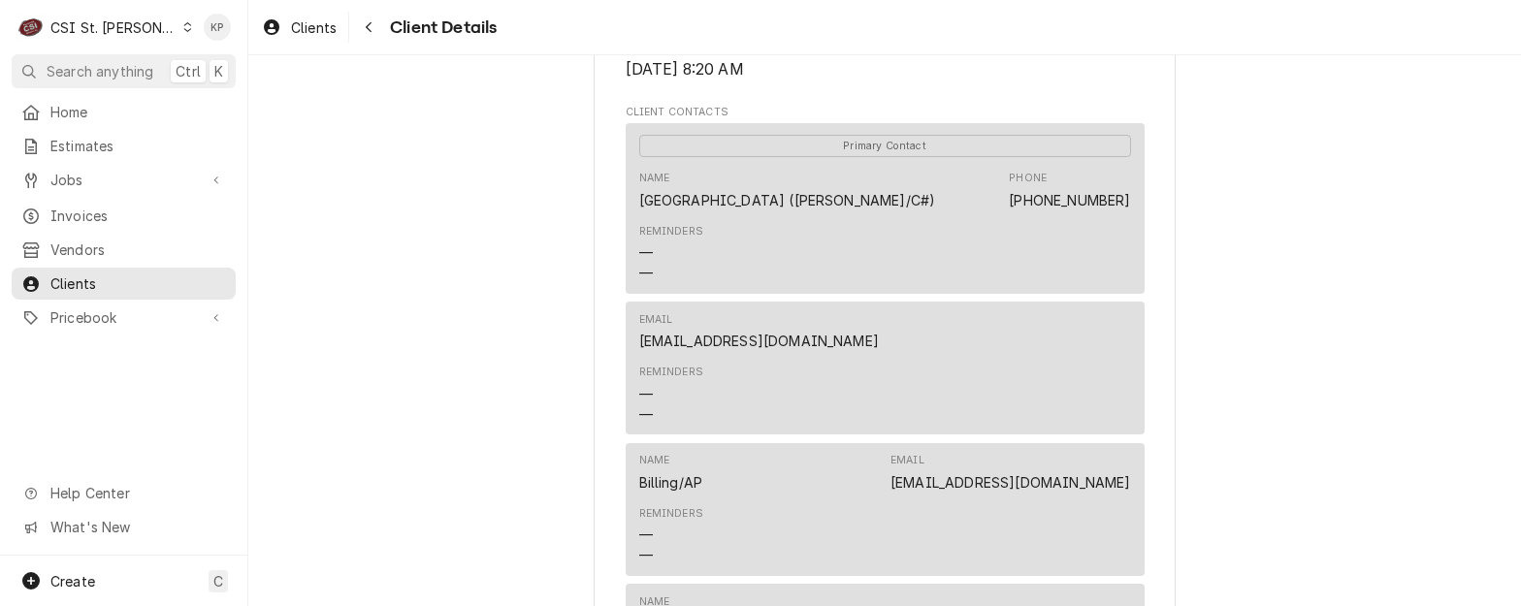
click at [838, 429] on div "Reminders — —" at bounding box center [885, 394] width 492 height 73
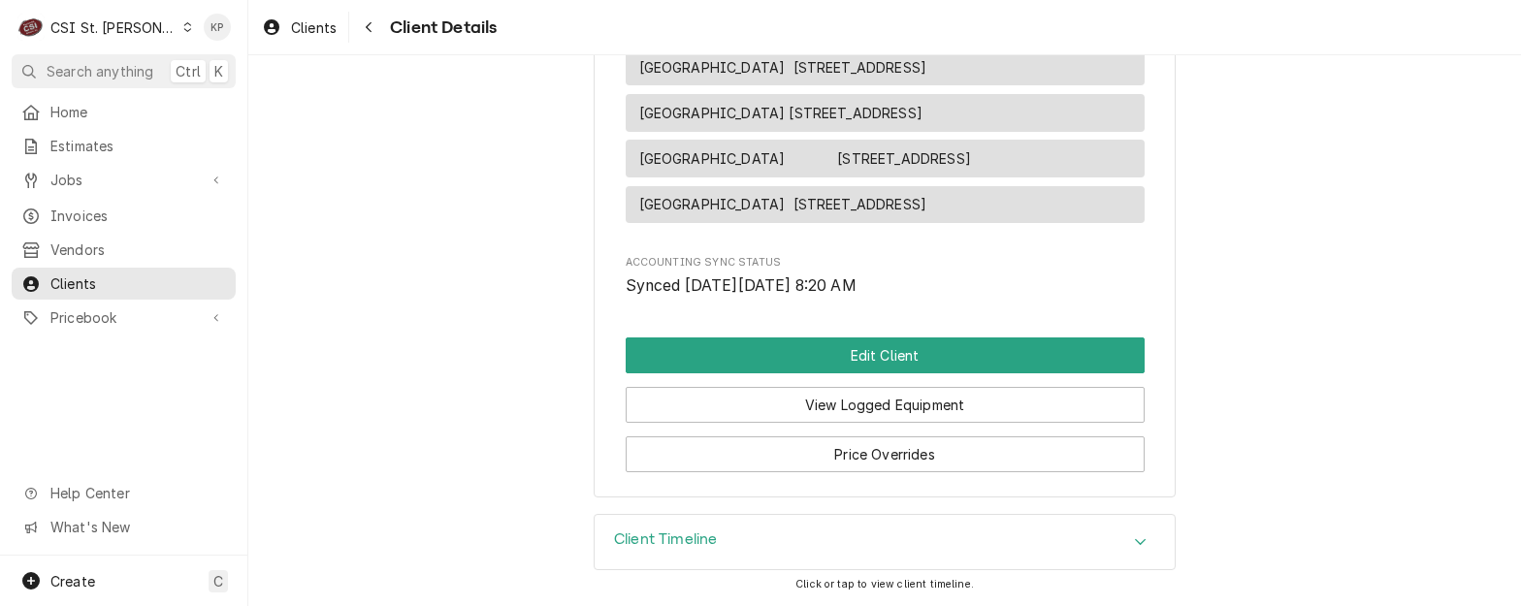
scroll to position [3189, 0]
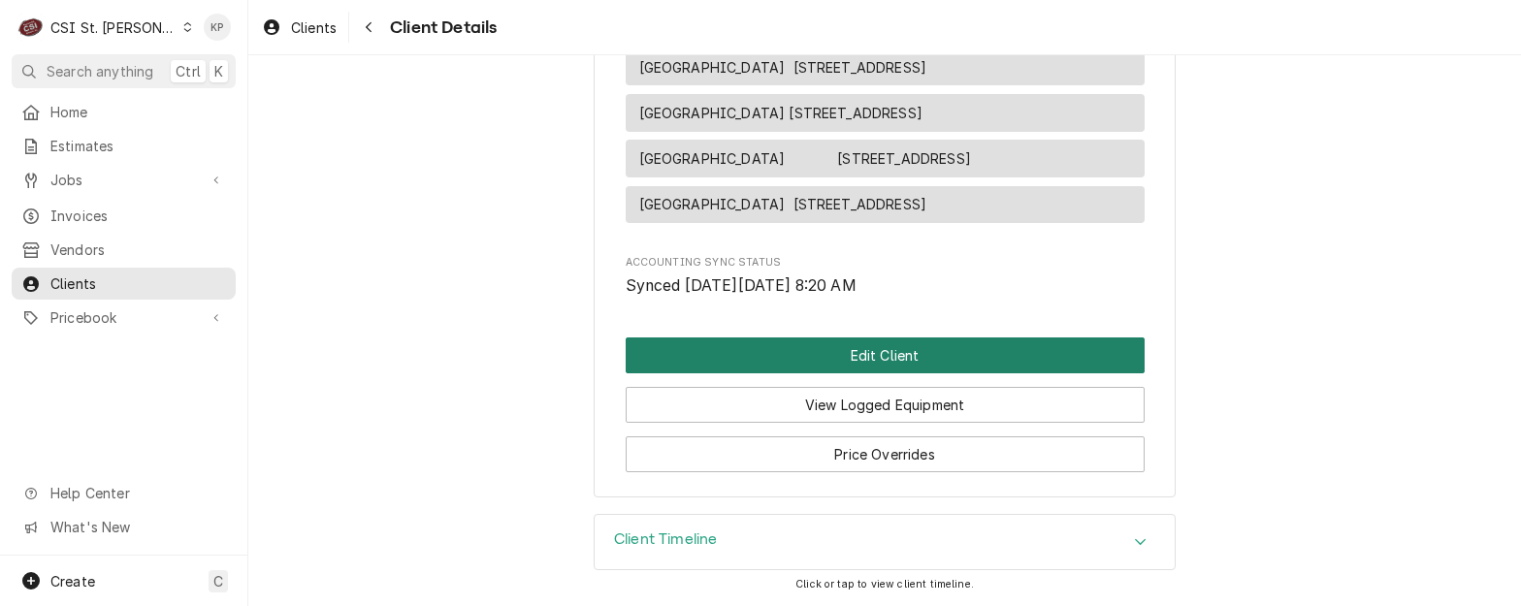
click at [849, 364] on button "Edit Client" at bounding box center [885, 356] width 519 height 36
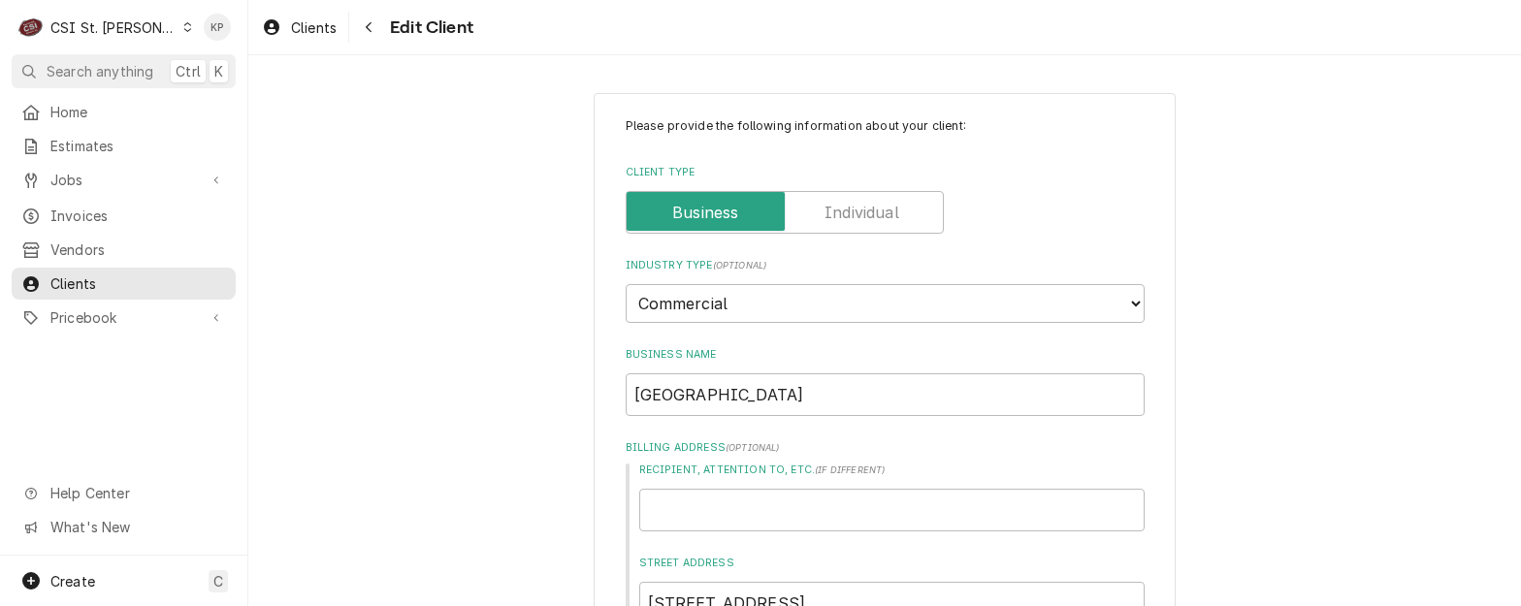
type textarea "x"
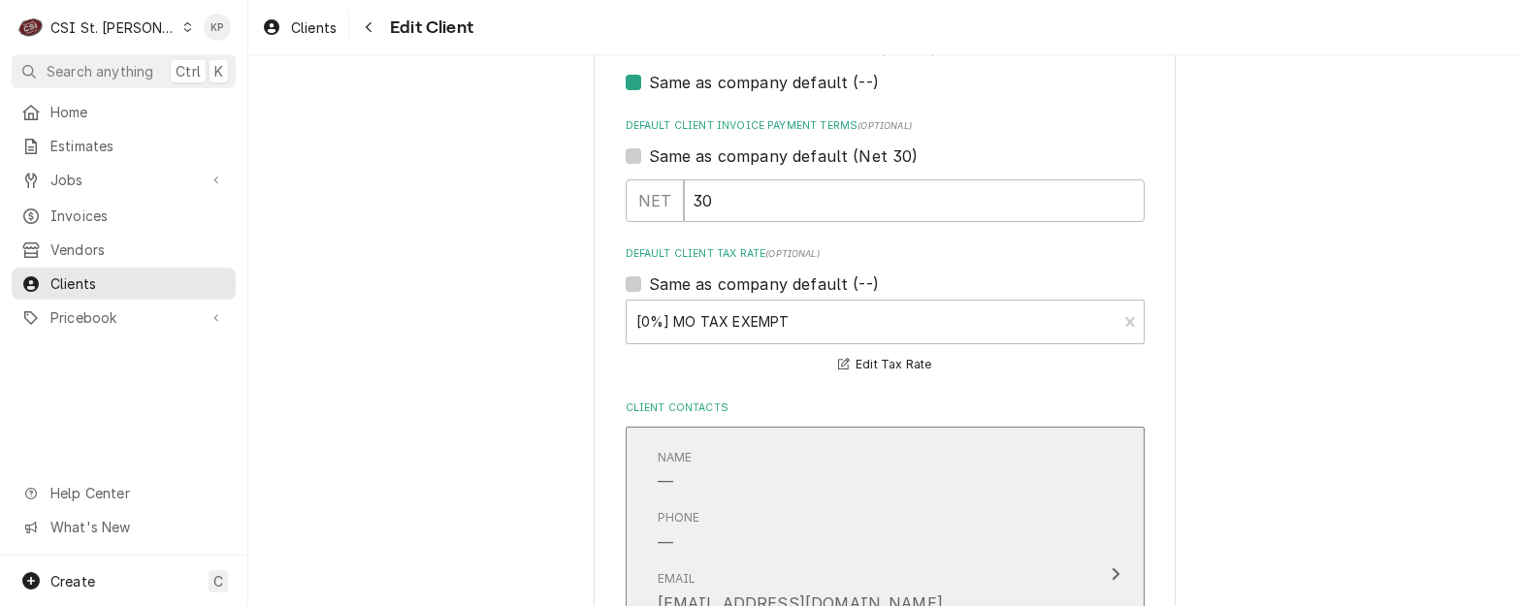
scroll to position [1358, 0]
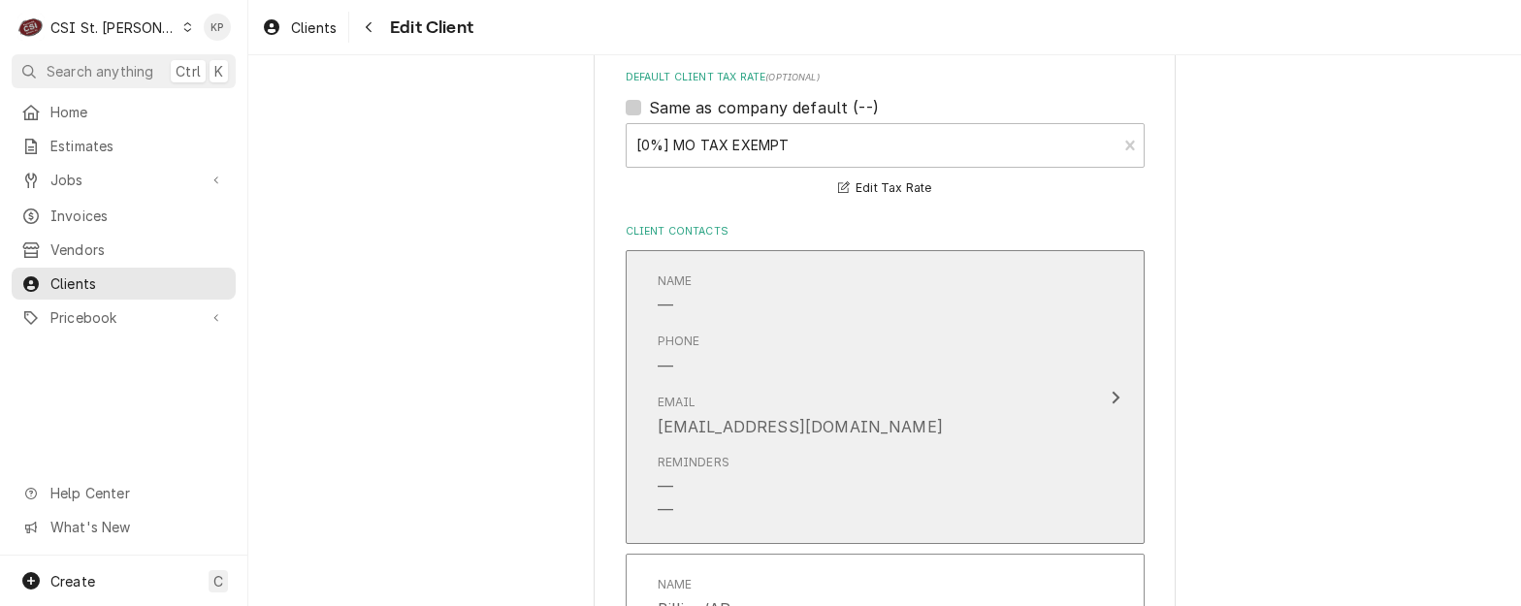
click at [1114, 393] on div "Update Contact" at bounding box center [1115, 397] width 25 height 23
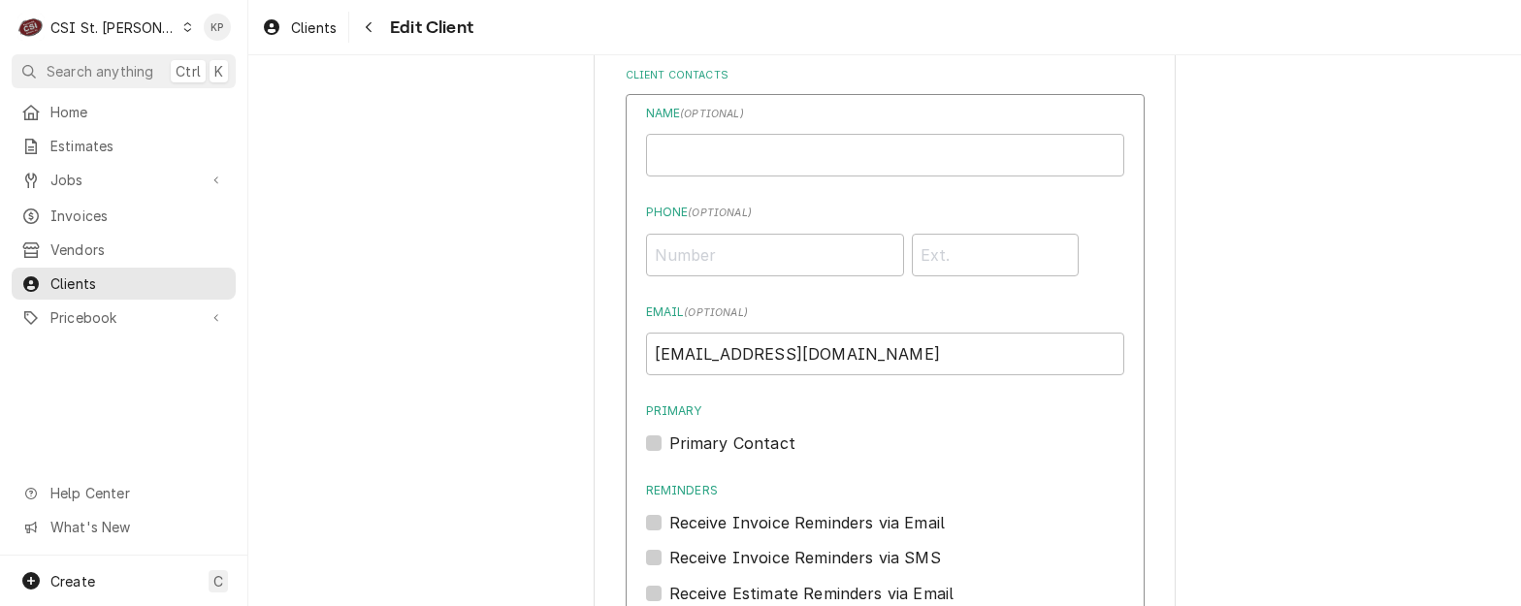
scroll to position [1552, 0]
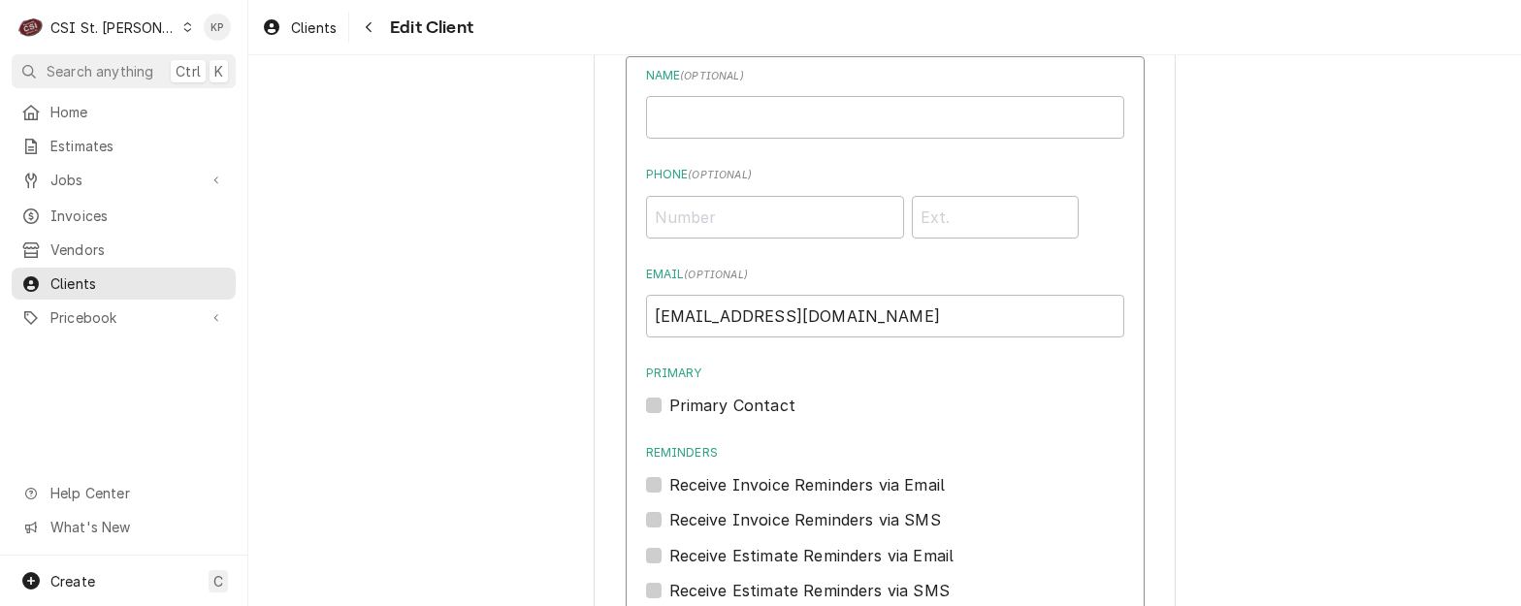
click at [669, 405] on label "Primary Contact" at bounding box center [732, 405] width 126 height 23
click at [669, 405] on input "Primary" at bounding box center [908, 415] width 478 height 43
checkbox input "true"
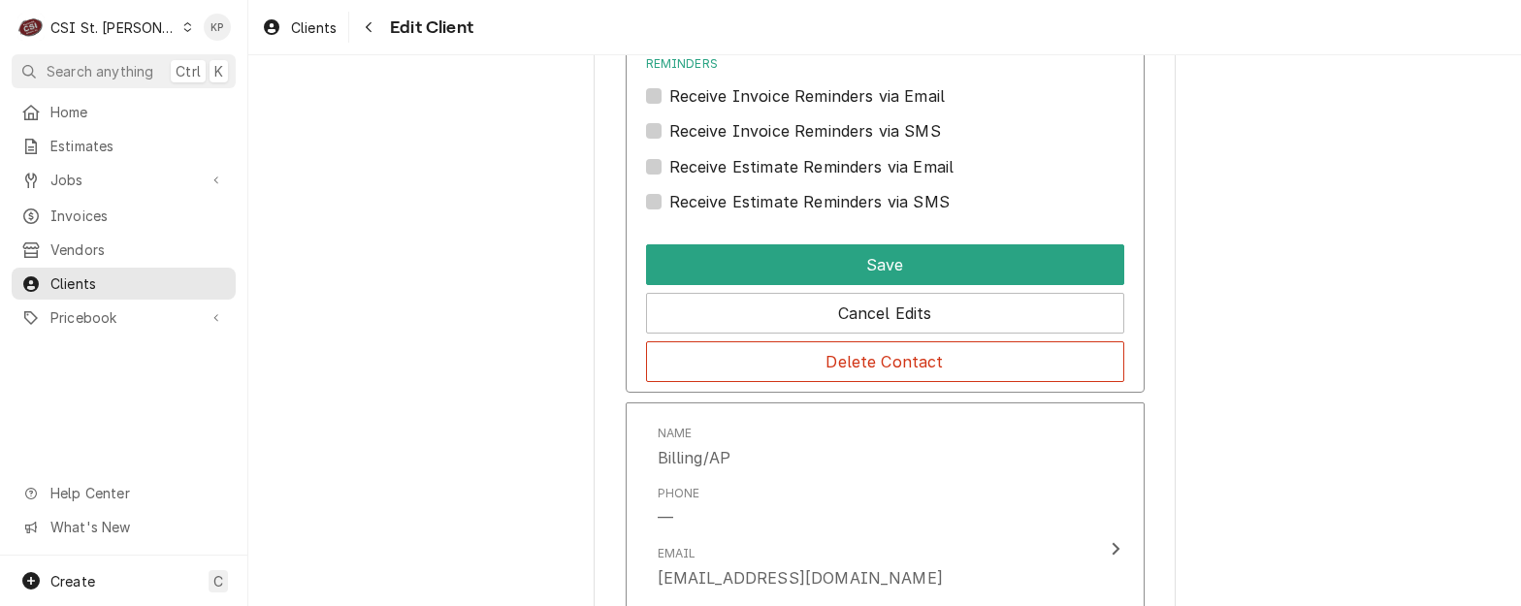
scroll to position [1941, 0]
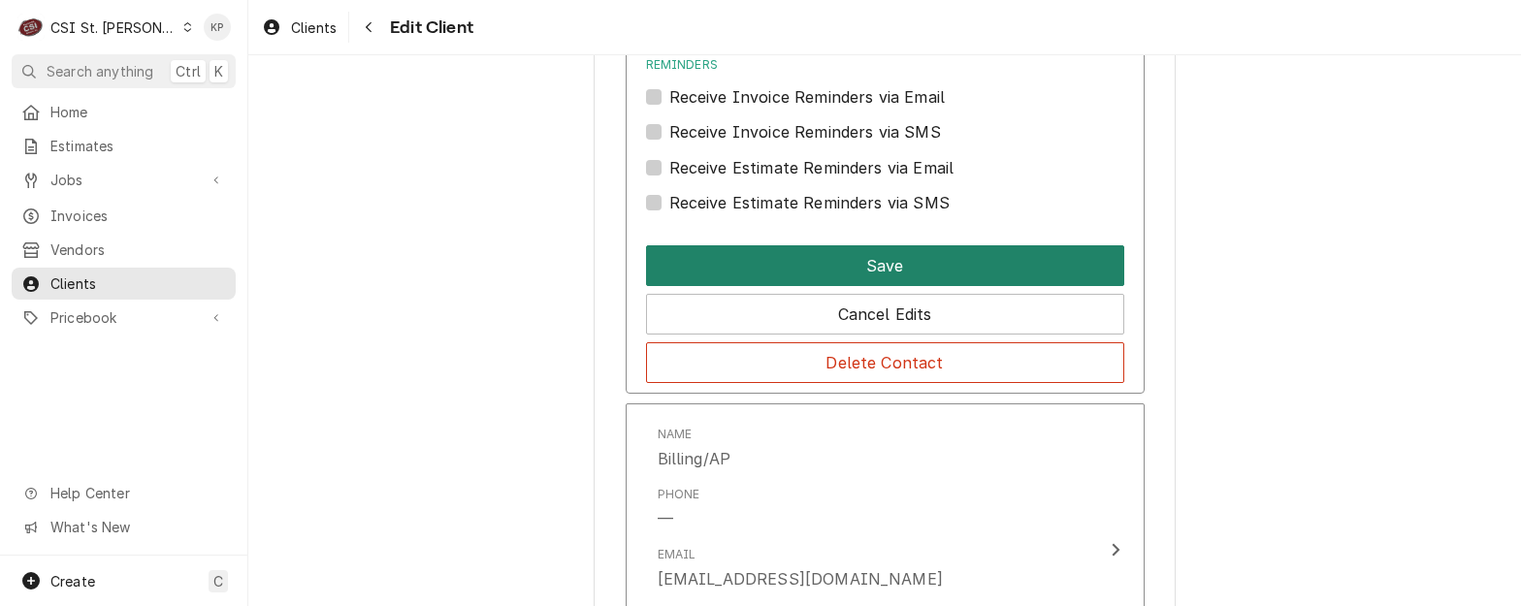
click at [791, 267] on button "Save" at bounding box center [885, 265] width 478 height 41
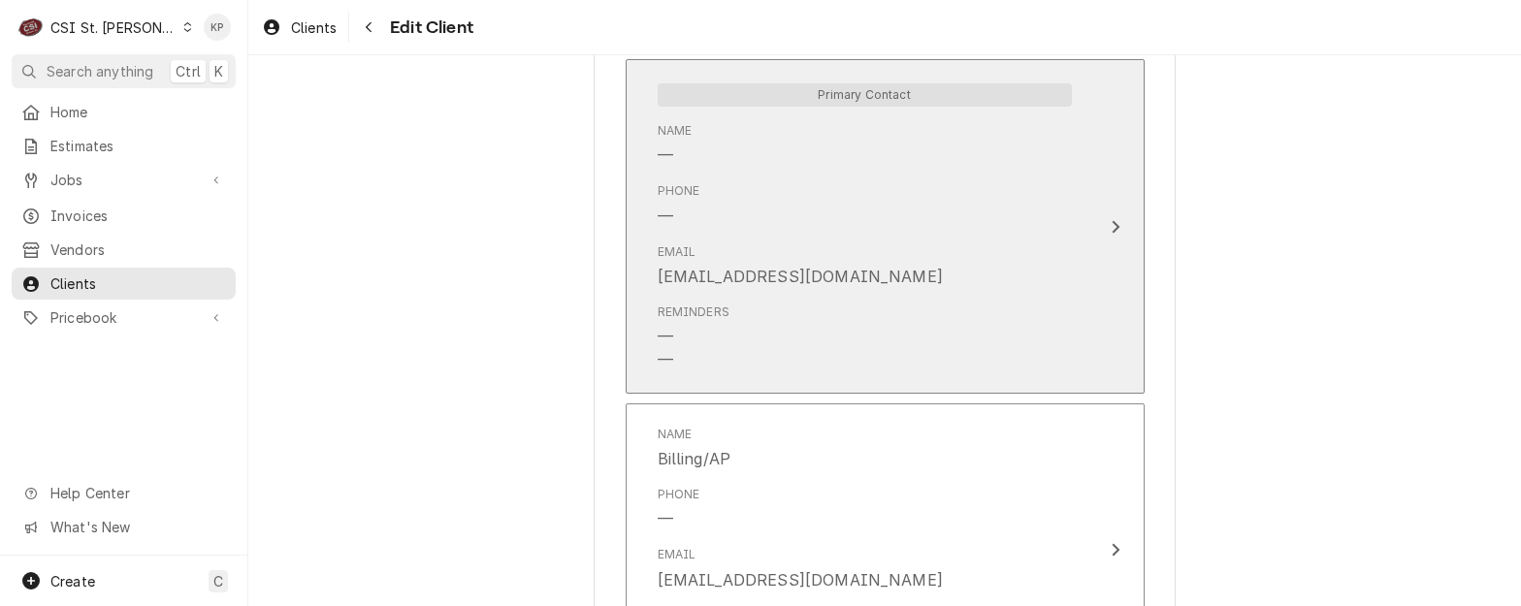
click at [1111, 225] on icon "Update Contact" at bounding box center [1116, 227] width 10 height 16
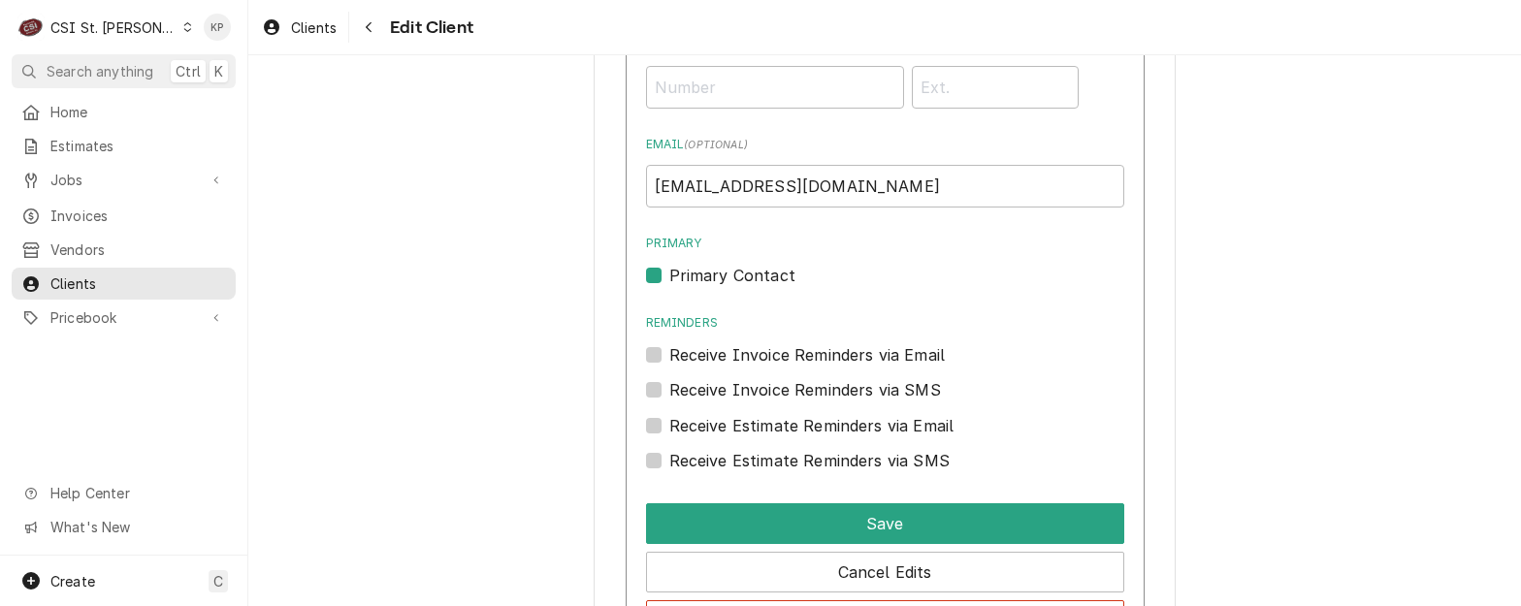
scroll to position [1649, 0]
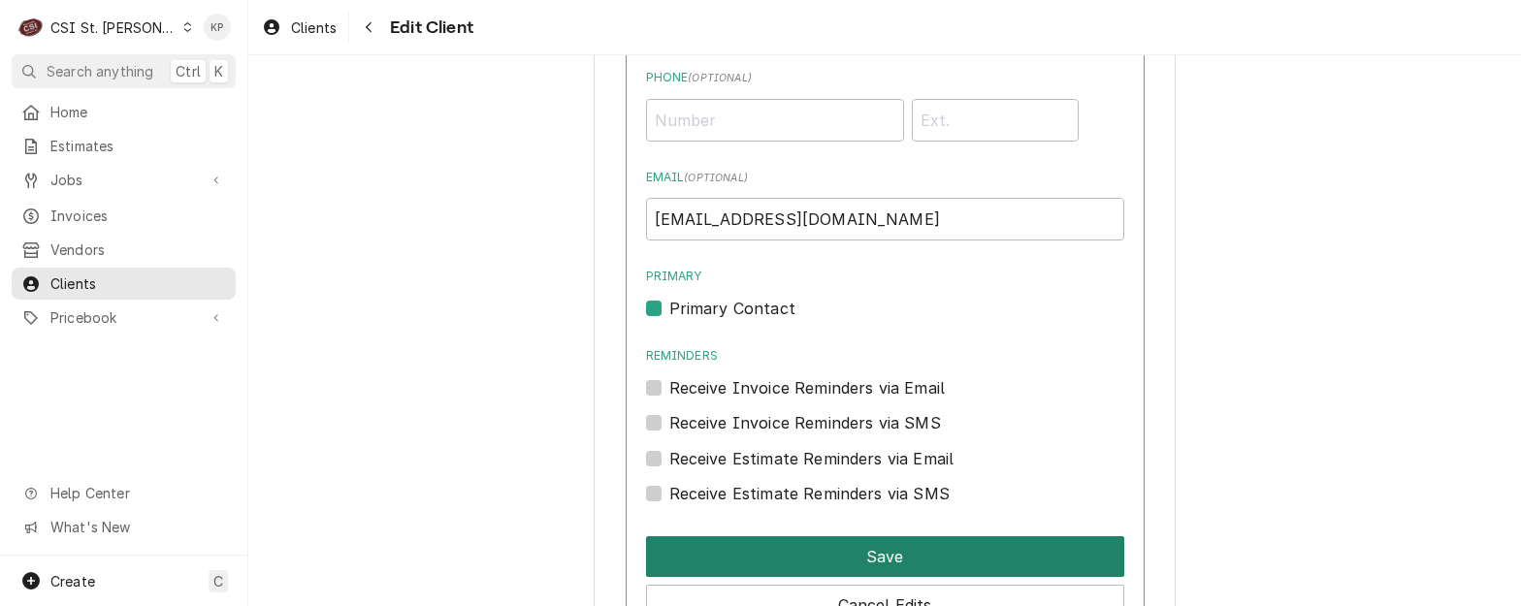
click at [818, 545] on button "Save" at bounding box center [885, 557] width 478 height 41
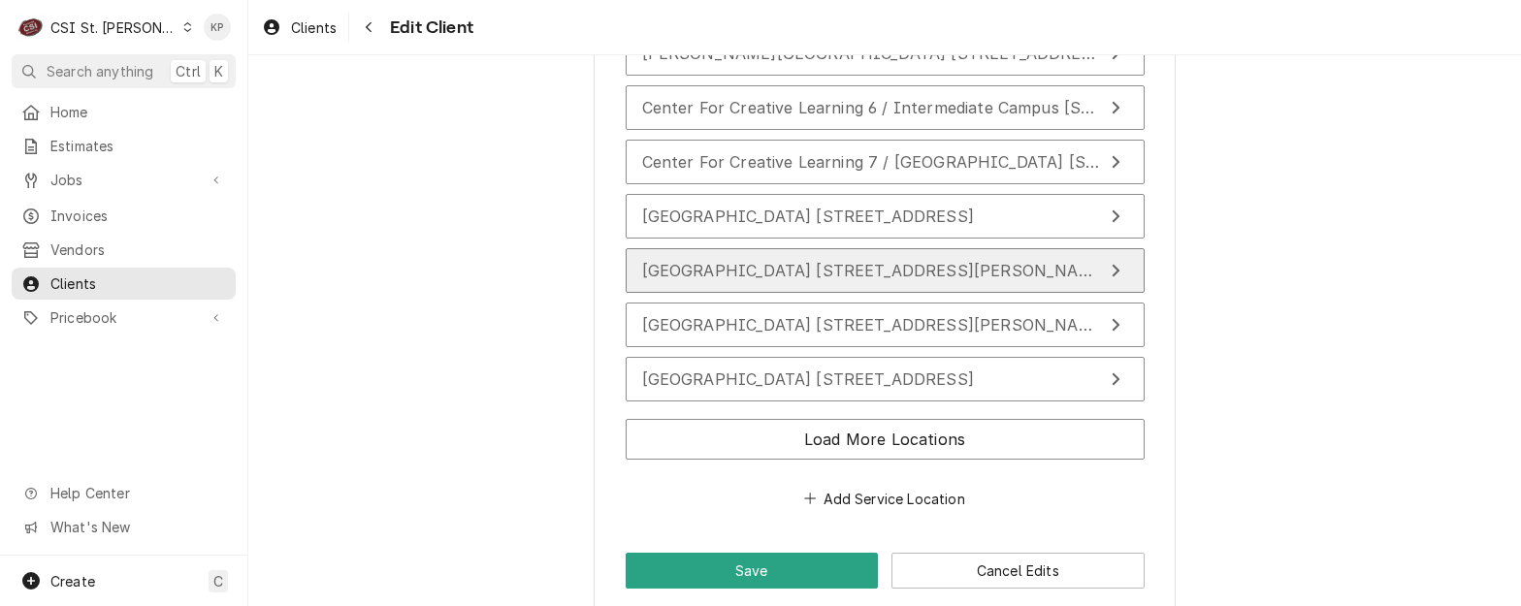
scroll to position [3108, 0]
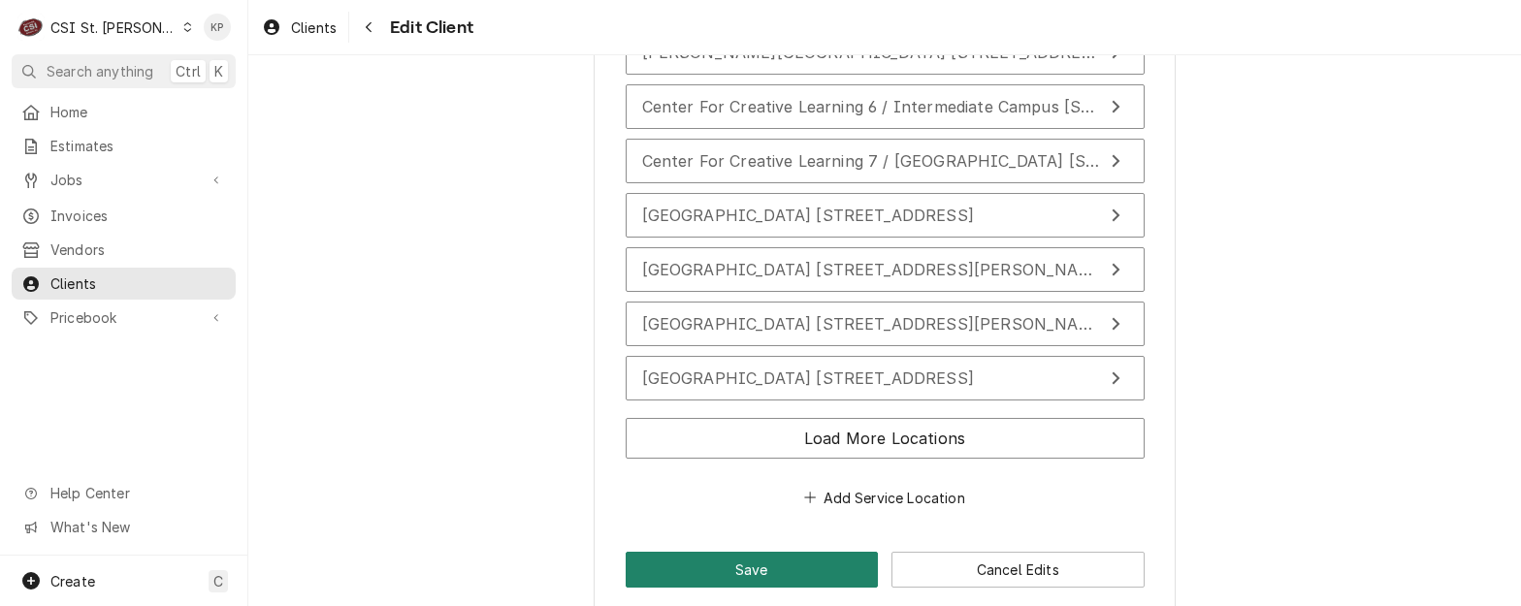
click at [827, 552] on button "Save" at bounding box center [752, 570] width 253 height 36
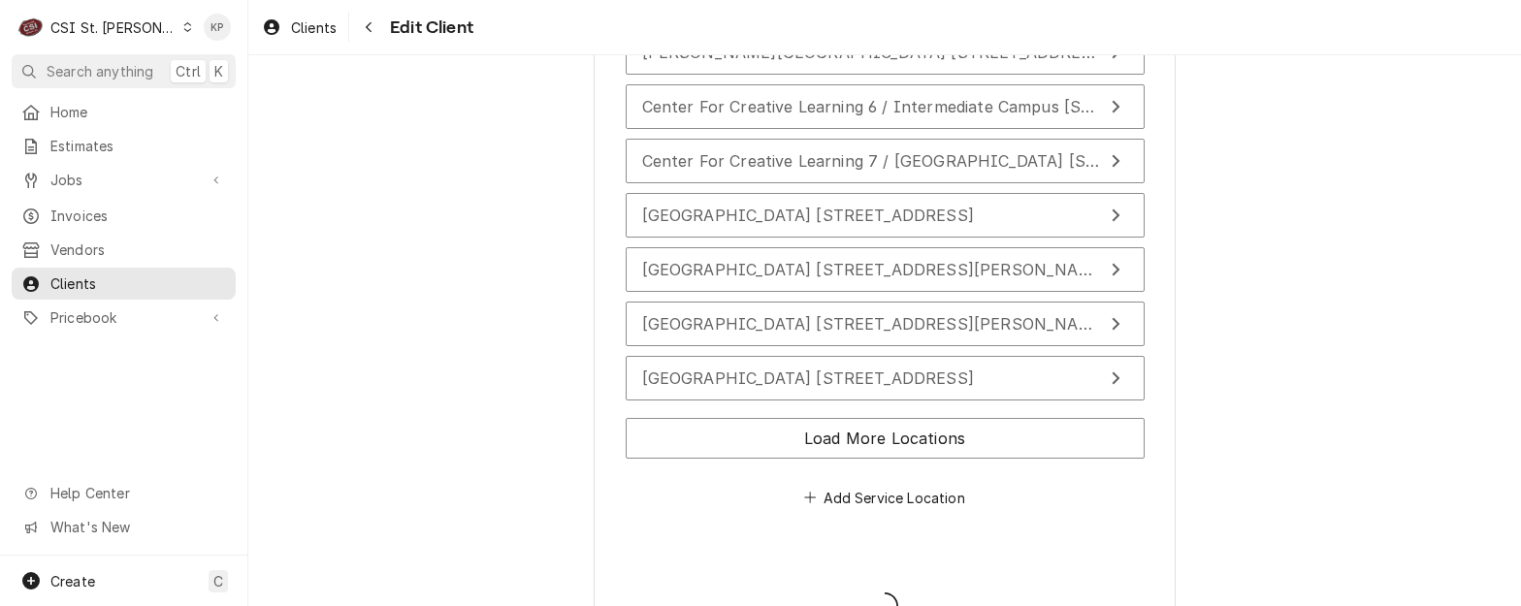
type textarea "x"
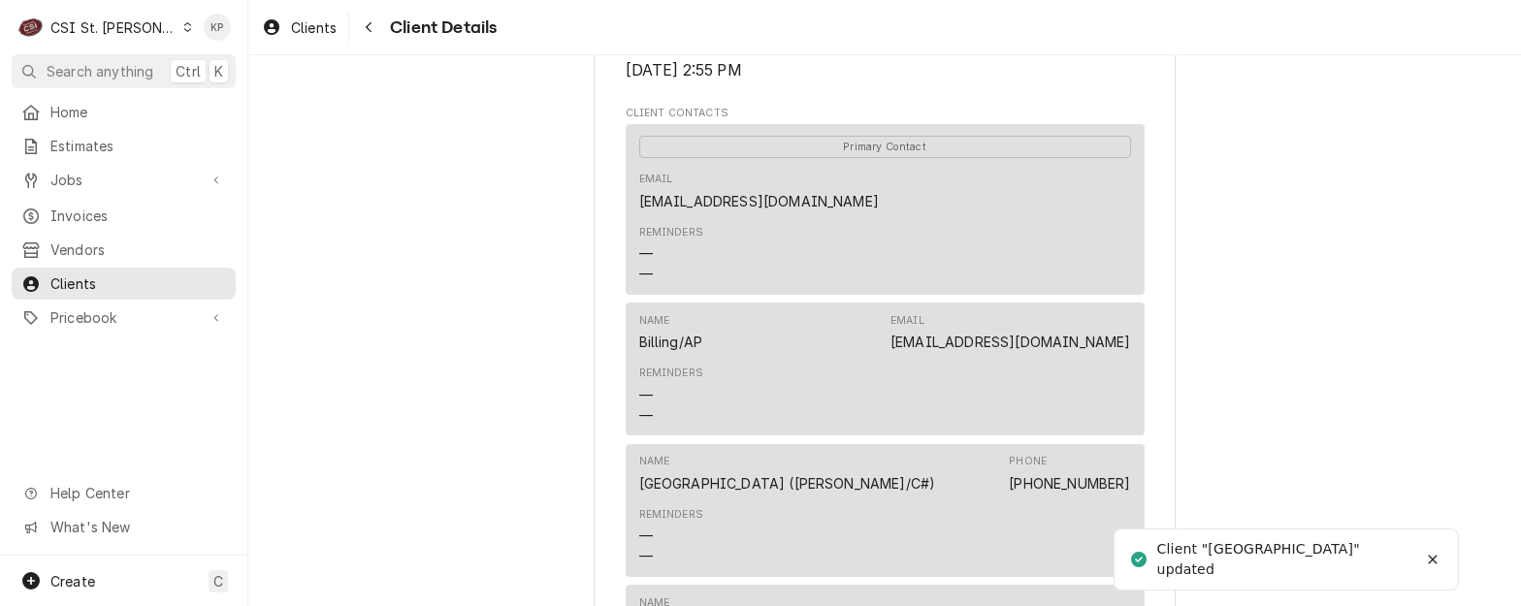
scroll to position [582, 0]
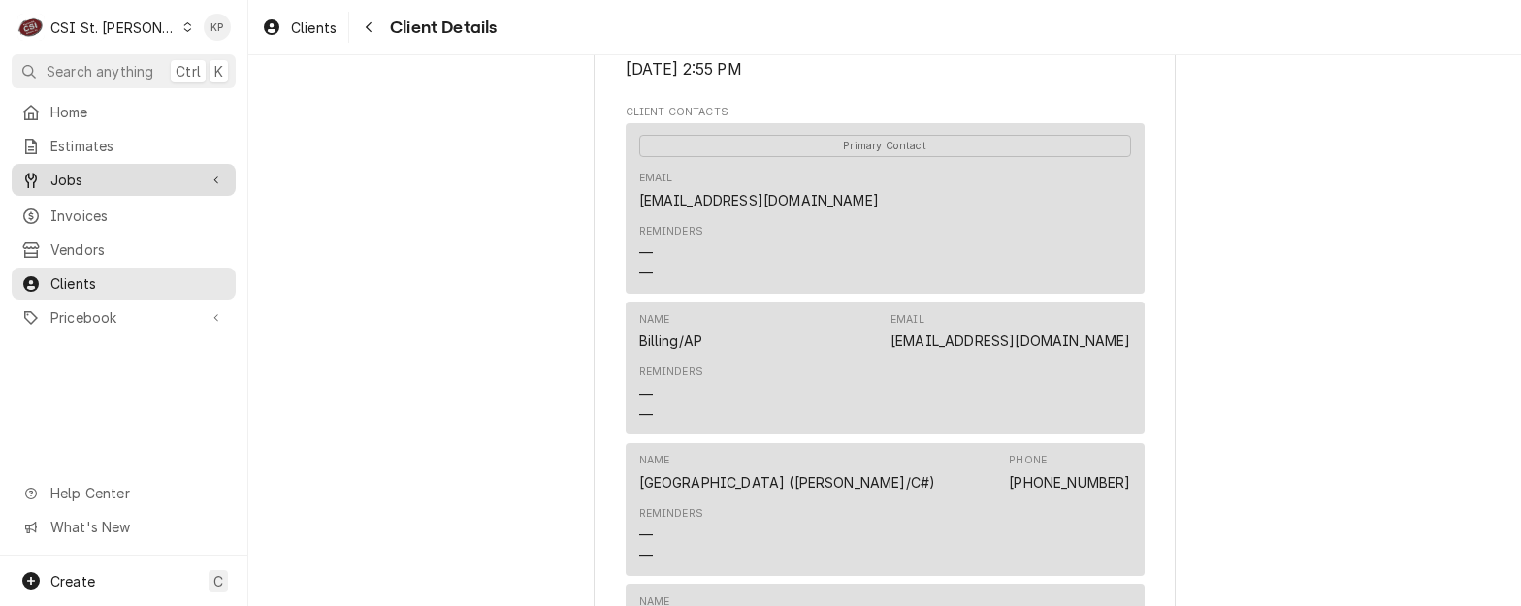
drag, startPoint x: 139, startPoint y: 207, endPoint x: 169, endPoint y: 187, distance: 35.8
click at [139, 207] on span "Invoices" at bounding box center [138, 216] width 176 height 20
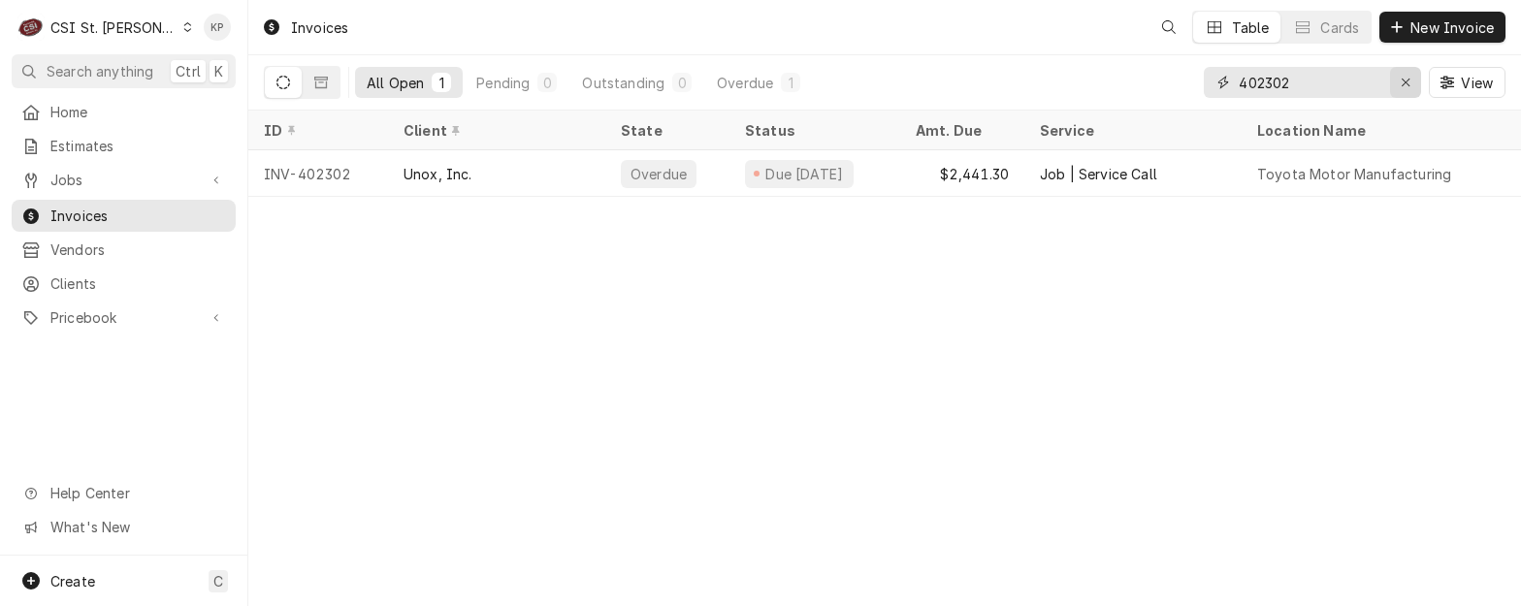
click at [1407, 80] on icon "Erase input" at bounding box center [1406, 83] width 11 height 14
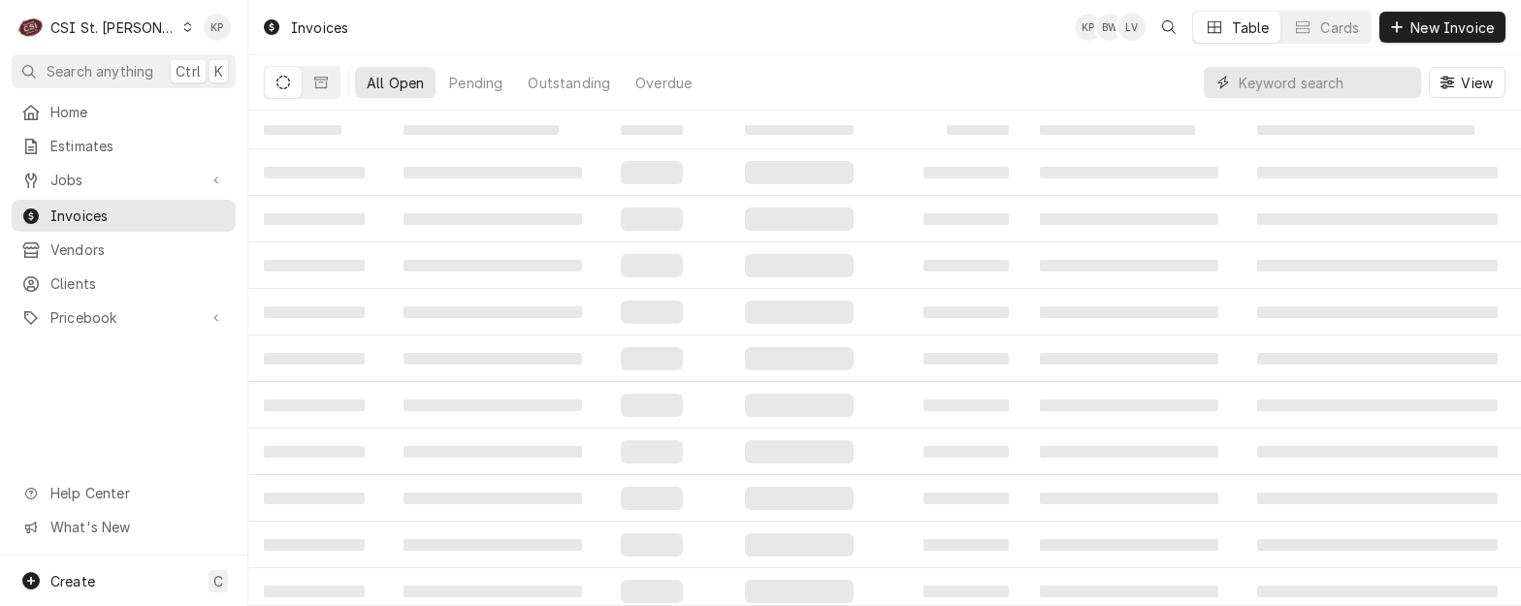
click at [1341, 77] on input "Dynamic Content Wrapper" at bounding box center [1325, 82] width 173 height 31
type input "402130"
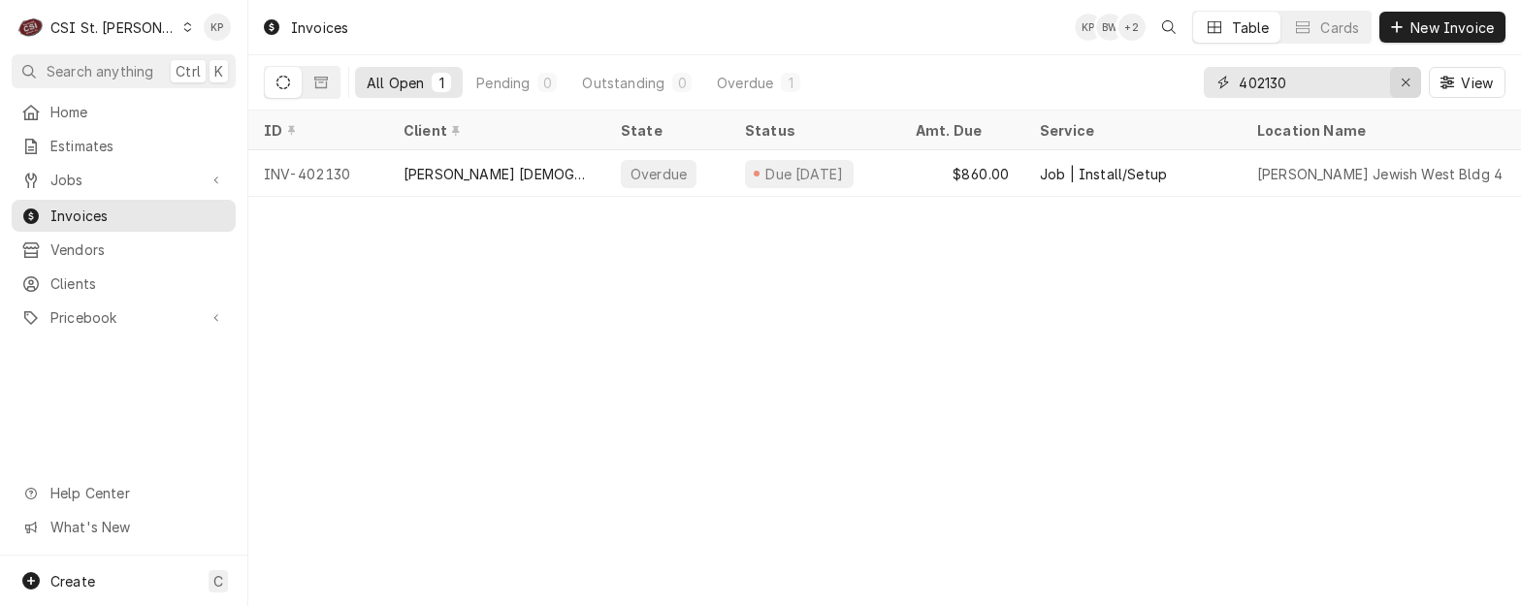
click at [1409, 81] on icon "Erase input" at bounding box center [1406, 83] width 11 height 14
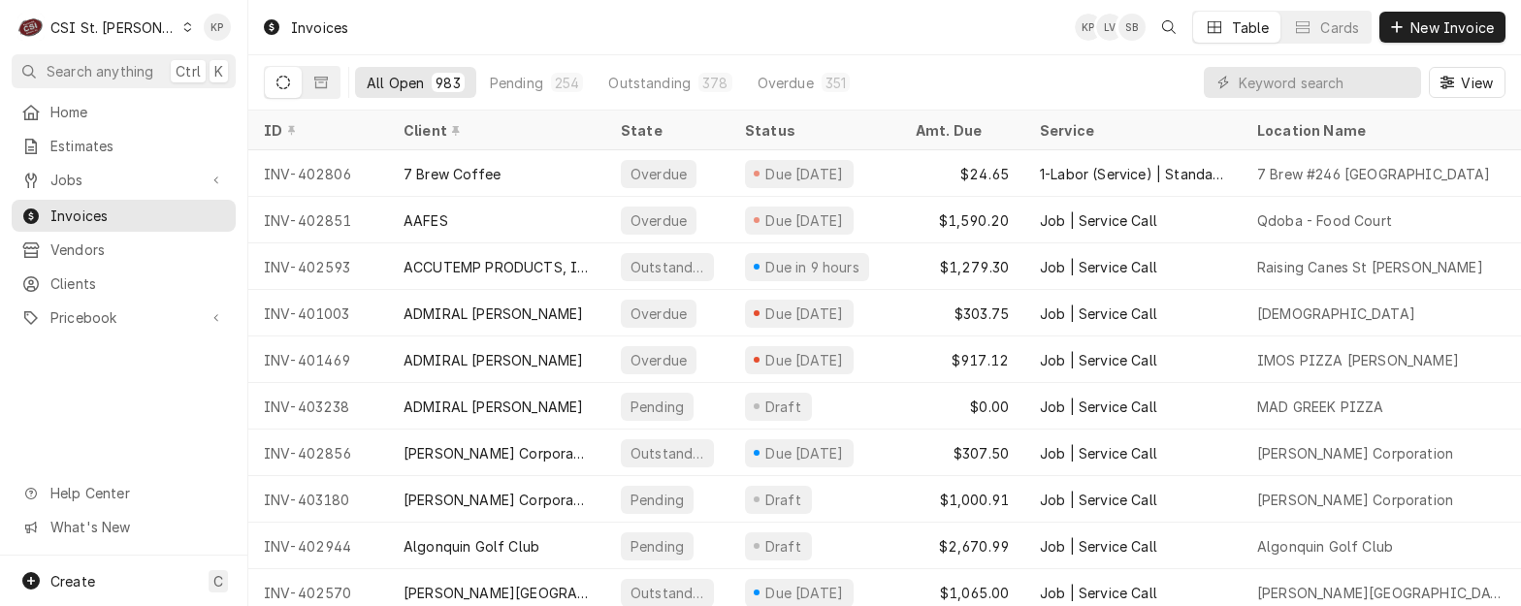
click at [183, 22] on icon "Dynamic Content Wrapper" at bounding box center [187, 27] width 9 height 10
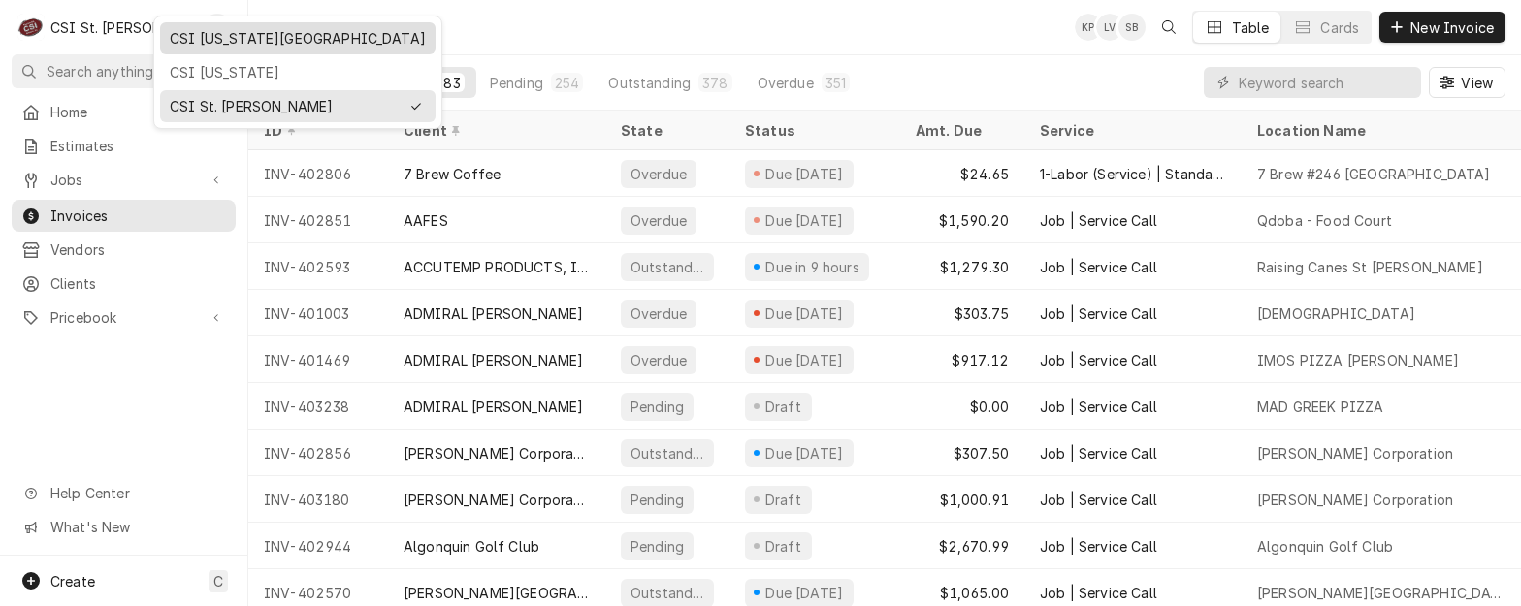
click at [216, 44] on div "CSI [US_STATE][GEOGRAPHIC_DATA]" at bounding box center [298, 38] width 256 height 20
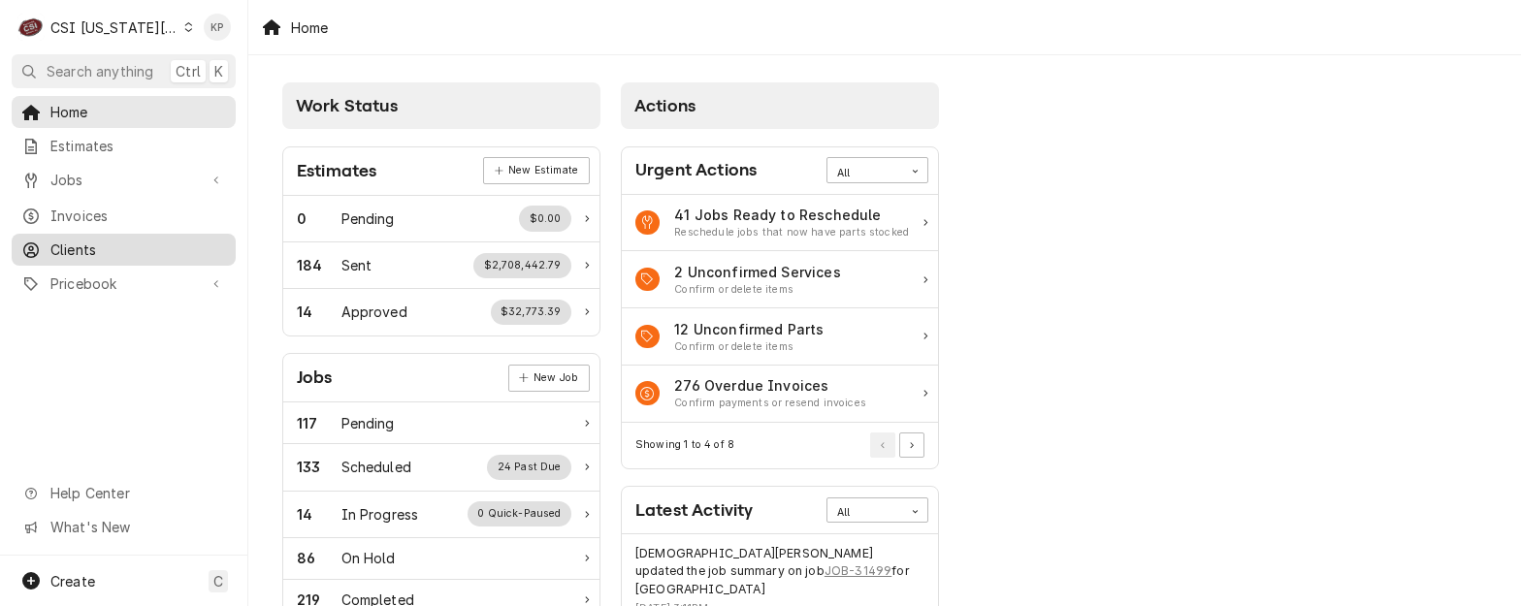
click at [82, 244] on span "Clients" at bounding box center [138, 250] width 176 height 20
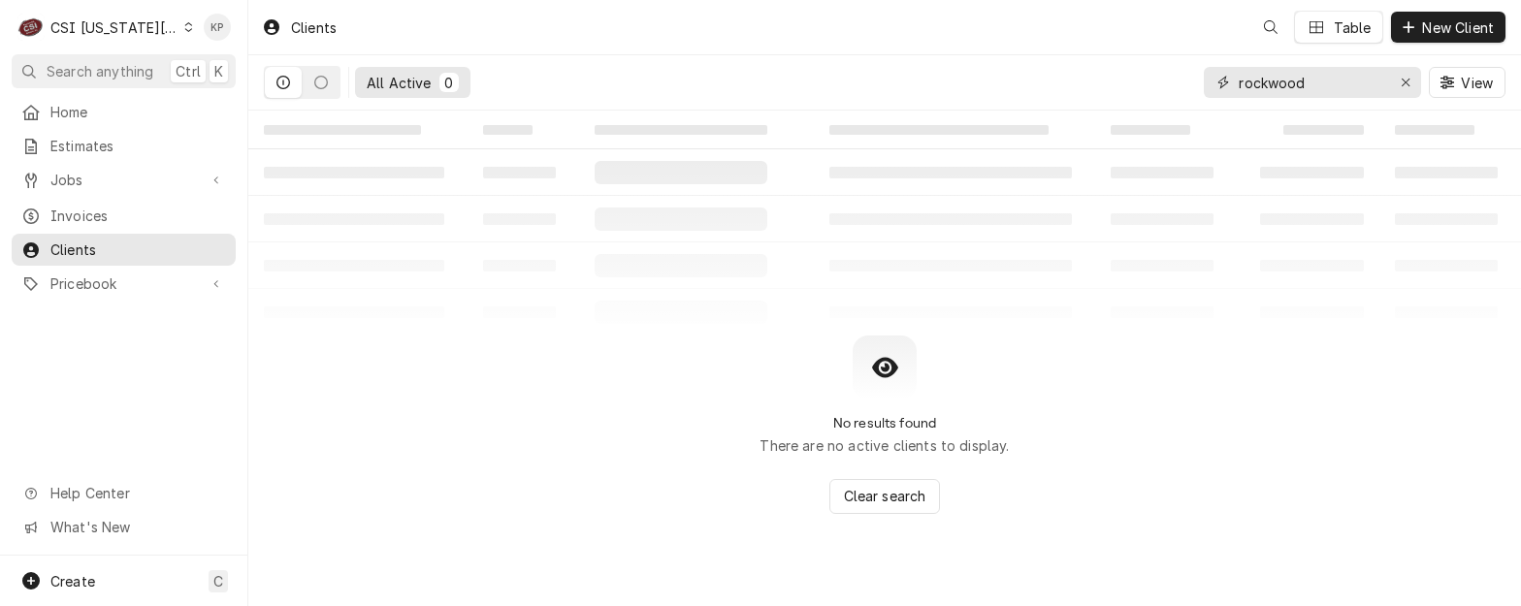
click at [1403, 84] on icon "Erase input" at bounding box center [1406, 83] width 8 height 8
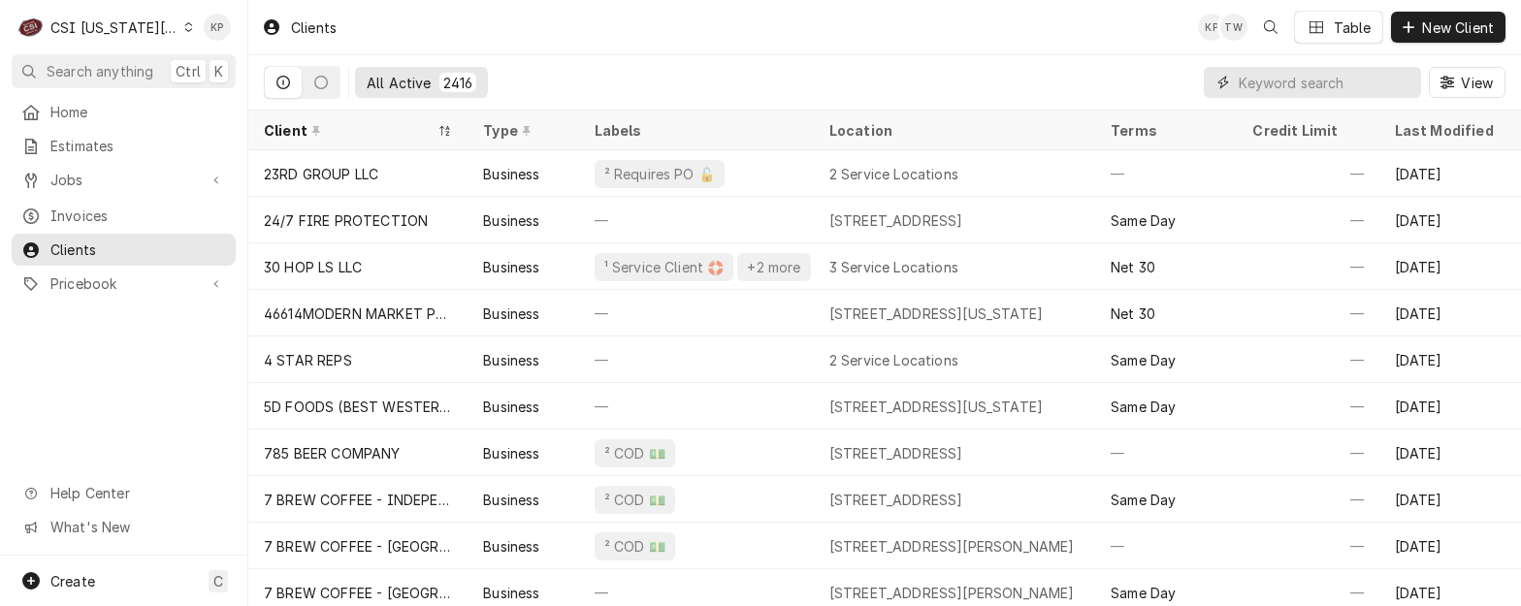
paste input "[DEMOGRAPHIC_DATA] FIL A - CHERRY ST"
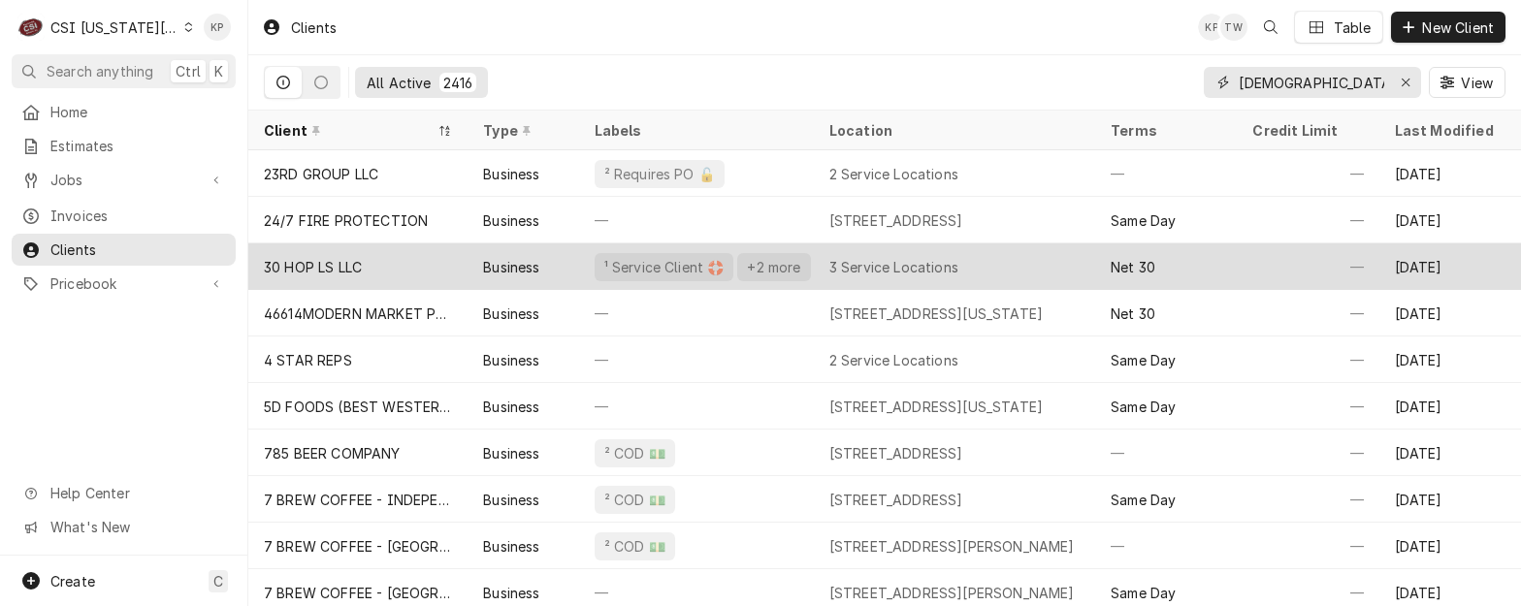
scroll to position [0, 32]
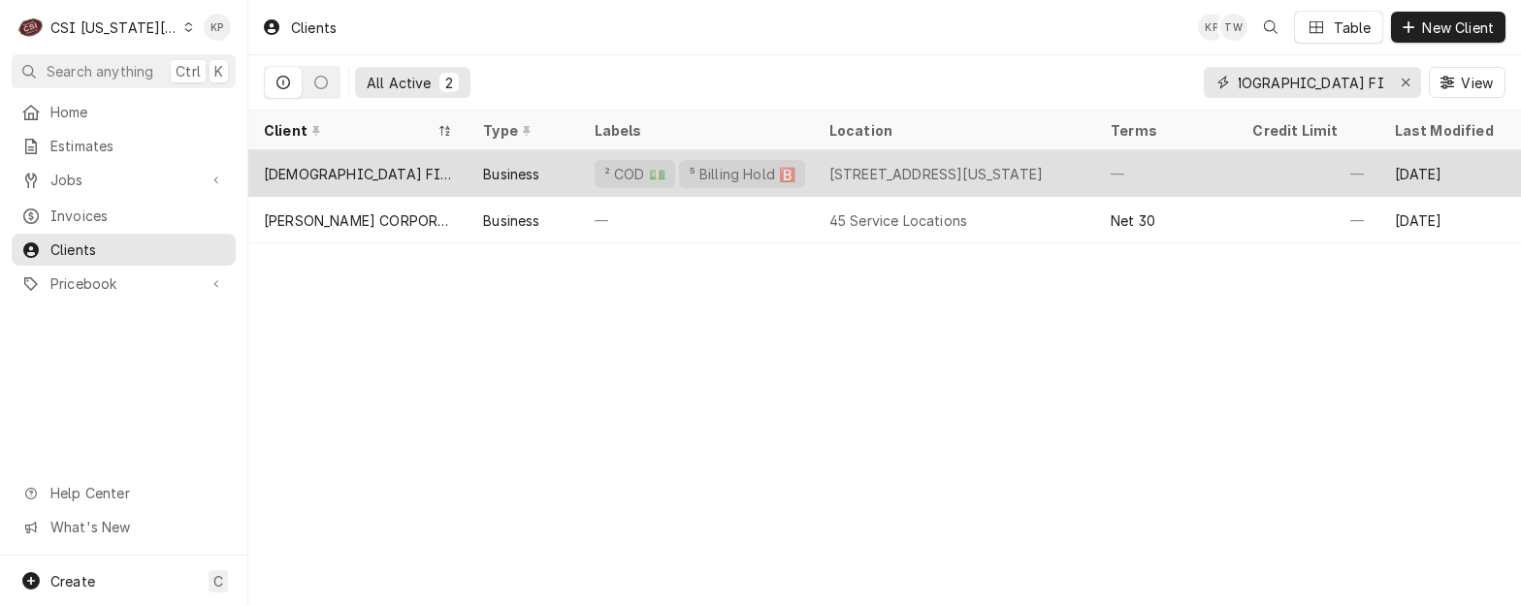
type input "[DEMOGRAPHIC_DATA] FIL A - CHERRY ST"
click at [400, 177] on div "[DEMOGRAPHIC_DATA] FIL A - CHERRY ST" at bounding box center [358, 174] width 188 height 20
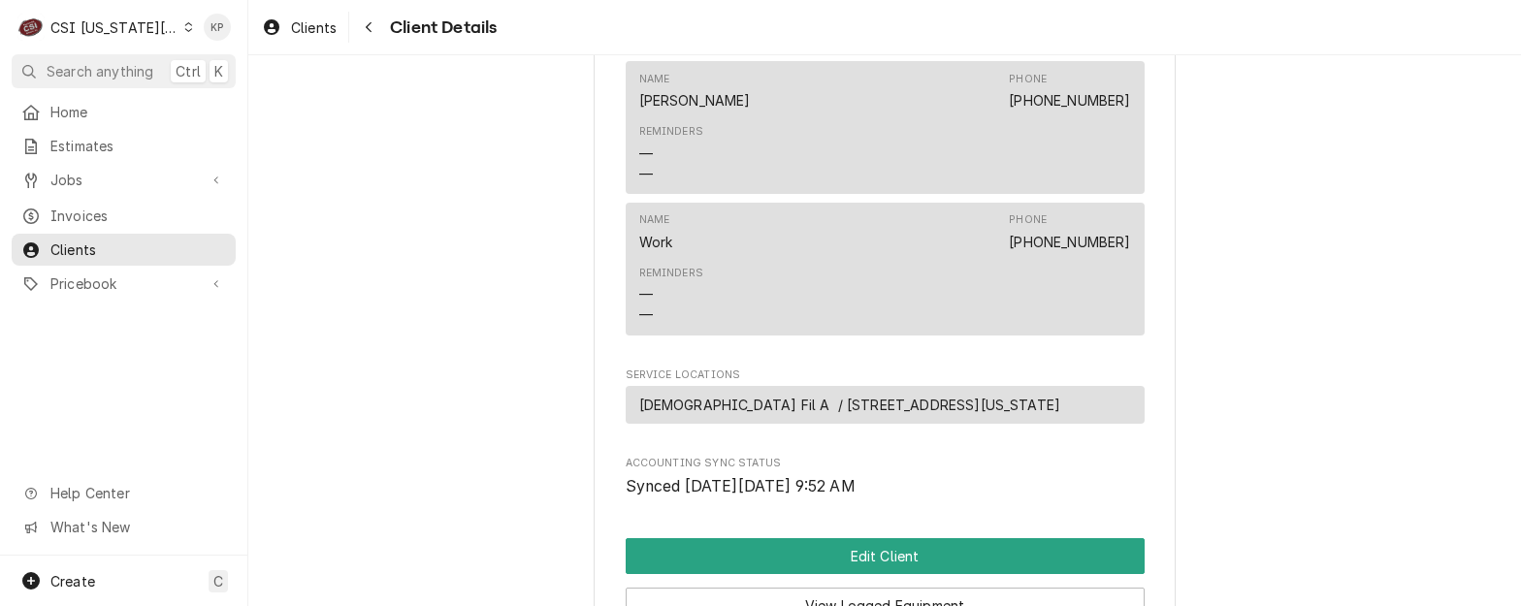
scroll to position [1067, 0]
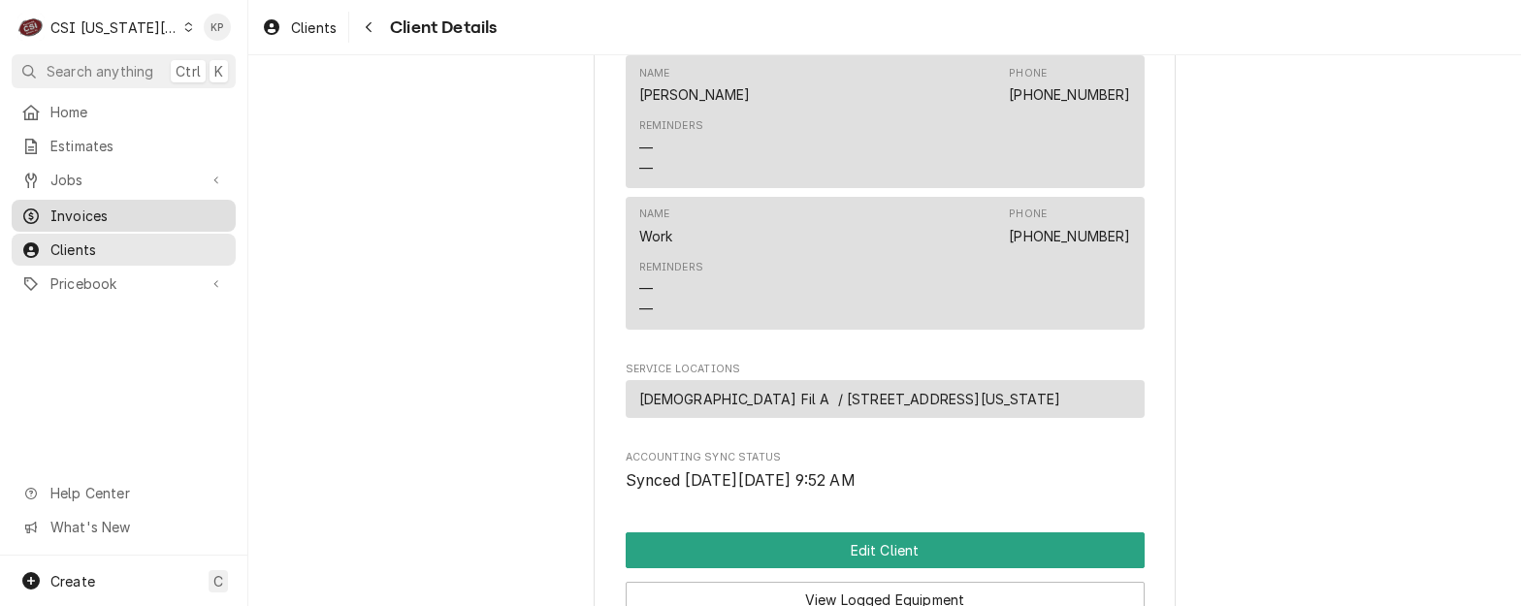
click at [59, 206] on span "Invoices" at bounding box center [138, 216] width 176 height 20
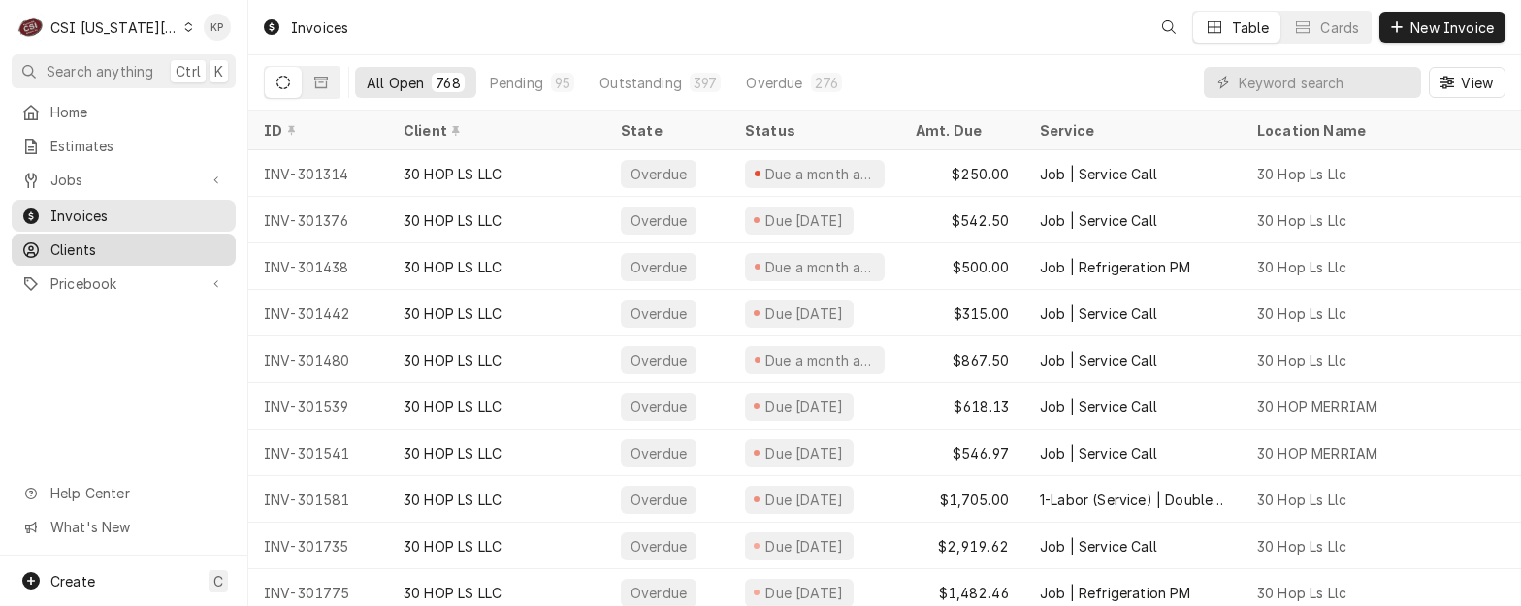
click at [92, 242] on span "Clients" at bounding box center [138, 250] width 176 height 20
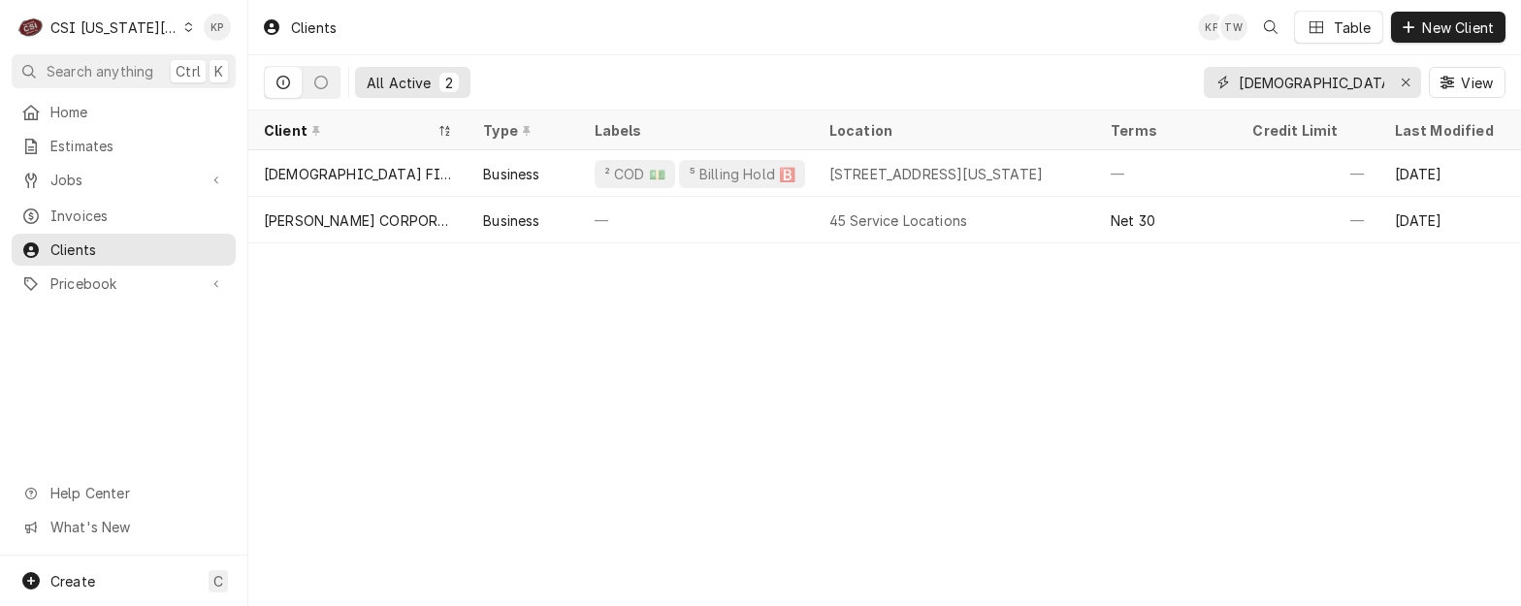
click at [1403, 81] on icon "Erase input" at bounding box center [1406, 83] width 8 height 8
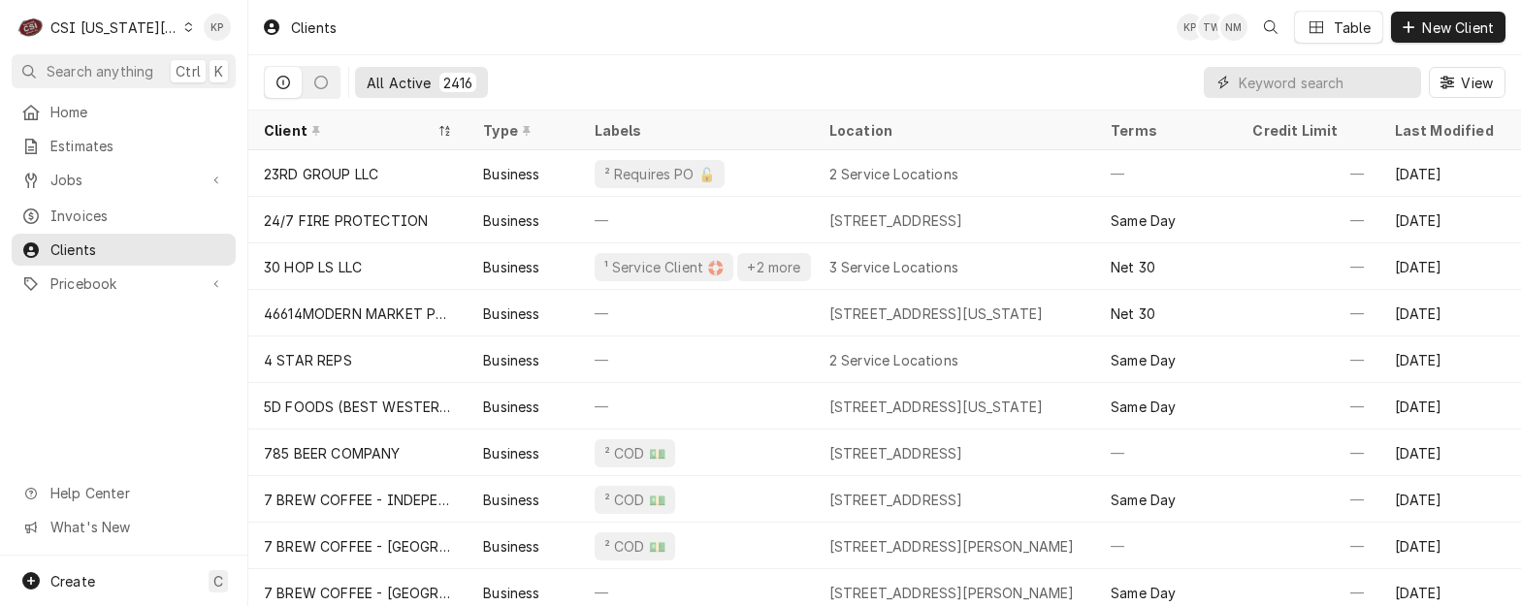
paste input "COMMERCE BANK KC"
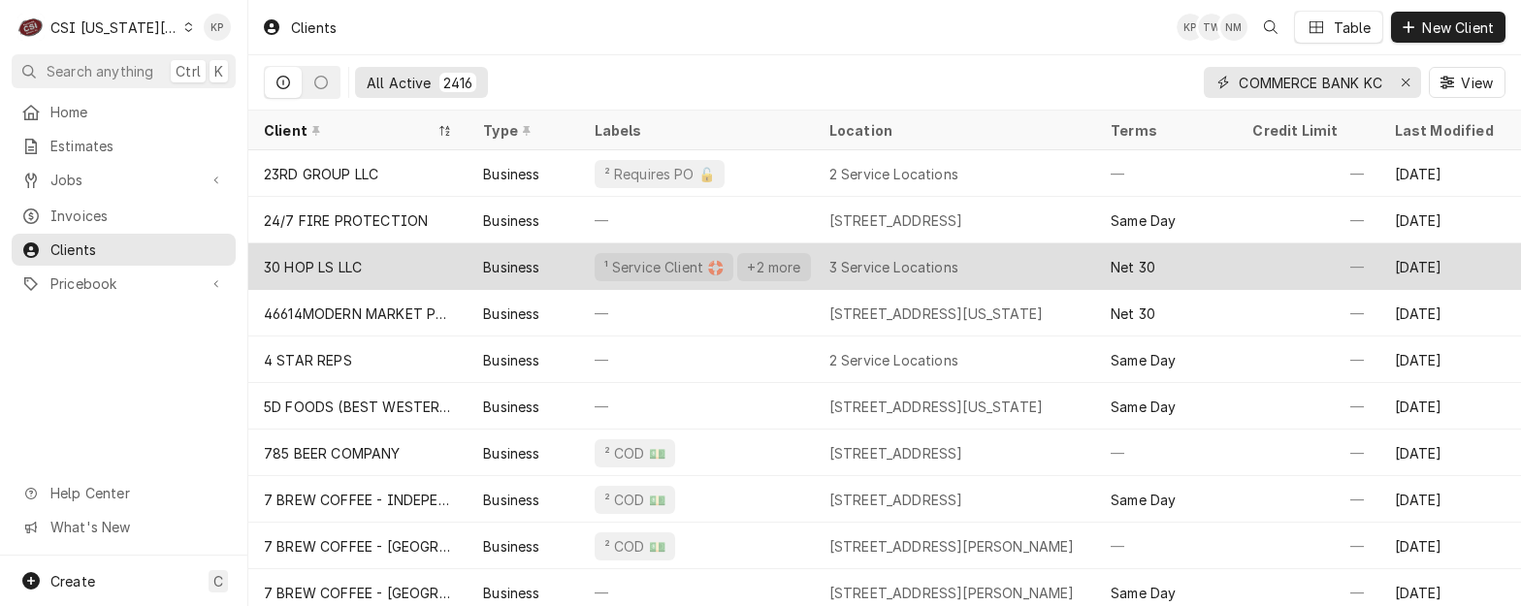
scroll to position [0, 2]
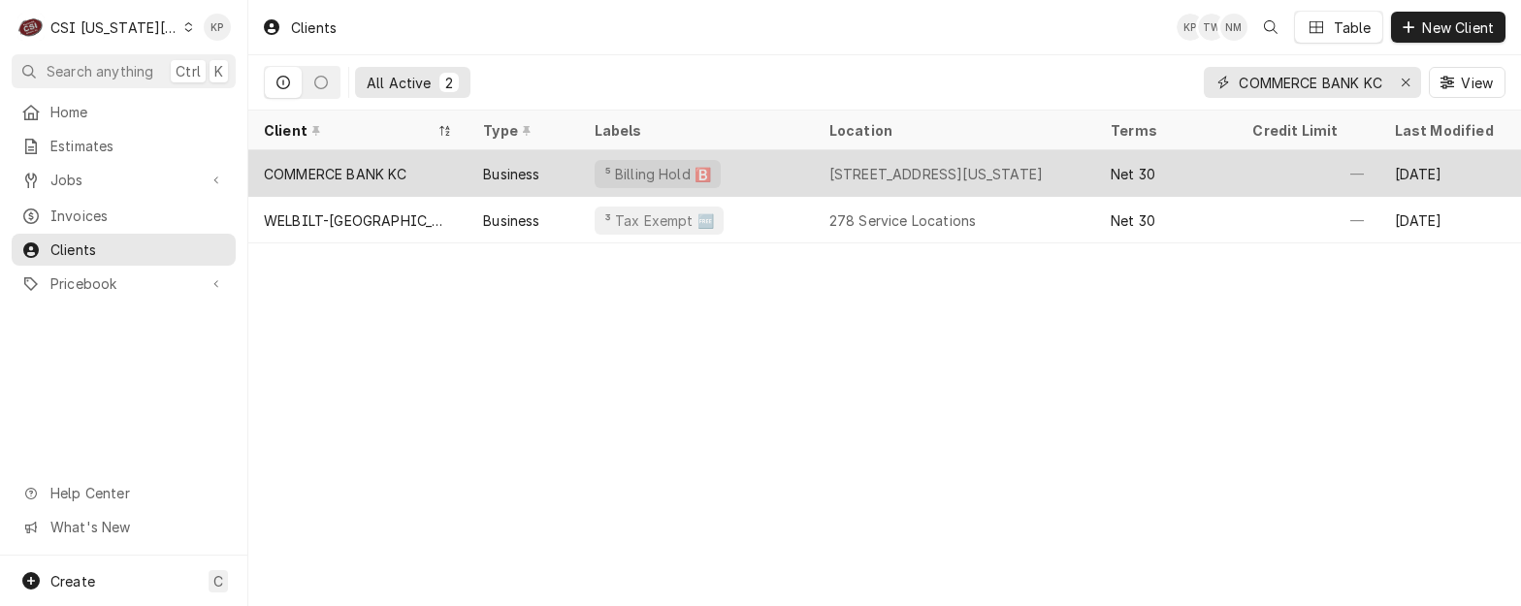
type input "COMMERCE BANK KC"
click at [278, 177] on div "COMMERCE BANK KC" at bounding box center [336, 174] width 144 height 20
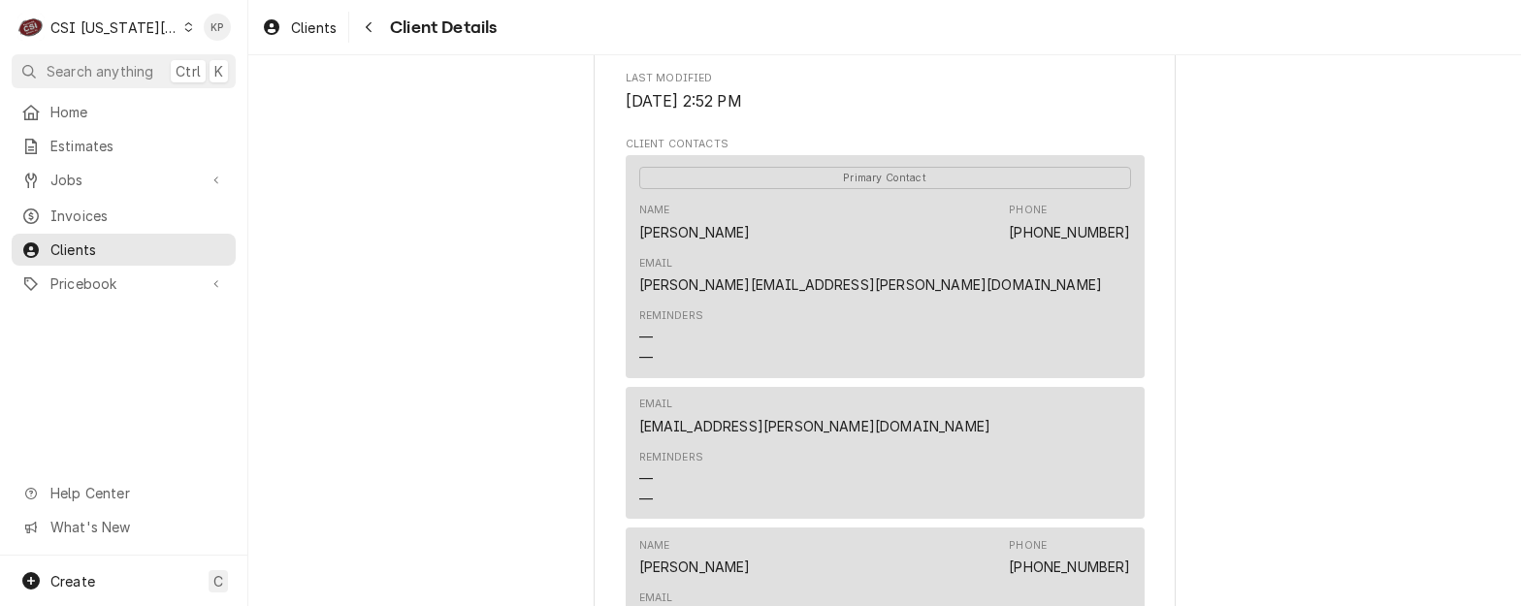
scroll to position [679, 0]
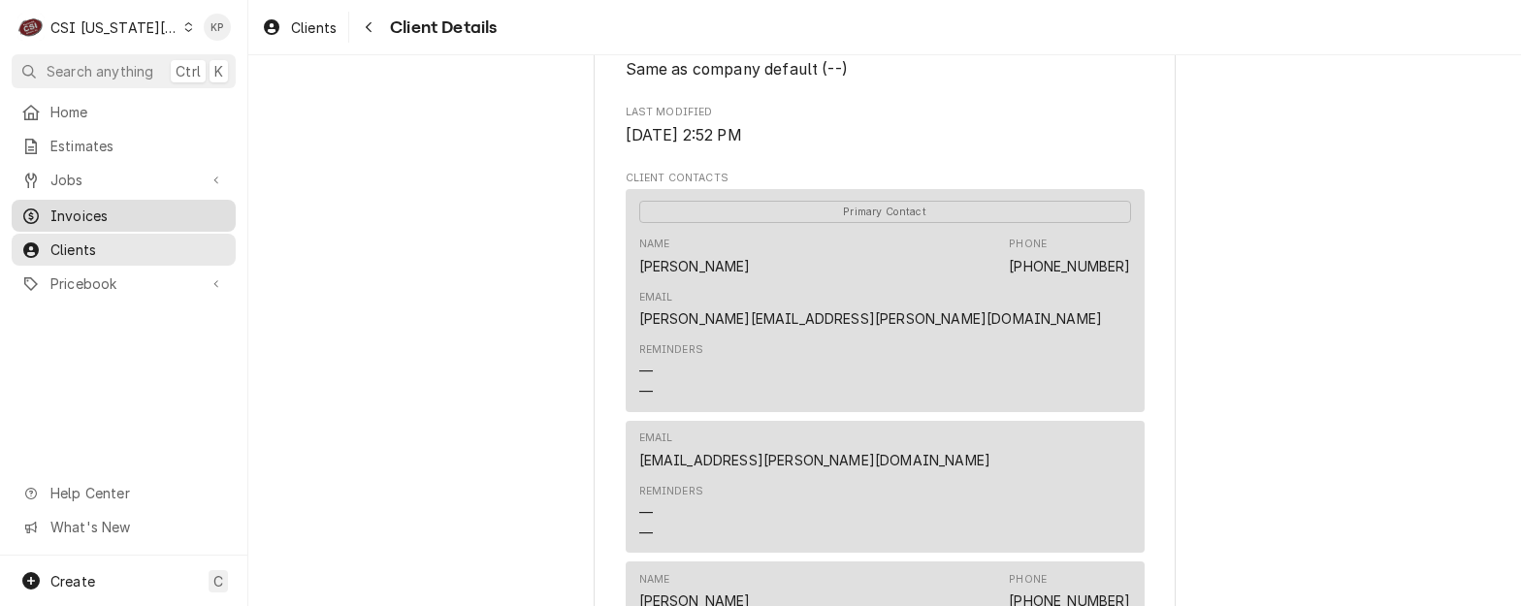
click at [60, 207] on span "Invoices" at bounding box center [138, 216] width 176 height 20
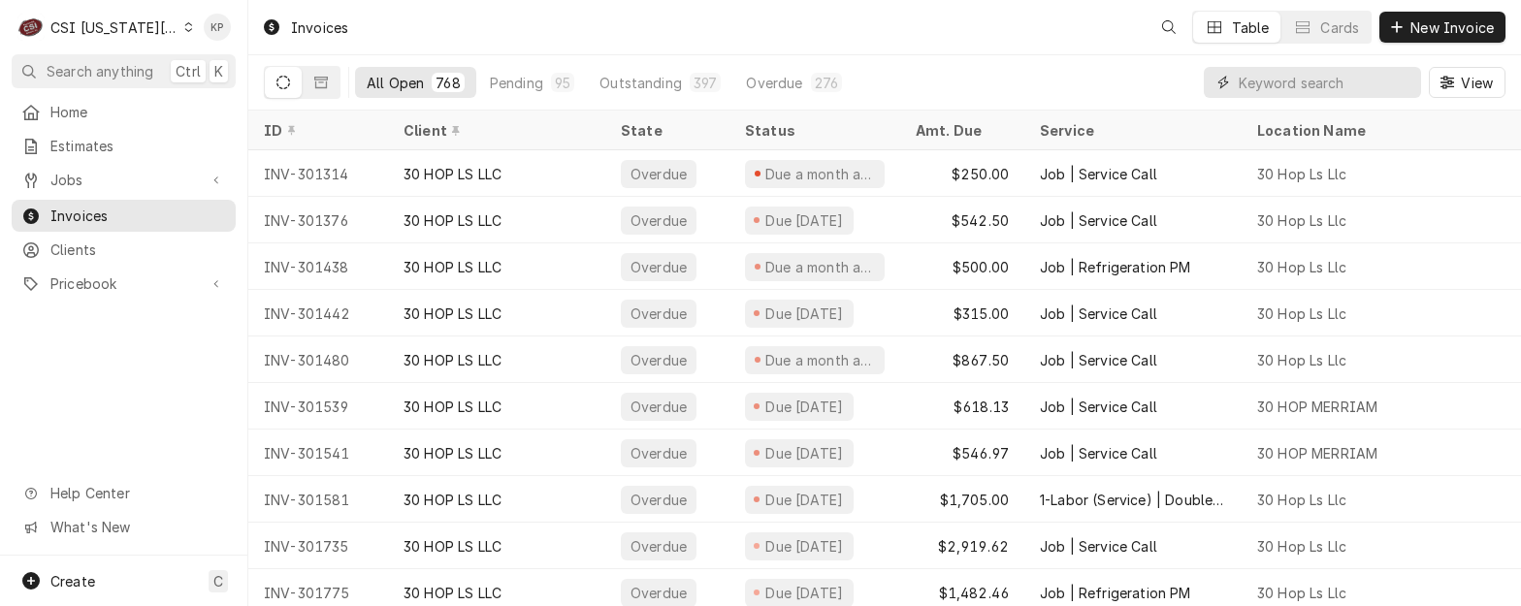
click at [1322, 90] on input "Dynamic Content Wrapper" at bounding box center [1325, 82] width 173 height 31
type input "301379"
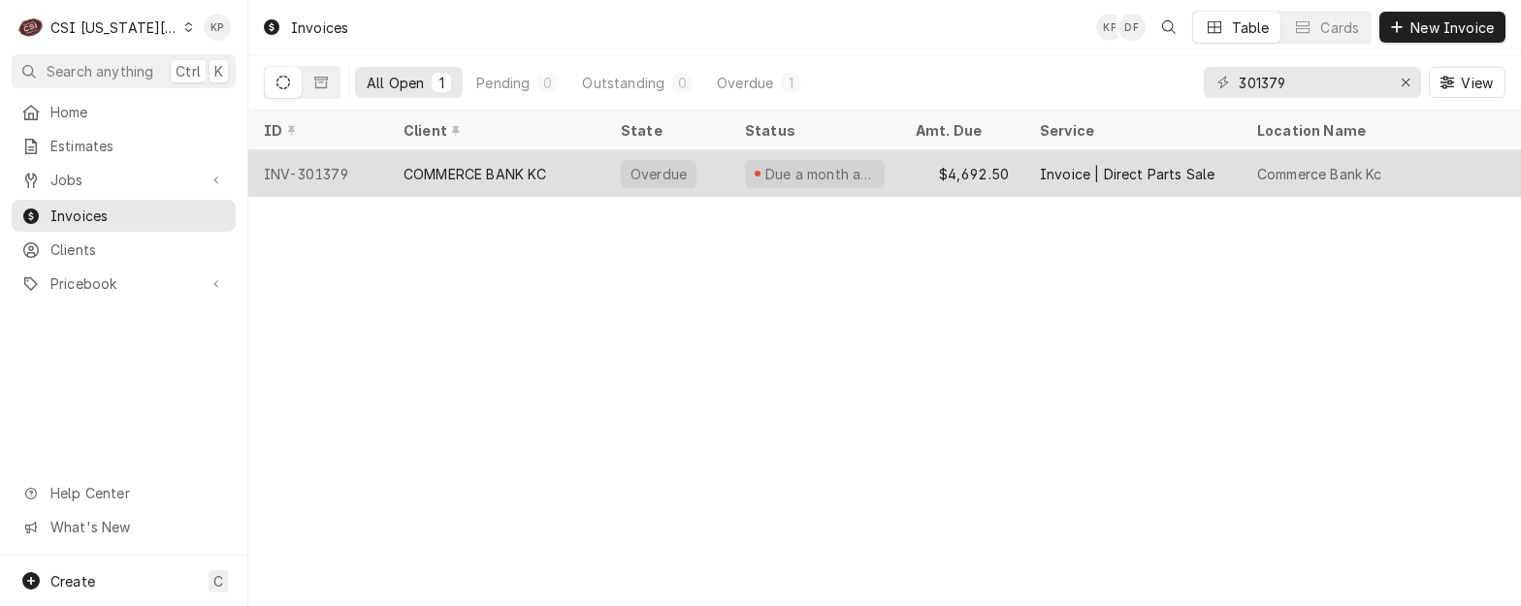
click at [339, 168] on div "INV-301379" at bounding box center [318, 173] width 140 height 47
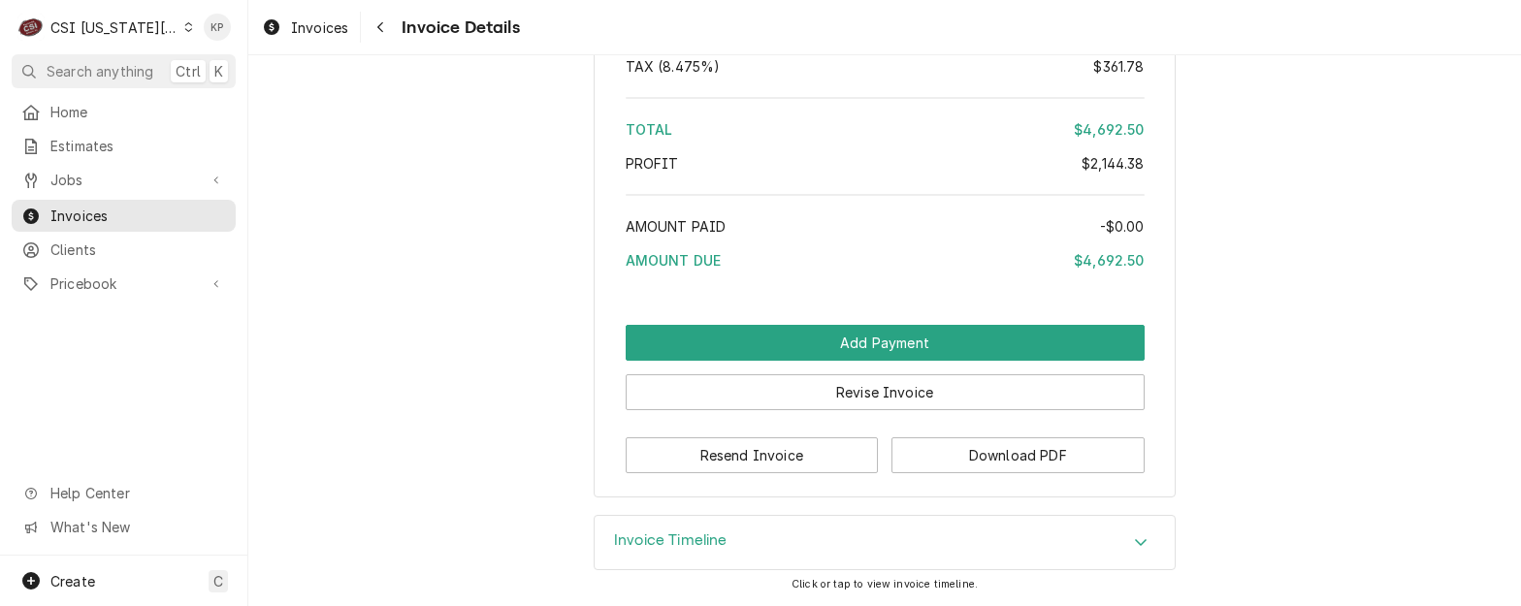
scroll to position [3070, 0]
click at [1134, 542] on icon "Accordion Header" at bounding box center [1141, 543] width 14 height 16
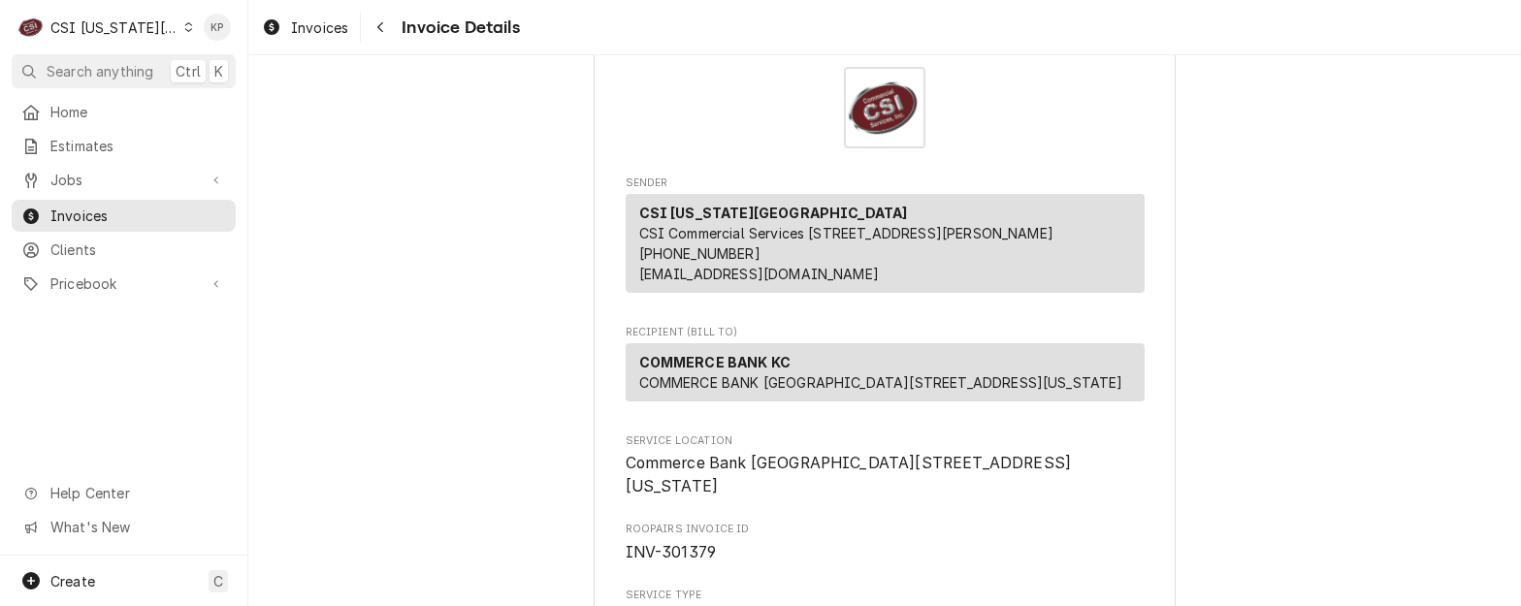
scroll to position [0, 0]
